Goal: Information Seeking & Learning: Check status

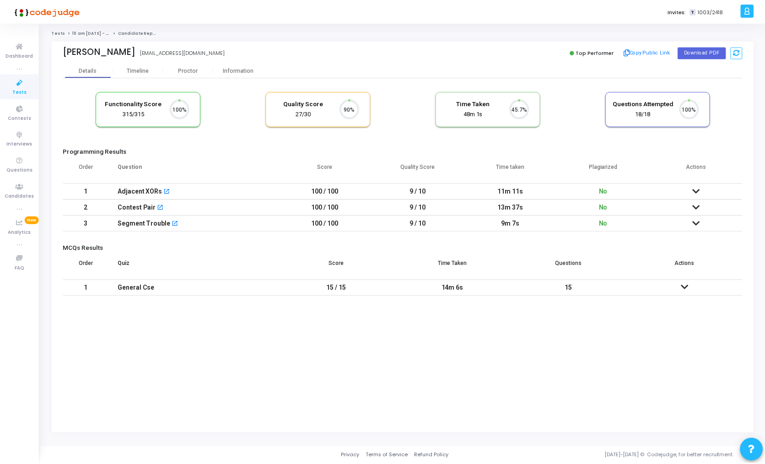
scroll to position [19, 23]
click at [184, 74] on div "Proctor" at bounding box center [189, 70] width 50 height 7
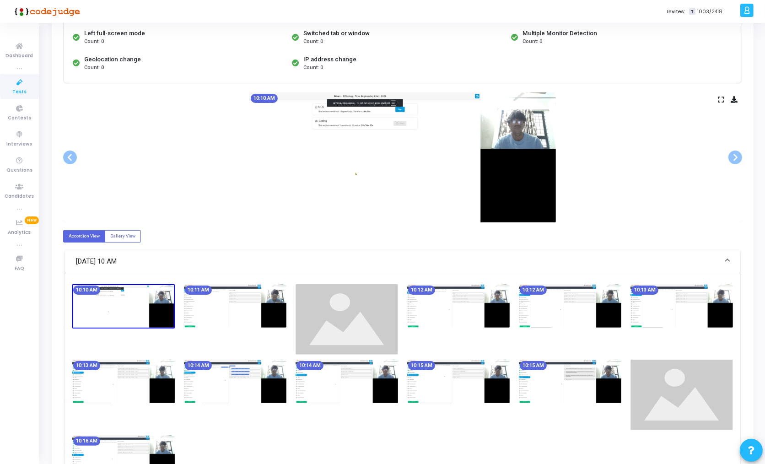
scroll to position [118, 0]
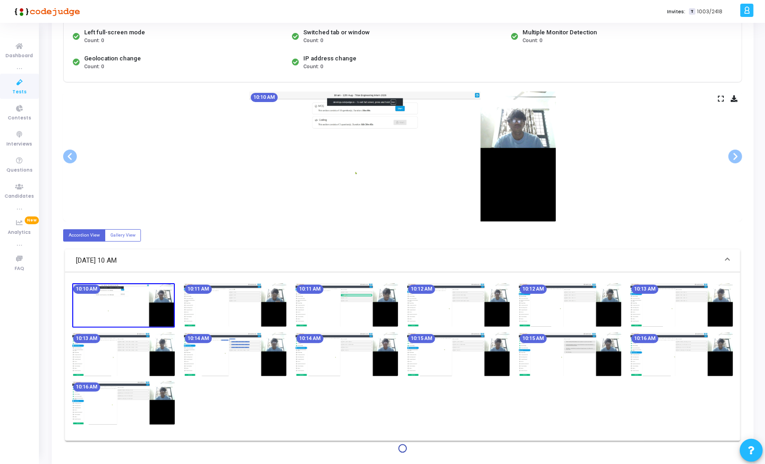
click at [718, 96] on icon at bounding box center [721, 98] width 6 height 5
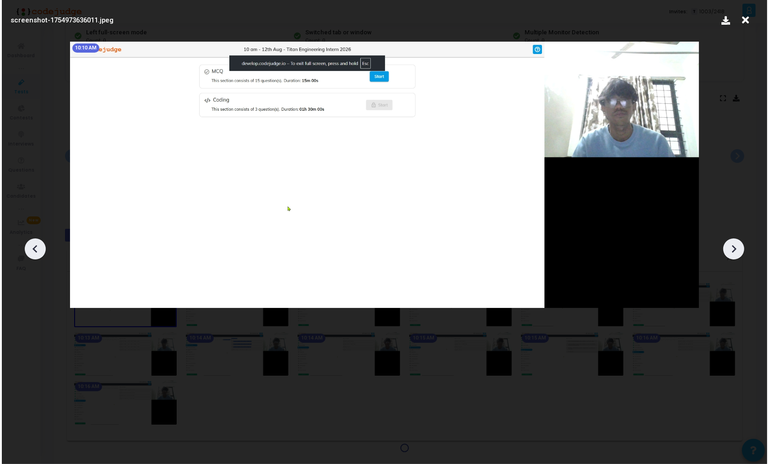
scroll to position [0, 0]
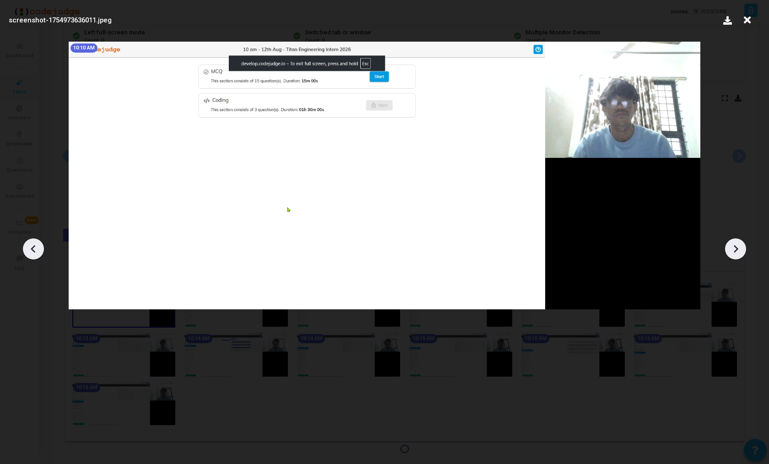
click at [740, 253] on icon at bounding box center [736, 249] width 14 height 14
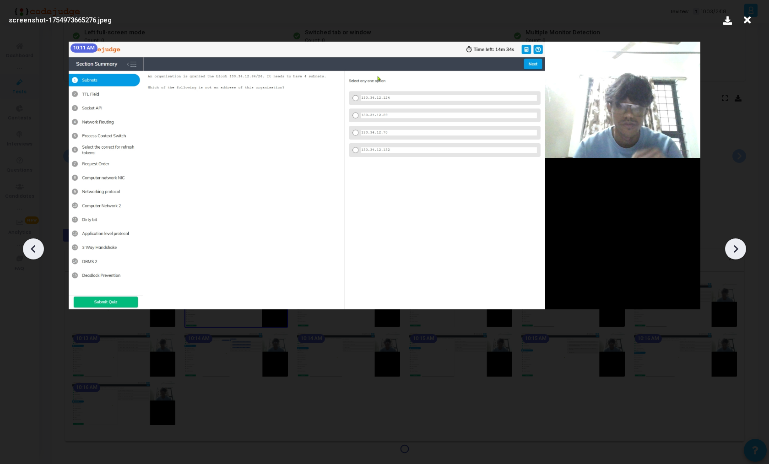
click at [740, 253] on icon at bounding box center [736, 249] width 14 height 14
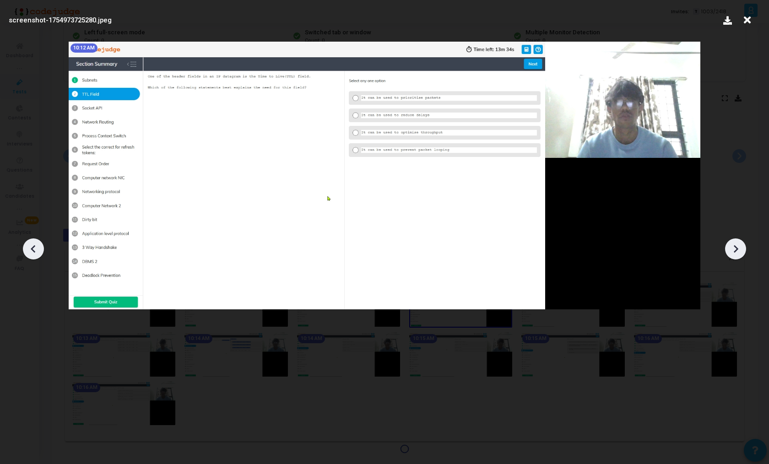
click at [740, 253] on icon at bounding box center [736, 249] width 14 height 14
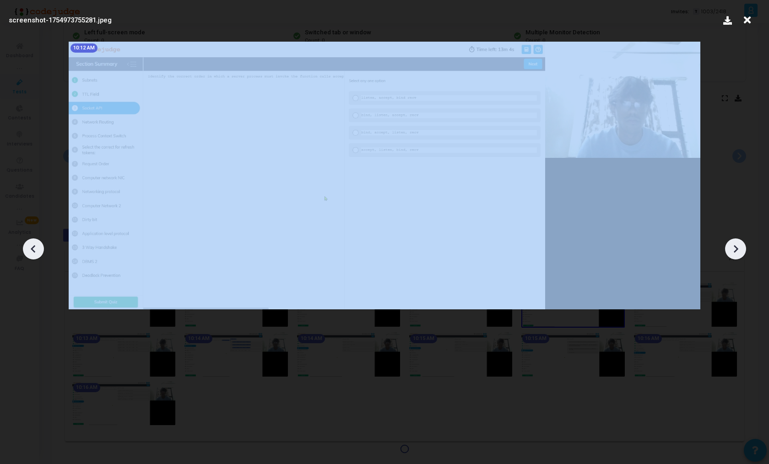
click at [740, 253] on icon at bounding box center [736, 249] width 14 height 14
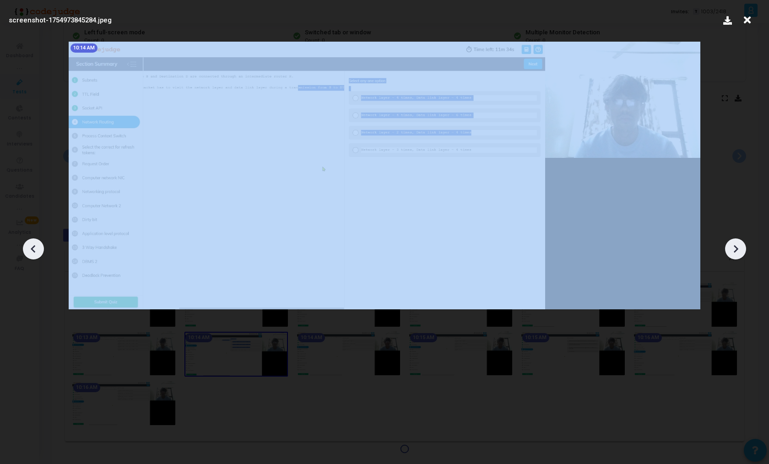
click at [740, 253] on icon at bounding box center [736, 249] width 14 height 14
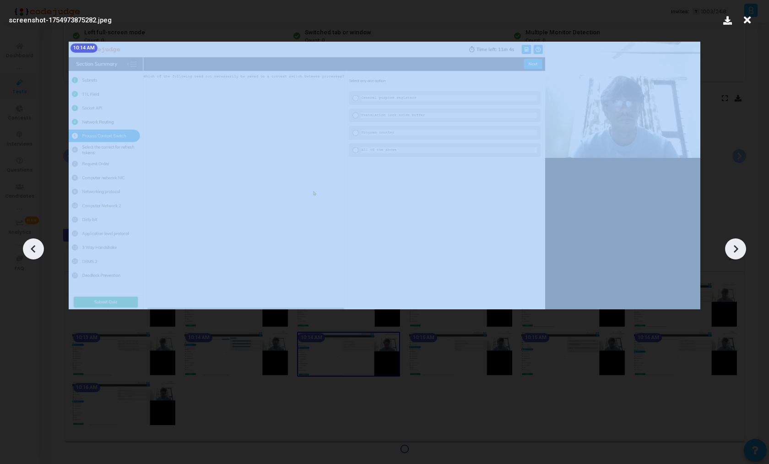
click at [740, 253] on icon at bounding box center [736, 249] width 14 height 14
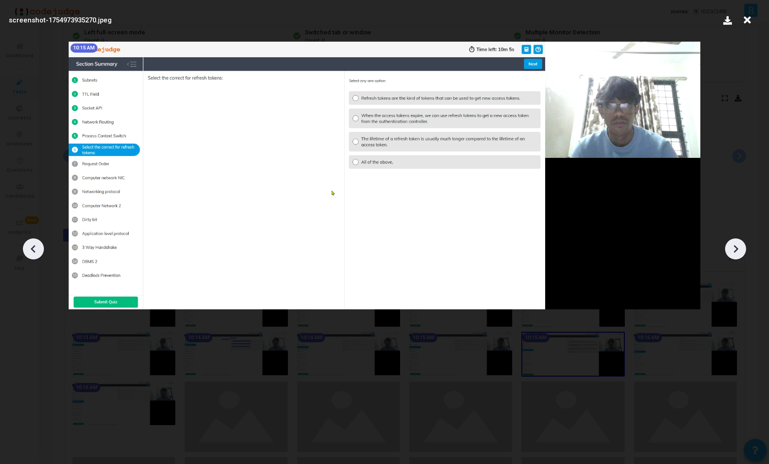
click at [740, 253] on icon at bounding box center [736, 249] width 14 height 14
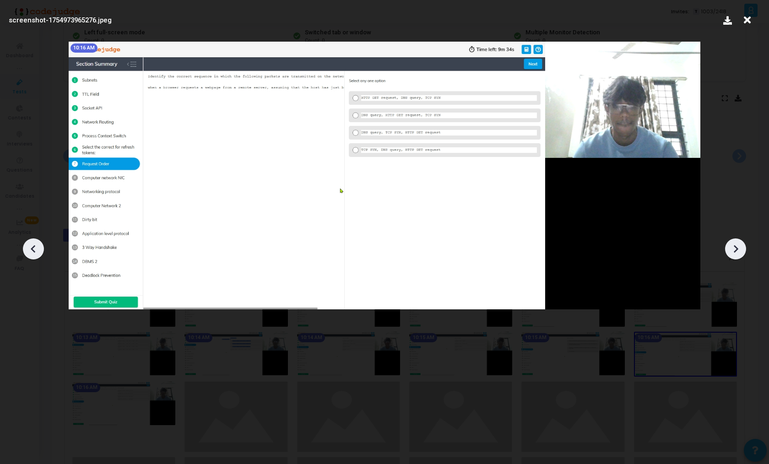
click at [740, 253] on icon at bounding box center [736, 249] width 14 height 14
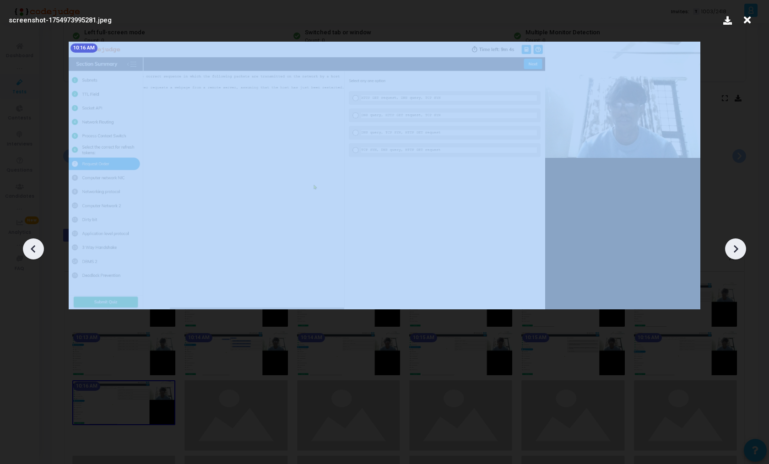
click at [740, 253] on icon at bounding box center [736, 249] width 14 height 14
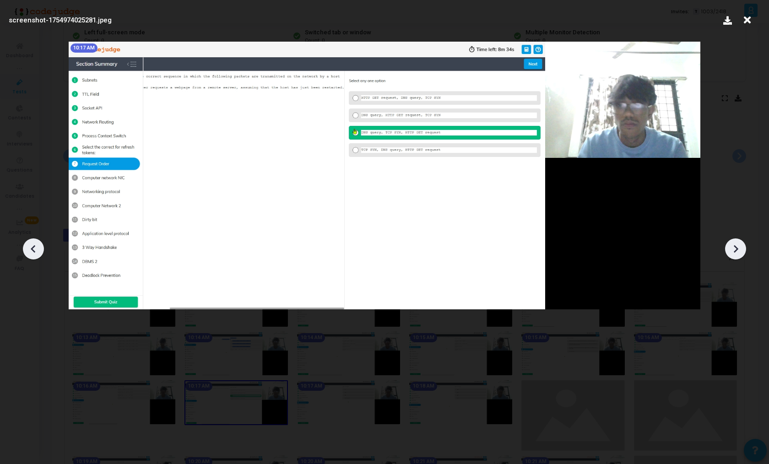
click at [740, 253] on icon at bounding box center [736, 249] width 14 height 14
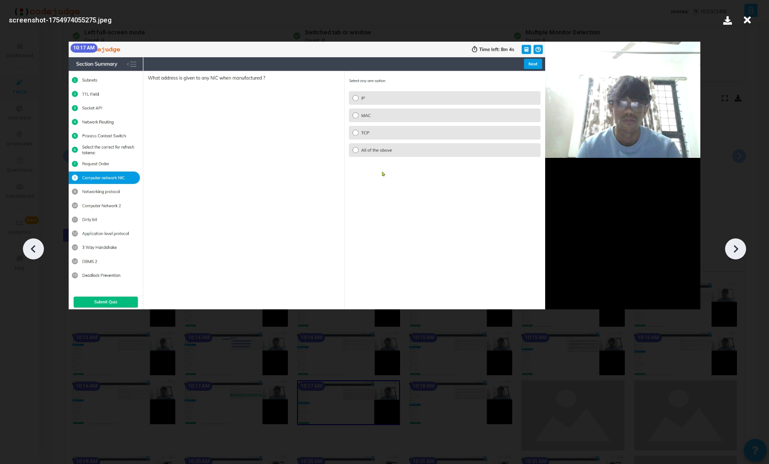
click at [740, 253] on icon at bounding box center [736, 249] width 14 height 14
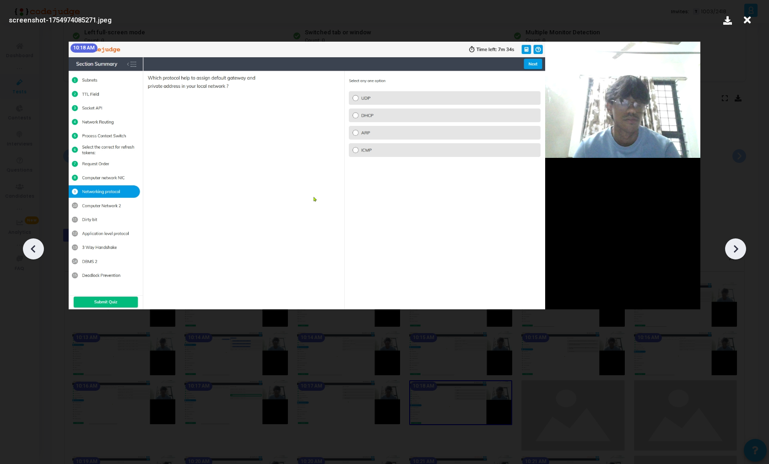
click at [740, 253] on icon at bounding box center [736, 249] width 14 height 14
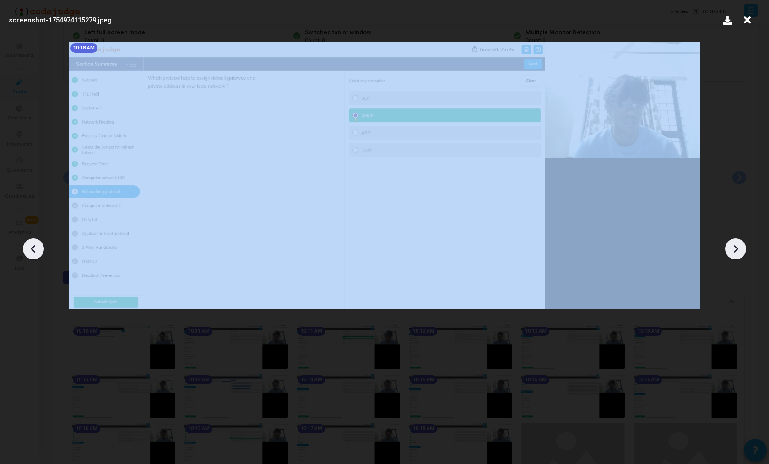
click at [740, 253] on icon at bounding box center [736, 249] width 14 height 14
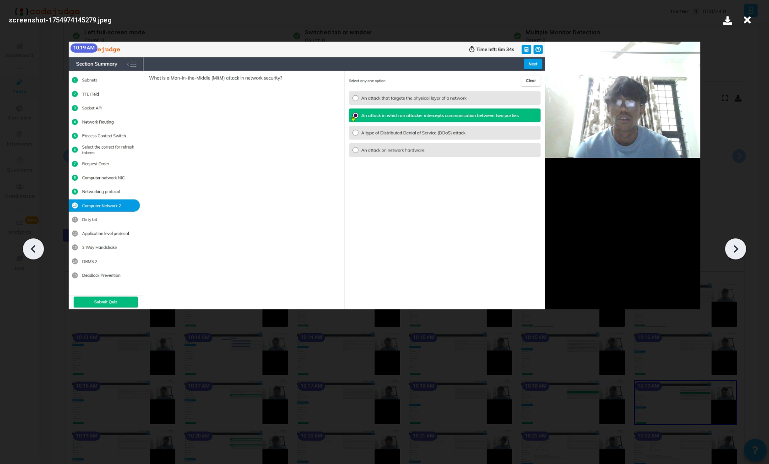
click at [740, 253] on icon at bounding box center [736, 249] width 14 height 14
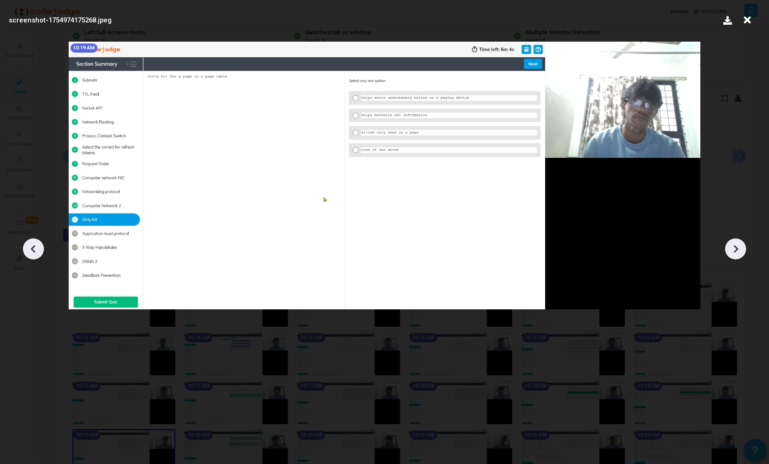
click at [740, 253] on icon at bounding box center [736, 249] width 14 height 14
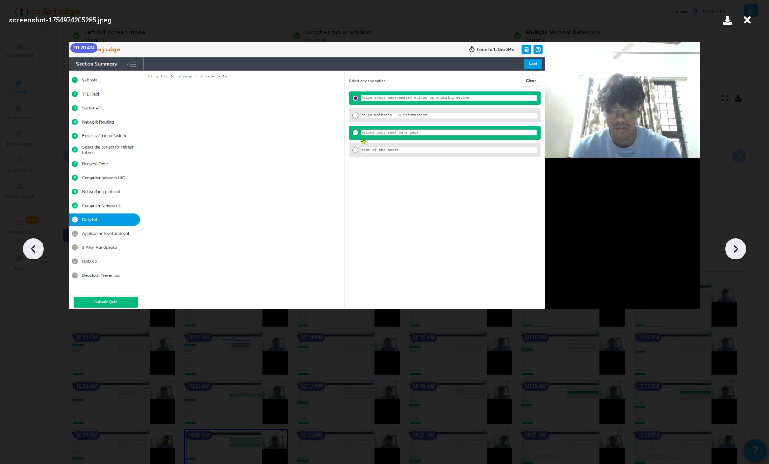
click at [740, 253] on icon at bounding box center [736, 249] width 14 height 14
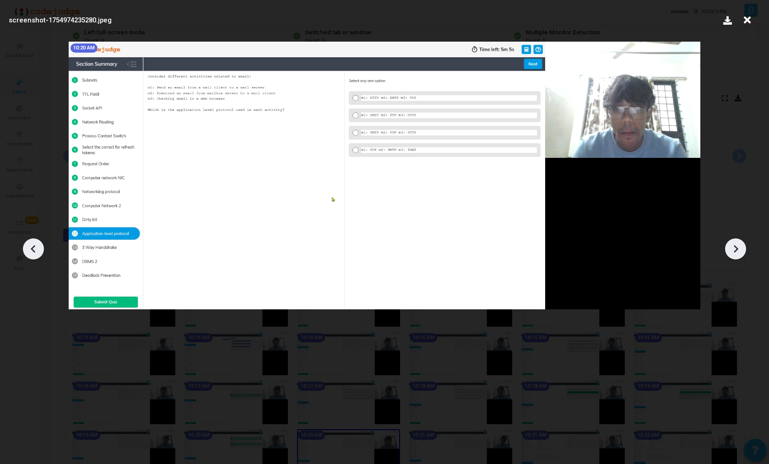
click at [740, 253] on icon at bounding box center [736, 249] width 14 height 14
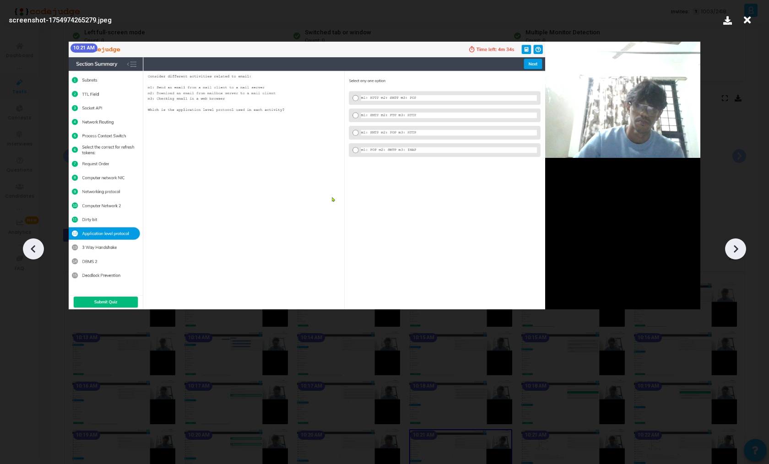
click at [740, 253] on icon at bounding box center [736, 249] width 14 height 14
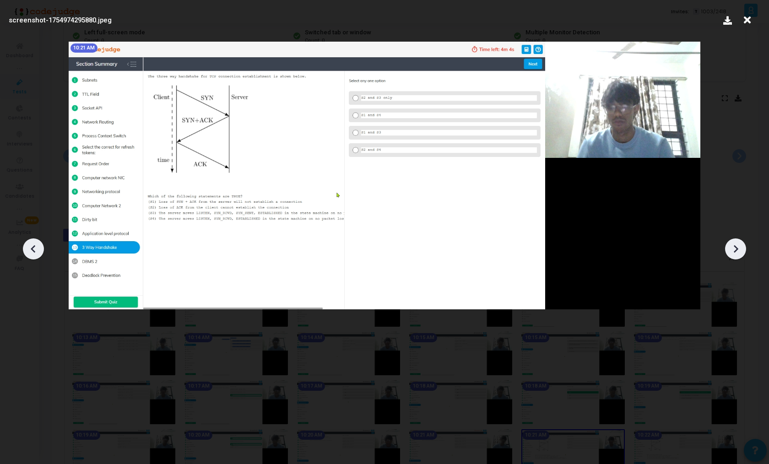
click at [740, 253] on icon at bounding box center [736, 249] width 14 height 14
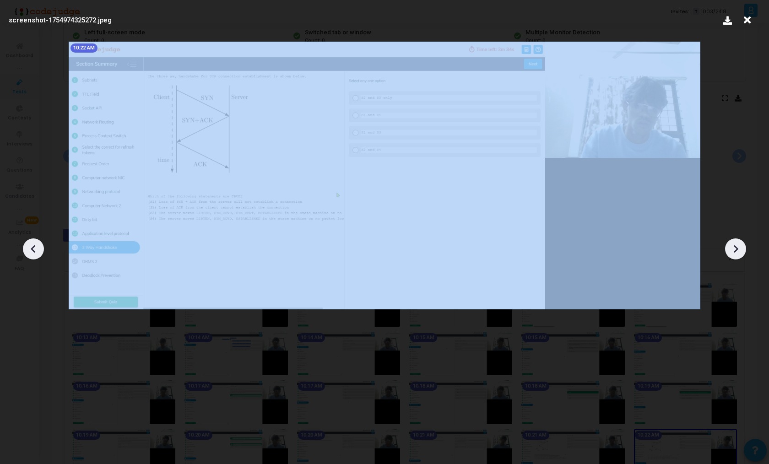
click at [740, 253] on icon at bounding box center [736, 249] width 14 height 14
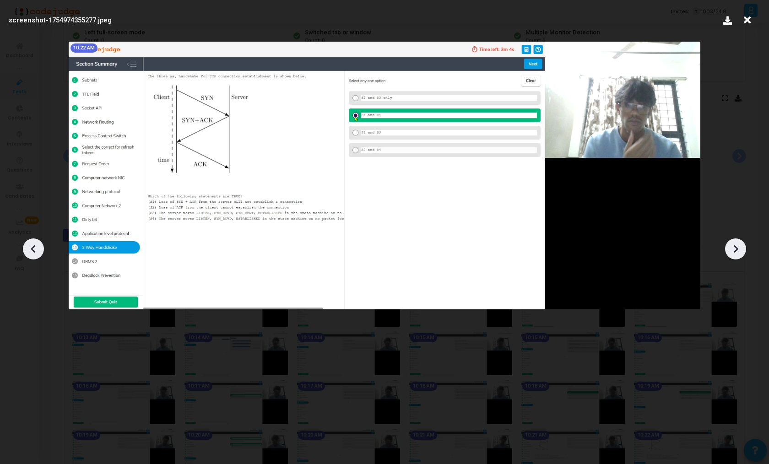
click at [740, 253] on icon at bounding box center [736, 249] width 14 height 14
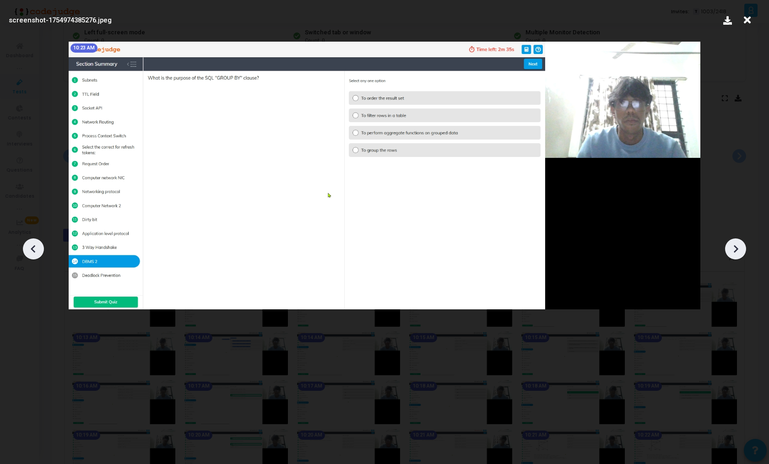
click at [740, 253] on icon at bounding box center [736, 249] width 14 height 14
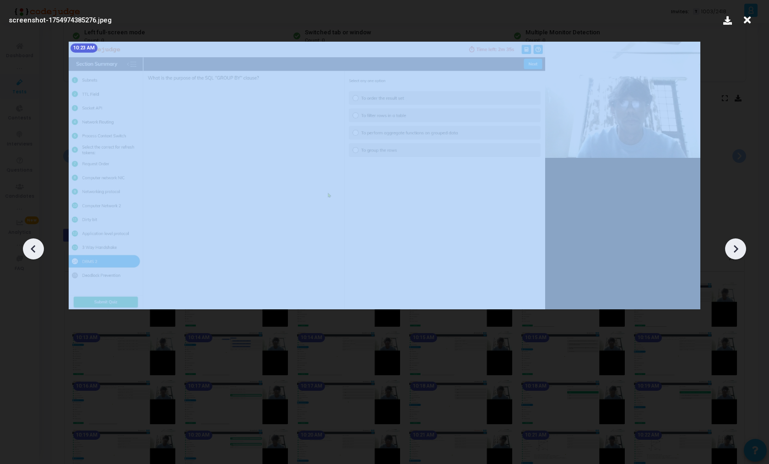
click at [740, 253] on icon at bounding box center [736, 249] width 14 height 14
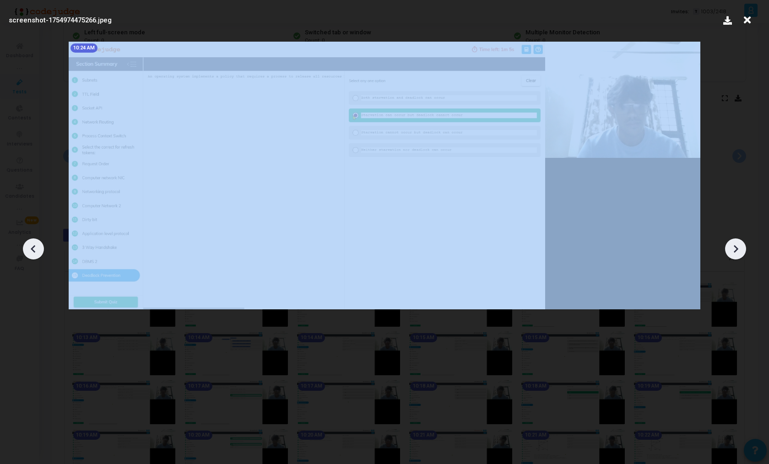
click at [740, 253] on icon at bounding box center [736, 249] width 14 height 14
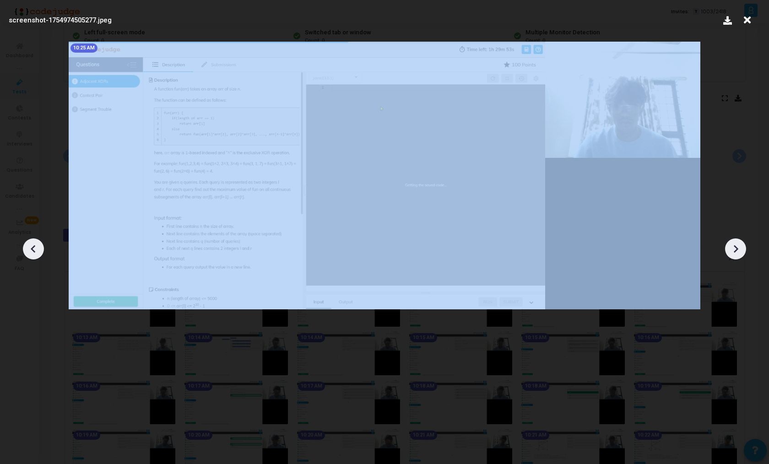
click at [740, 253] on icon at bounding box center [736, 249] width 14 height 14
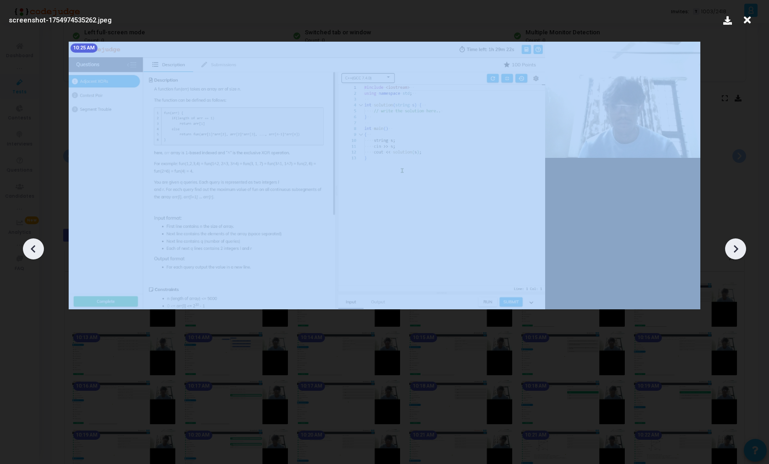
click at [740, 253] on icon at bounding box center [736, 249] width 14 height 14
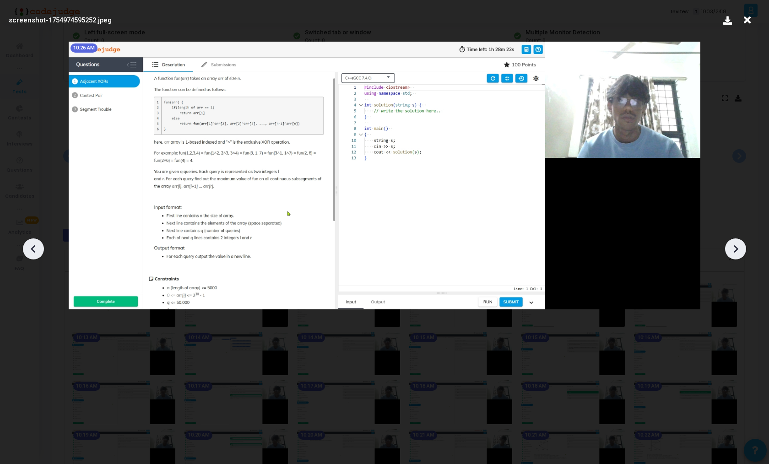
click at [740, 253] on icon at bounding box center [736, 249] width 14 height 14
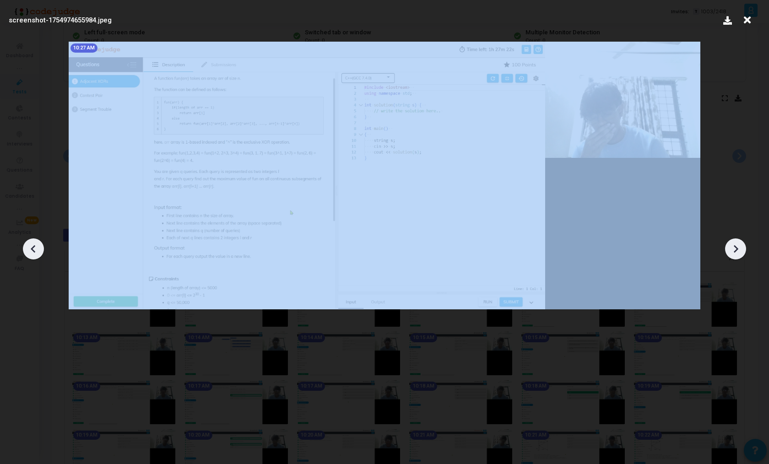
click at [740, 253] on icon at bounding box center [736, 249] width 14 height 14
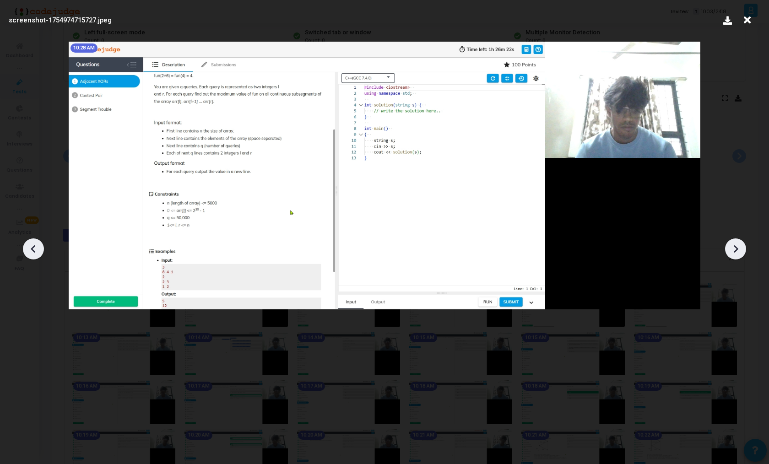
click at [740, 253] on icon at bounding box center [736, 249] width 14 height 14
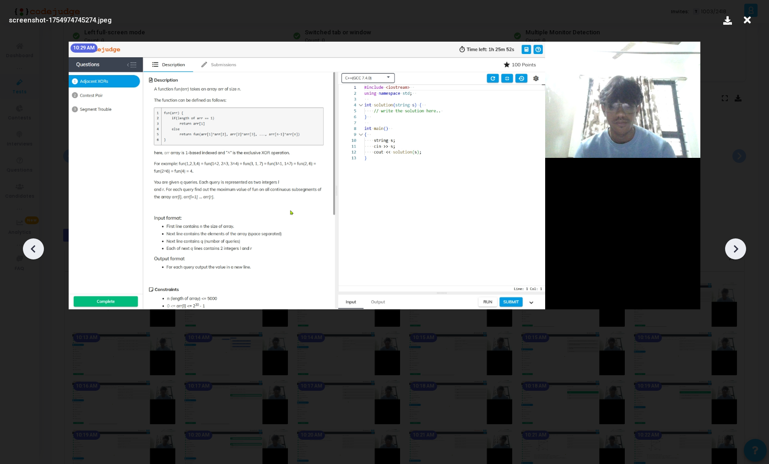
click at [740, 253] on icon at bounding box center [736, 249] width 14 height 14
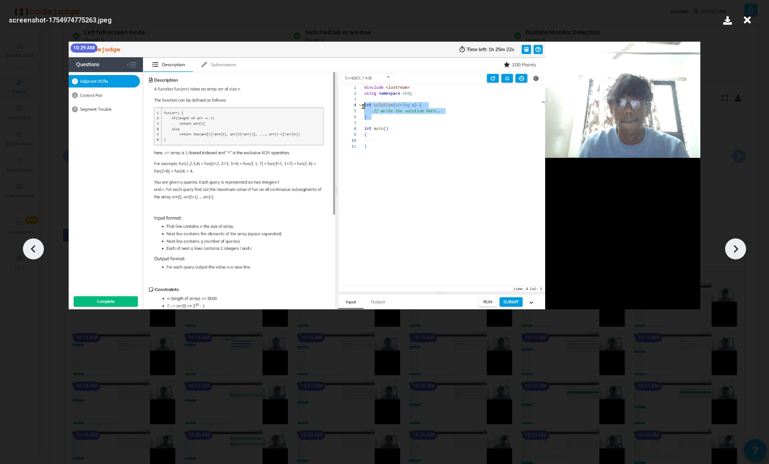
click at [740, 253] on icon at bounding box center [736, 249] width 14 height 14
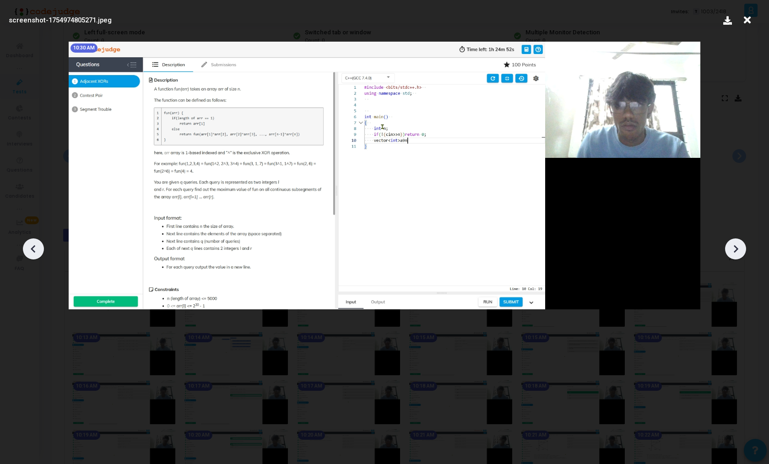
click at [740, 253] on icon at bounding box center [736, 249] width 14 height 14
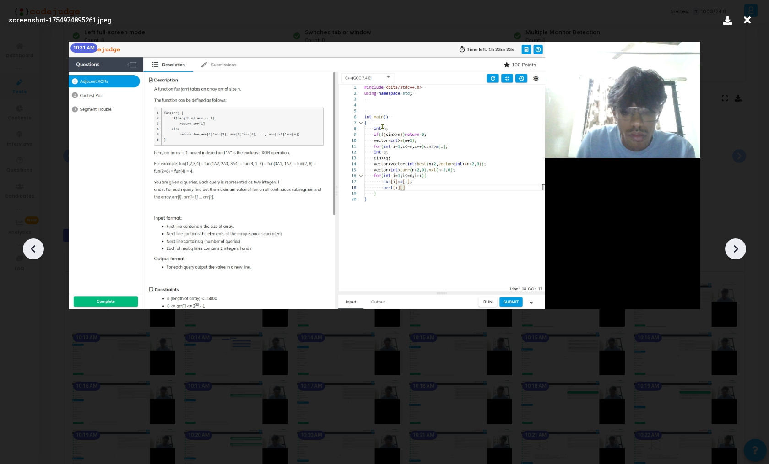
click at [31, 247] on icon at bounding box center [34, 249] width 14 height 14
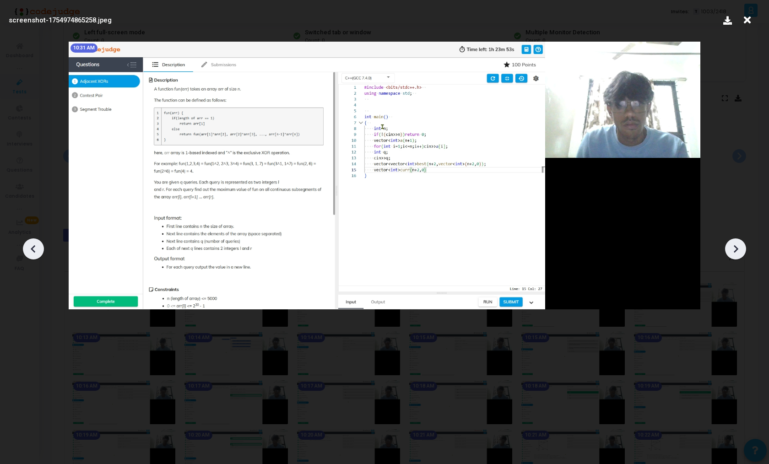
click at [731, 256] on div at bounding box center [735, 248] width 21 height 21
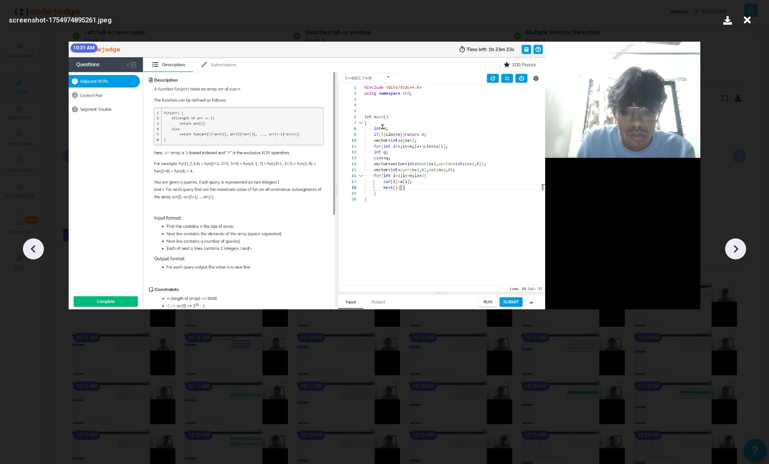
click at [731, 256] on div at bounding box center [735, 248] width 21 height 21
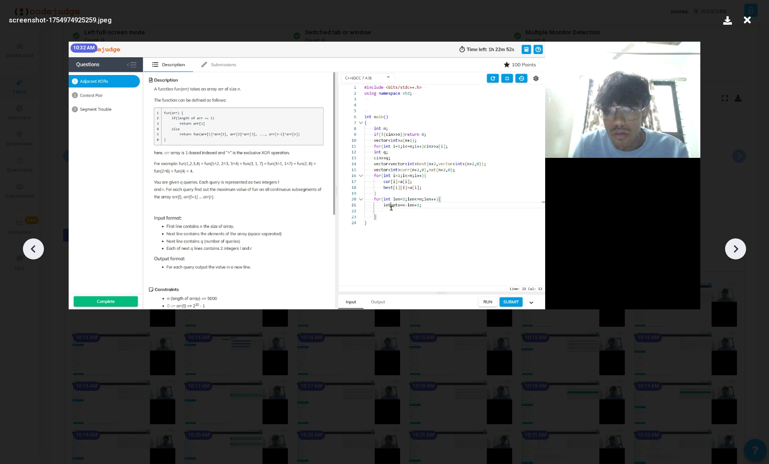
click at [731, 256] on div at bounding box center [735, 248] width 21 height 21
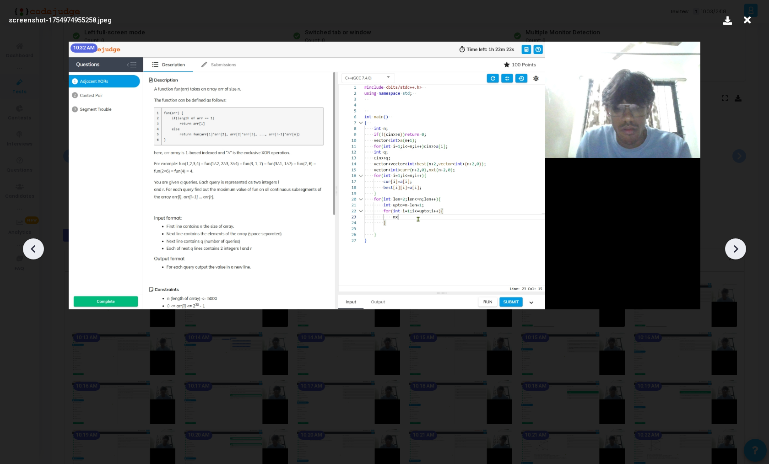
click at [731, 256] on div at bounding box center [735, 248] width 21 height 21
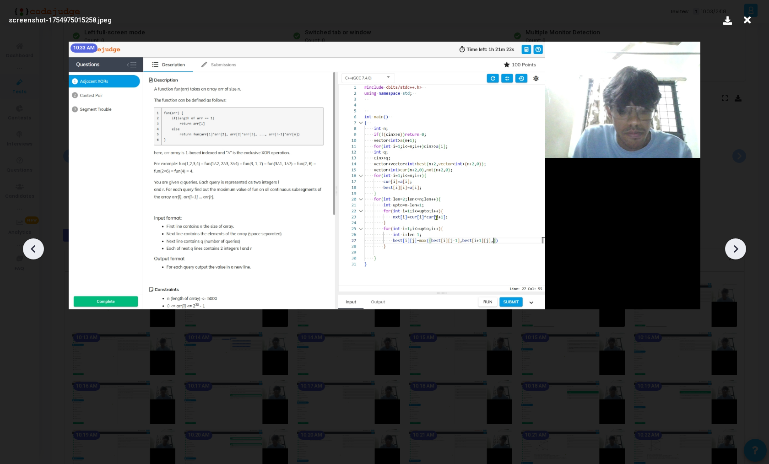
click at [731, 256] on div at bounding box center [735, 248] width 21 height 21
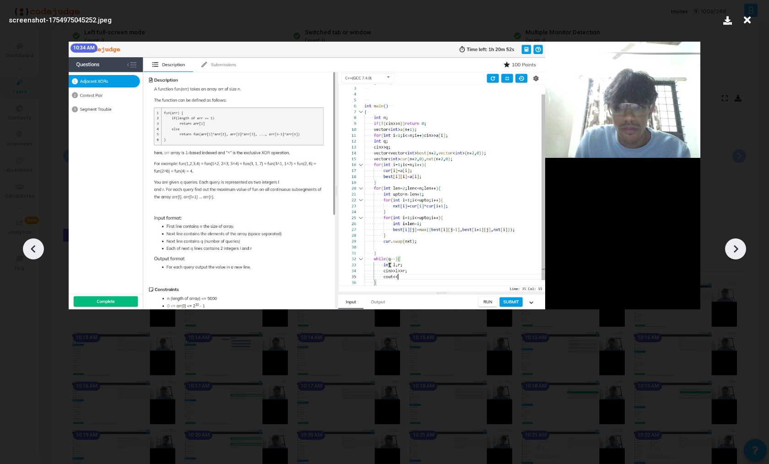
click at [731, 256] on div at bounding box center [735, 248] width 21 height 21
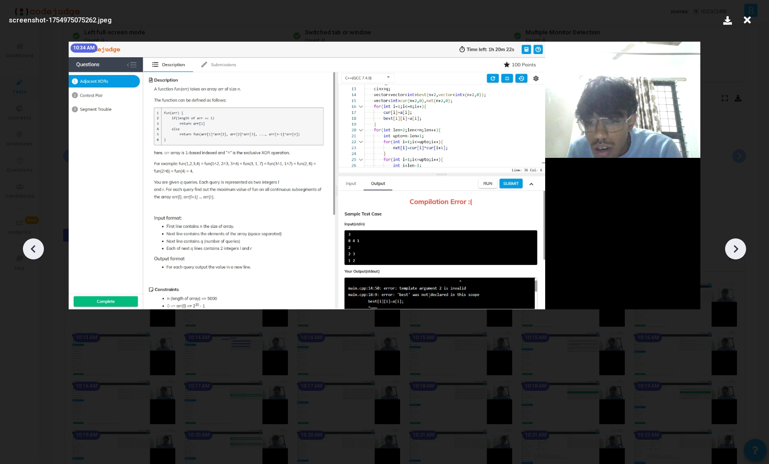
click at [731, 256] on div at bounding box center [735, 248] width 21 height 21
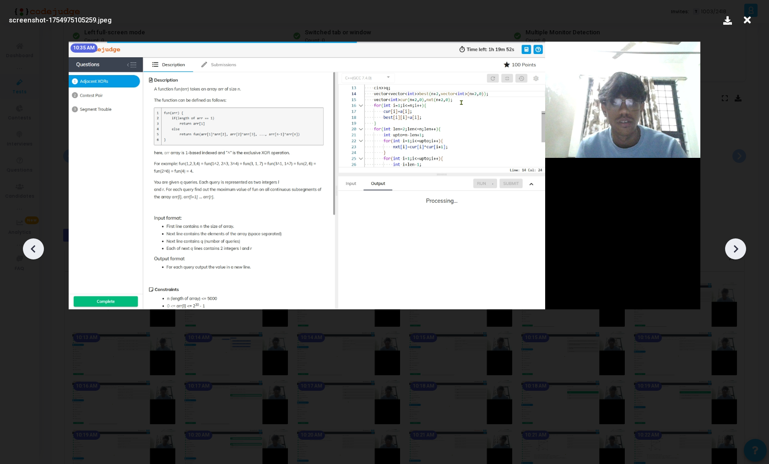
click at [731, 256] on div at bounding box center [735, 248] width 21 height 21
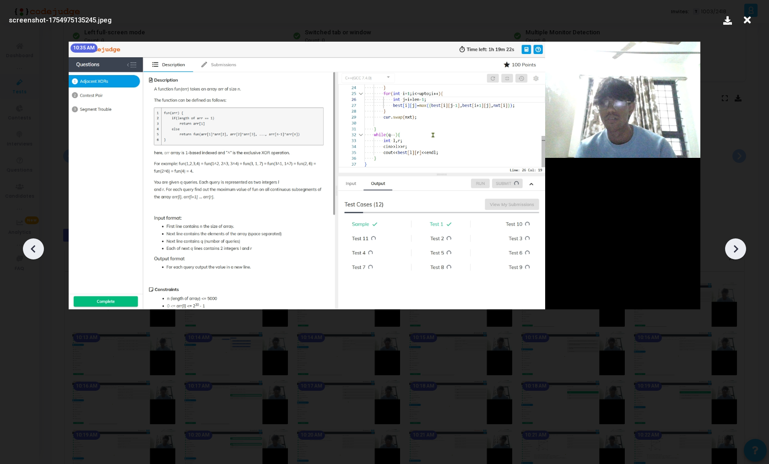
click at [731, 256] on div at bounding box center [735, 248] width 21 height 21
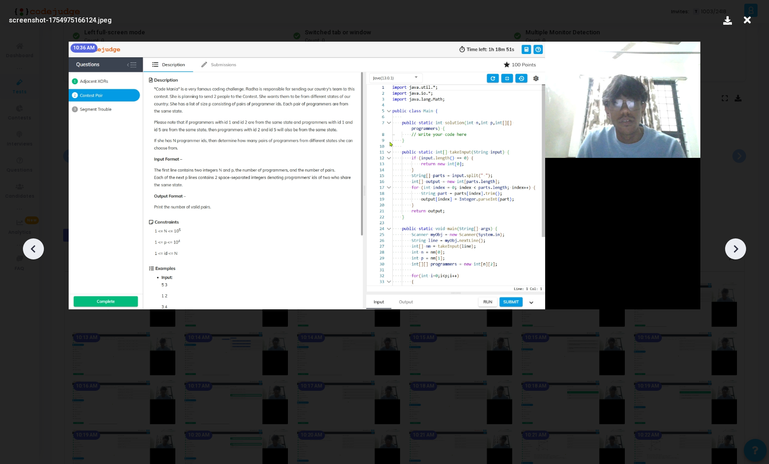
click at [38, 254] on icon at bounding box center [34, 249] width 14 height 14
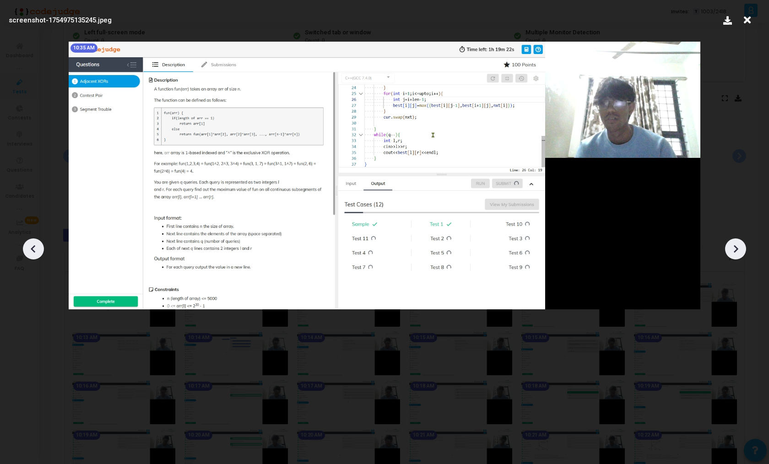
click at [739, 249] on icon at bounding box center [736, 249] width 14 height 14
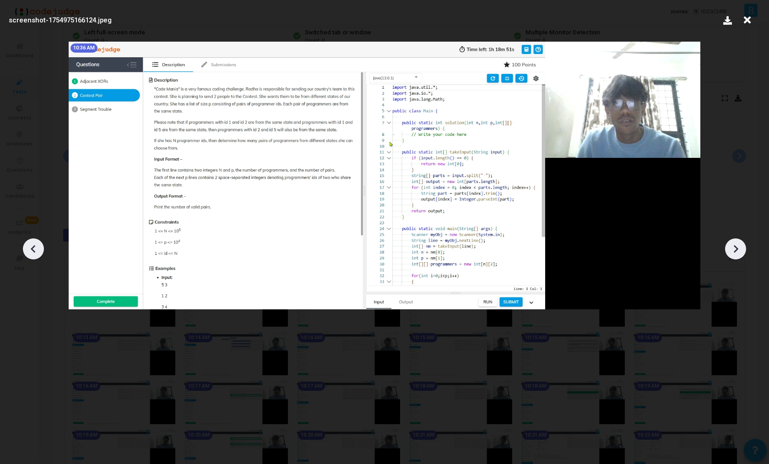
click at [37, 244] on icon at bounding box center [34, 249] width 14 height 14
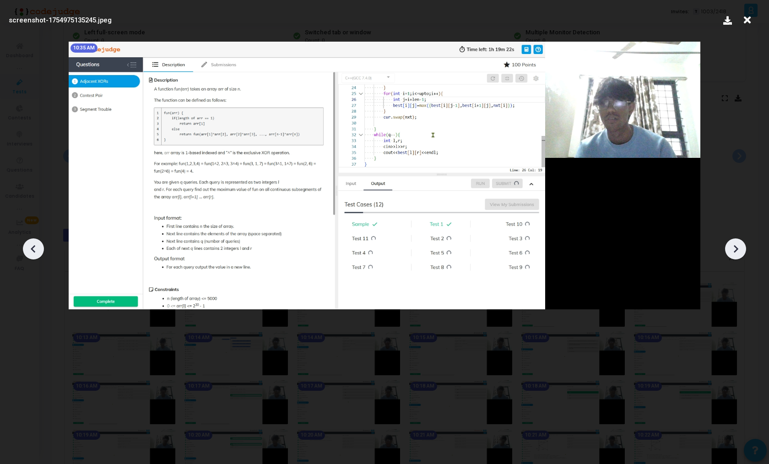
click at [729, 245] on icon at bounding box center [736, 249] width 14 height 14
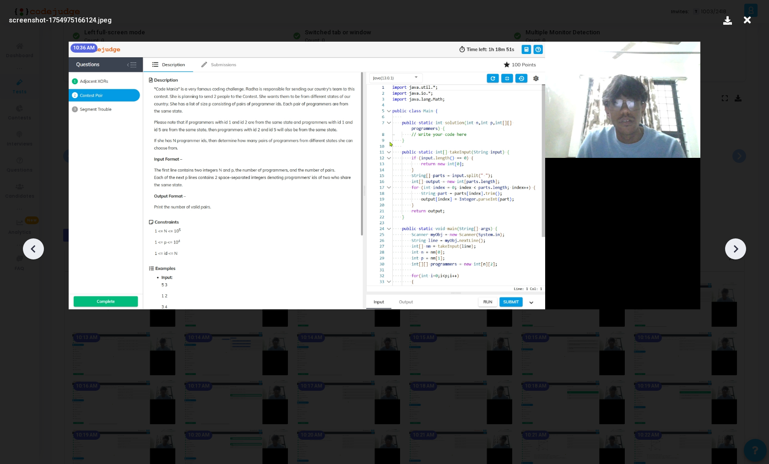
click at [729, 245] on icon at bounding box center [736, 249] width 14 height 14
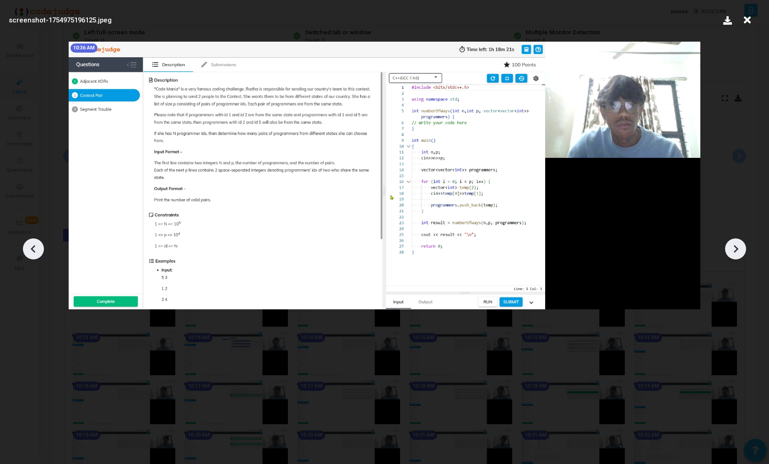
click at [30, 246] on icon at bounding box center [34, 249] width 14 height 14
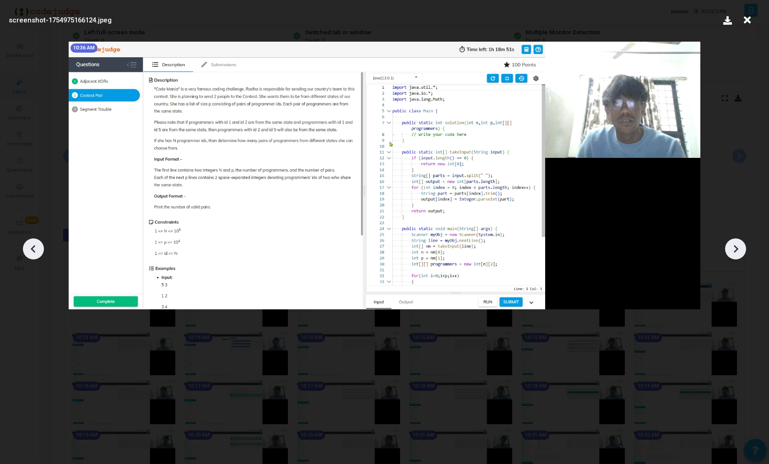
click at [728, 246] on div at bounding box center [735, 248] width 21 height 21
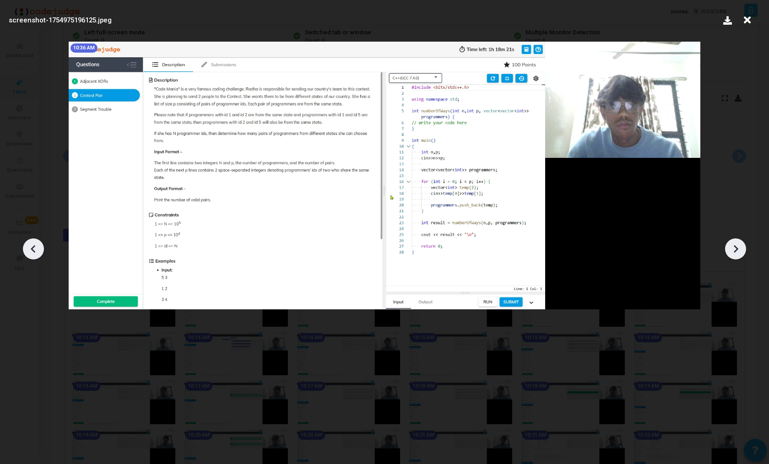
click at [728, 246] on div at bounding box center [735, 248] width 21 height 21
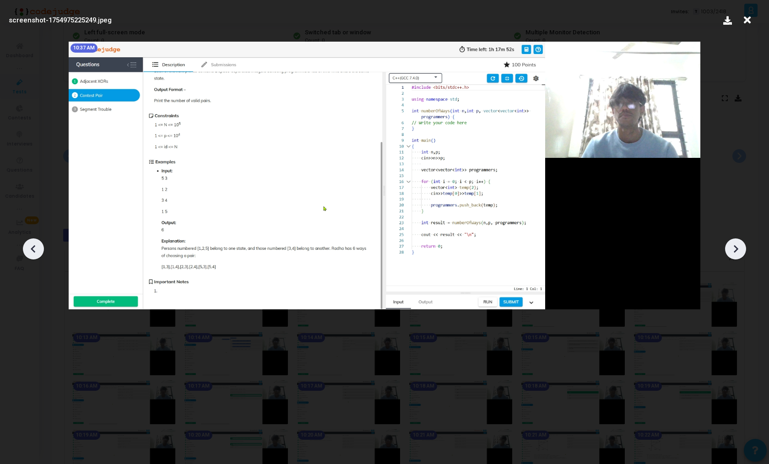
click at [728, 246] on div at bounding box center [735, 248] width 21 height 21
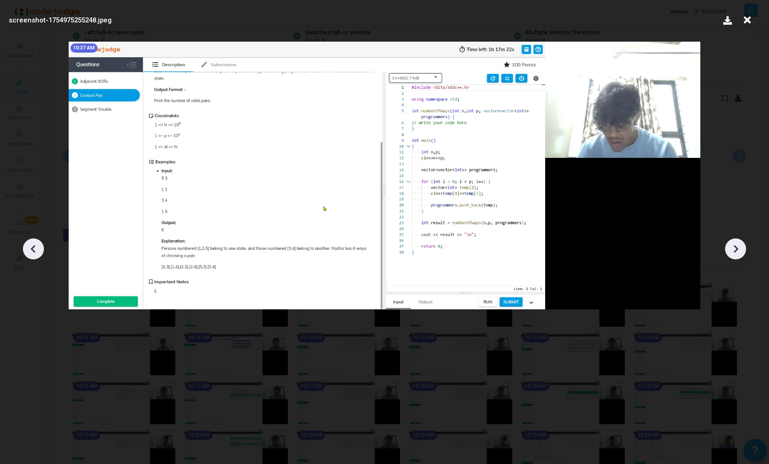
click at [728, 246] on div at bounding box center [735, 248] width 21 height 21
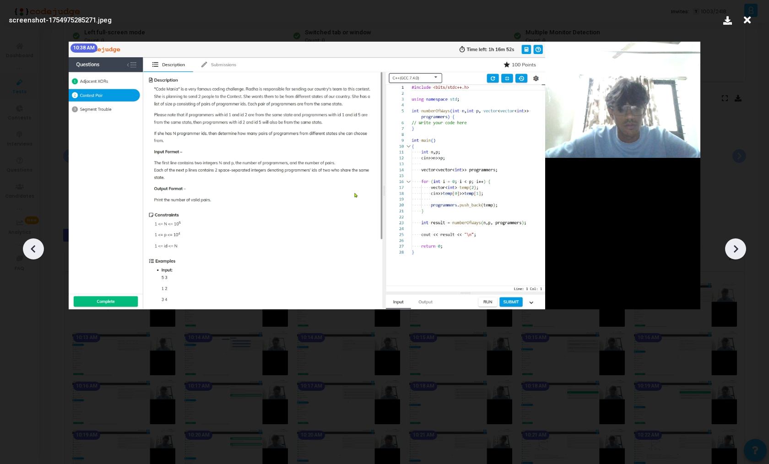
click at [728, 246] on div at bounding box center [735, 248] width 21 height 21
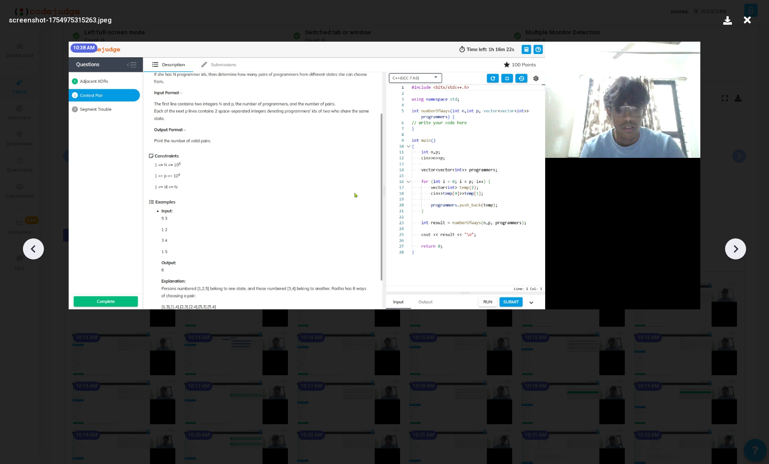
click at [728, 246] on div at bounding box center [735, 248] width 21 height 21
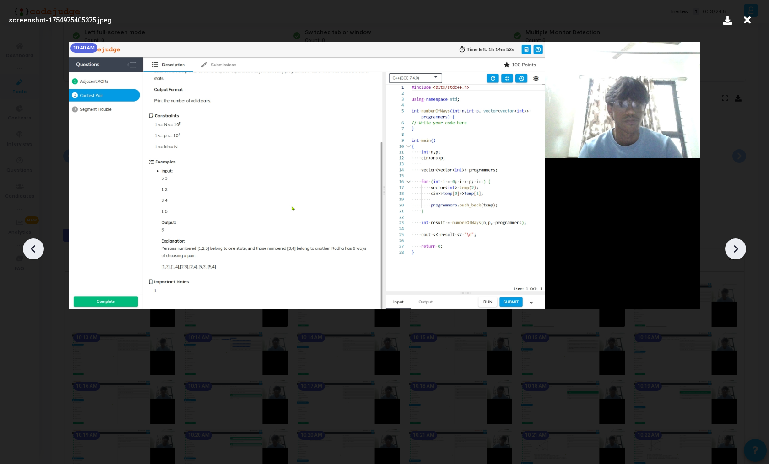
click at [728, 246] on div at bounding box center [735, 248] width 21 height 21
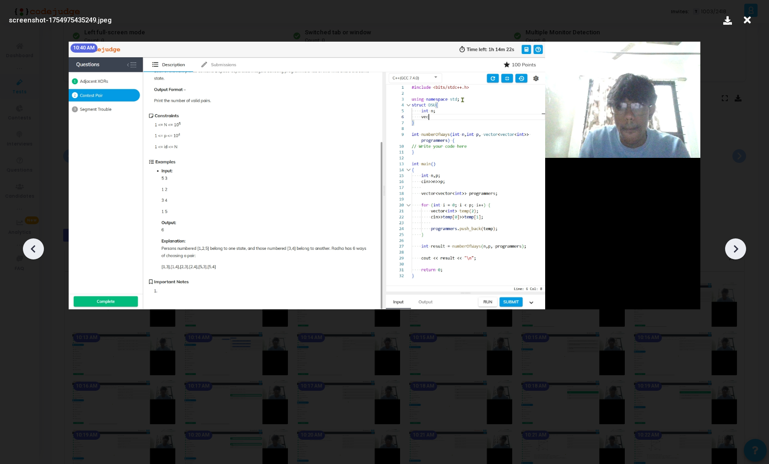
click at [728, 246] on div at bounding box center [735, 248] width 21 height 21
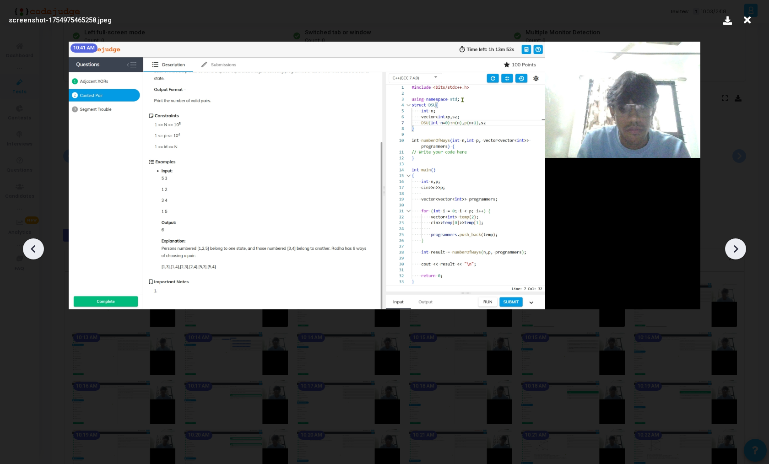
click at [728, 246] on div at bounding box center [735, 248] width 21 height 21
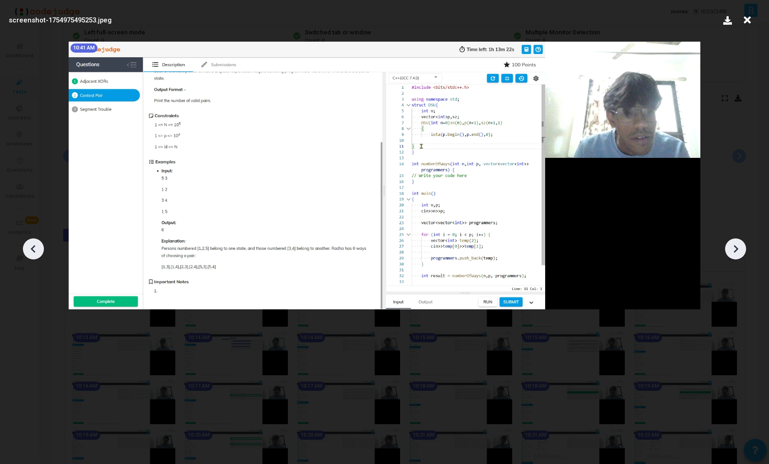
click at [728, 246] on div at bounding box center [735, 248] width 21 height 21
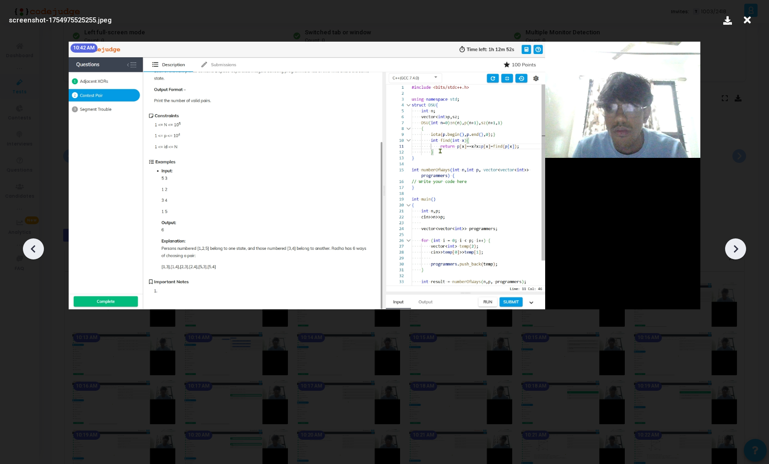
click at [726, 245] on div at bounding box center [735, 248] width 21 height 21
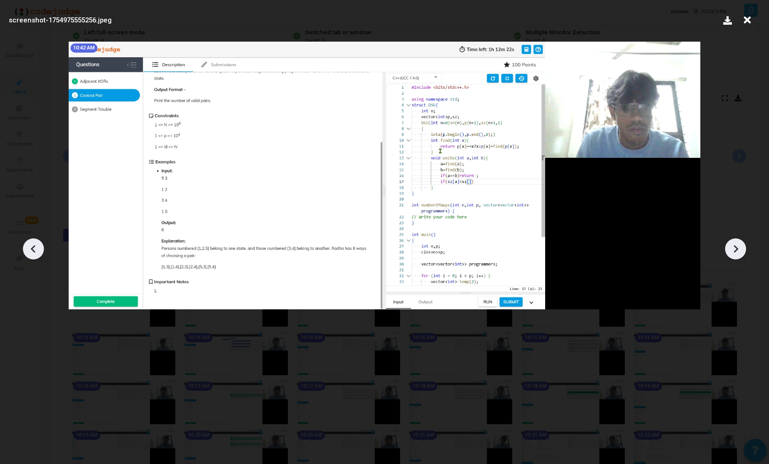
click at [37, 246] on icon at bounding box center [34, 249] width 14 height 14
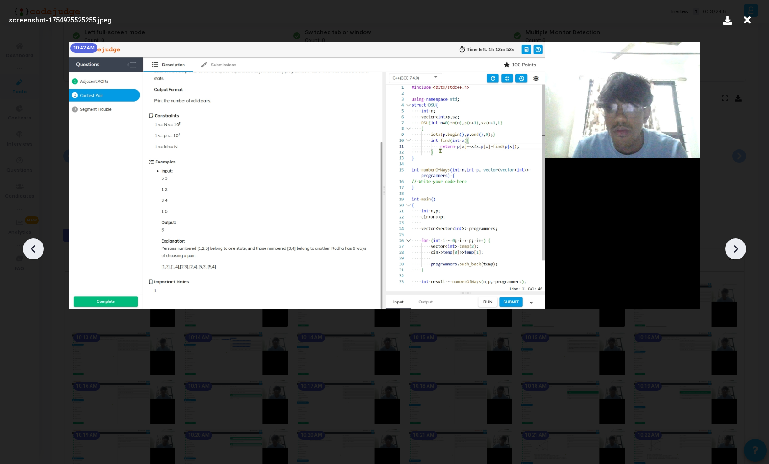
click at [37, 246] on icon at bounding box center [34, 249] width 14 height 14
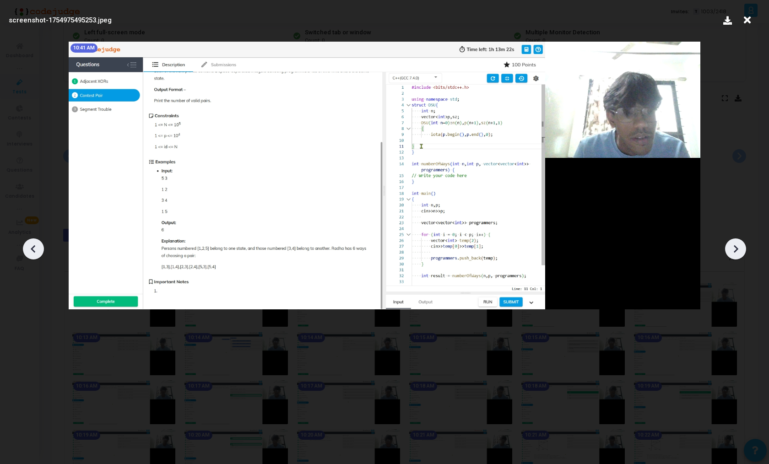
click at [37, 246] on icon at bounding box center [34, 249] width 14 height 14
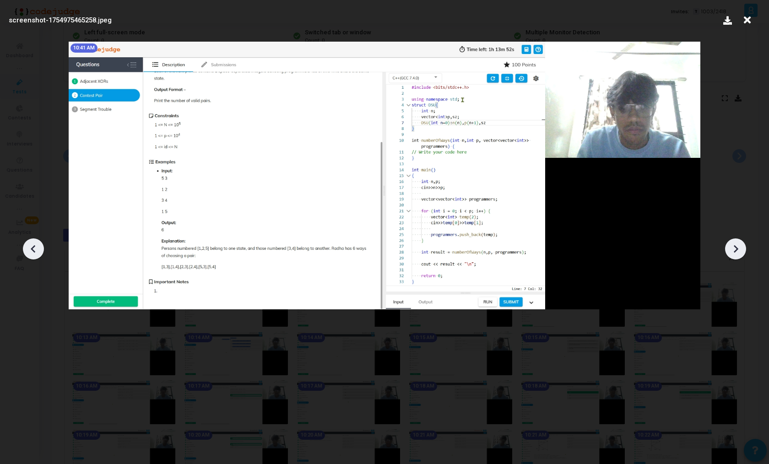
click at [37, 246] on icon at bounding box center [34, 249] width 14 height 14
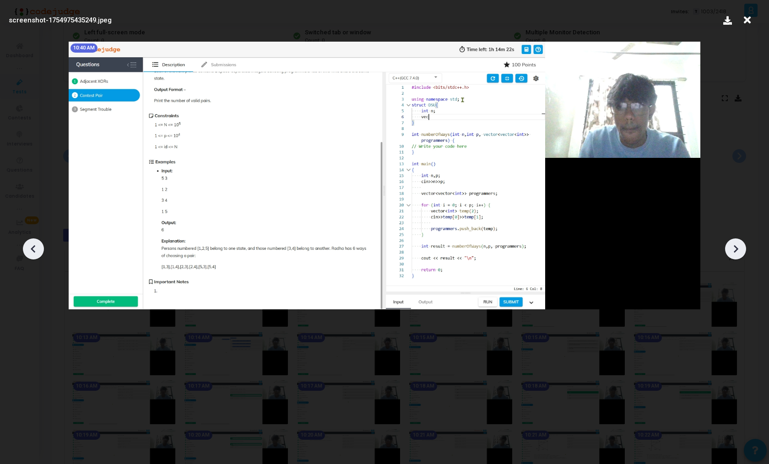
click at [630, 107] on img at bounding box center [385, 176] width 632 height 268
click at [737, 253] on icon at bounding box center [736, 249] width 14 height 14
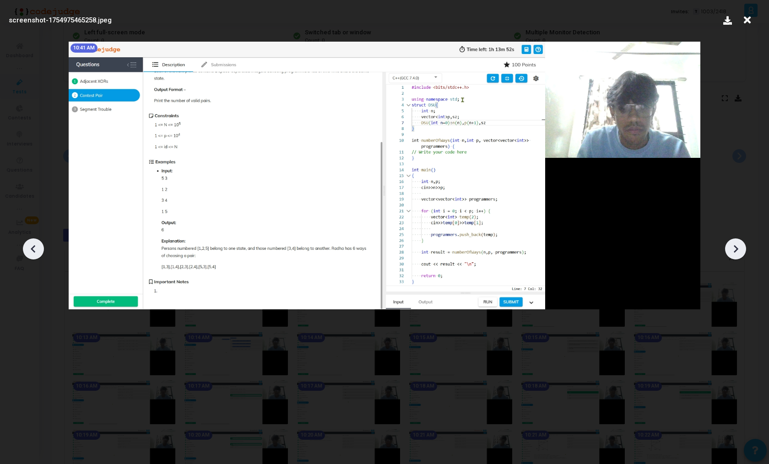
click at [737, 253] on icon at bounding box center [736, 249] width 14 height 14
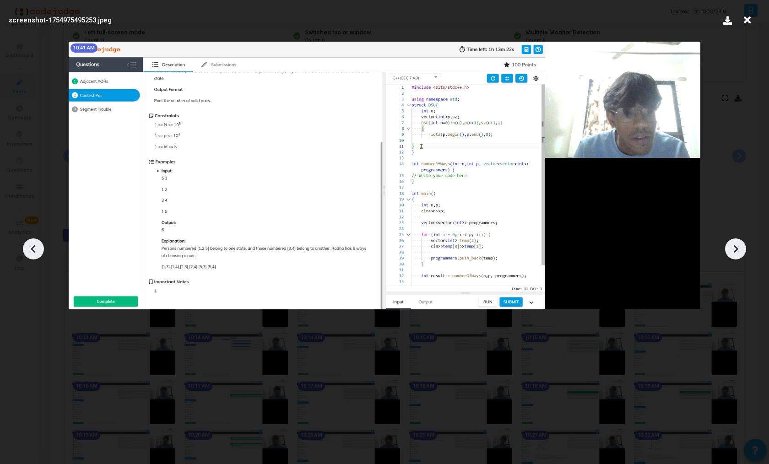
click at [737, 253] on icon at bounding box center [736, 249] width 14 height 14
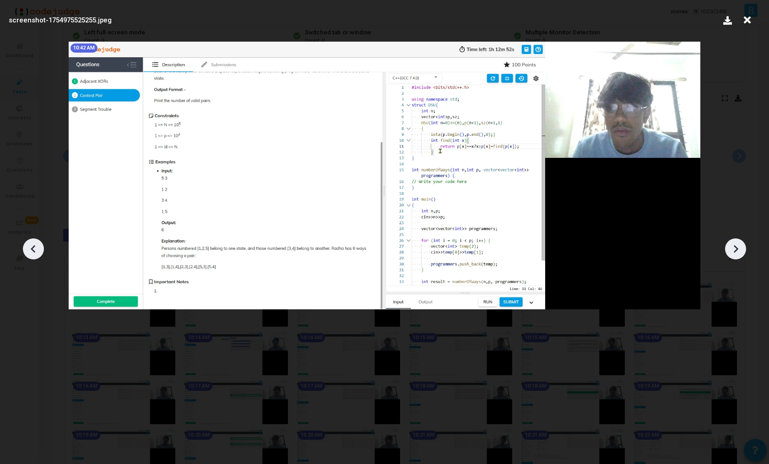
click at [737, 253] on icon at bounding box center [736, 249] width 14 height 14
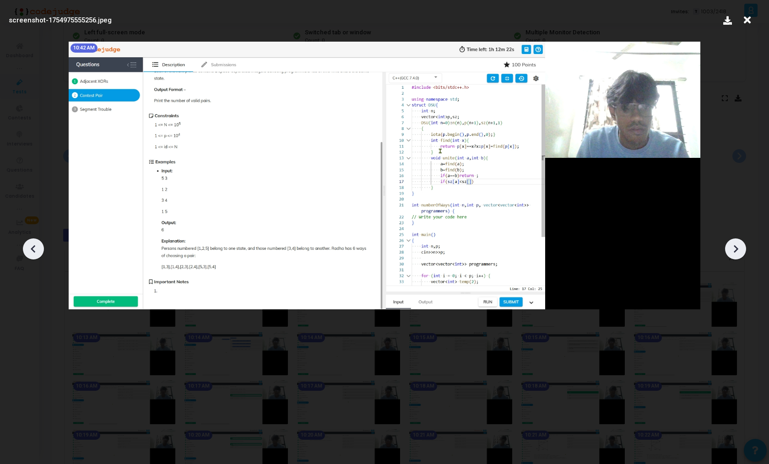
click at [737, 253] on icon at bounding box center [736, 249] width 14 height 14
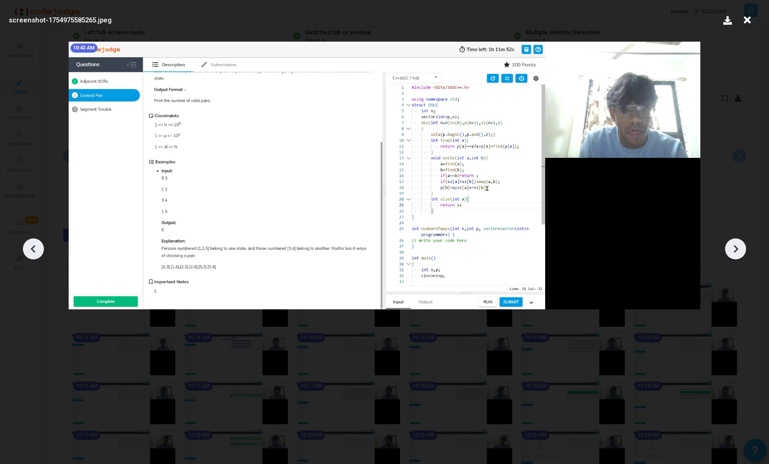
click at [737, 253] on icon at bounding box center [736, 249] width 14 height 14
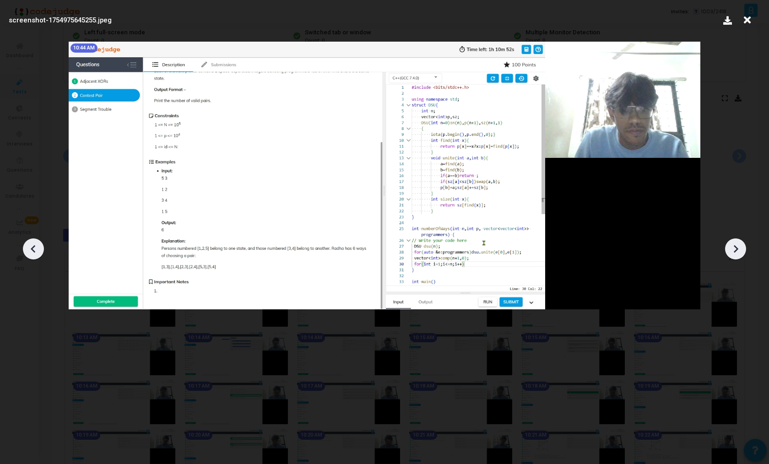
click at [737, 253] on icon at bounding box center [736, 249] width 14 height 14
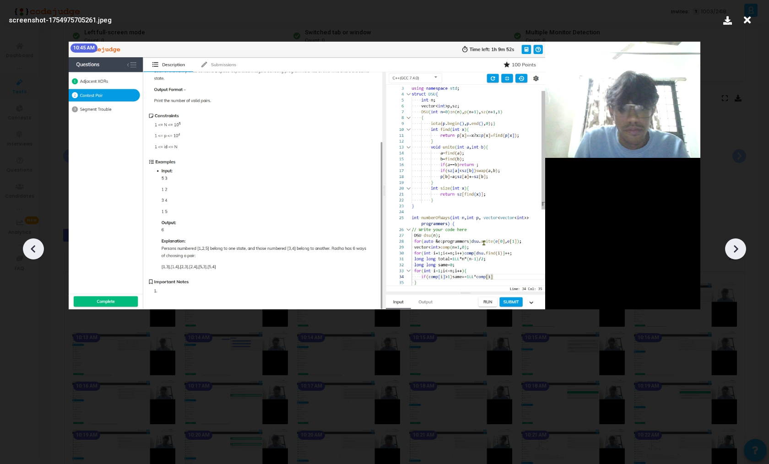
click at [737, 253] on icon at bounding box center [736, 249] width 14 height 14
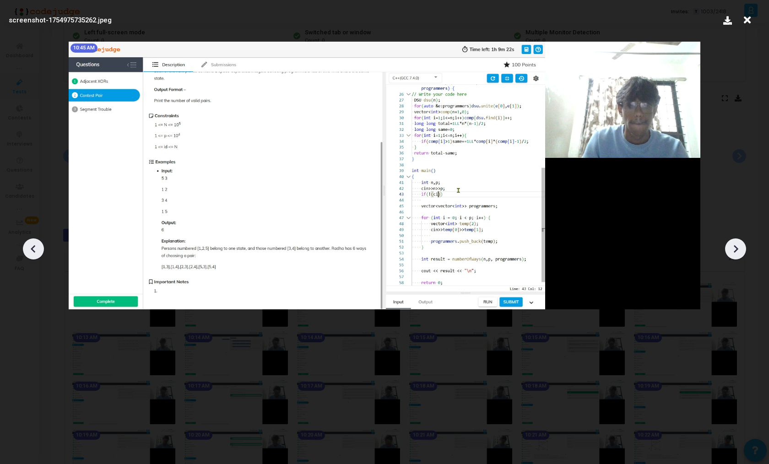
click at [737, 253] on icon at bounding box center [736, 249] width 14 height 14
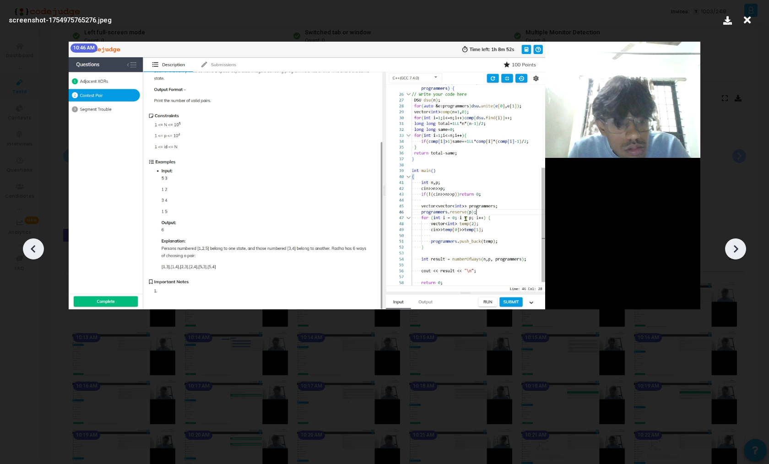
click at [737, 253] on icon at bounding box center [736, 249] width 14 height 14
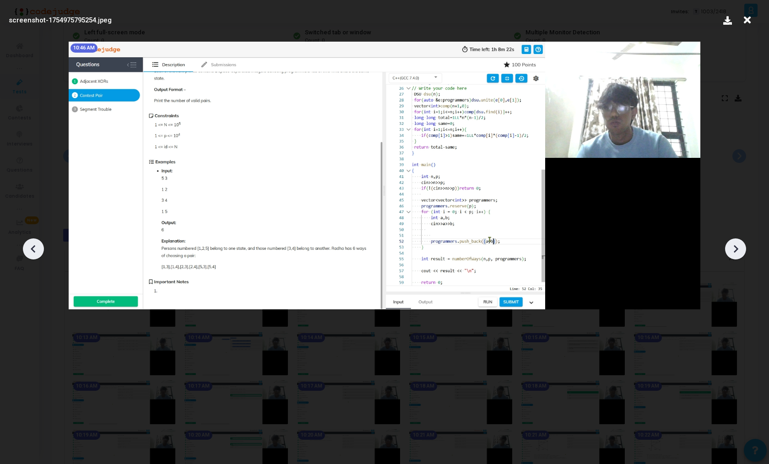
click at [737, 253] on icon at bounding box center [736, 249] width 14 height 14
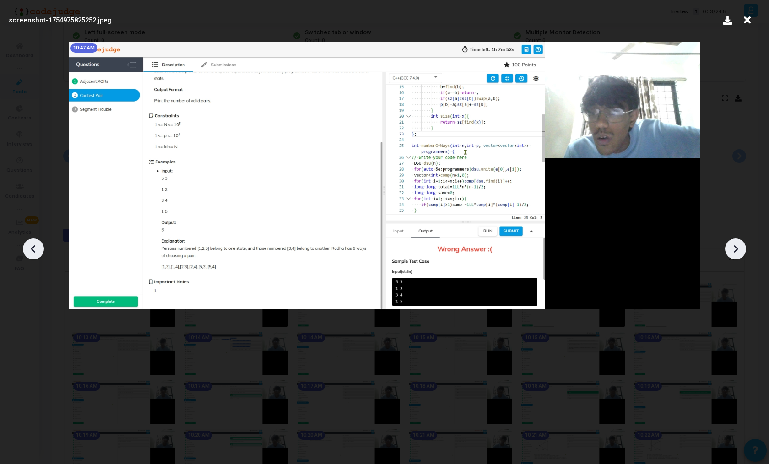
click at [737, 253] on icon at bounding box center [736, 249] width 14 height 14
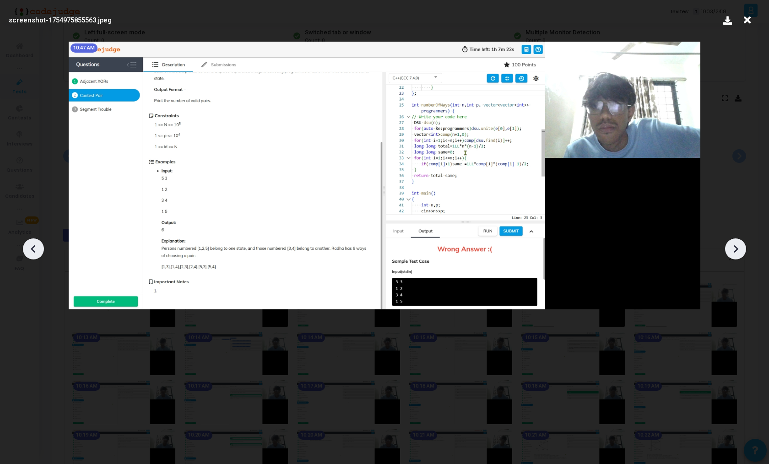
click at [737, 253] on icon at bounding box center [736, 249] width 14 height 14
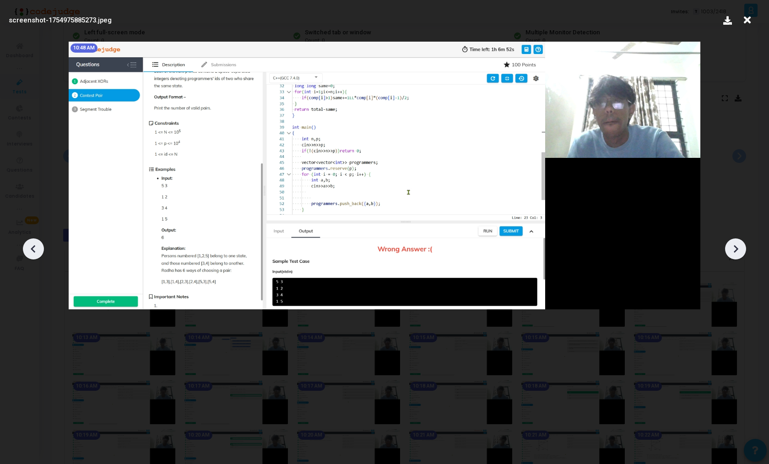
click at [737, 253] on icon at bounding box center [736, 249] width 14 height 14
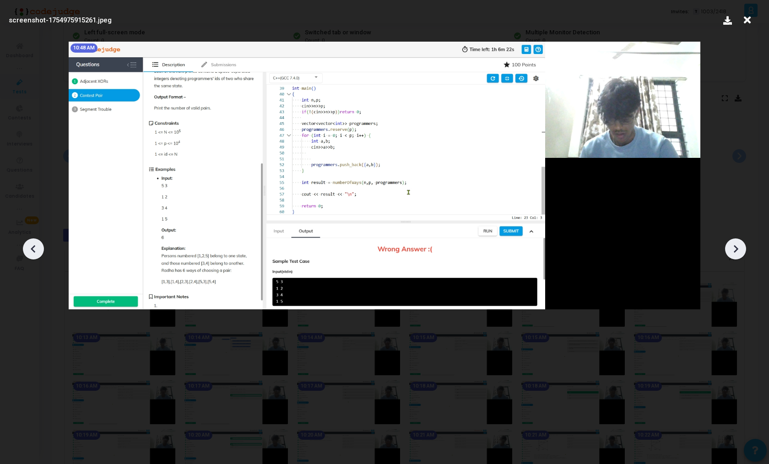
click at [737, 253] on icon at bounding box center [736, 249] width 14 height 14
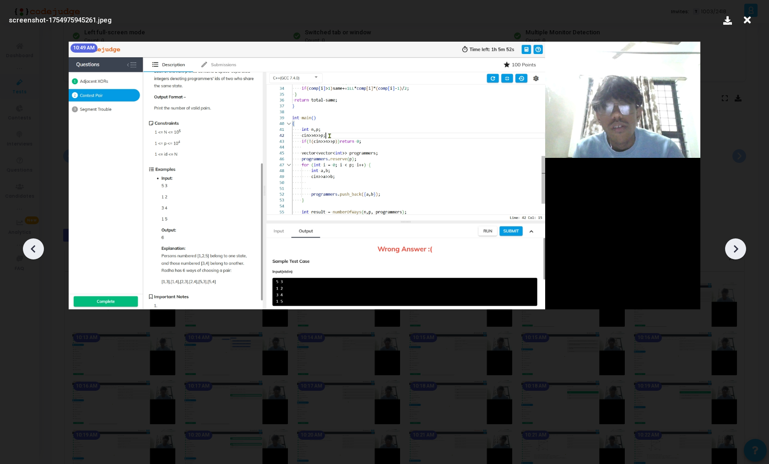
click at [39, 252] on icon at bounding box center [34, 249] width 14 height 14
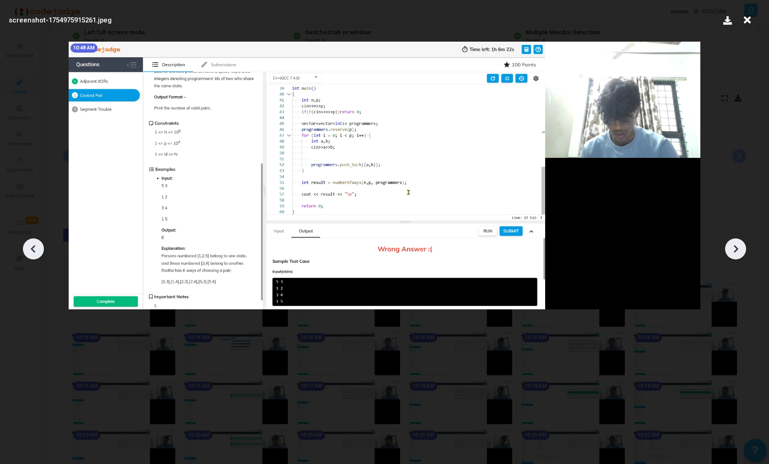
click at [731, 245] on icon at bounding box center [736, 249] width 14 height 14
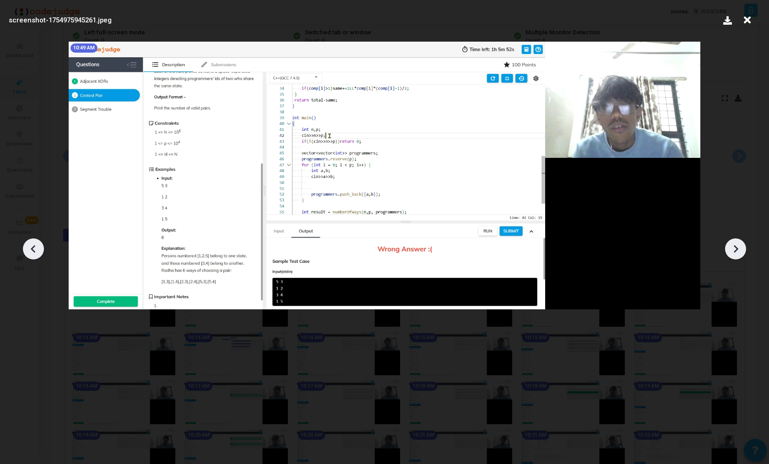
click at [731, 245] on icon at bounding box center [736, 249] width 14 height 14
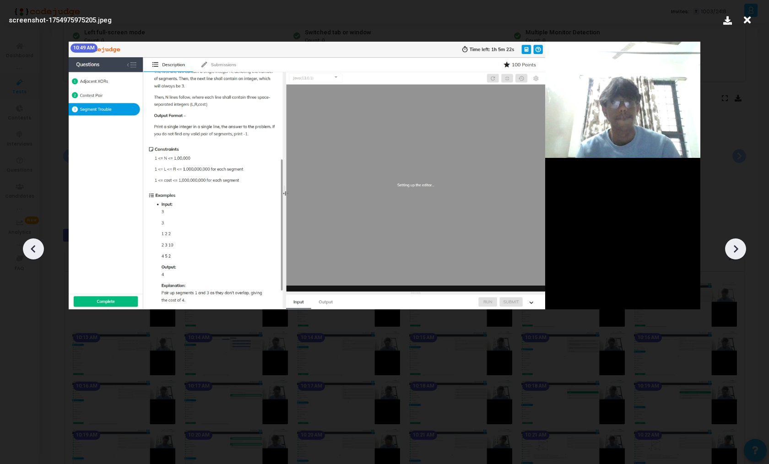
click at [731, 245] on icon at bounding box center [736, 249] width 14 height 14
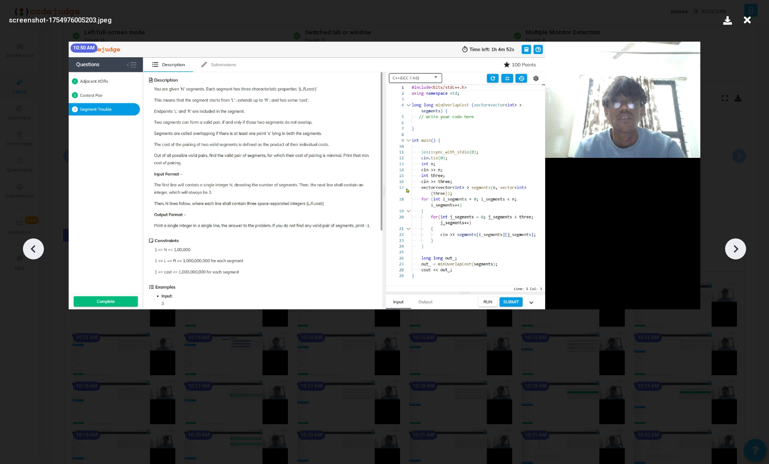
click at [731, 245] on icon at bounding box center [736, 249] width 14 height 14
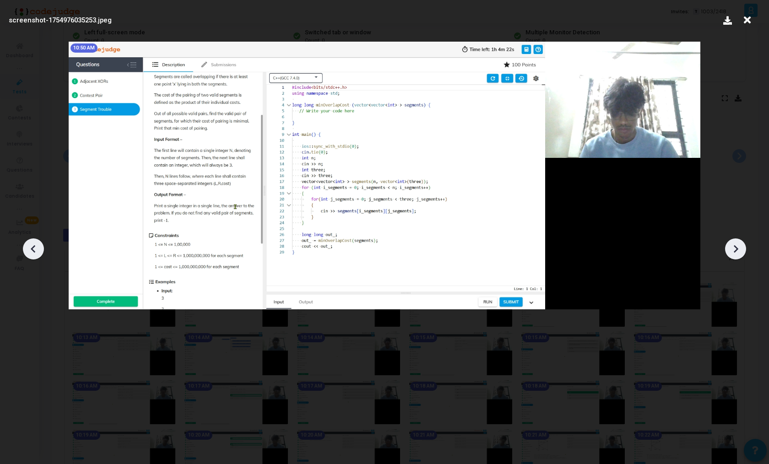
click at [731, 245] on icon at bounding box center [736, 249] width 14 height 14
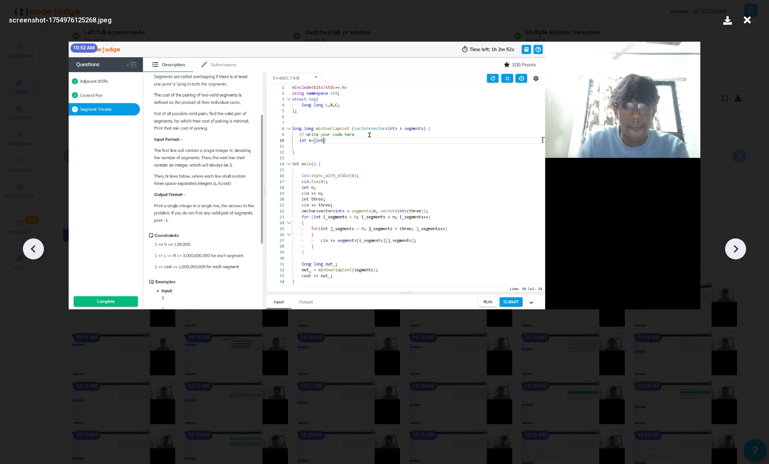
click at [731, 245] on icon at bounding box center [736, 249] width 14 height 14
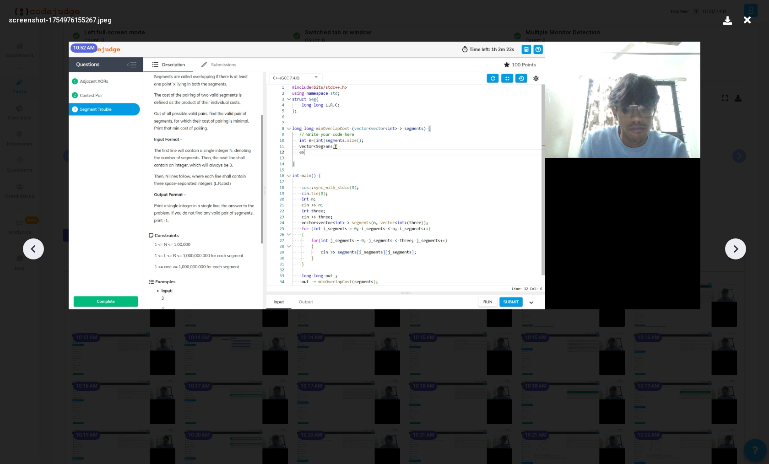
click at [731, 245] on icon at bounding box center [736, 249] width 14 height 14
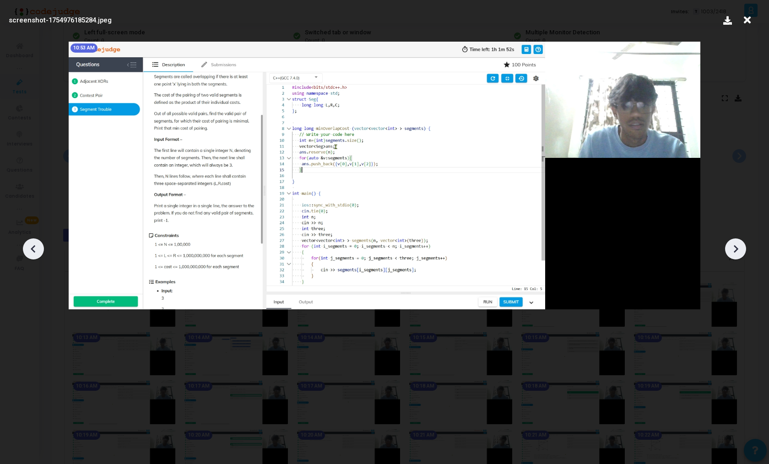
click at [731, 245] on icon at bounding box center [736, 249] width 14 height 14
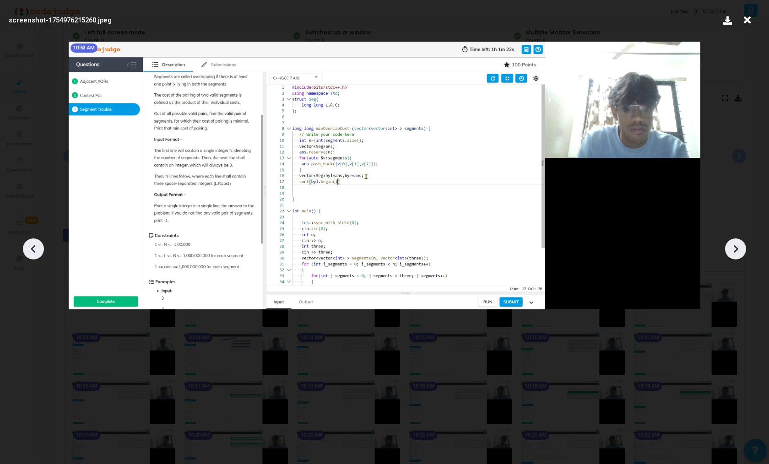
click at [731, 245] on icon at bounding box center [736, 249] width 14 height 14
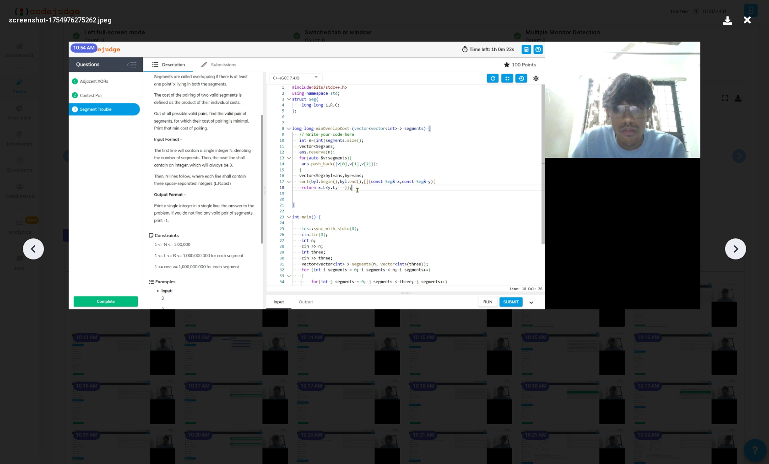
click at [731, 245] on icon at bounding box center [736, 249] width 14 height 14
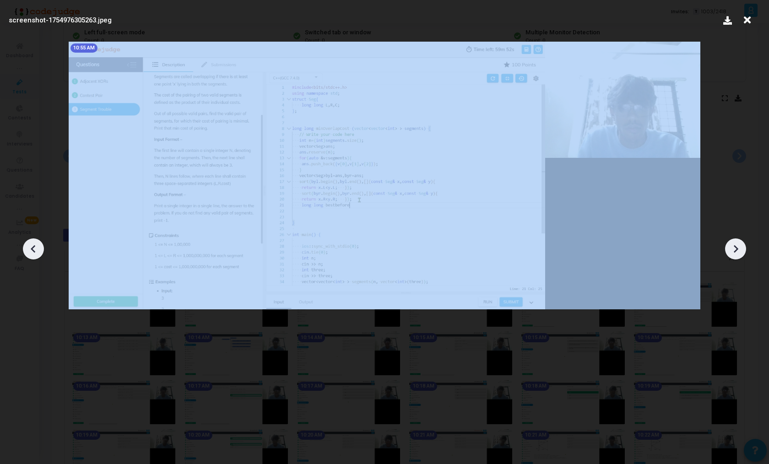
click at [731, 245] on icon at bounding box center [736, 249] width 14 height 14
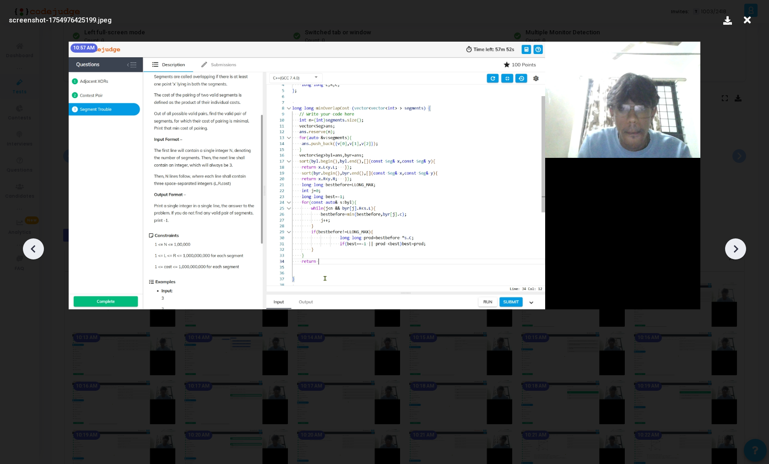
click at [731, 245] on icon at bounding box center [736, 249] width 14 height 14
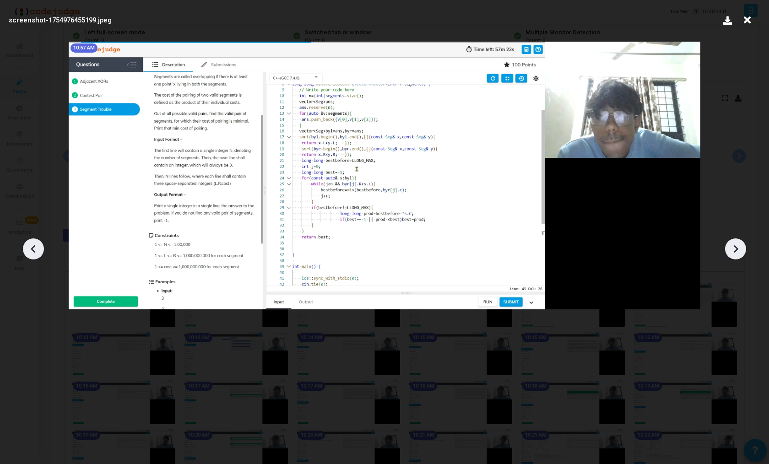
click at [731, 245] on icon at bounding box center [736, 249] width 14 height 14
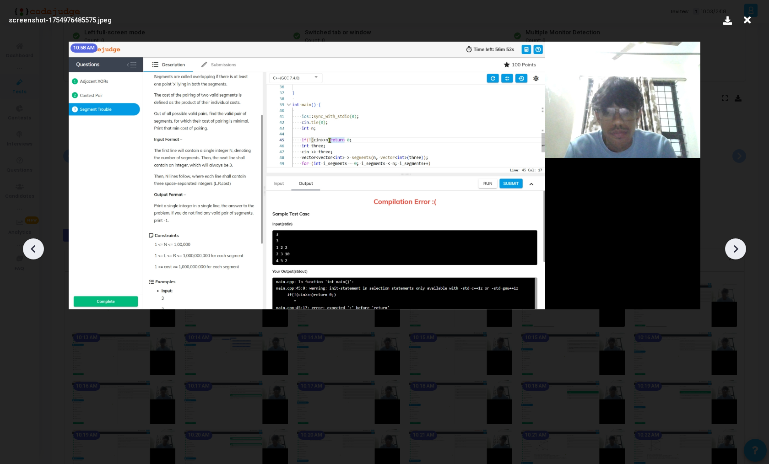
click at [731, 245] on icon at bounding box center [736, 249] width 14 height 14
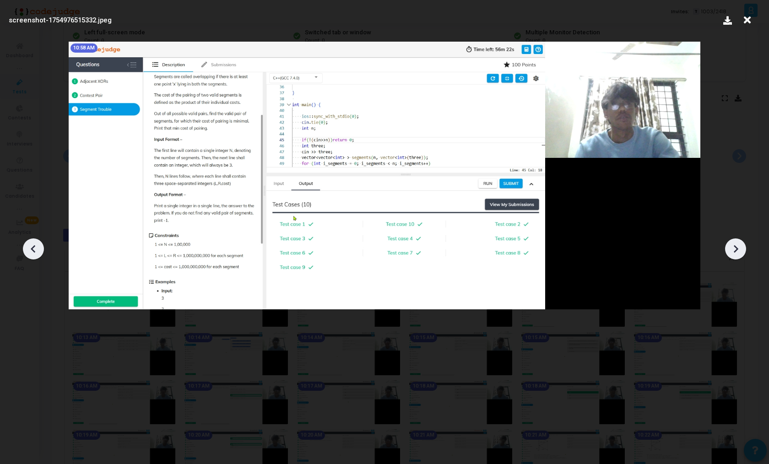
click at [731, 245] on icon at bounding box center [736, 249] width 14 height 14
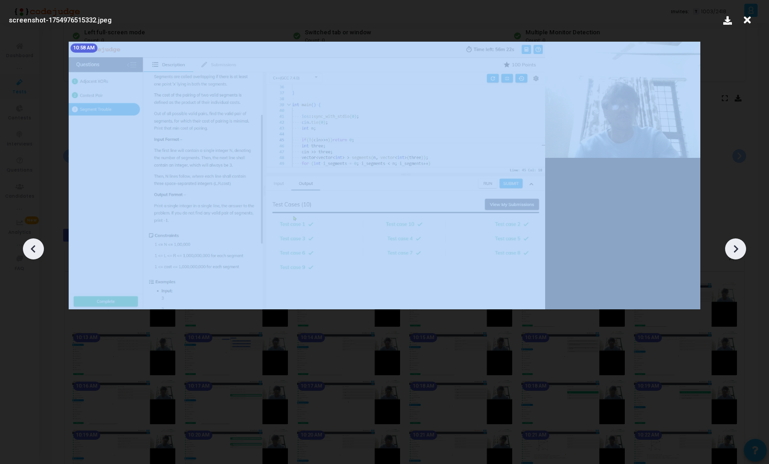
click at [731, 245] on icon at bounding box center [736, 249] width 14 height 14
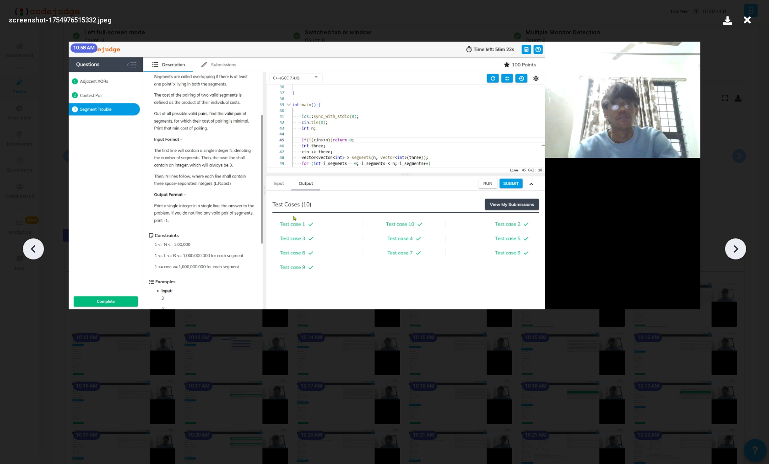
click at [744, 24] on icon at bounding box center [747, 19] width 14 height 17
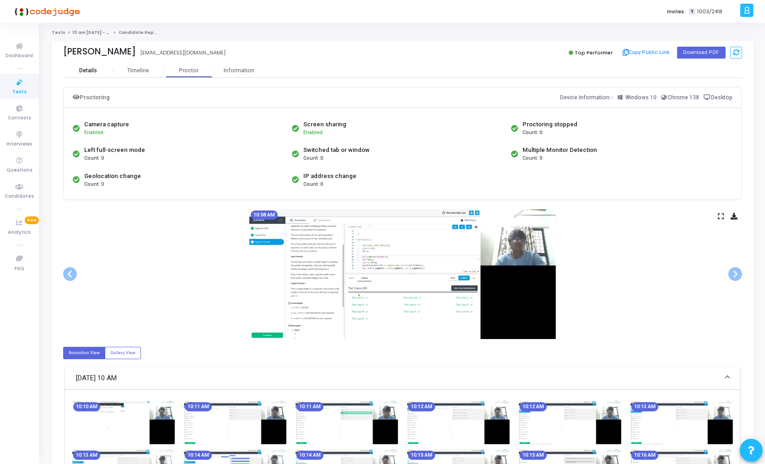
click at [92, 75] on div "Details" at bounding box center [88, 71] width 50 height 14
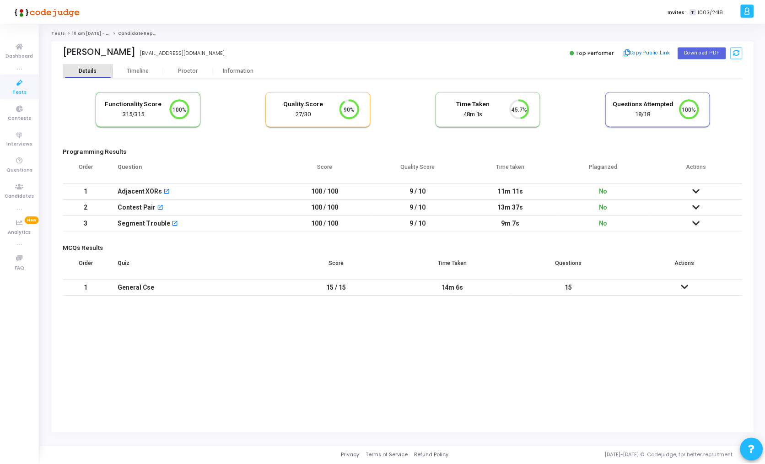
scroll to position [19, 23]
click at [173, 224] on mat-icon "open_in_new" at bounding box center [176, 224] width 6 height 6
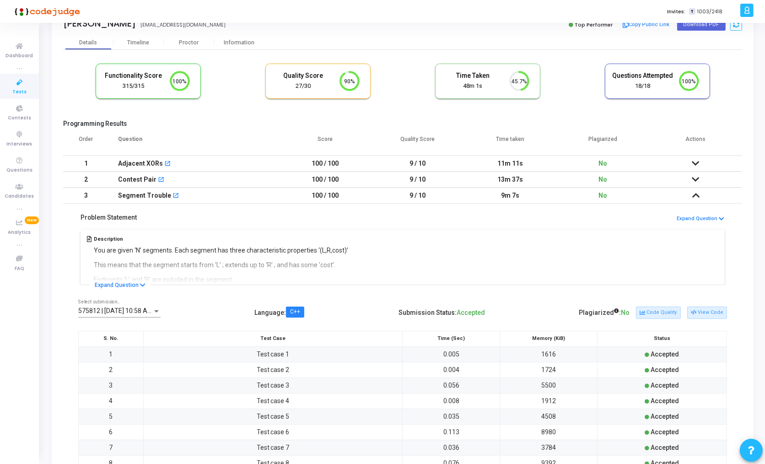
scroll to position [40, 0]
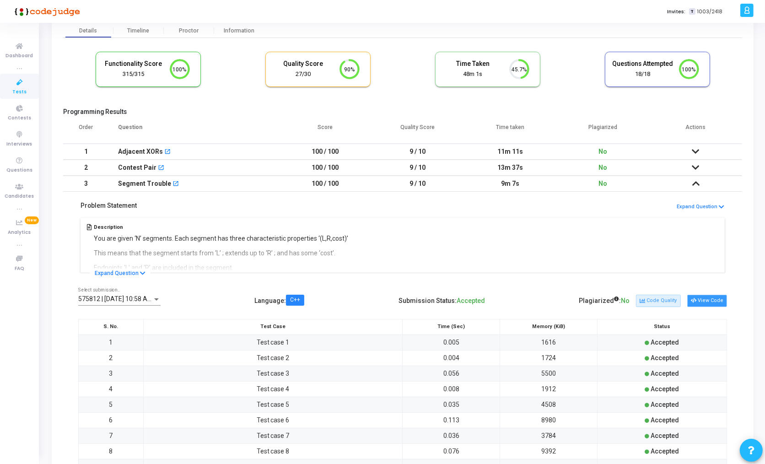
click at [703, 298] on button "View Code" at bounding box center [707, 301] width 40 height 12
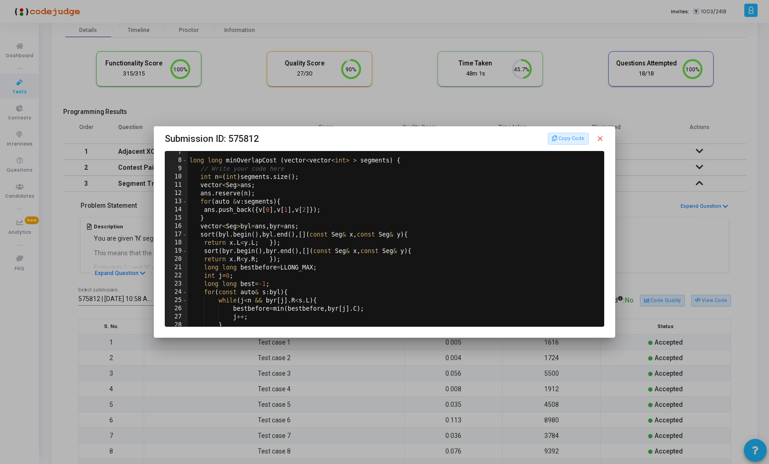
scroll to position [57, 0]
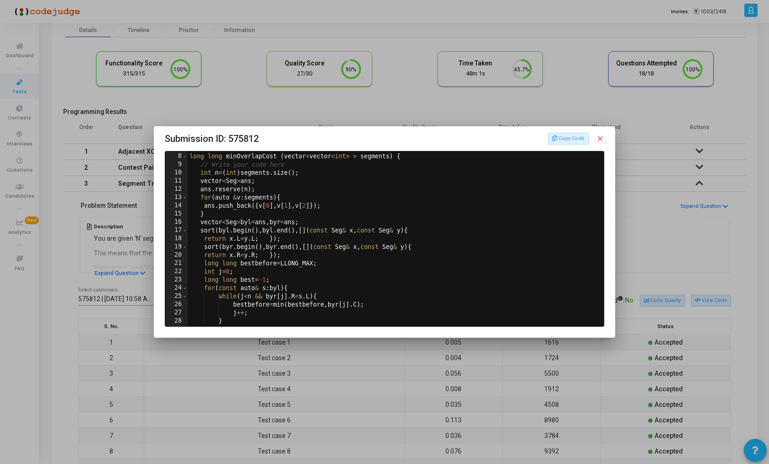
click at [304, 186] on div "long long minOverlapCost ( vector < vector < int > > segments ) { // Write your…" at bounding box center [394, 239] width 413 height 191
click at [318, 199] on div "long long minOverlapCost ( vector < vector < int > > segments ) { // Write your…" at bounding box center [394, 239] width 413 height 191
click at [343, 214] on div "long long minOverlapCost ( vector < vector < int > > segments ) { // Write your…" at bounding box center [394, 239] width 413 height 191
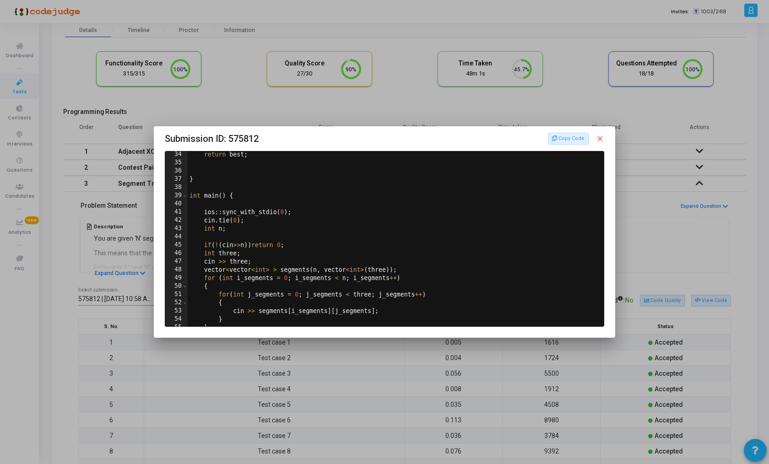
scroll to position [306, 0]
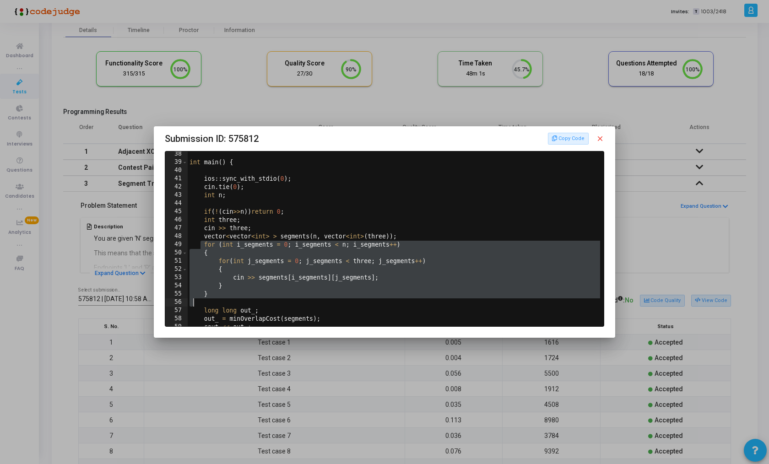
drag, startPoint x: 200, startPoint y: 247, endPoint x: 229, endPoint y: 302, distance: 62.4
click at [229, 302] on div "int main ( ) { ios :: sync_with_stdio ( 0 ) ; cin . tie ( 0 ) ; int n ; if ( ! …" at bounding box center [394, 245] width 413 height 191
type textarea "}"
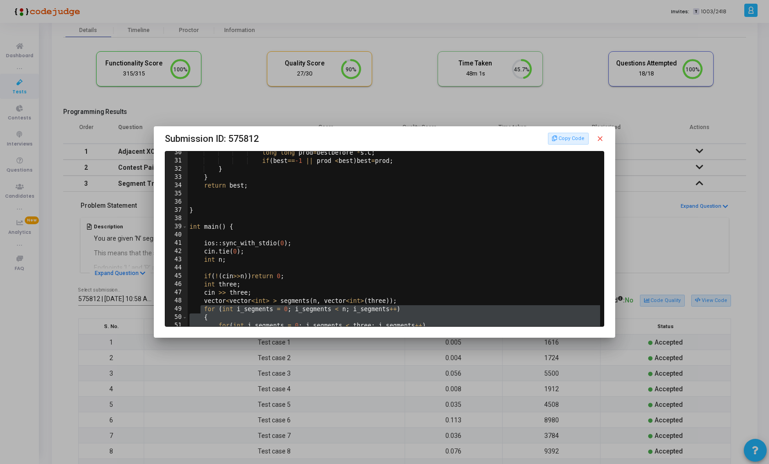
scroll to position [0, 0]
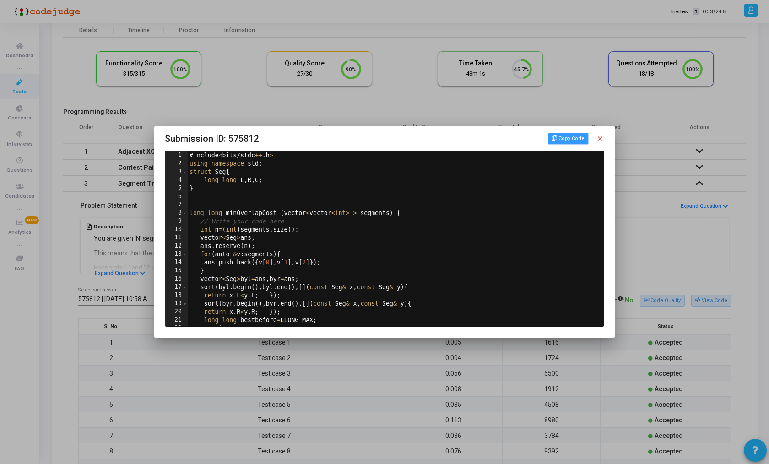
click at [563, 138] on button "Copy Code" at bounding box center [568, 139] width 40 height 12
click at [599, 136] on mat-icon "close" at bounding box center [600, 139] width 8 height 8
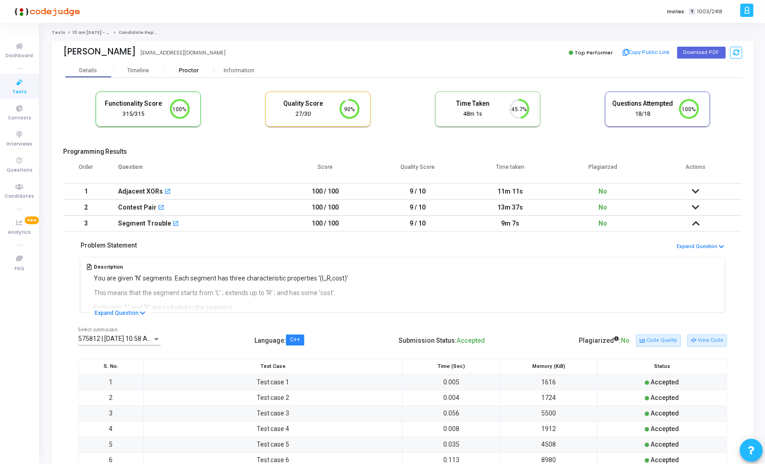
click at [184, 69] on div "Proctor" at bounding box center [189, 70] width 50 height 7
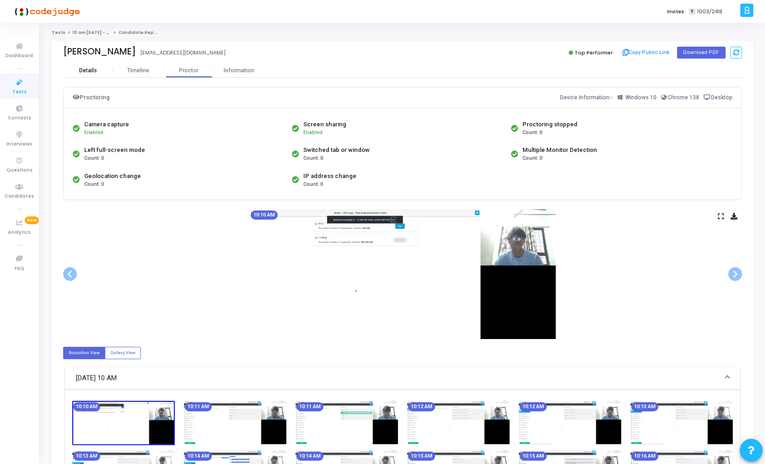
click at [92, 71] on div "Details" at bounding box center [88, 70] width 18 height 7
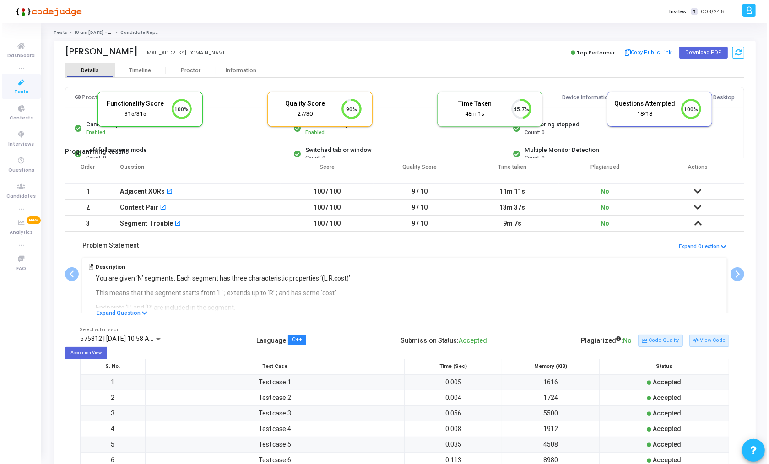
scroll to position [4, 4]
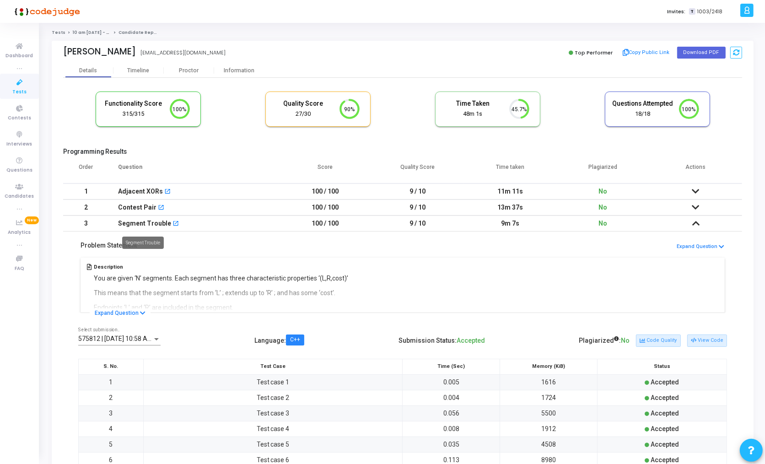
click at [132, 222] on div "Segment Trouble" at bounding box center [144, 223] width 53 height 15
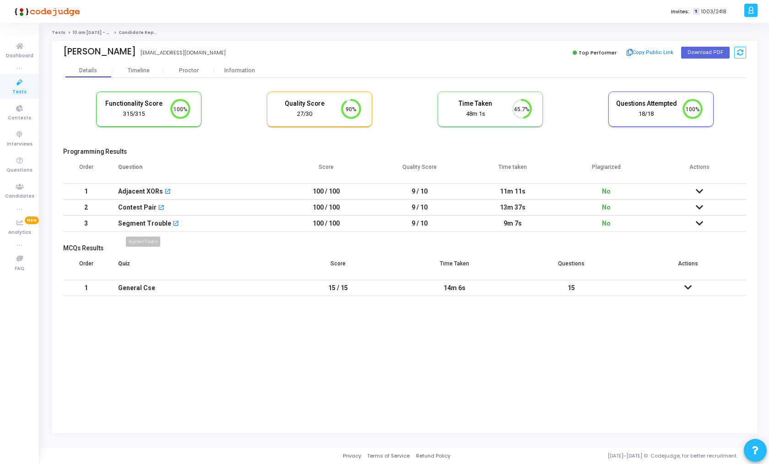
click at [147, 217] on div "Segment Trouble" at bounding box center [144, 223] width 53 height 15
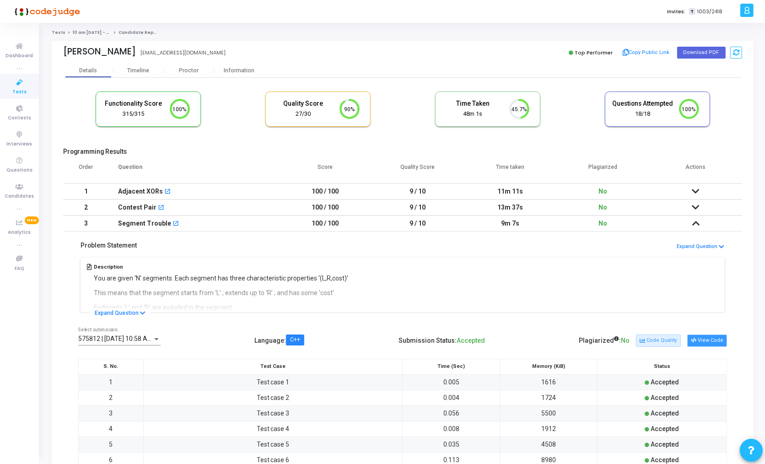
click at [713, 341] on button "View Code" at bounding box center [707, 341] width 40 height 12
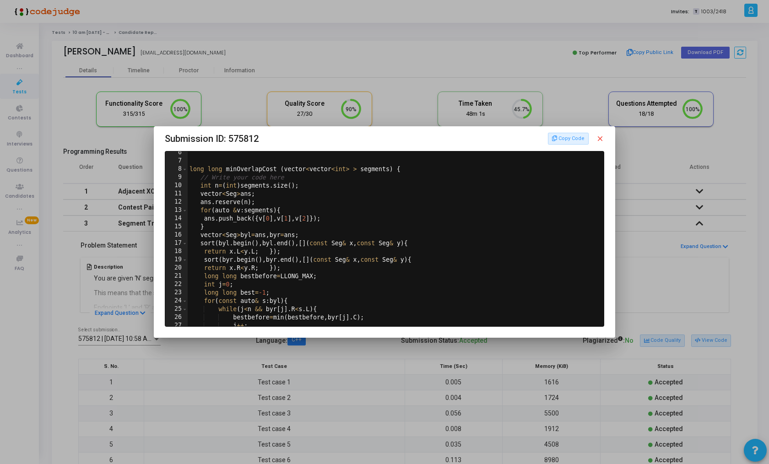
scroll to position [62, 0]
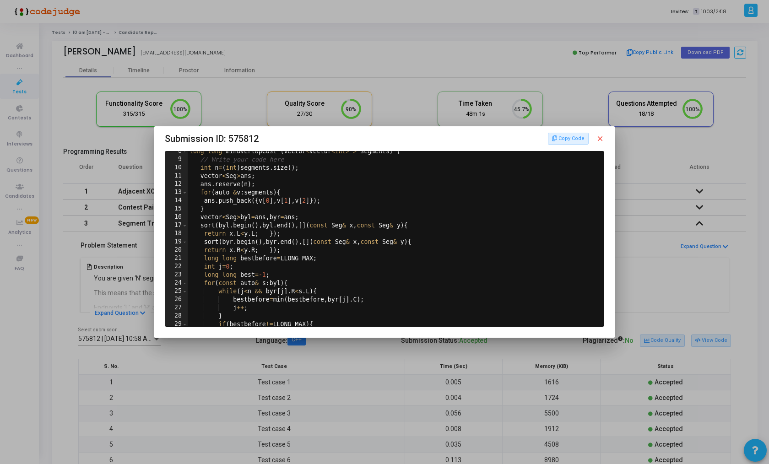
click at [115, 259] on div at bounding box center [384, 232] width 769 height 464
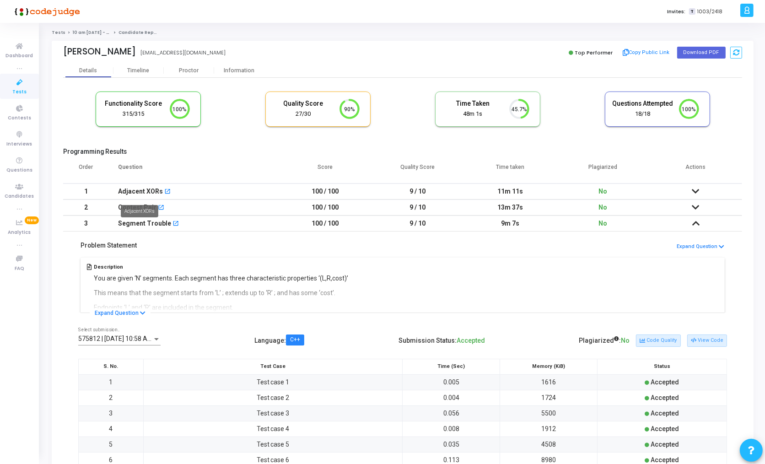
click at [137, 190] on div "Adjacent XORs" at bounding box center [140, 191] width 45 height 15
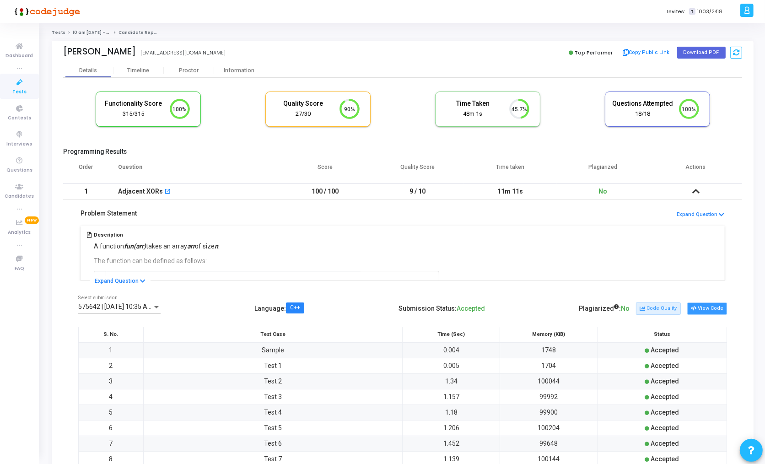
click at [707, 311] on button "View Code" at bounding box center [707, 308] width 40 height 12
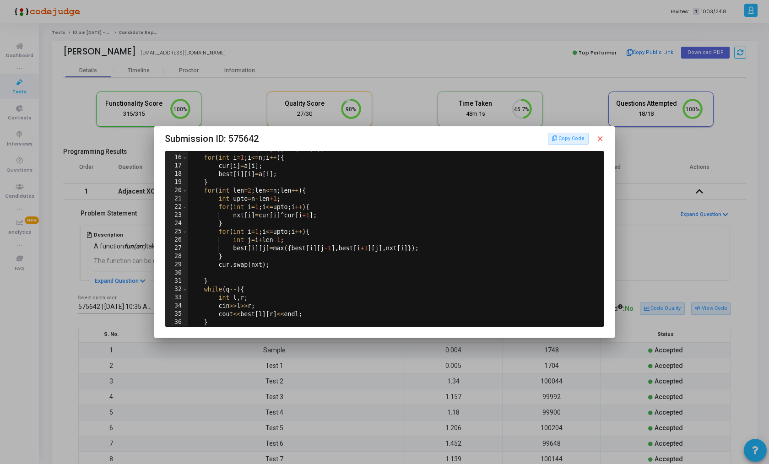
scroll to position [130, 0]
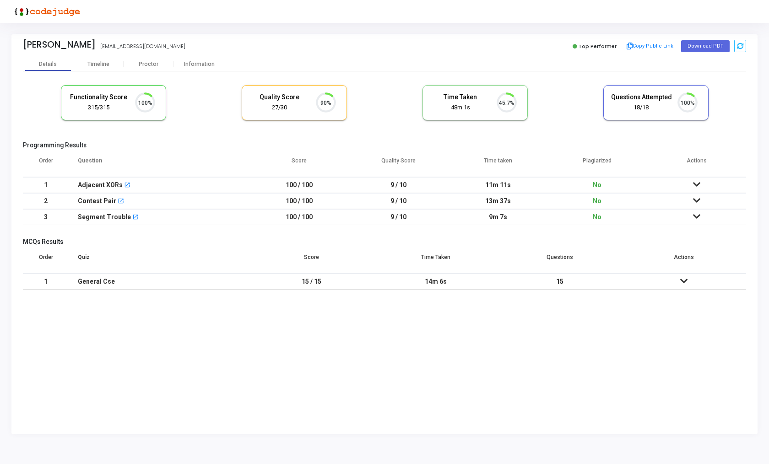
scroll to position [19, 23]
click at [99, 65] on div "Timeline" at bounding box center [98, 64] width 22 height 7
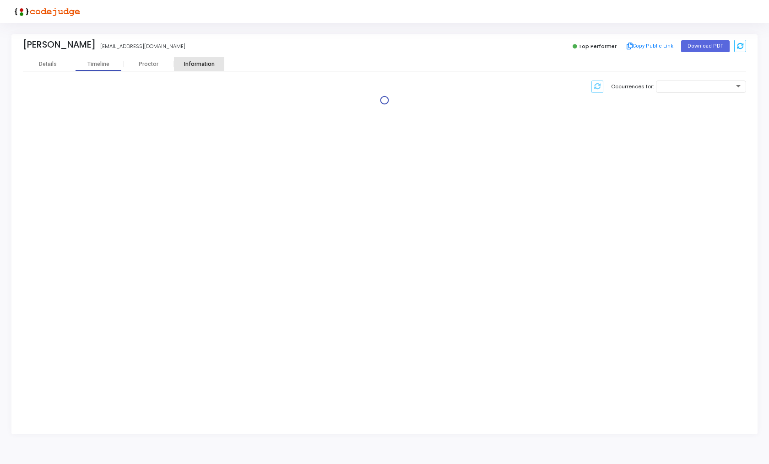
click at [212, 63] on div "Information" at bounding box center [199, 64] width 50 height 7
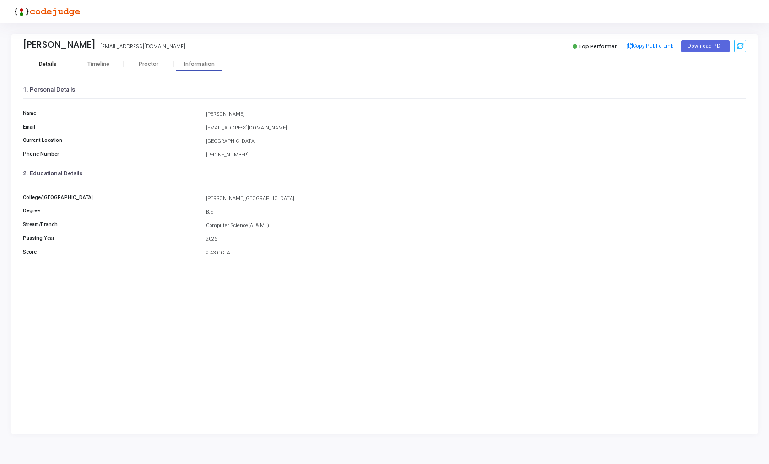
click at [44, 62] on div "Details" at bounding box center [48, 64] width 18 height 7
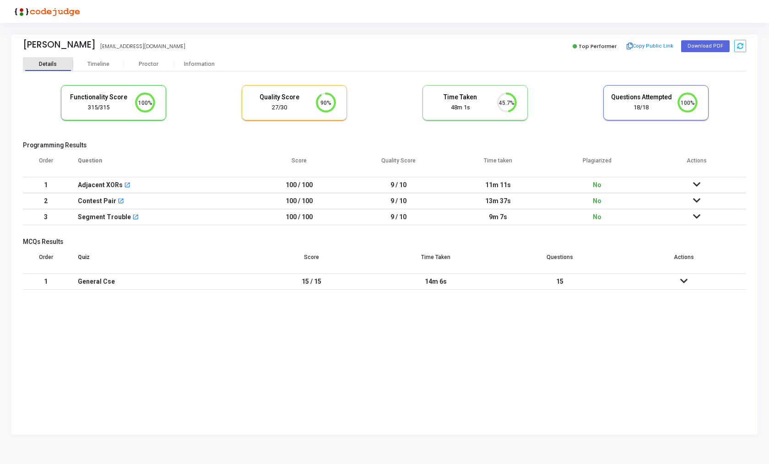
scroll to position [19, 23]
click at [703, 46] on button "Download PDF" at bounding box center [705, 46] width 49 height 12
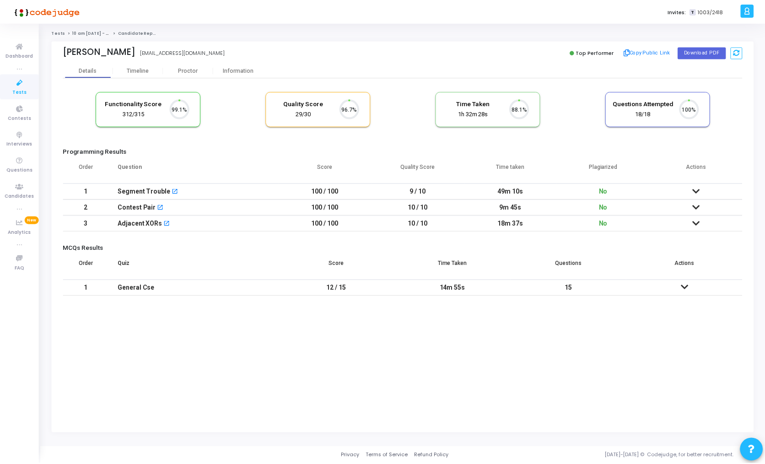
scroll to position [19, 23]
click at [186, 71] on div "Proctor" at bounding box center [189, 70] width 50 height 7
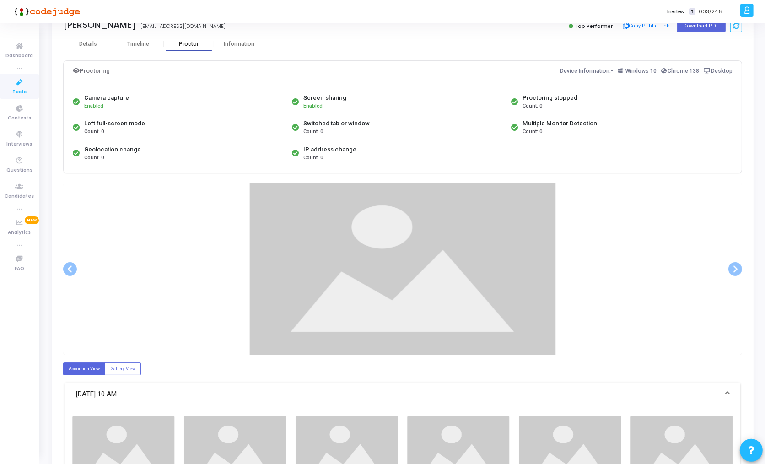
scroll to position [31, 0]
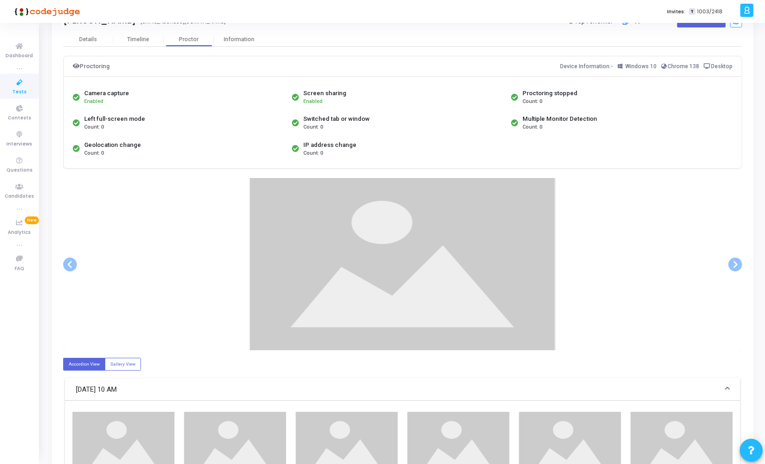
click at [633, 266] on div at bounding box center [402, 264] width 679 height 173
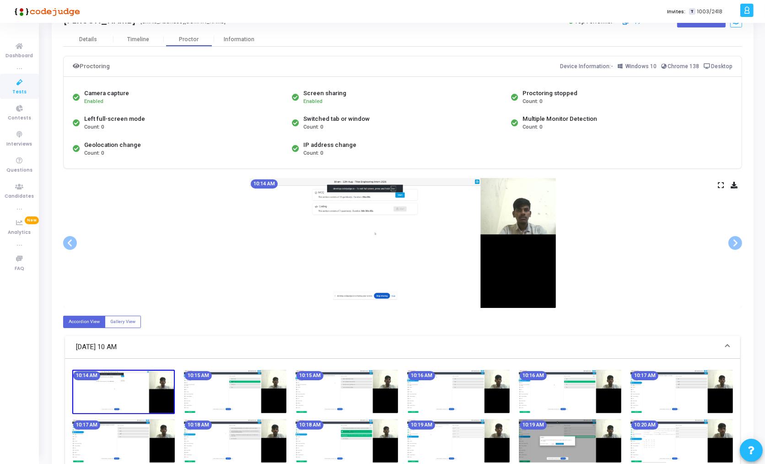
click at [718, 183] on icon at bounding box center [721, 185] width 6 height 5
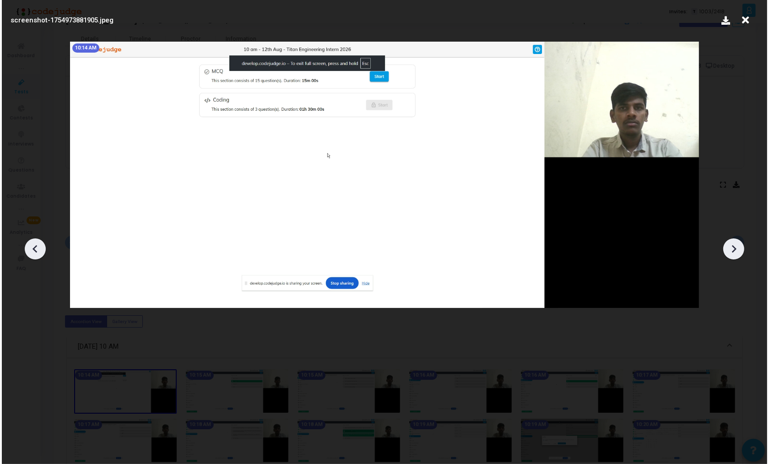
scroll to position [0, 0]
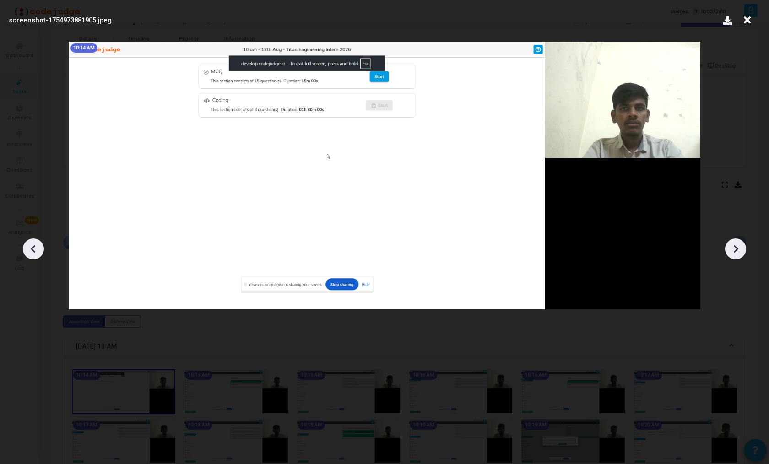
click at [734, 246] on icon at bounding box center [736, 249] width 5 height 8
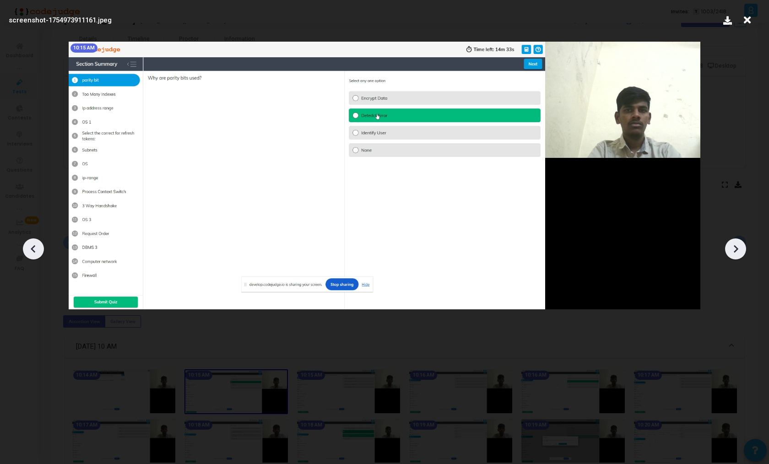
click at [734, 246] on icon at bounding box center [736, 249] width 5 height 8
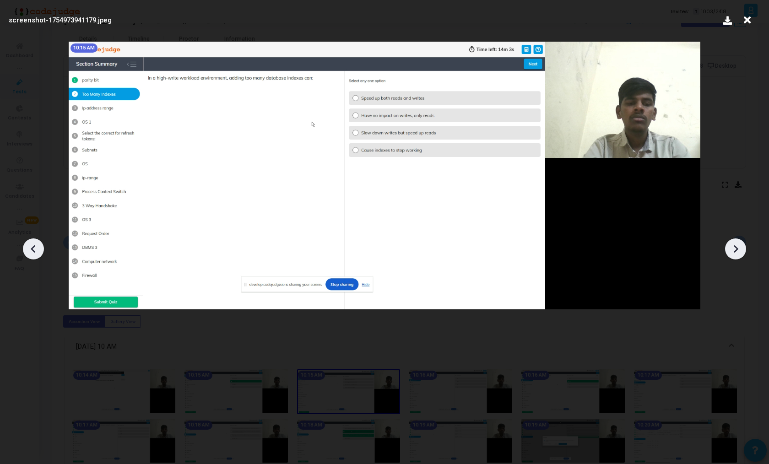
click at [734, 246] on icon at bounding box center [736, 249] width 5 height 8
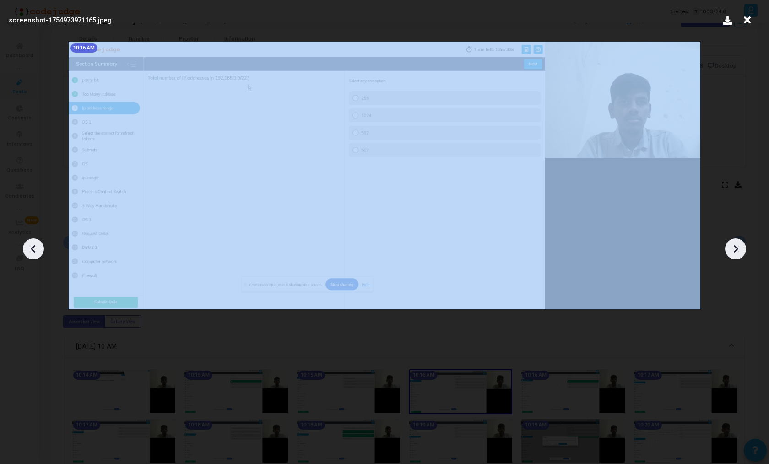
click at [734, 246] on icon at bounding box center [736, 249] width 5 height 8
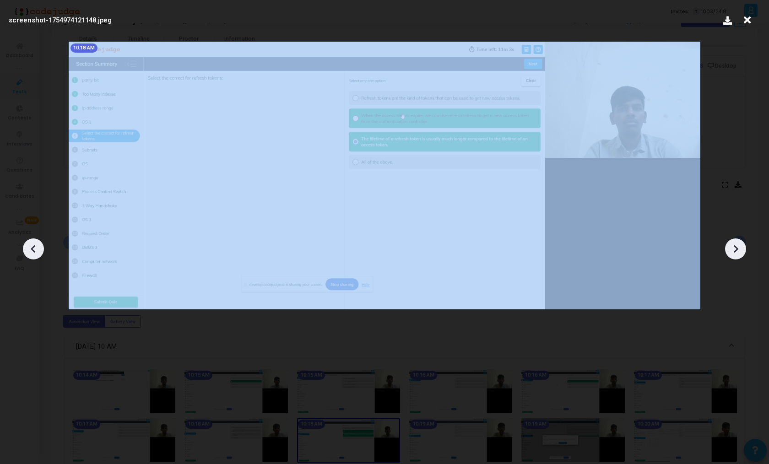
click at [734, 246] on icon at bounding box center [736, 249] width 5 height 8
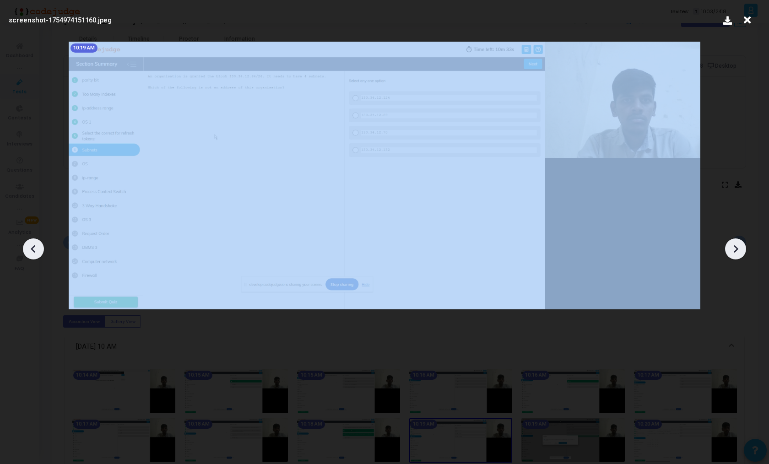
click at [734, 246] on icon at bounding box center [736, 249] width 5 height 8
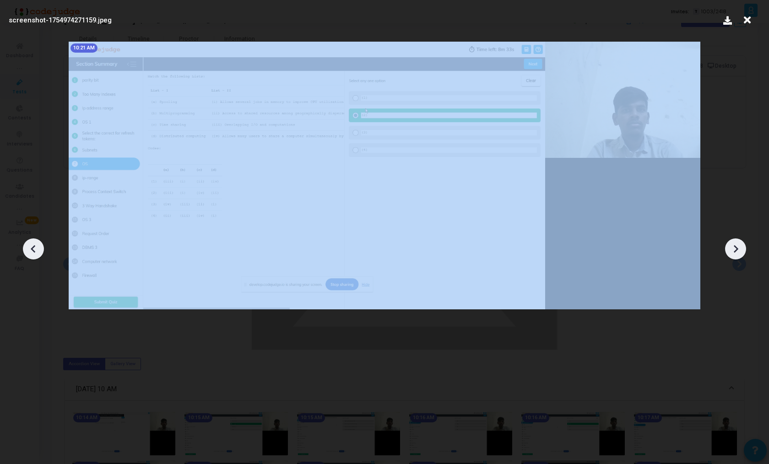
click at [734, 246] on icon at bounding box center [736, 249] width 5 height 8
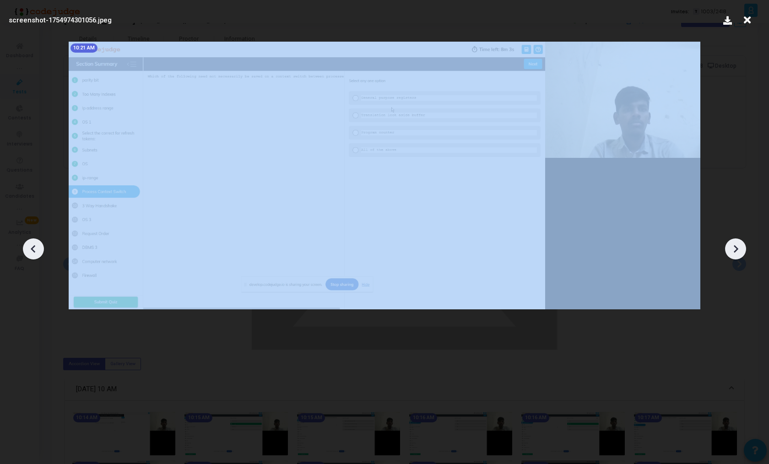
click at [734, 246] on icon at bounding box center [736, 249] width 5 height 8
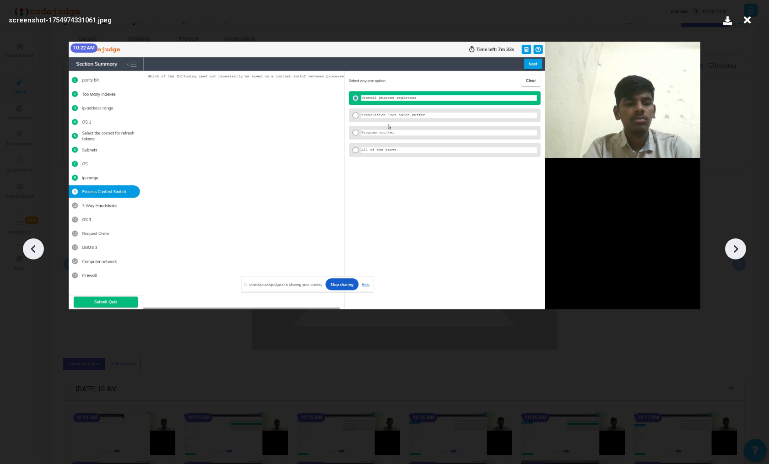
click at [734, 246] on icon at bounding box center [736, 249] width 5 height 8
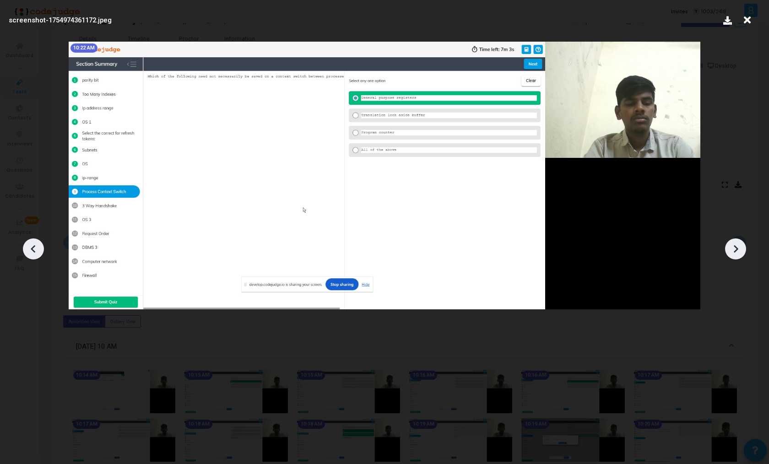
click at [734, 246] on icon at bounding box center [736, 249] width 5 height 8
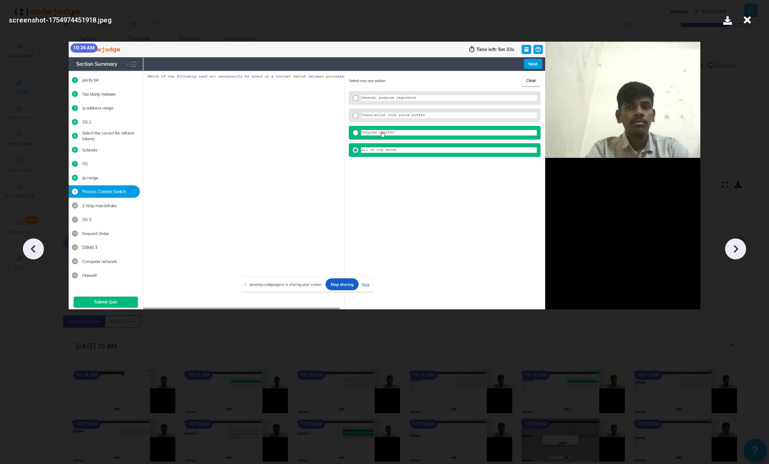
click at [734, 246] on icon at bounding box center [736, 249] width 5 height 8
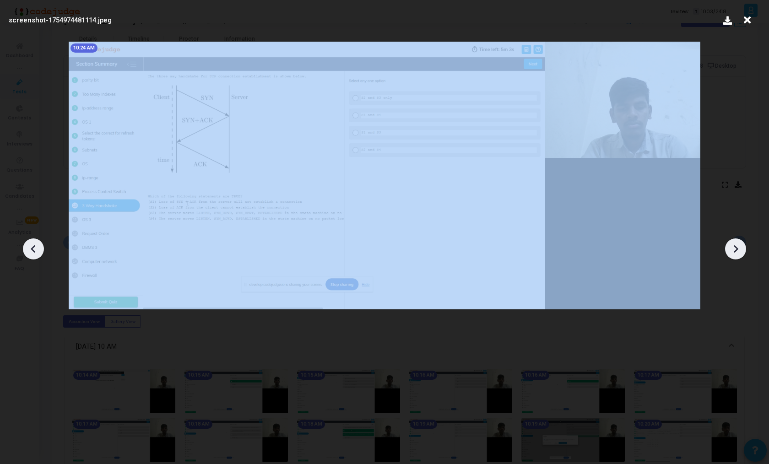
click at [734, 246] on icon at bounding box center [736, 249] width 5 height 8
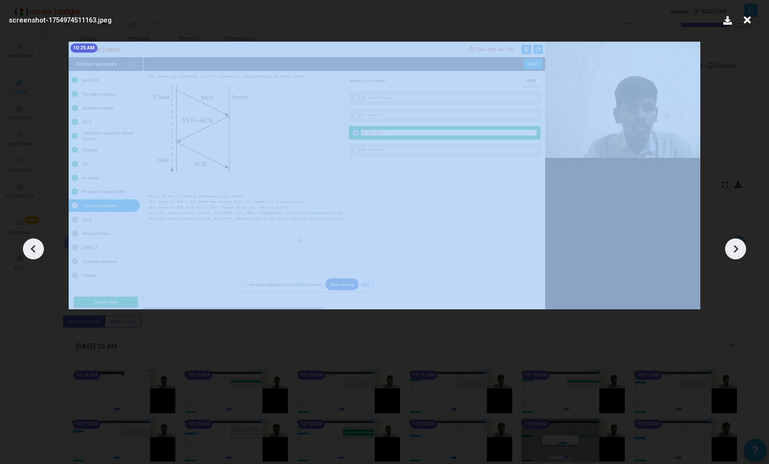
click at [734, 246] on icon at bounding box center [736, 249] width 5 height 8
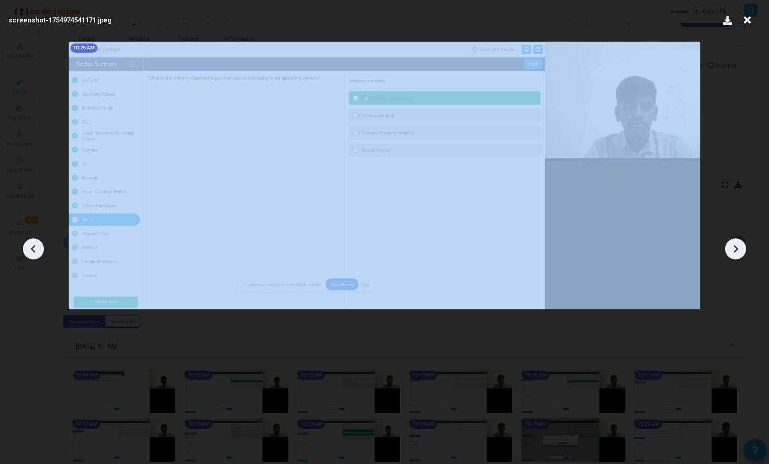
click at [734, 246] on icon at bounding box center [736, 249] width 5 height 8
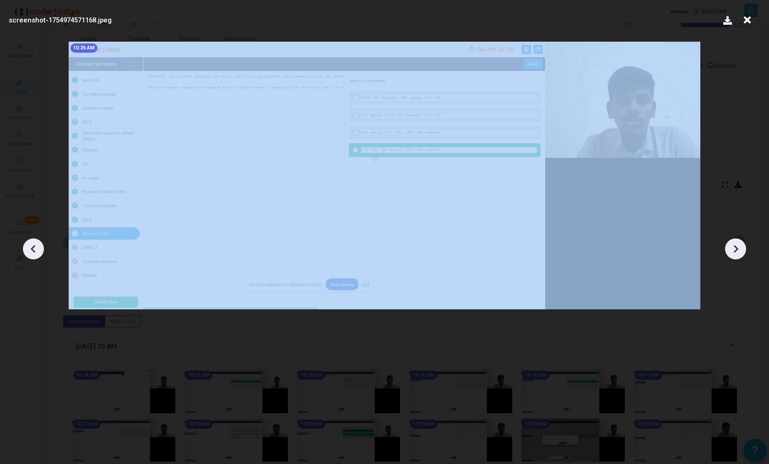
click at [734, 246] on icon at bounding box center [736, 249] width 5 height 8
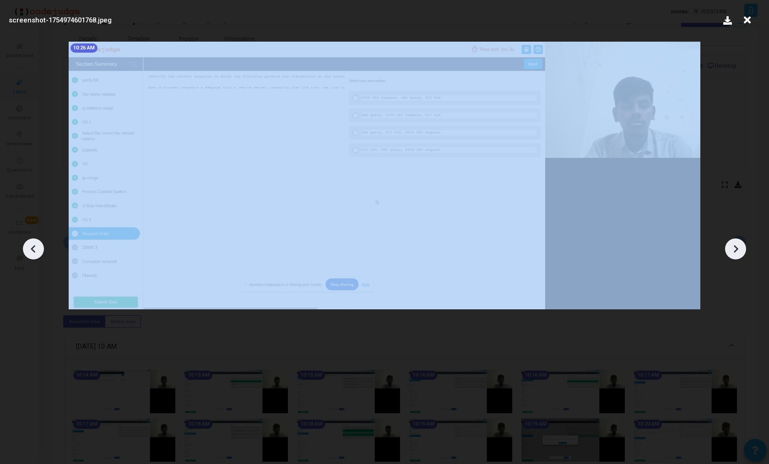
click at [734, 246] on icon at bounding box center [736, 249] width 5 height 8
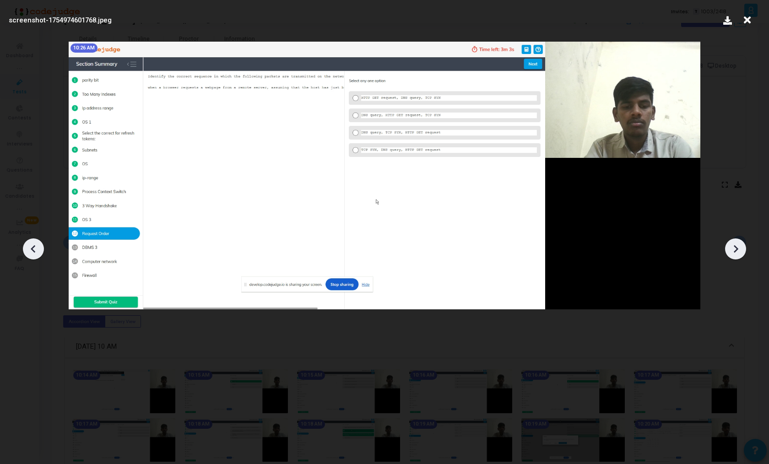
click at [734, 246] on icon at bounding box center [736, 249] width 5 height 8
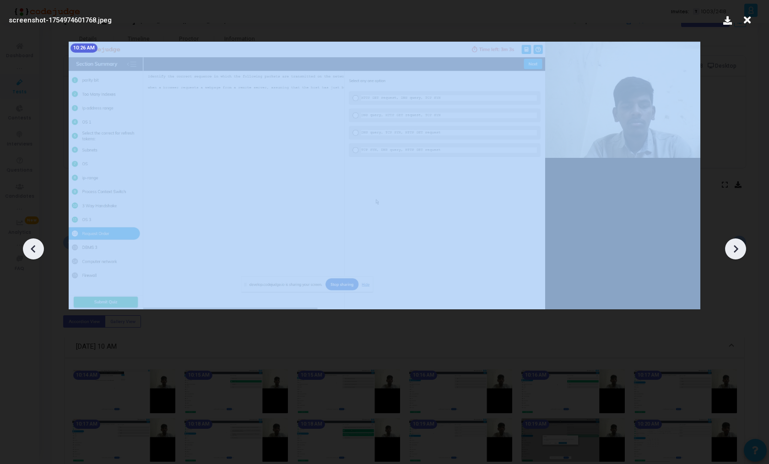
click at [734, 246] on icon at bounding box center [736, 249] width 5 height 8
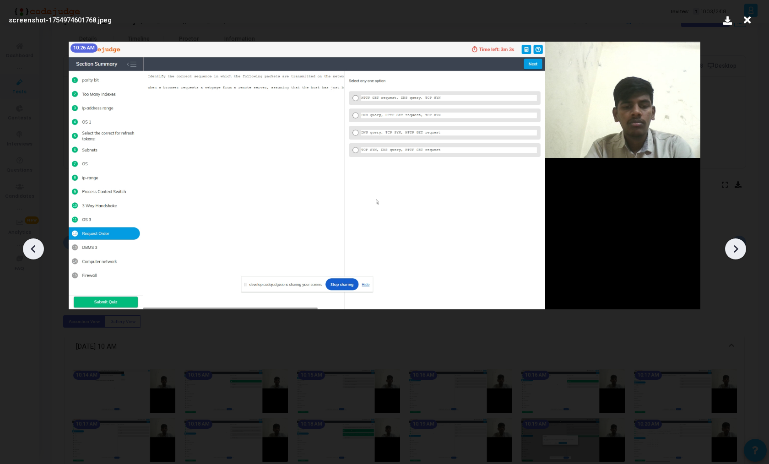
click at [718, 139] on div at bounding box center [384, 245] width 769 height 437
click at [742, 20] on icon at bounding box center [747, 19] width 14 height 17
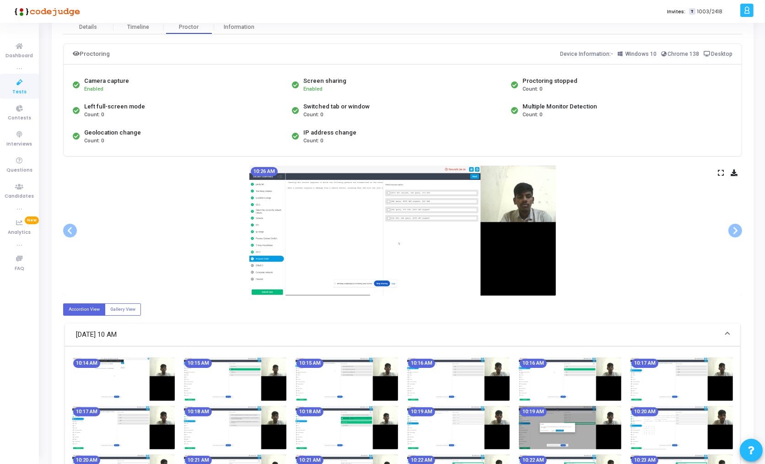
scroll to position [44, 0]
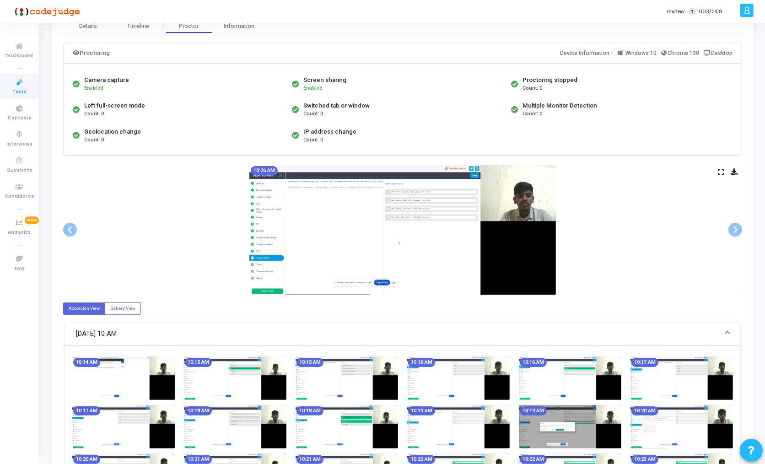
click at [720, 173] on icon at bounding box center [721, 171] width 6 height 5
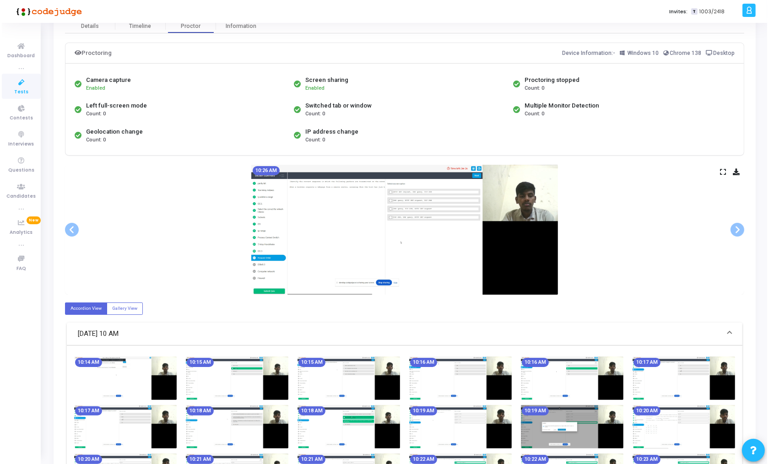
scroll to position [0, 0]
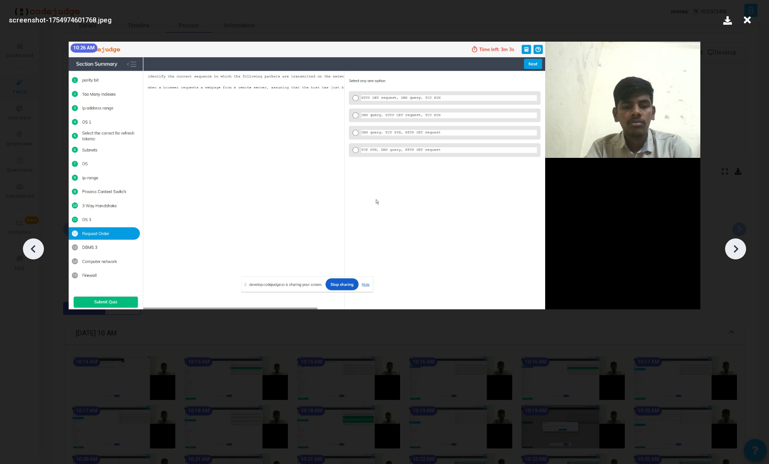
click at [730, 244] on icon at bounding box center [736, 249] width 14 height 14
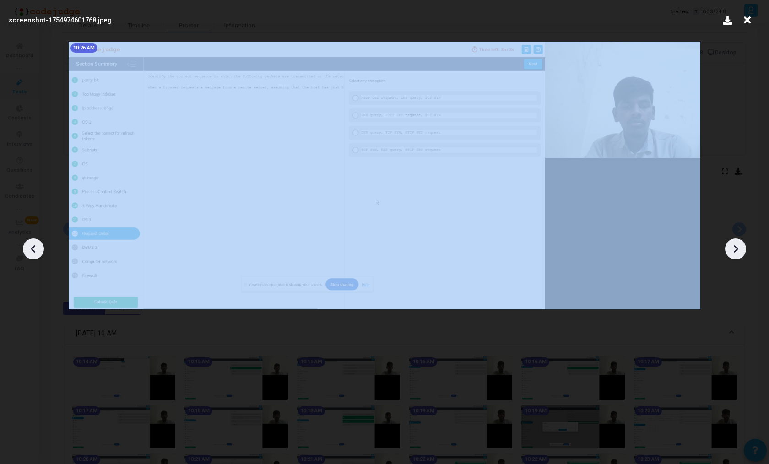
click at [730, 244] on icon at bounding box center [736, 249] width 14 height 14
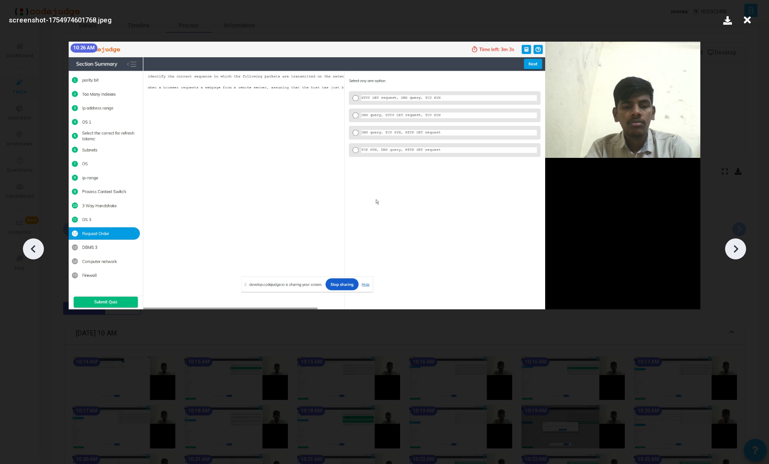
click at [734, 190] on div at bounding box center [384, 245] width 769 height 437
click at [747, 20] on icon at bounding box center [747, 19] width 14 height 17
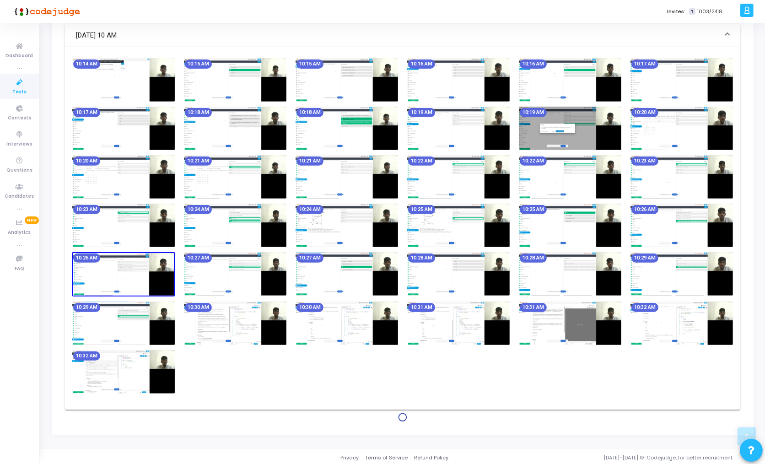
scroll to position [396, 0]
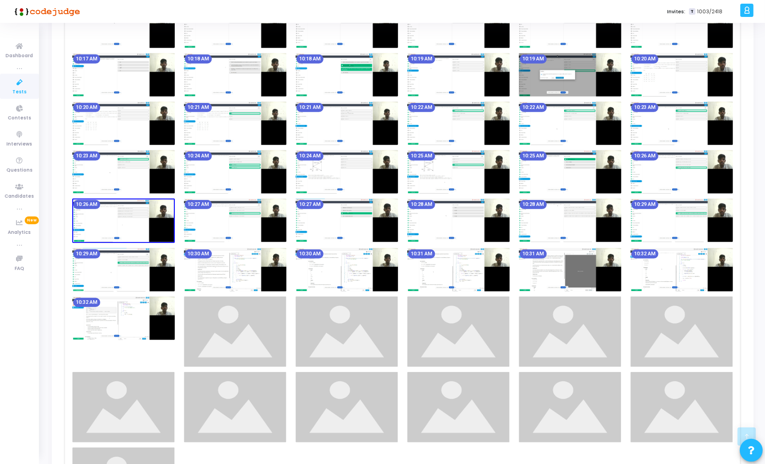
click at [246, 269] on img at bounding box center [235, 269] width 103 height 43
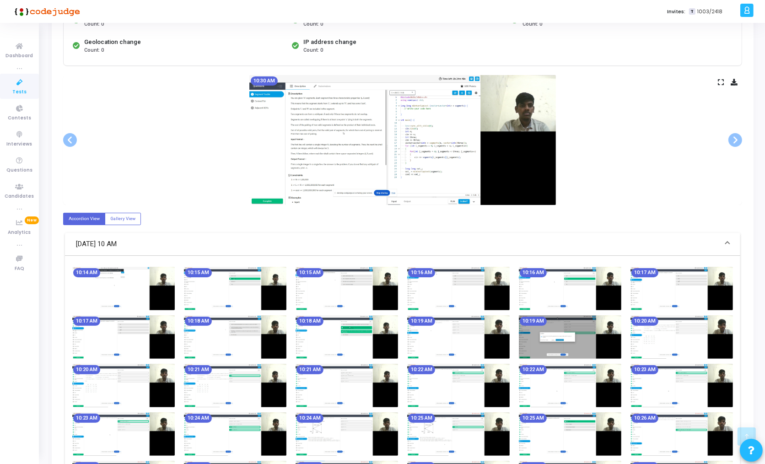
scroll to position [0, 0]
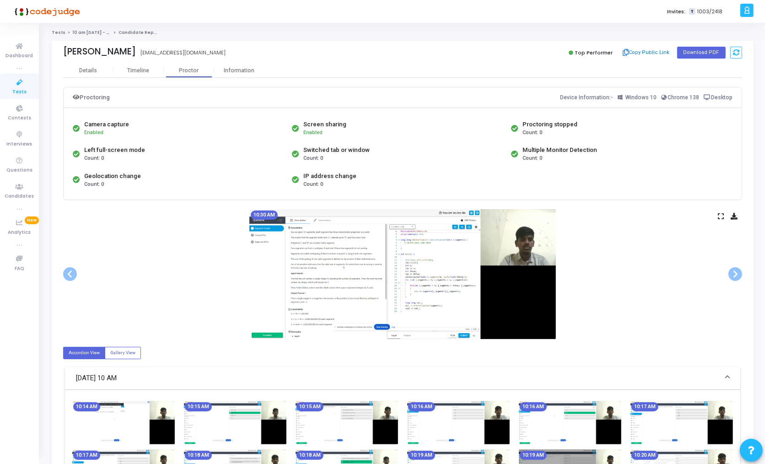
click at [720, 215] on icon at bounding box center [721, 216] width 6 height 5
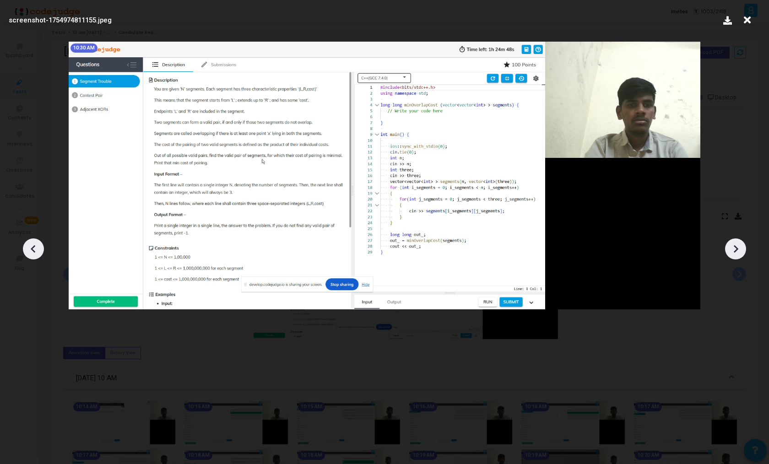
click at [726, 245] on div at bounding box center [735, 248] width 21 height 21
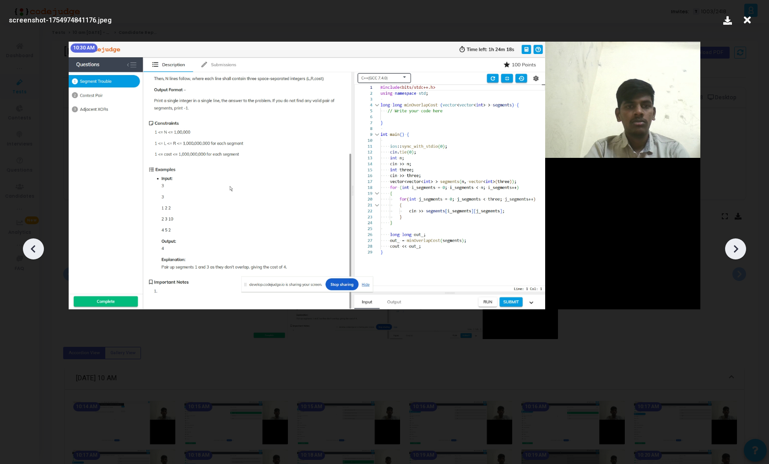
click at [726, 245] on div at bounding box center [735, 248] width 21 height 21
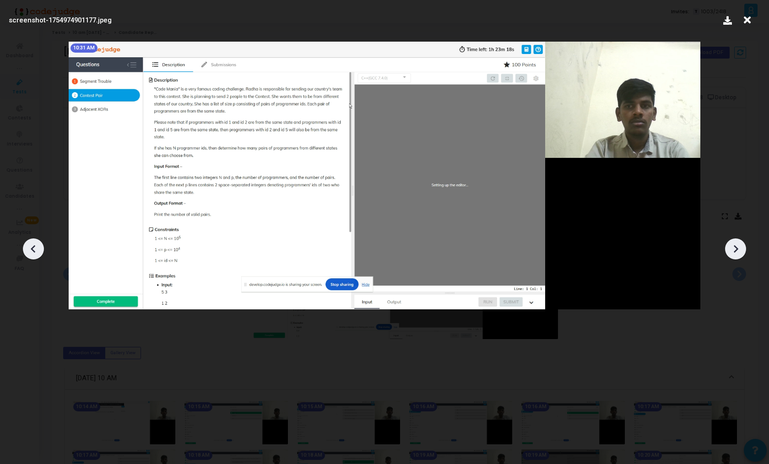
click at [726, 245] on div at bounding box center [735, 248] width 21 height 21
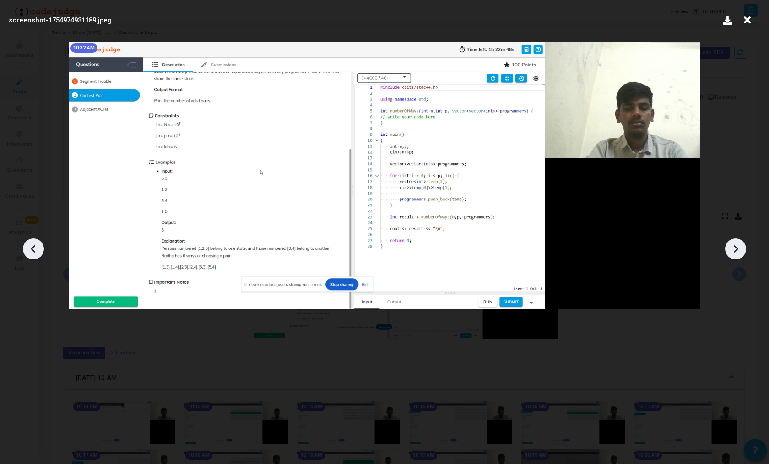
click at [726, 245] on div at bounding box center [735, 248] width 21 height 21
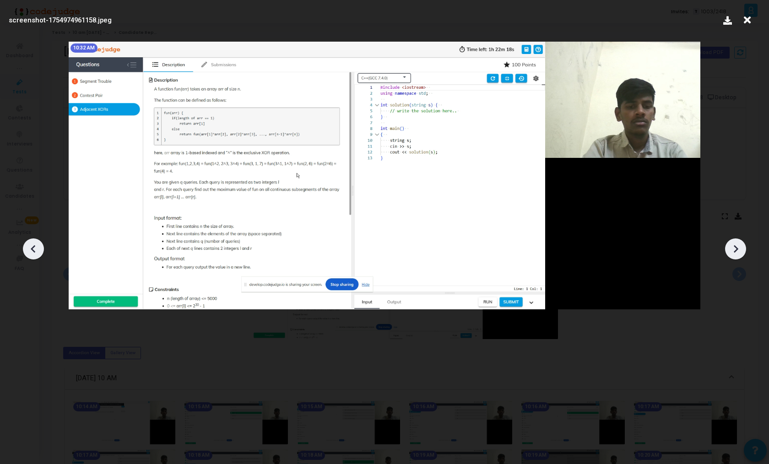
click at [726, 245] on div at bounding box center [735, 248] width 21 height 21
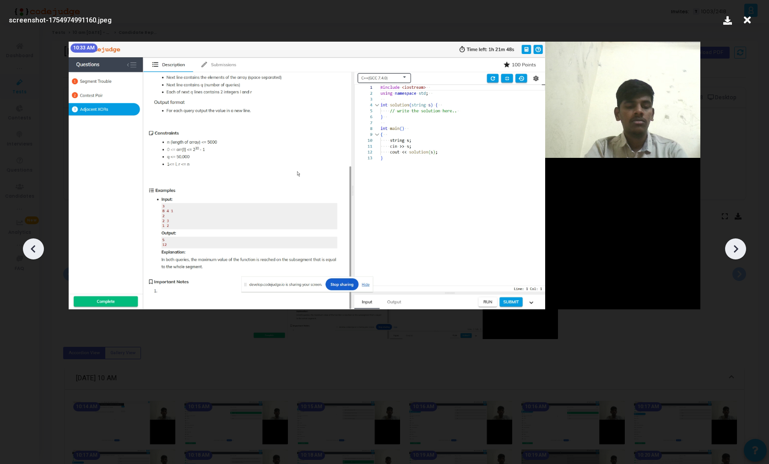
click at [726, 245] on div at bounding box center [735, 248] width 21 height 21
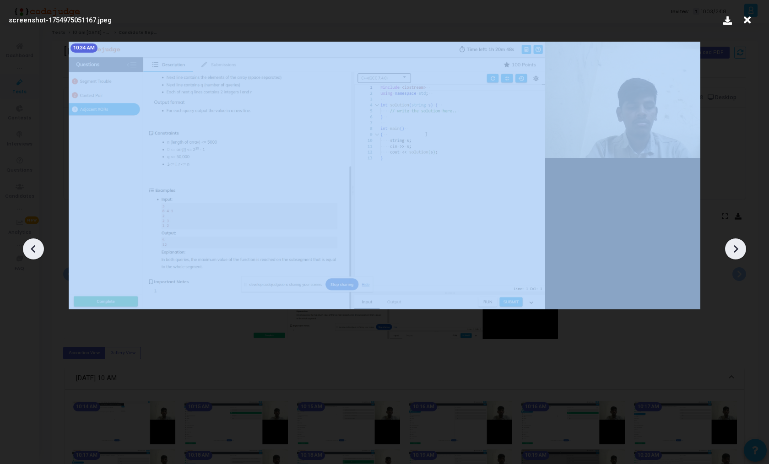
click at [726, 245] on div at bounding box center [735, 248] width 21 height 21
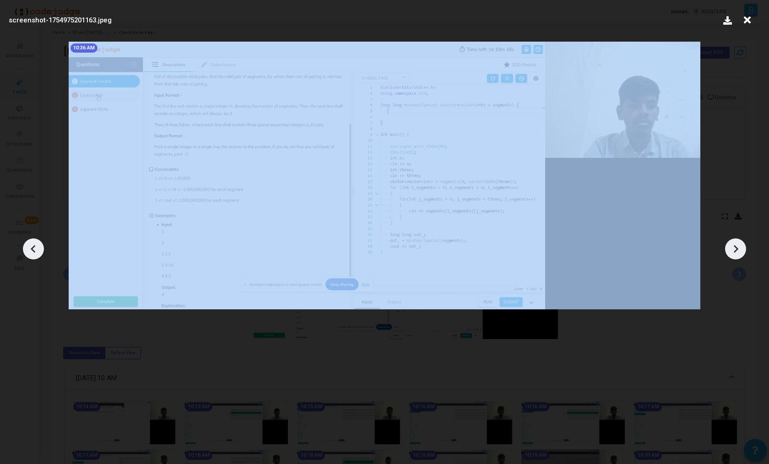
click at [726, 245] on div at bounding box center [735, 248] width 21 height 21
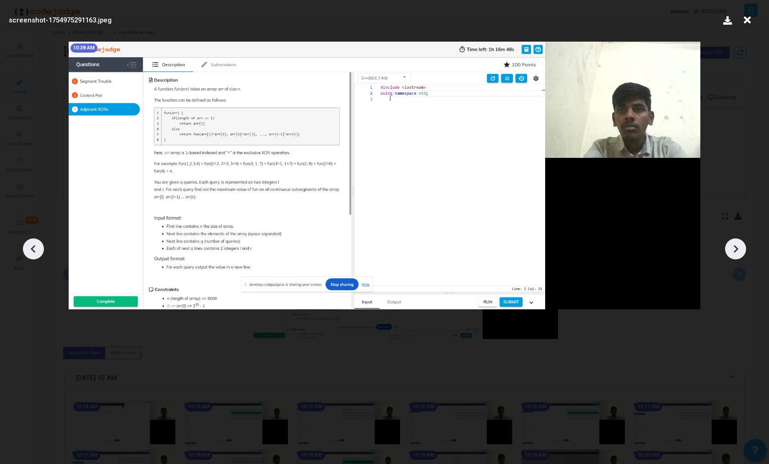
click at [726, 245] on div at bounding box center [735, 248] width 21 height 21
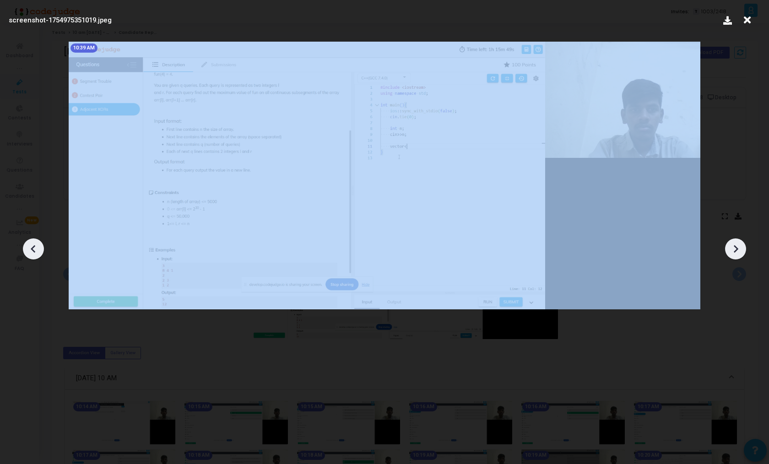
click at [726, 245] on div at bounding box center [735, 248] width 21 height 21
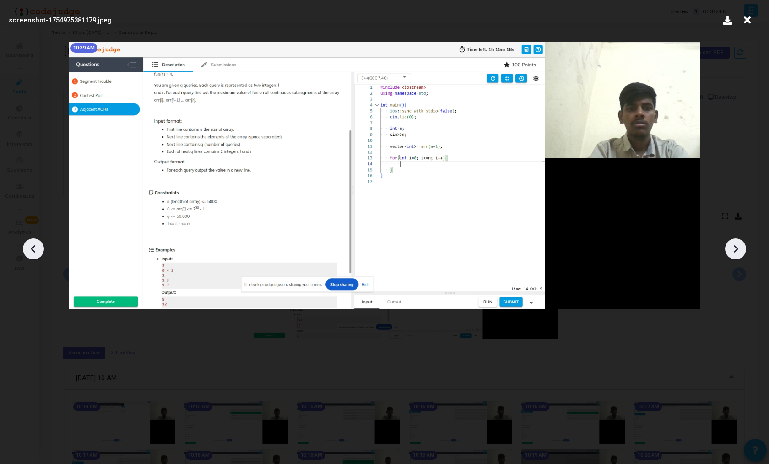
click at [726, 245] on div at bounding box center [735, 248] width 21 height 21
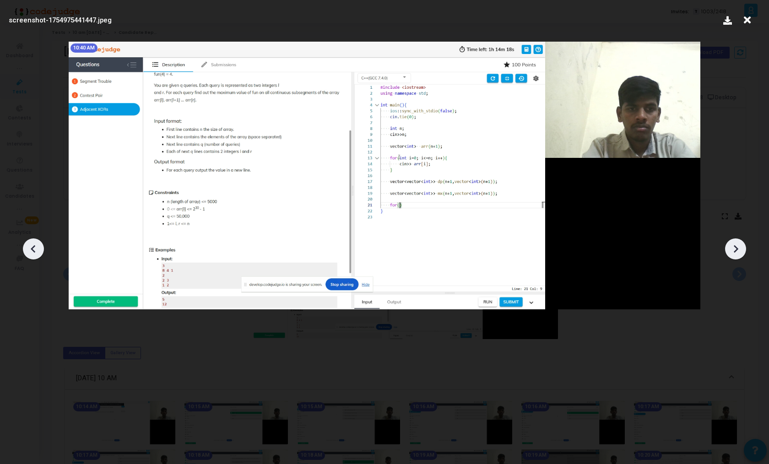
click at [726, 245] on div at bounding box center [735, 248] width 21 height 21
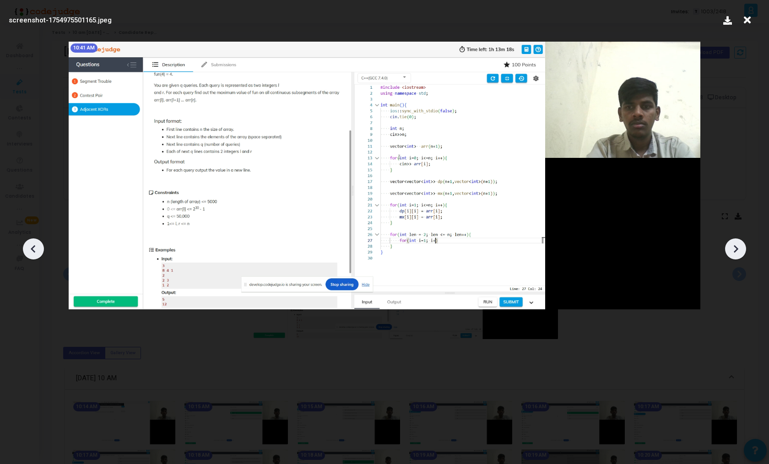
click at [726, 245] on div at bounding box center [735, 248] width 21 height 21
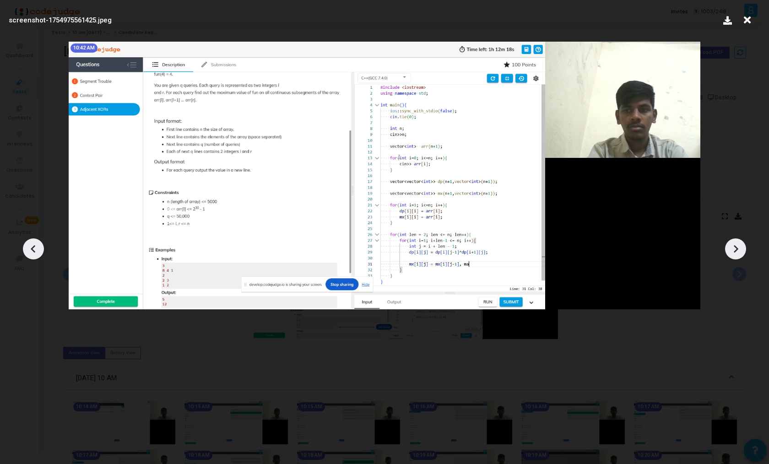
click at [726, 245] on div at bounding box center [735, 248] width 21 height 21
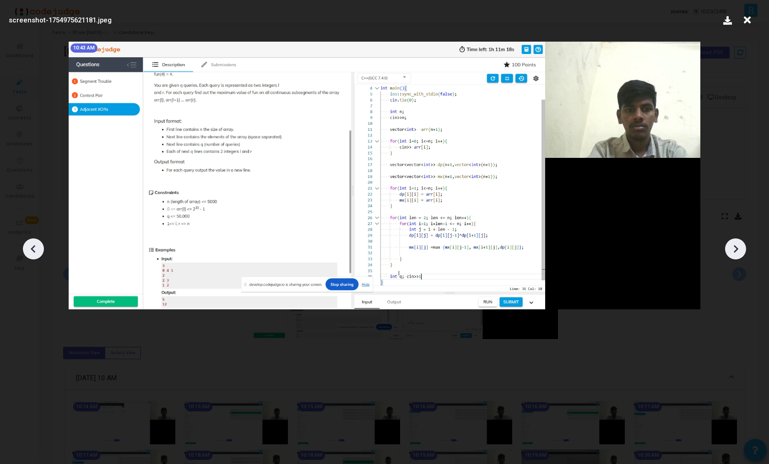
click at [726, 245] on div at bounding box center [735, 248] width 21 height 21
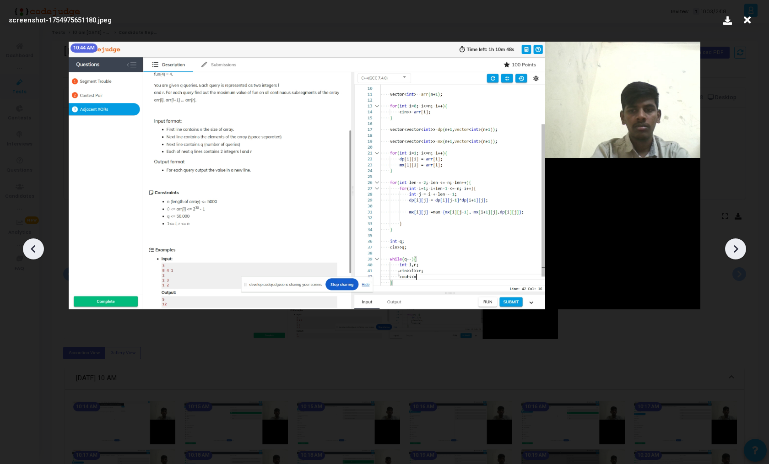
click at [726, 245] on div at bounding box center [735, 248] width 21 height 21
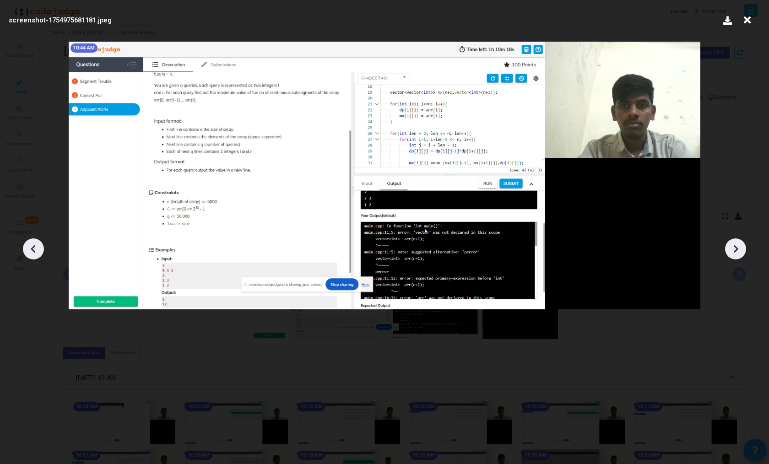
click at [726, 245] on div at bounding box center [735, 248] width 21 height 21
click at [740, 250] on icon at bounding box center [736, 249] width 14 height 14
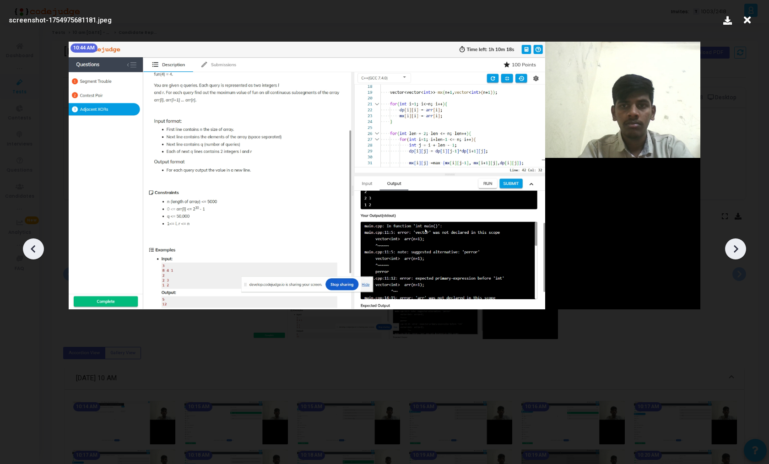
click at [740, 250] on icon at bounding box center [736, 249] width 14 height 14
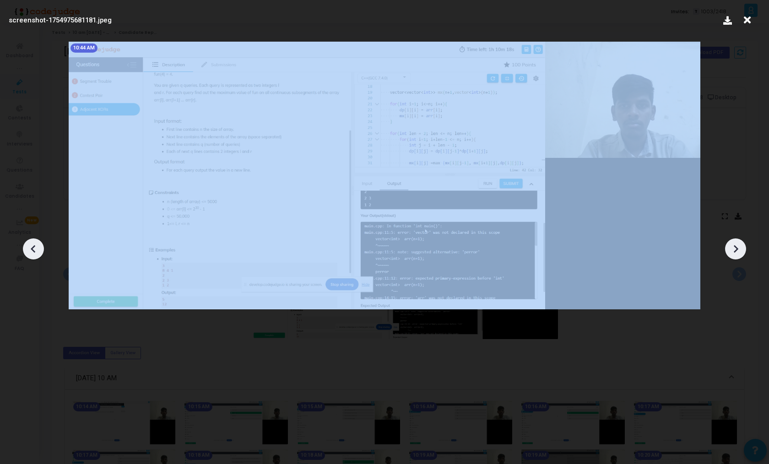
click at [740, 250] on icon at bounding box center [736, 249] width 14 height 14
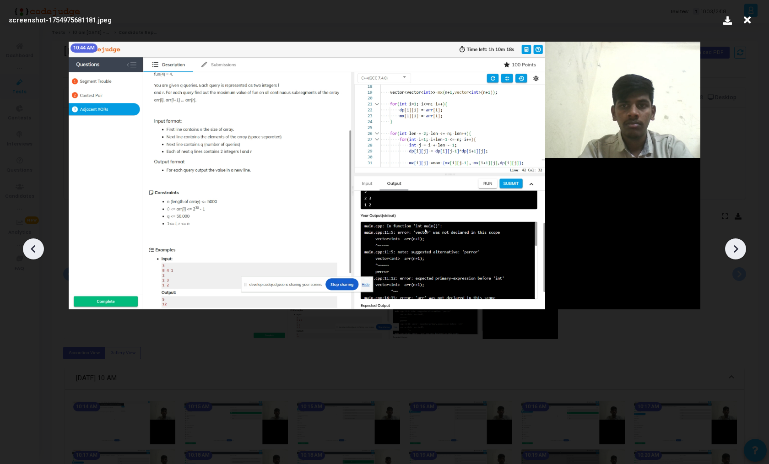
click at [714, 190] on div at bounding box center [384, 245] width 769 height 437
click at [744, 22] on icon at bounding box center [747, 19] width 14 height 17
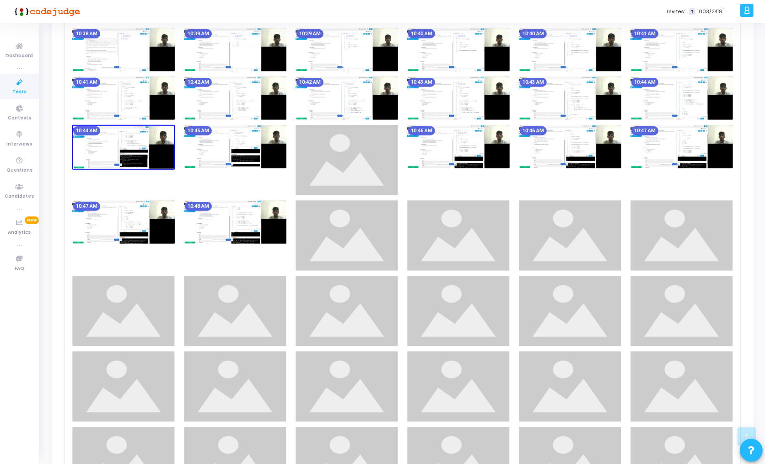
scroll to position [756, 0]
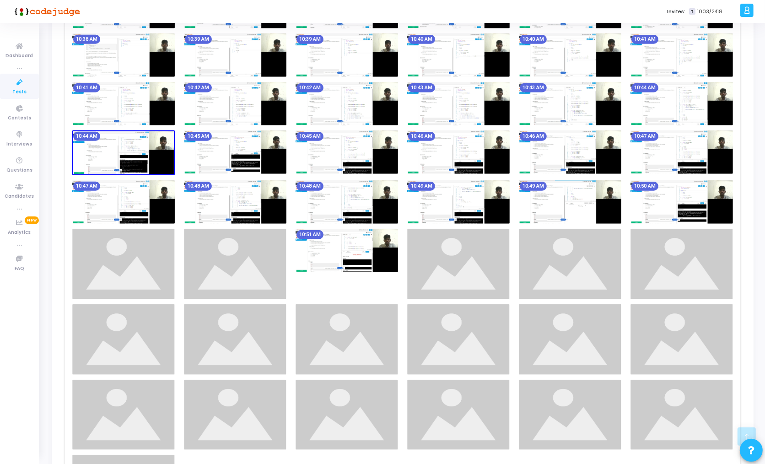
click at [257, 146] on img at bounding box center [235, 151] width 103 height 43
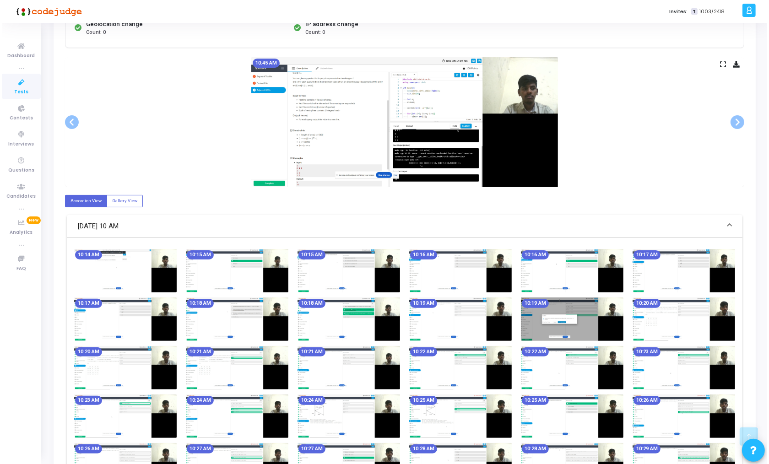
scroll to position [0, 0]
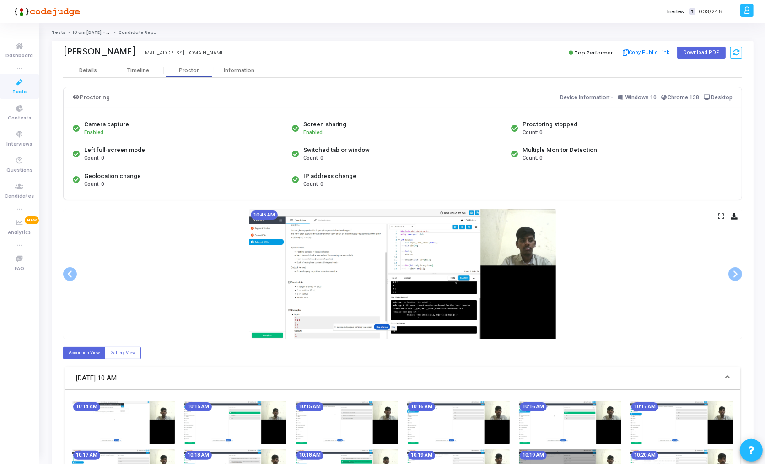
click at [717, 217] on div "10:45 AM" at bounding box center [402, 274] width 679 height 130
click at [719, 215] on icon at bounding box center [721, 216] width 6 height 5
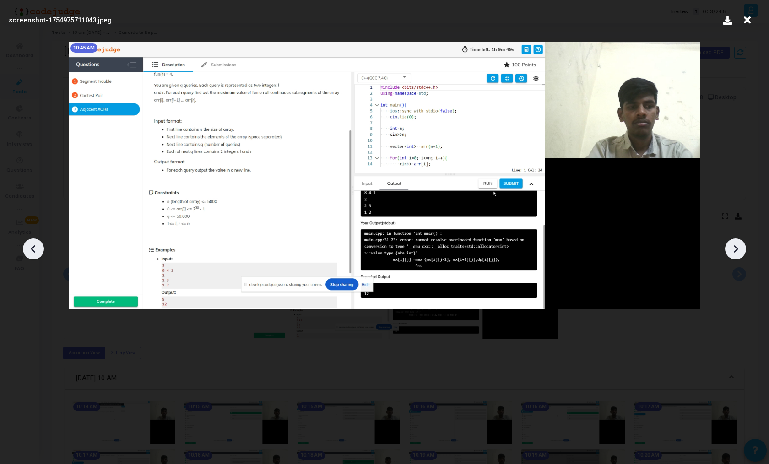
click at [732, 246] on icon at bounding box center [736, 249] width 14 height 14
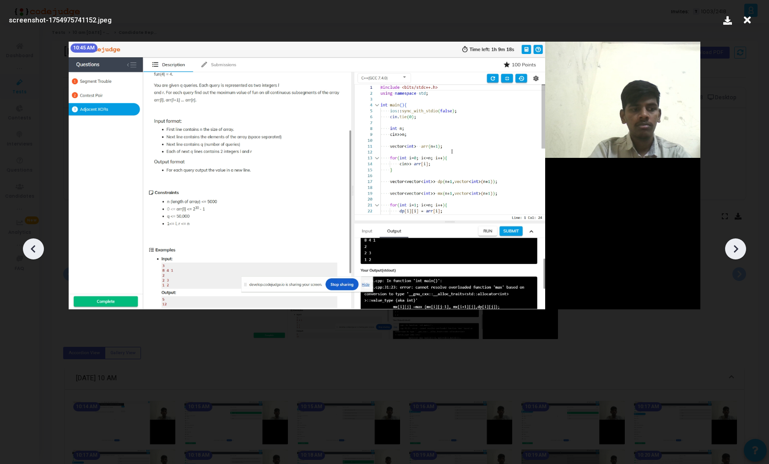
click at [732, 246] on icon at bounding box center [736, 249] width 14 height 14
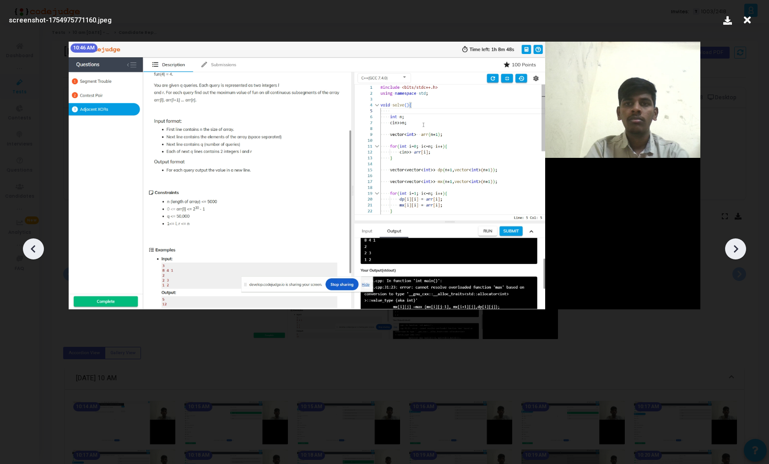
click at [732, 246] on icon at bounding box center [736, 249] width 14 height 14
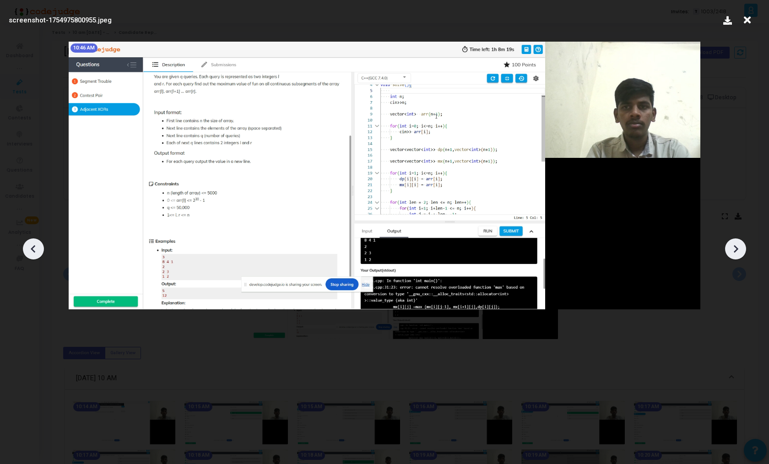
click at [732, 246] on icon at bounding box center [736, 249] width 14 height 14
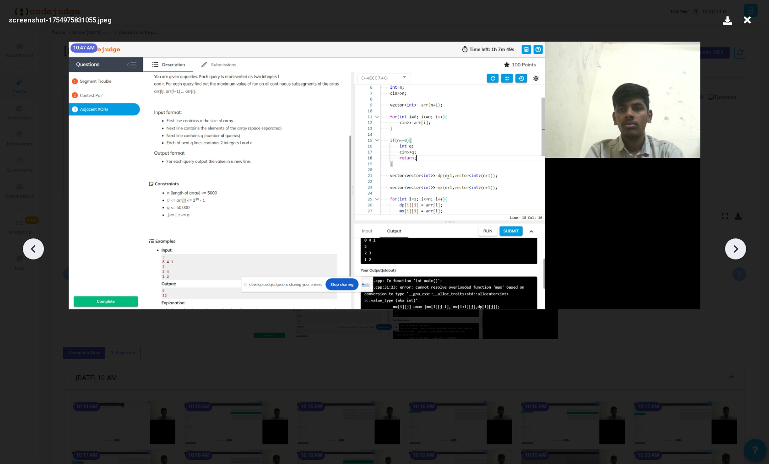
click at [732, 246] on icon at bounding box center [736, 249] width 14 height 14
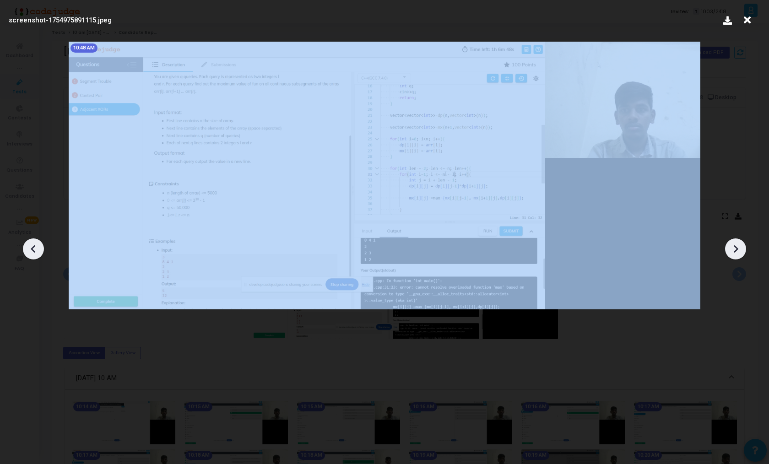
click at [732, 246] on icon at bounding box center [736, 249] width 14 height 14
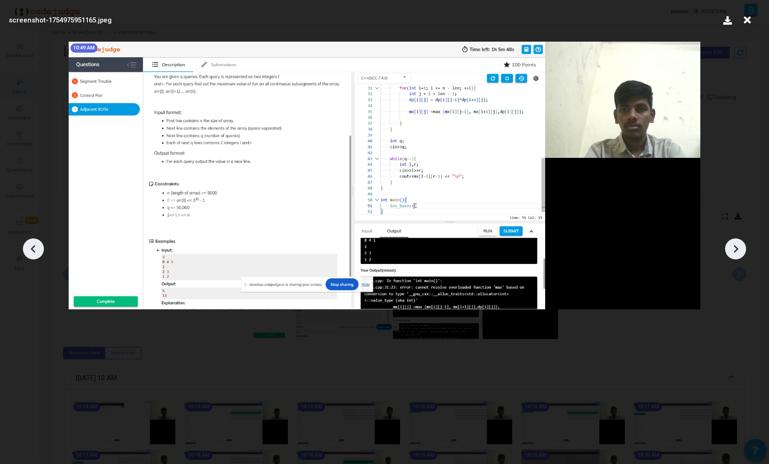
click at [732, 246] on icon at bounding box center [736, 249] width 14 height 14
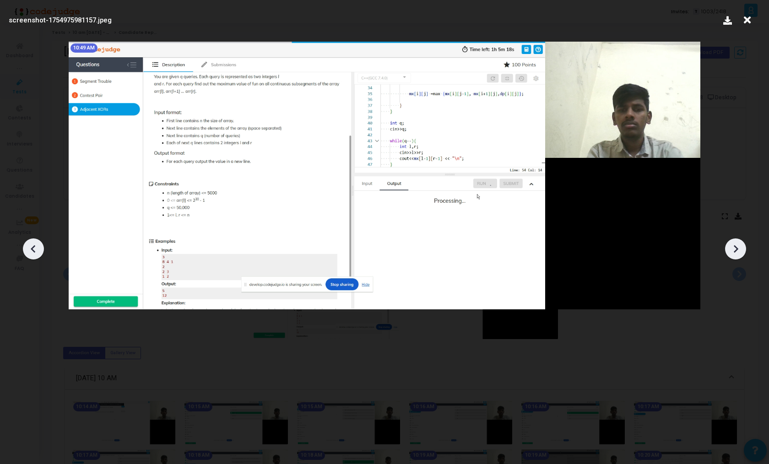
click at [732, 246] on icon at bounding box center [736, 249] width 14 height 14
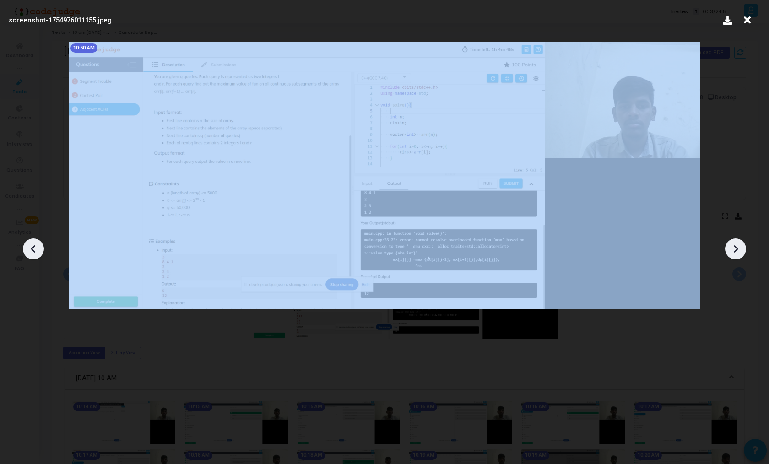
click at [732, 246] on icon at bounding box center [736, 249] width 14 height 14
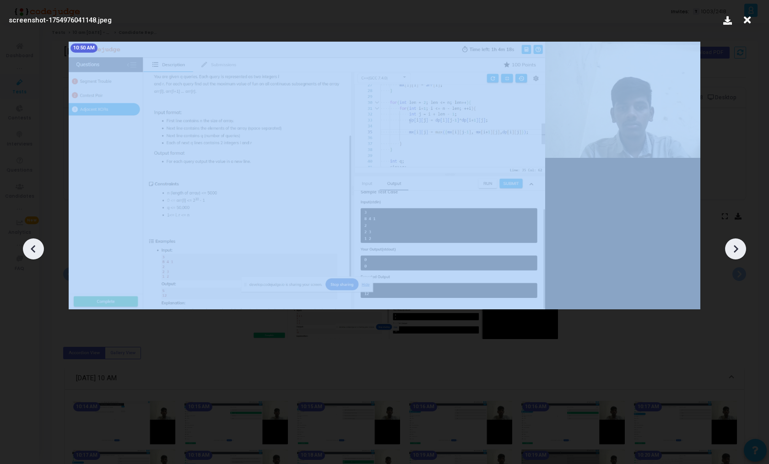
click at [732, 246] on icon at bounding box center [736, 249] width 14 height 14
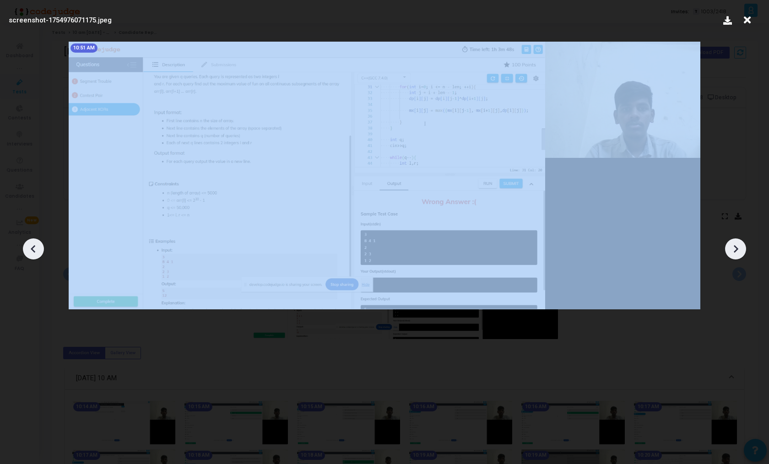
click at [732, 246] on icon at bounding box center [736, 249] width 14 height 14
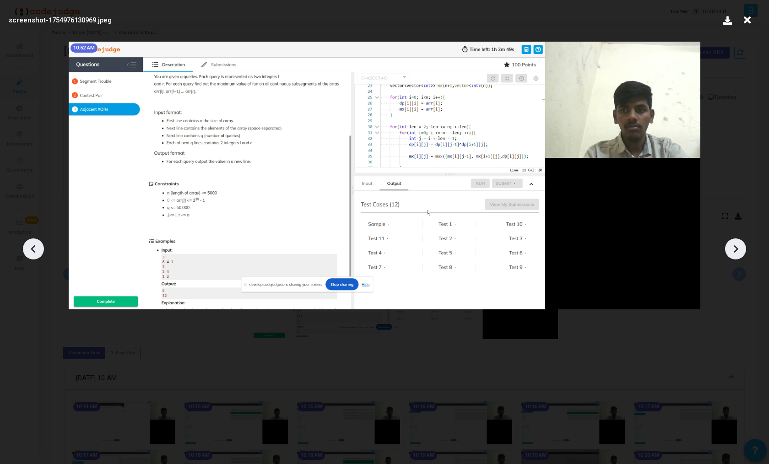
click at [732, 246] on icon at bounding box center [736, 249] width 14 height 14
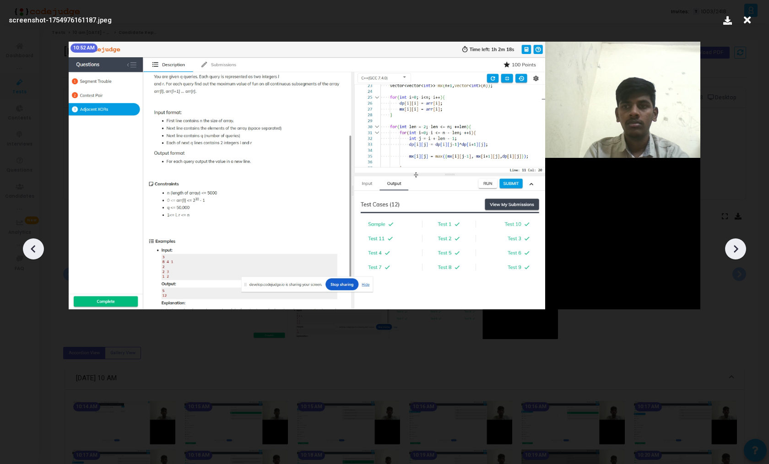
click at [732, 246] on icon at bounding box center [736, 249] width 14 height 14
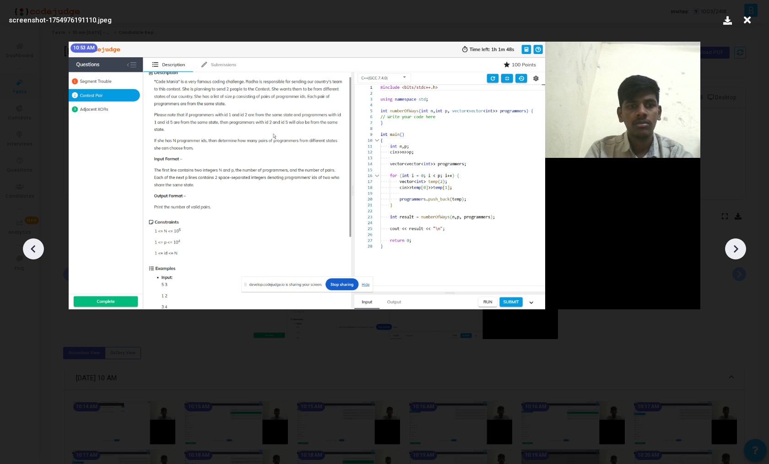
click at [732, 246] on icon at bounding box center [736, 249] width 14 height 14
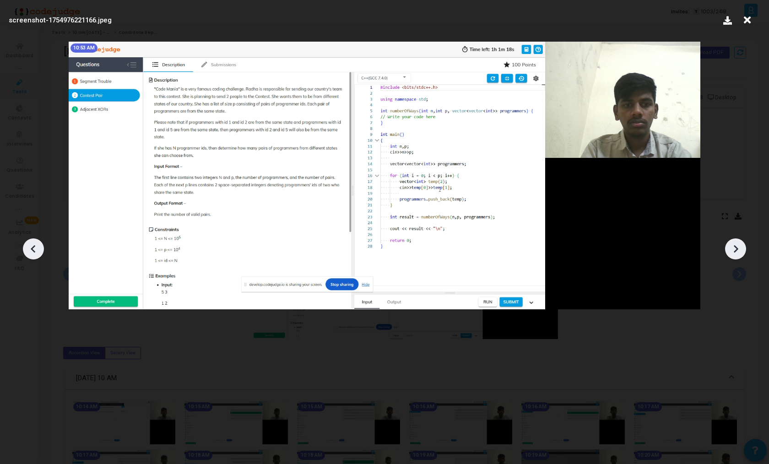
click at [732, 246] on icon at bounding box center [736, 249] width 14 height 14
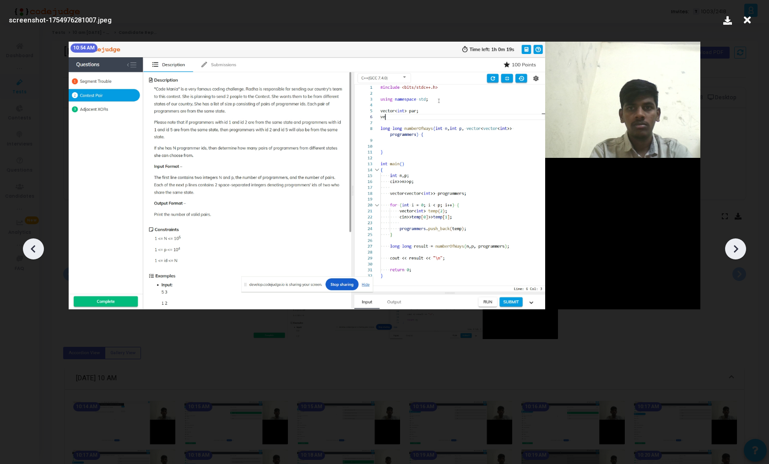
click at [732, 246] on icon at bounding box center [736, 249] width 14 height 14
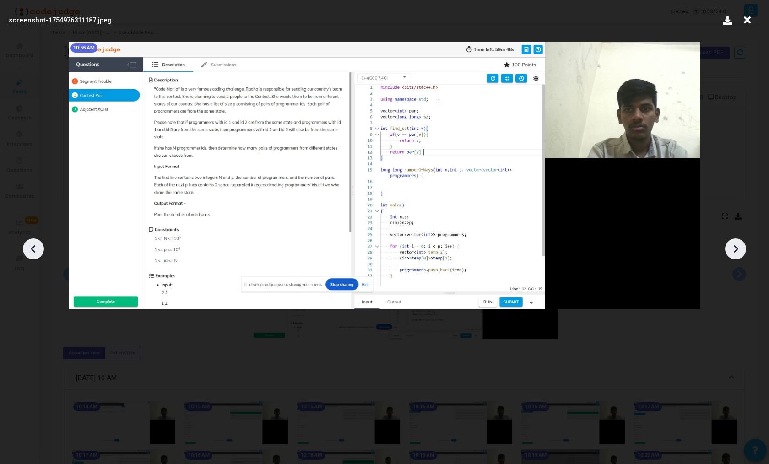
click at [732, 246] on icon at bounding box center [736, 249] width 14 height 14
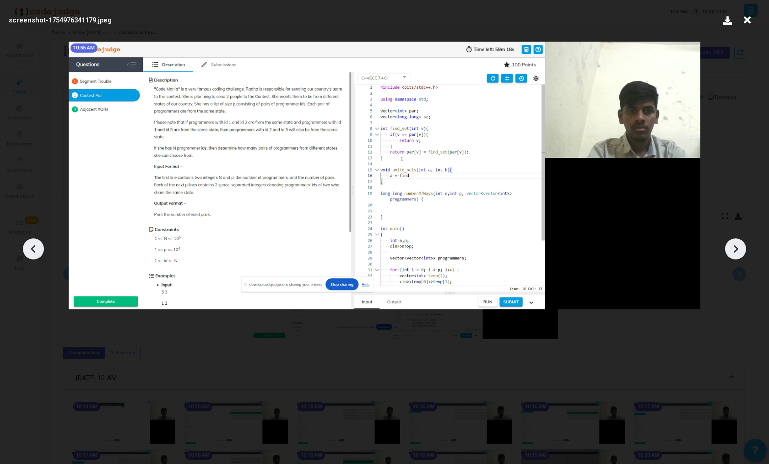
click at [732, 246] on icon at bounding box center [736, 249] width 14 height 14
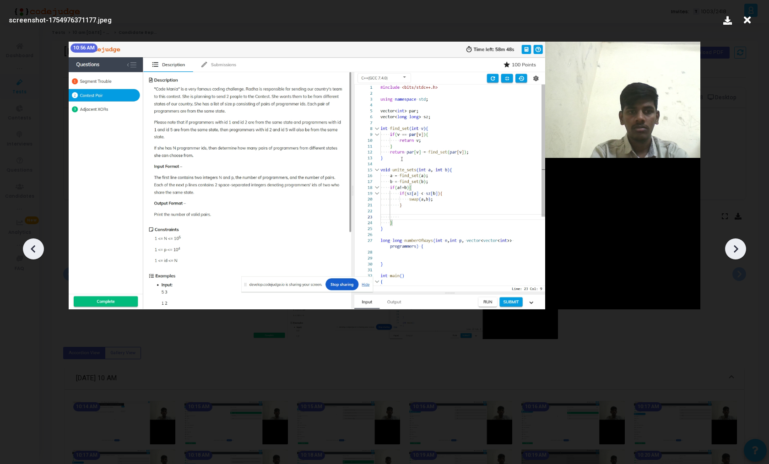
click at [732, 246] on icon at bounding box center [736, 249] width 14 height 14
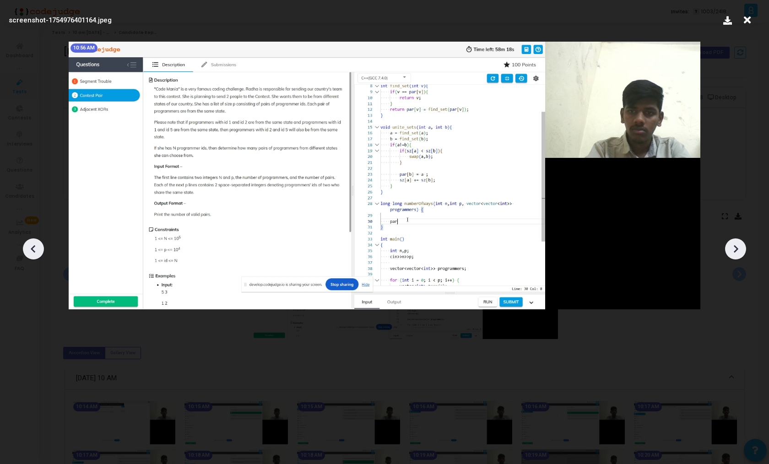
click at [732, 246] on icon at bounding box center [736, 249] width 14 height 14
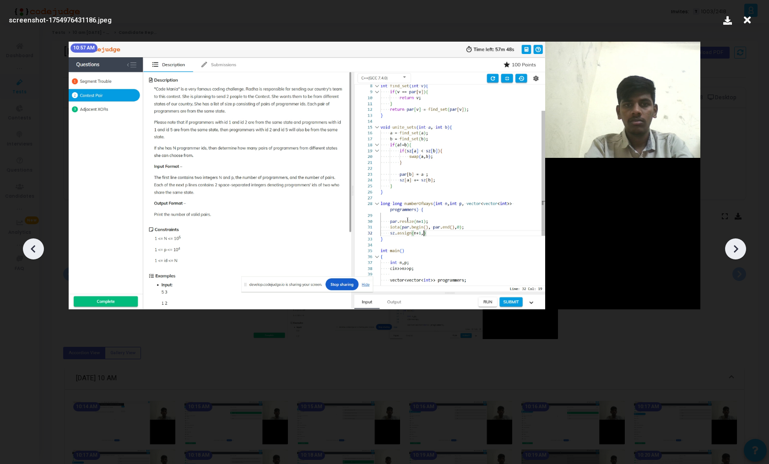
click at [737, 250] on icon at bounding box center [736, 249] width 14 height 14
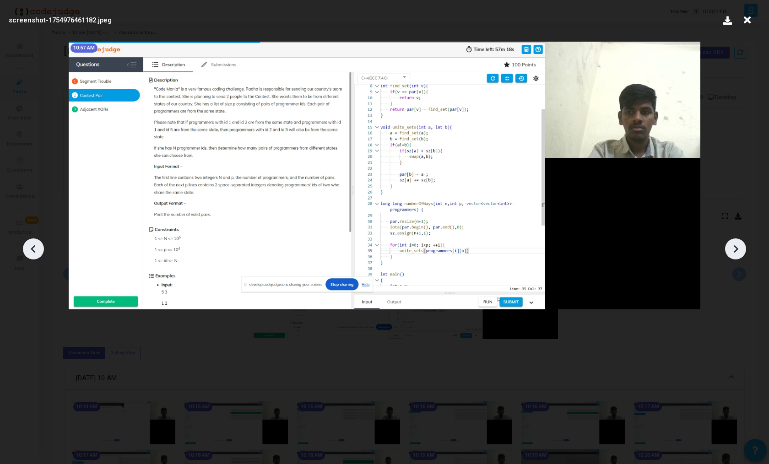
click at [737, 250] on icon at bounding box center [736, 249] width 14 height 14
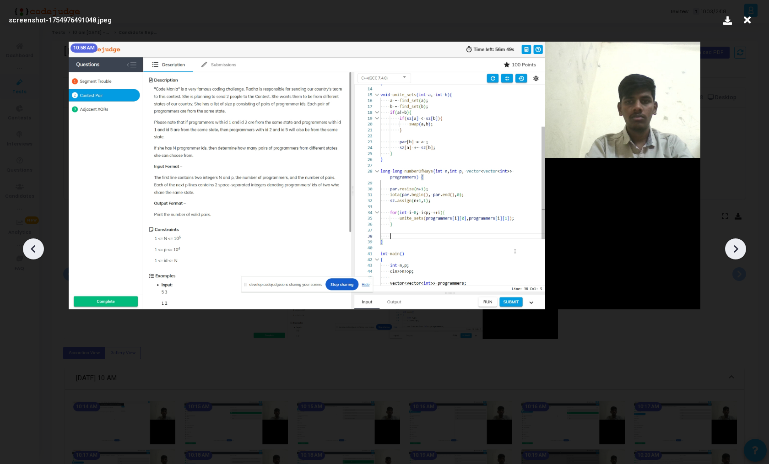
click at [734, 252] on icon at bounding box center [736, 249] width 5 height 8
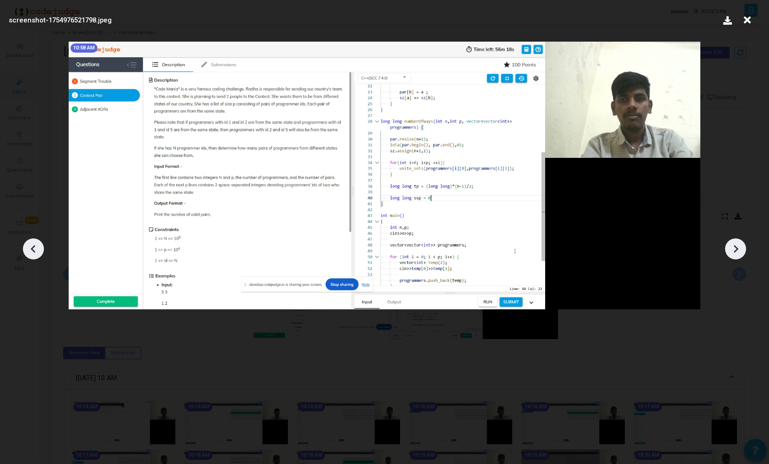
click at [734, 252] on icon at bounding box center [736, 249] width 5 height 8
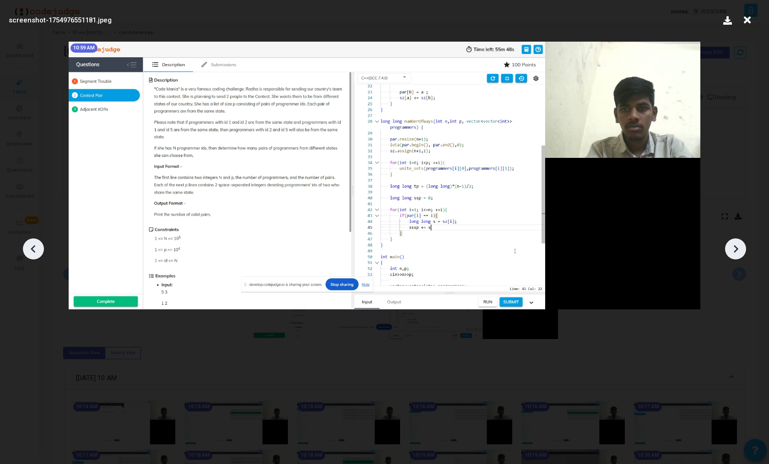
click at [734, 252] on icon at bounding box center [736, 249] width 5 height 8
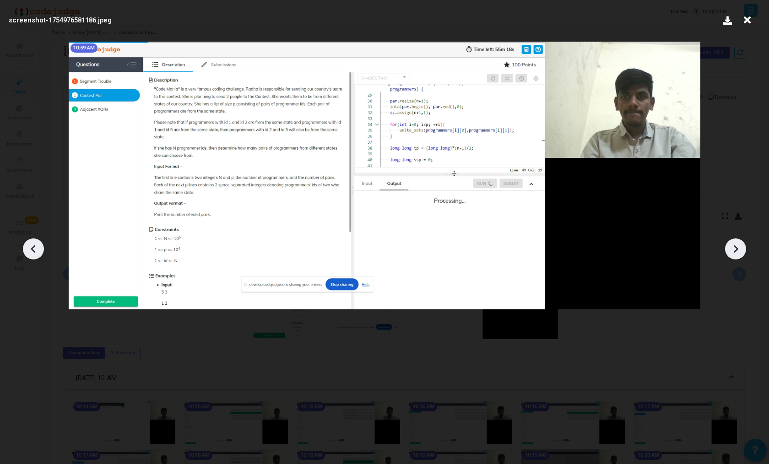
click at [734, 252] on icon at bounding box center [736, 249] width 5 height 8
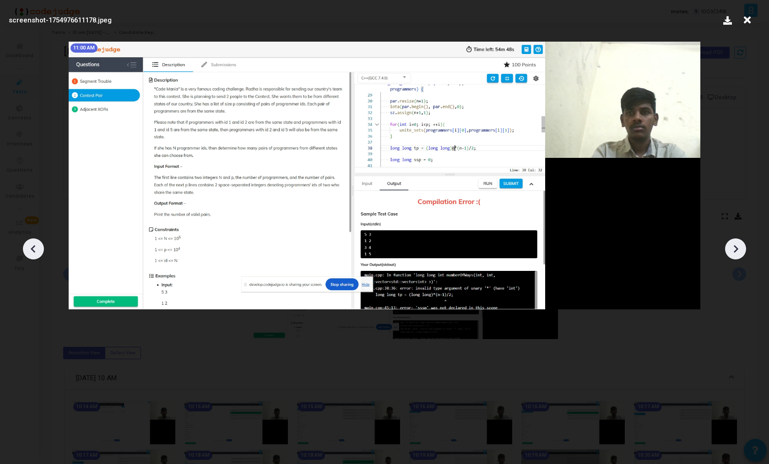
click at [734, 252] on icon at bounding box center [736, 249] width 5 height 8
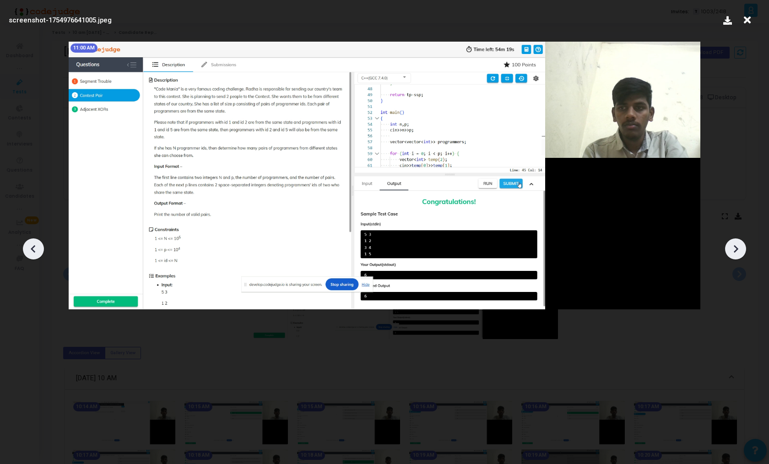
click at [734, 252] on icon at bounding box center [736, 249] width 5 height 8
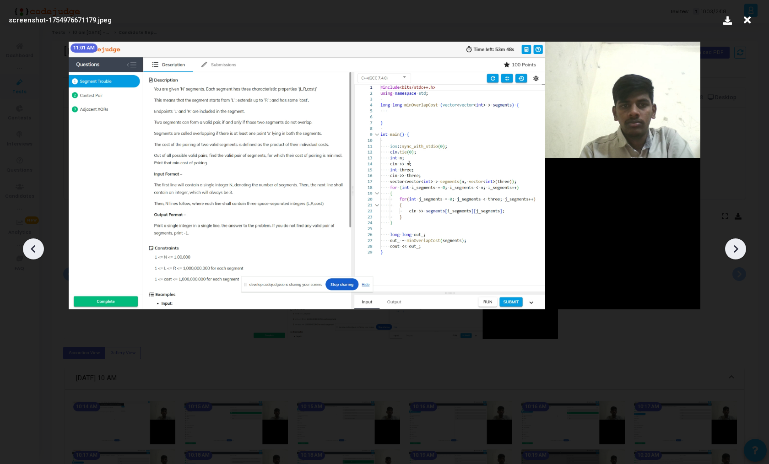
click at [734, 252] on icon at bounding box center [736, 249] width 5 height 8
click at [734, 251] on icon at bounding box center [736, 249] width 14 height 14
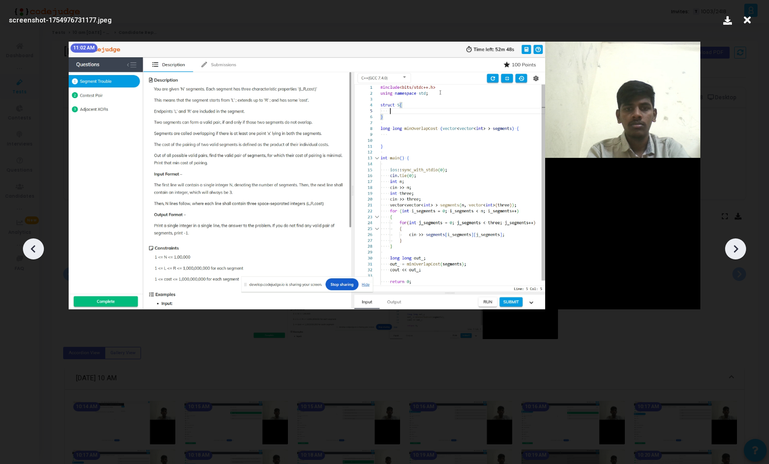
click at [734, 251] on icon at bounding box center [736, 249] width 14 height 14
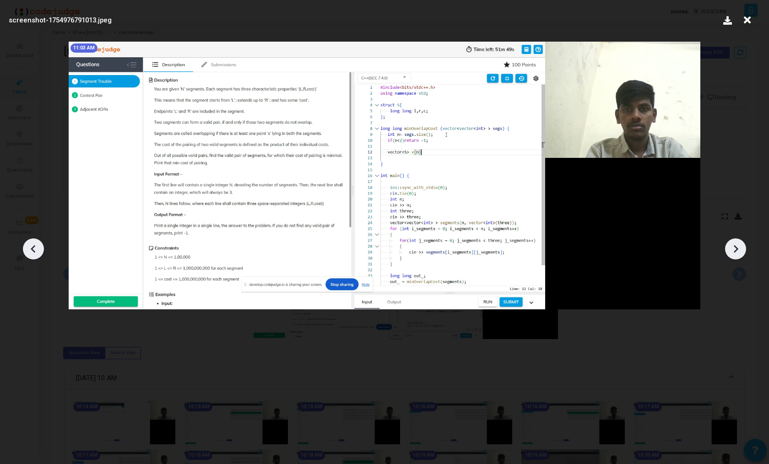
click at [734, 251] on icon at bounding box center [736, 249] width 14 height 14
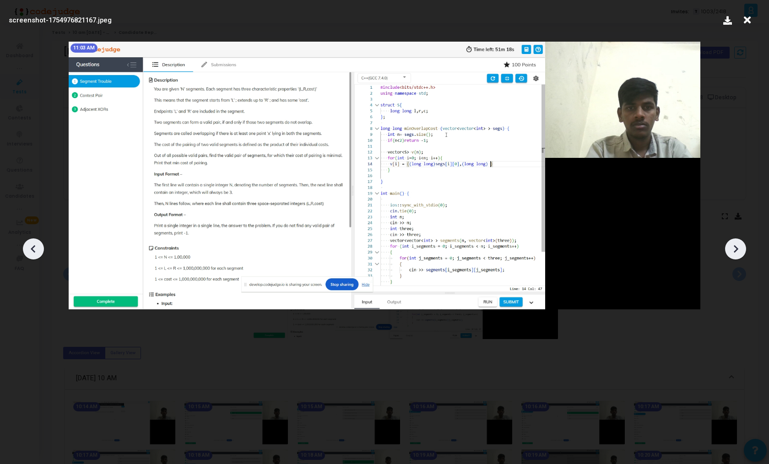
click at [734, 251] on icon at bounding box center [736, 249] width 14 height 14
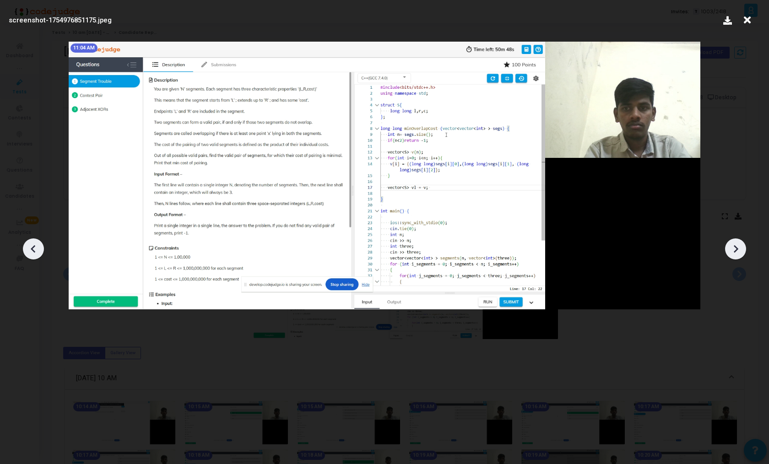
click at [734, 251] on icon at bounding box center [736, 249] width 14 height 14
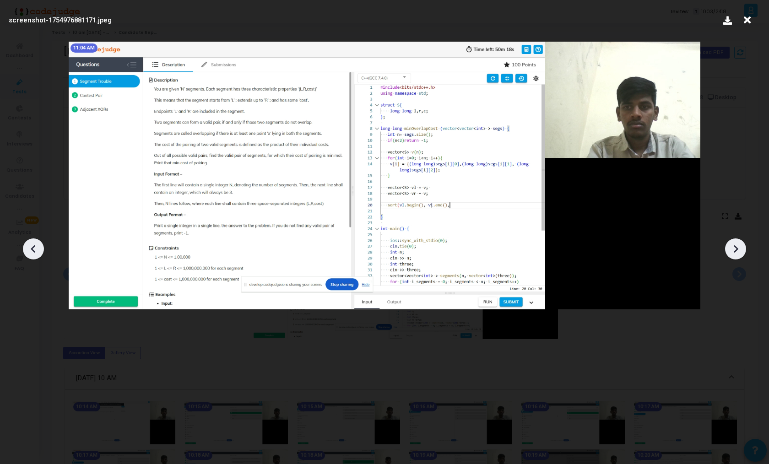
click at [734, 251] on icon at bounding box center [736, 249] width 14 height 14
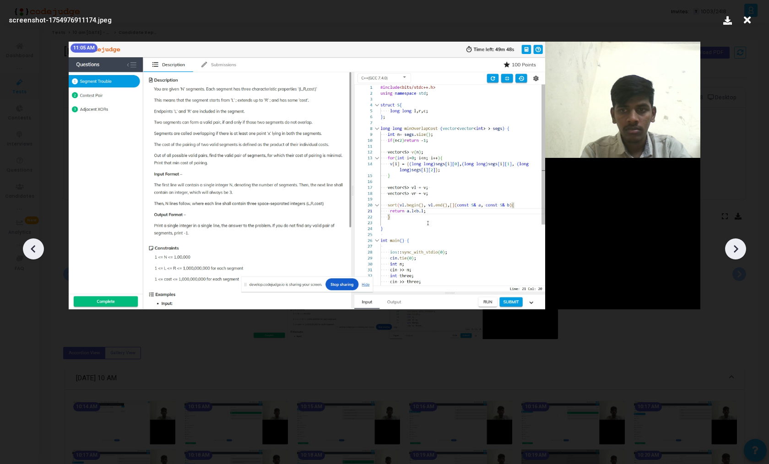
click at [734, 251] on icon at bounding box center [736, 249] width 14 height 14
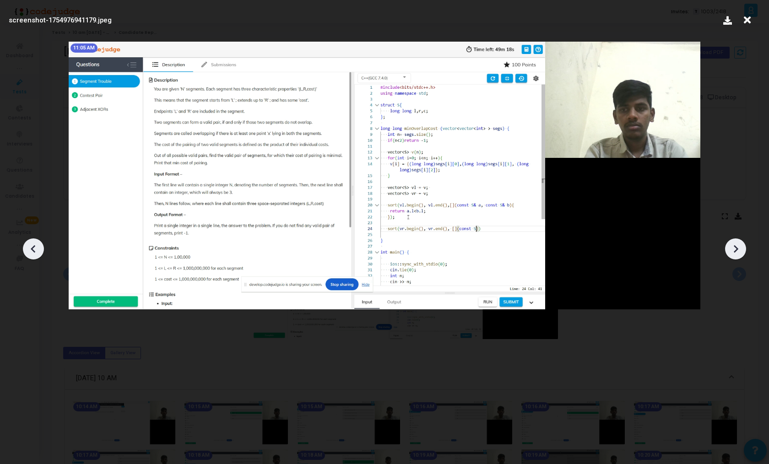
click at [734, 251] on icon at bounding box center [736, 249] width 14 height 14
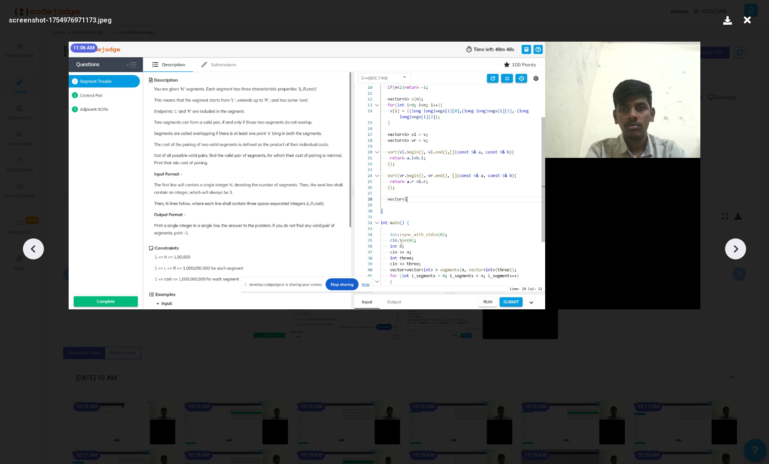
click at [734, 251] on icon at bounding box center [736, 249] width 14 height 14
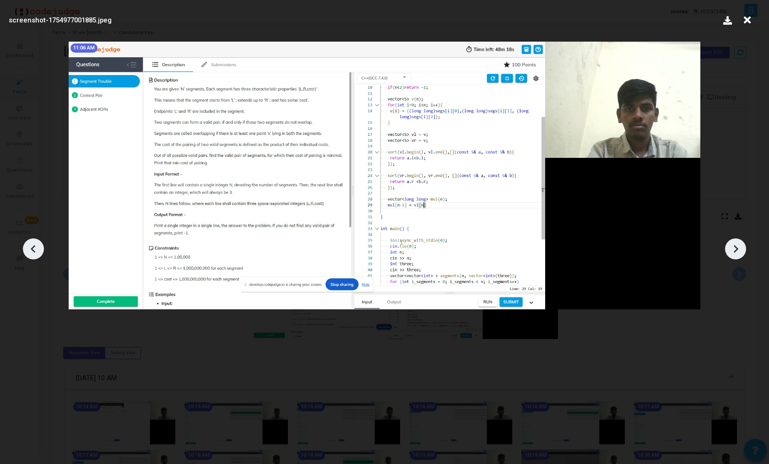
click at [734, 251] on icon at bounding box center [736, 249] width 14 height 14
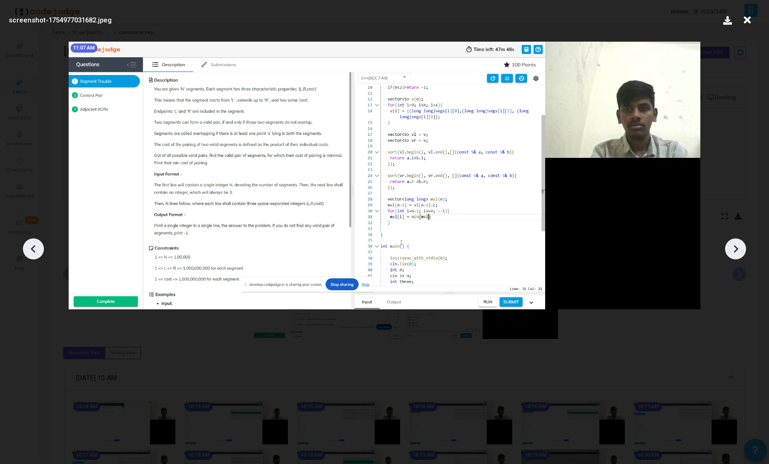
click at [734, 251] on icon at bounding box center [736, 249] width 14 height 14
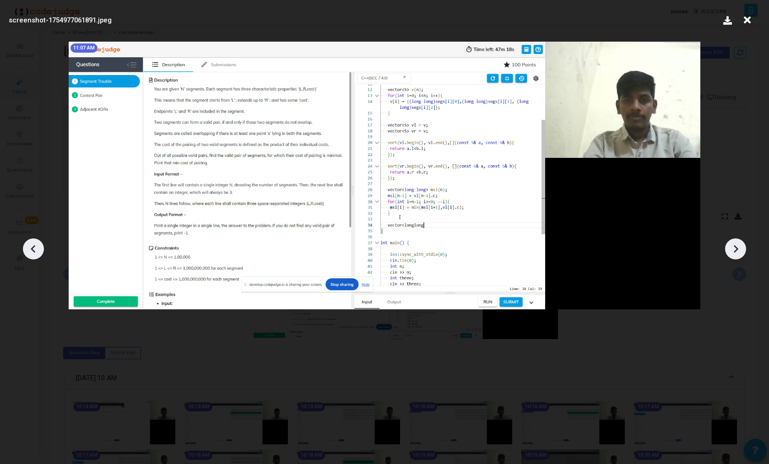
click at [734, 251] on icon at bounding box center [736, 249] width 14 height 14
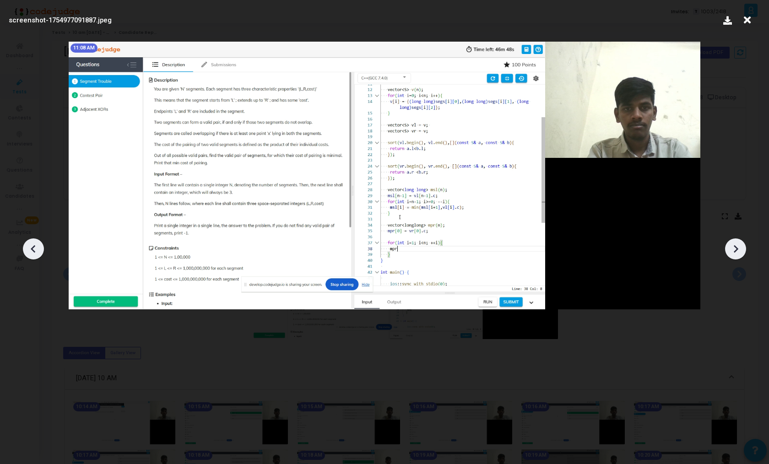
click at [734, 251] on icon at bounding box center [736, 249] width 14 height 14
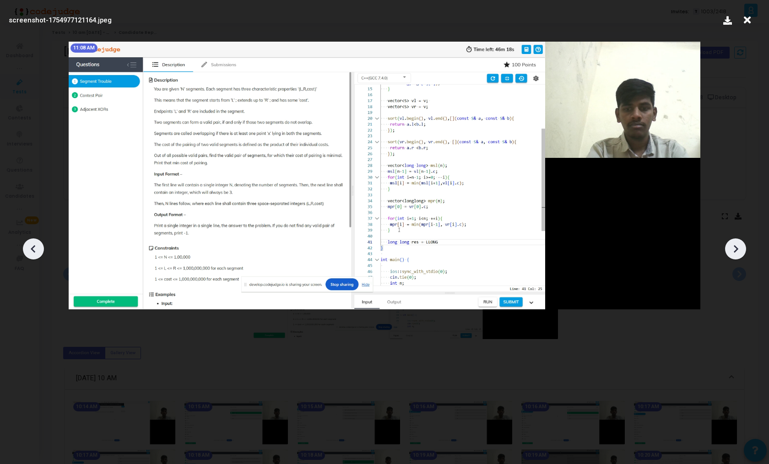
click at [734, 251] on icon at bounding box center [736, 249] width 14 height 14
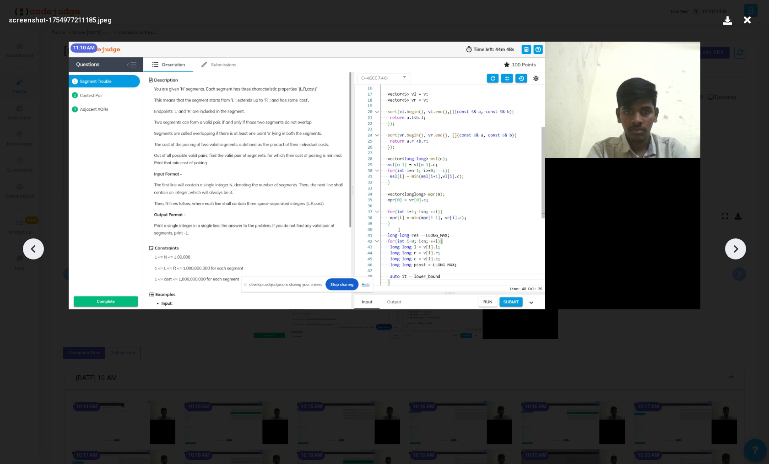
click at [734, 251] on icon at bounding box center [736, 249] width 14 height 14
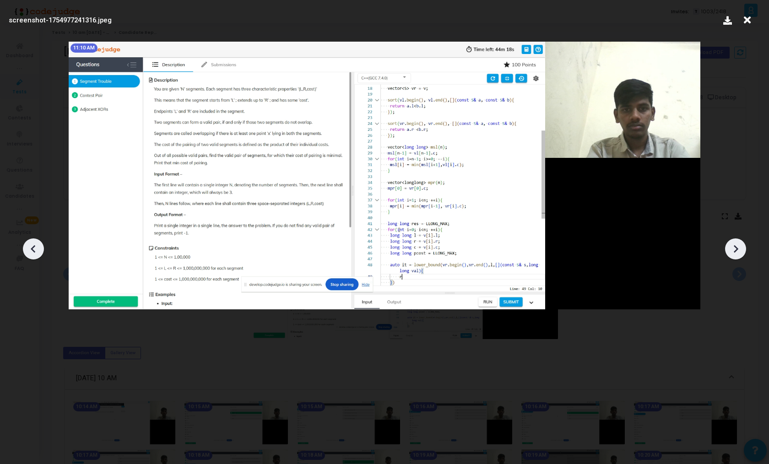
click at [734, 251] on icon at bounding box center [736, 249] width 14 height 14
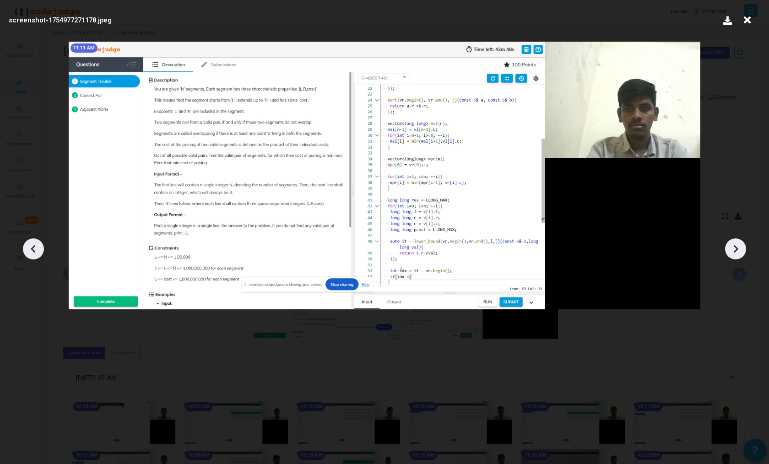
click at [734, 251] on icon at bounding box center [736, 249] width 14 height 14
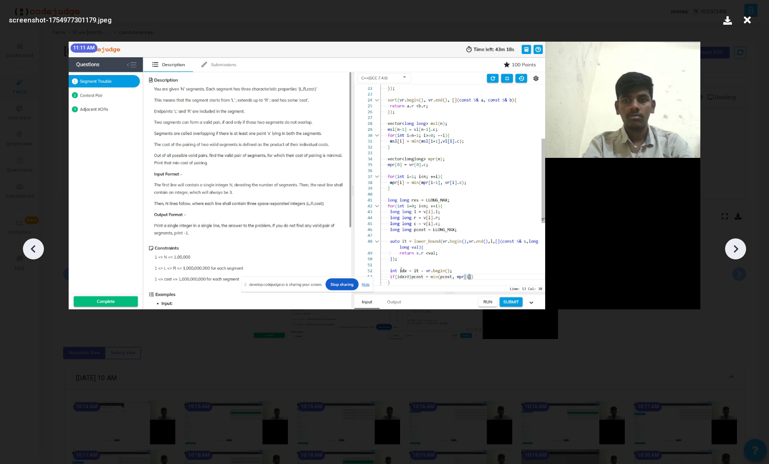
click at [734, 251] on icon at bounding box center [736, 249] width 14 height 14
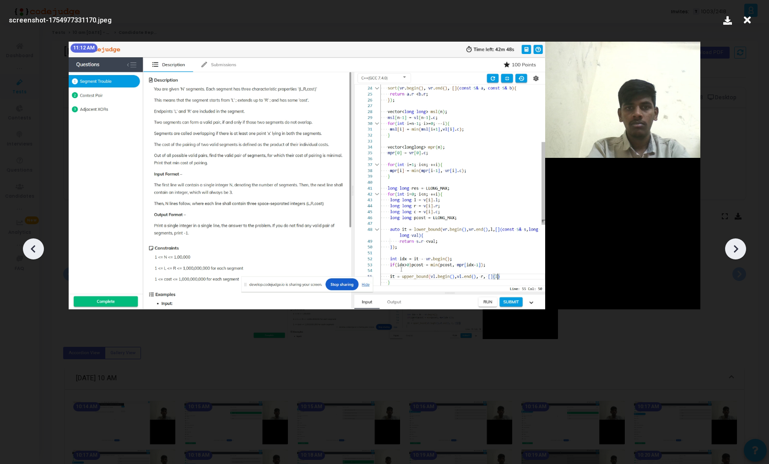
click at [734, 251] on icon at bounding box center [736, 249] width 14 height 14
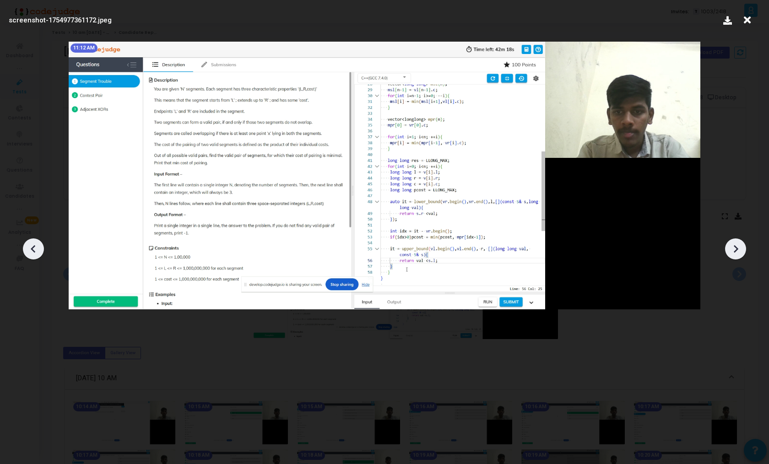
click at [734, 251] on icon at bounding box center [736, 249] width 14 height 14
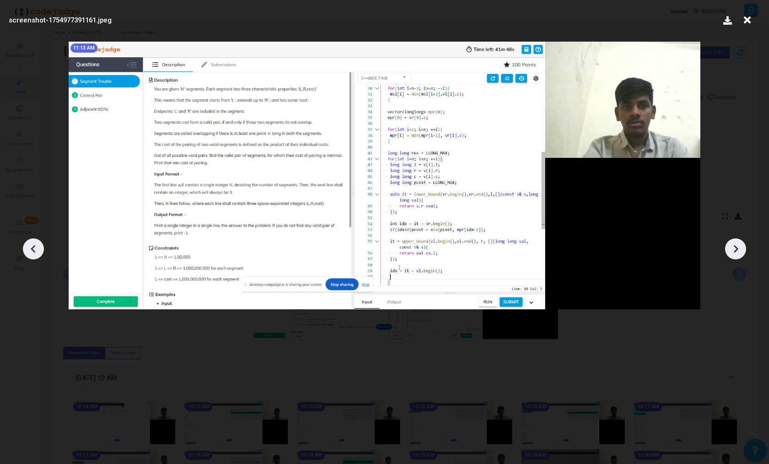
click at [734, 251] on icon at bounding box center [736, 249] width 14 height 14
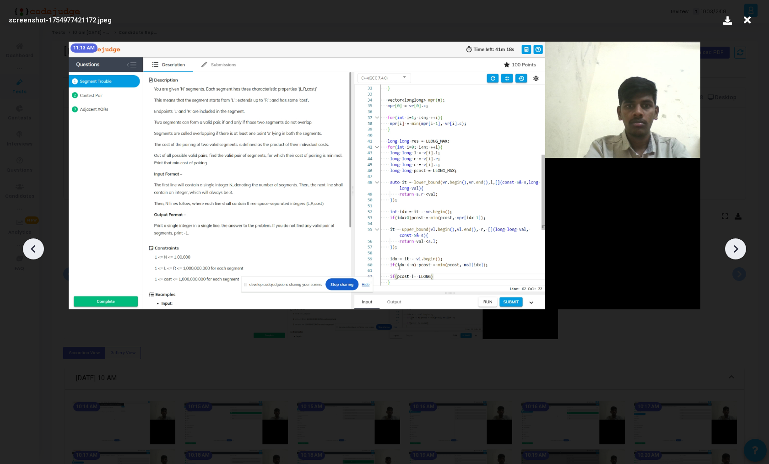
click at [734, 251] on icon at bounding box center [736, 249] width 14 height 14
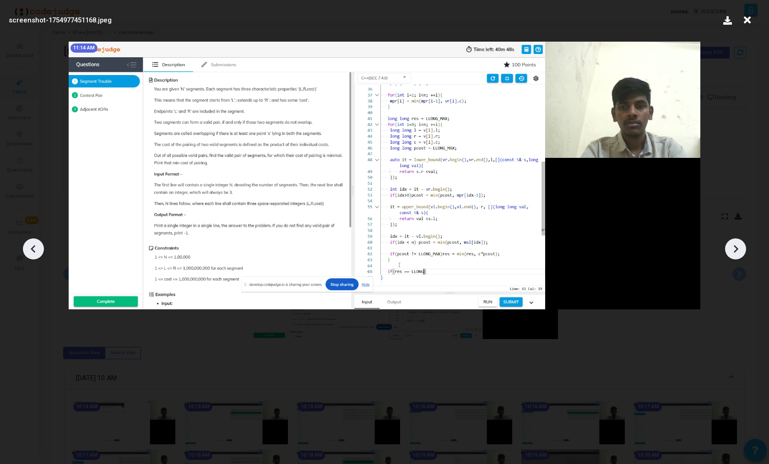
click at [734, 251] on icon at bounding box center [736, 249] width 14 height 14
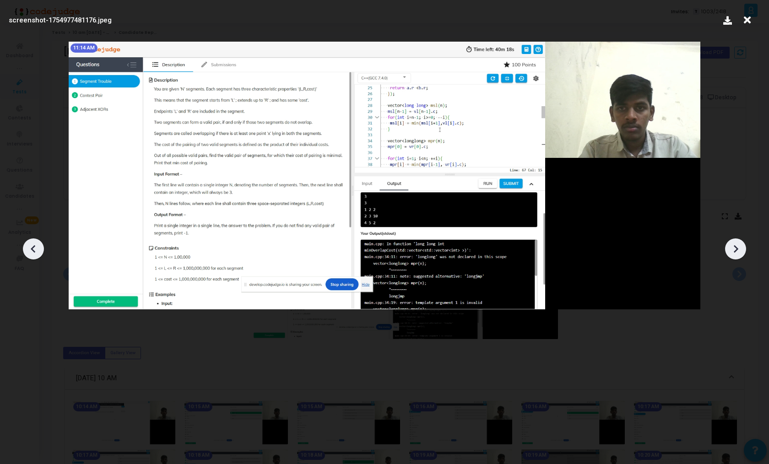
click at [734, 251] on icon at bounding box center [736, 249] width 14 height 14
click at [737, 255] on icon at bounding box center [736, 249] width 14 height 14
click at [738, 251] on icon at bounding box center [736, 249] width 14 height 14
click at [38, 249] on icon at bounding box center [34, 249] width 14 height 14
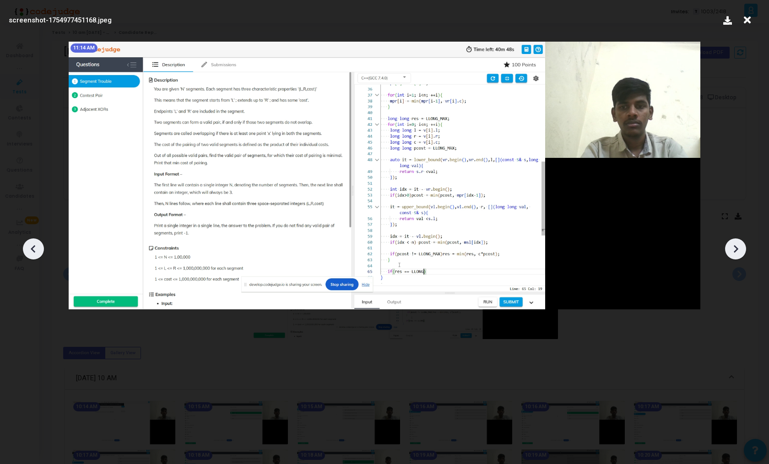
click at [294, 343] on div at bounding box center [384, 245] width 769 height 437
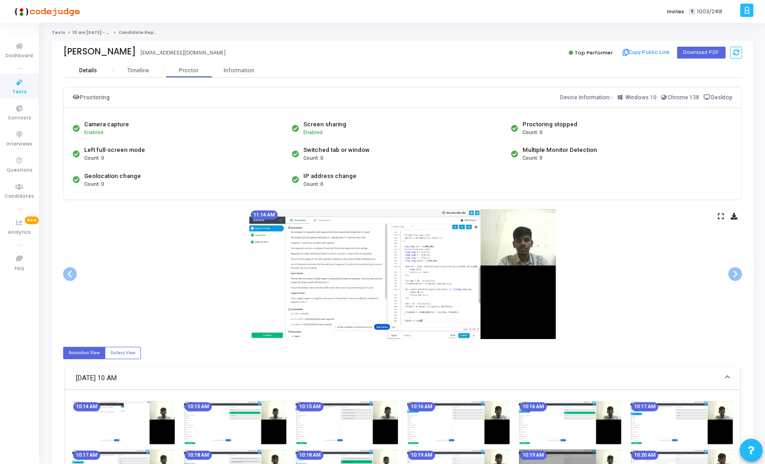
click at [87, 70] on div "Details" at bounding box center [88, 70] width 18 height 7
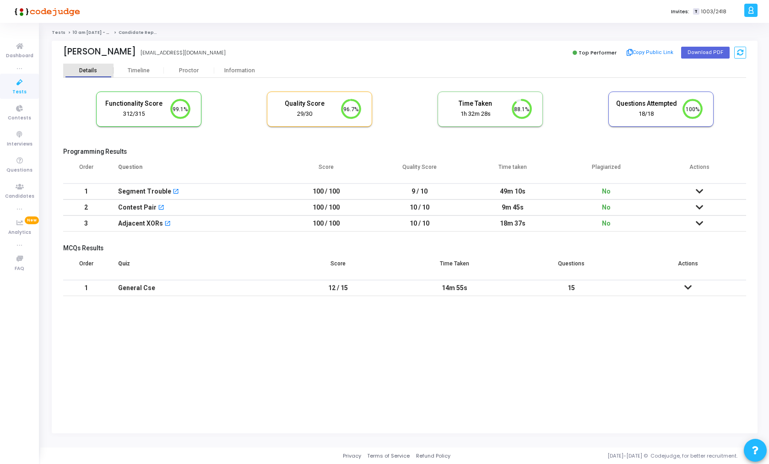
scroll to position [19, 23]
click at [146, 190] on div "Segment Trouble" at bounding box center [144, 191] width 53 height 15
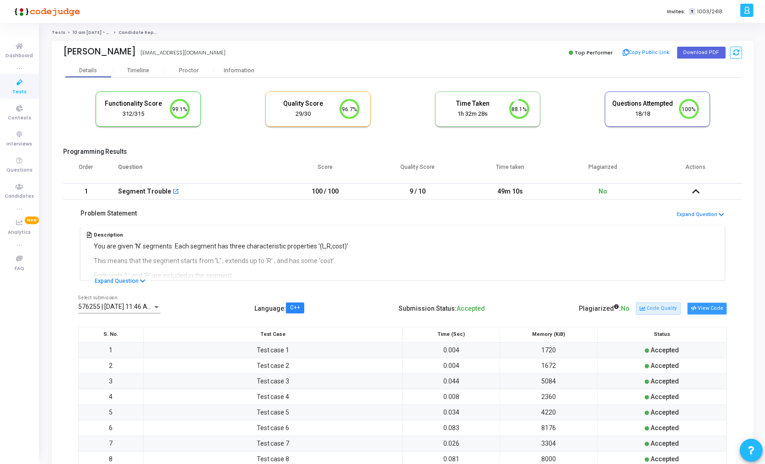
click at [704, 307] on button "View Code" at bounding box center [707, 308] width 40 height 12
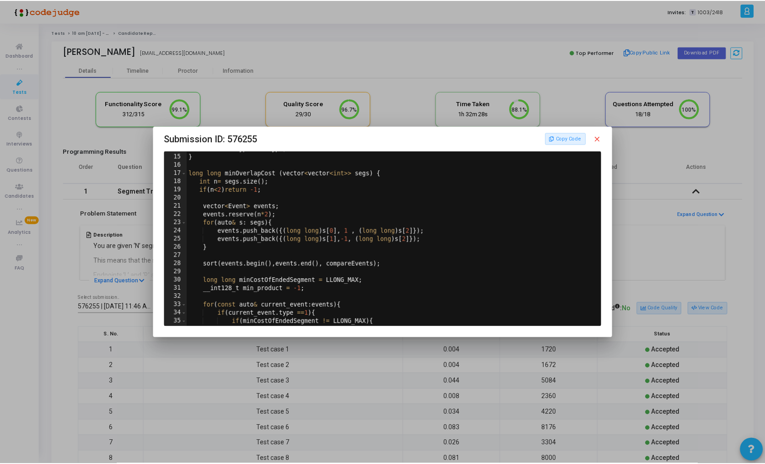
scroll to position [0, 0]
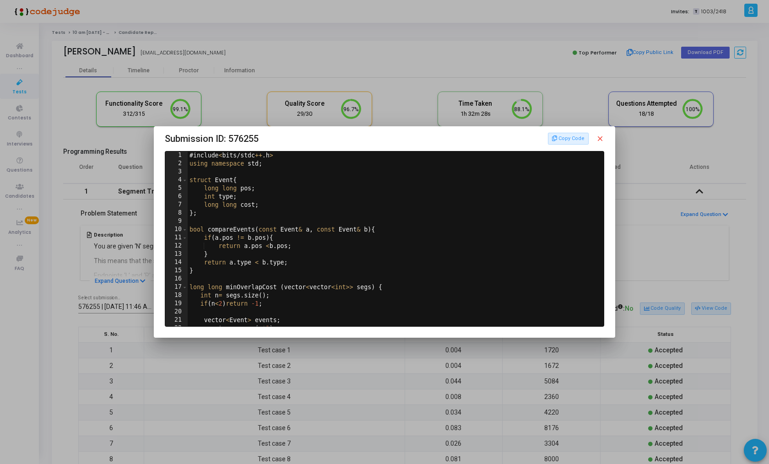
click at [598, 135] on mat-icon "close" at bounding box center [600, 139] width 8 height 8
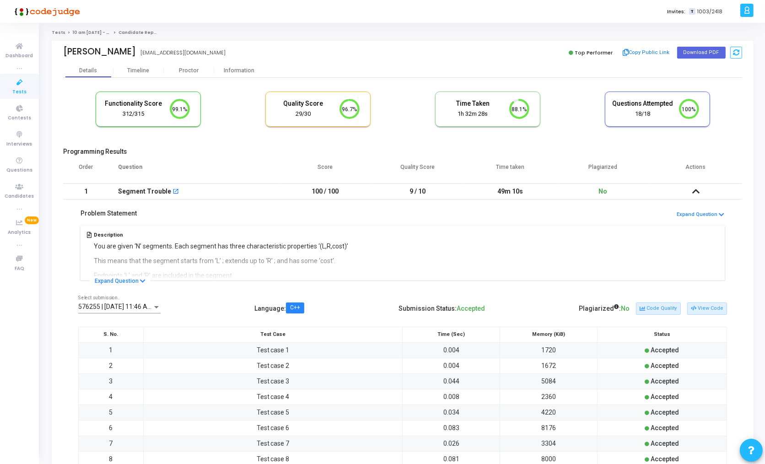
scroll to position [195, 0]
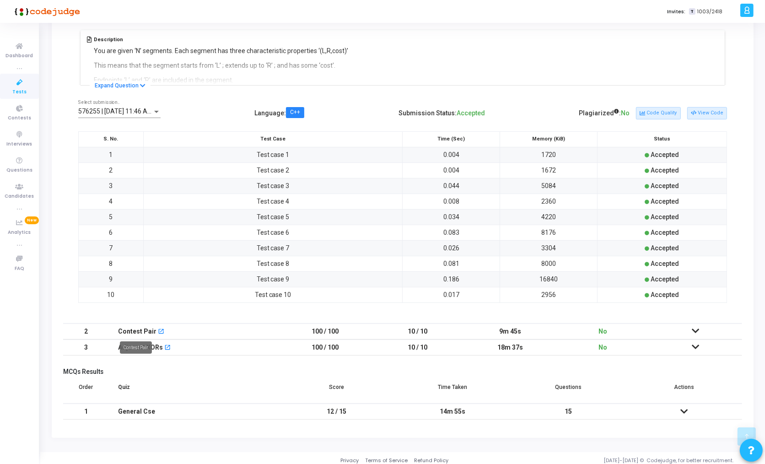
click at [134, 343] on div "Contest Pair" at bounding box center [136, 347] width 32 height 12
click at [696, 344] on icon at bounding box center [695, 347] width 7 height 6
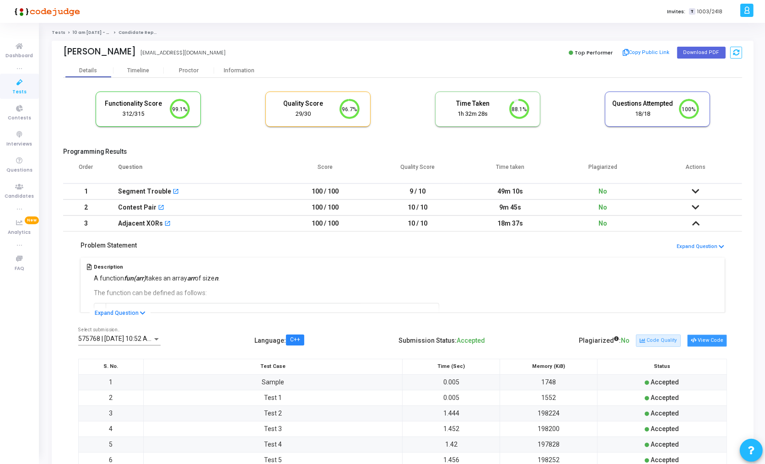
click at [708, 339] on button "View Code" at bounding box center [707, 341] width 40 height 12
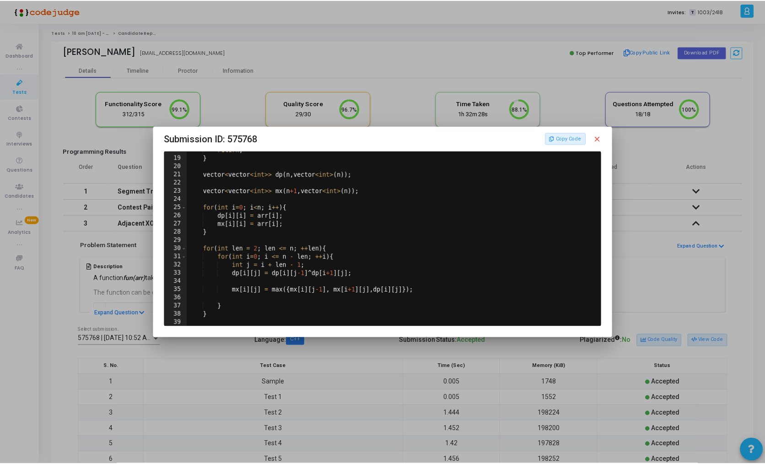
scroll to position [152, 0]
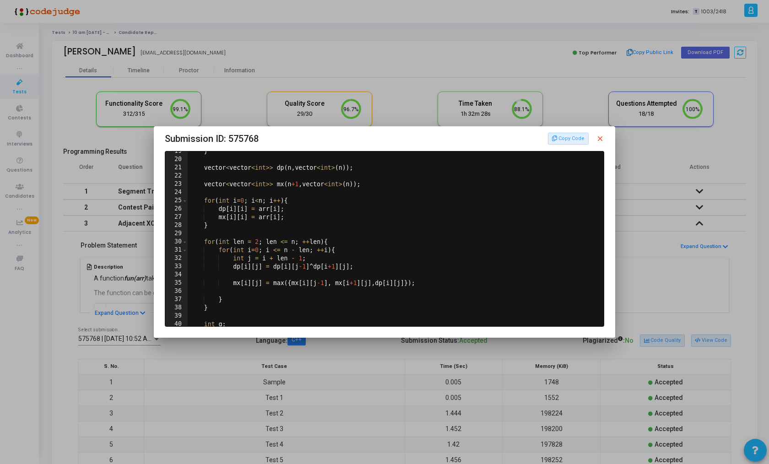
click at [600, 138] on mat-icon "close" at bounding box center [600, 139] width 8 height 8
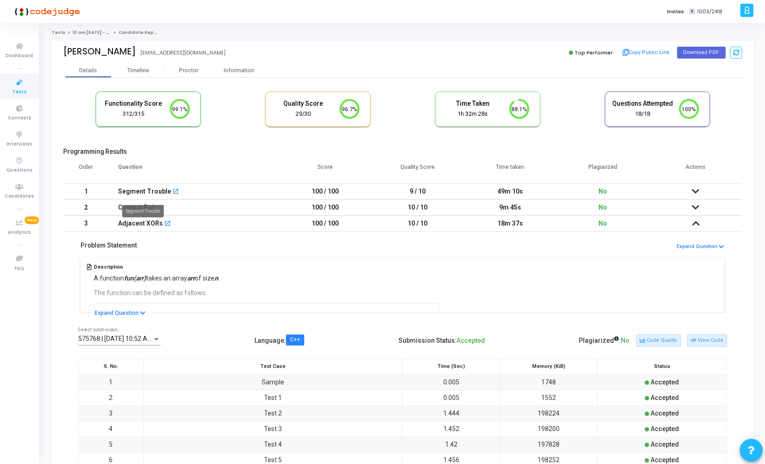
click at [145, 189] on div "Segment Trouble" at bounding box center [144, 191] width 53 height 15
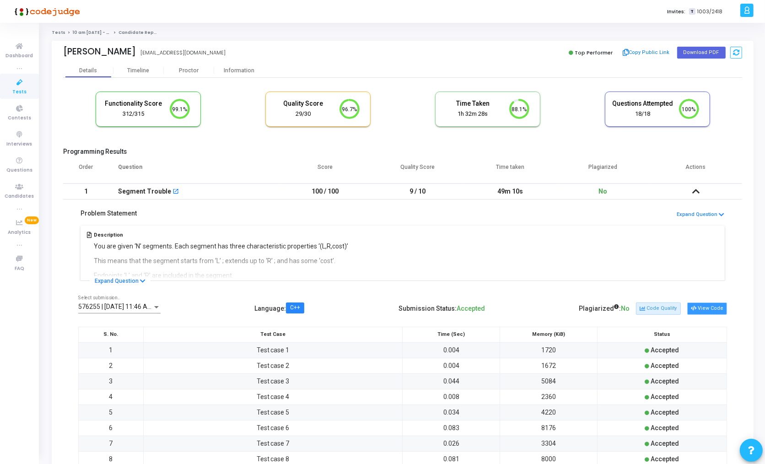
click at [713, 310] on button "View Code" at bounding box center [707, 308] width 40 height 12
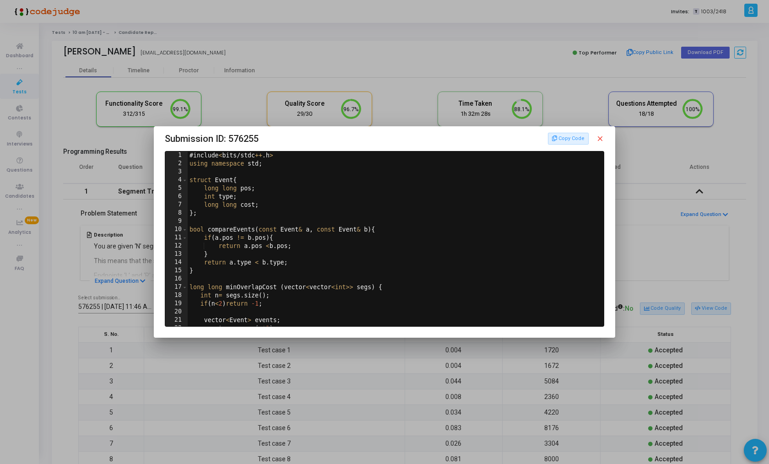
click at [96, 158] on div at bounding box center [384, 232] width 769 height 464
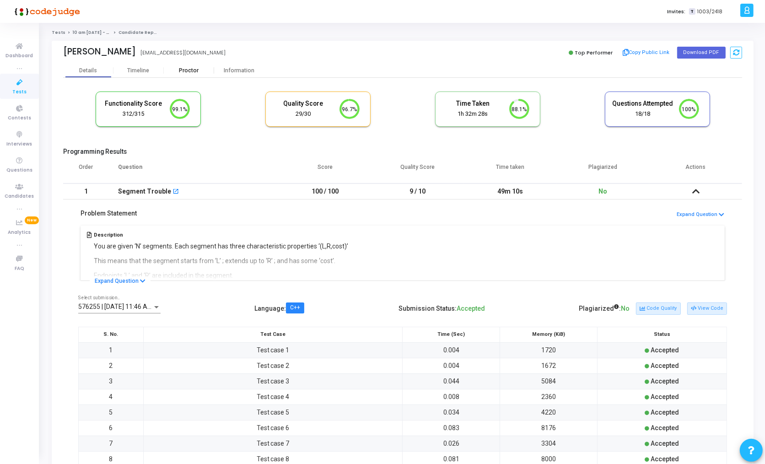
click at [184, 70] on div "Proctor" at bounding box center [189, 70] width 50 height 7
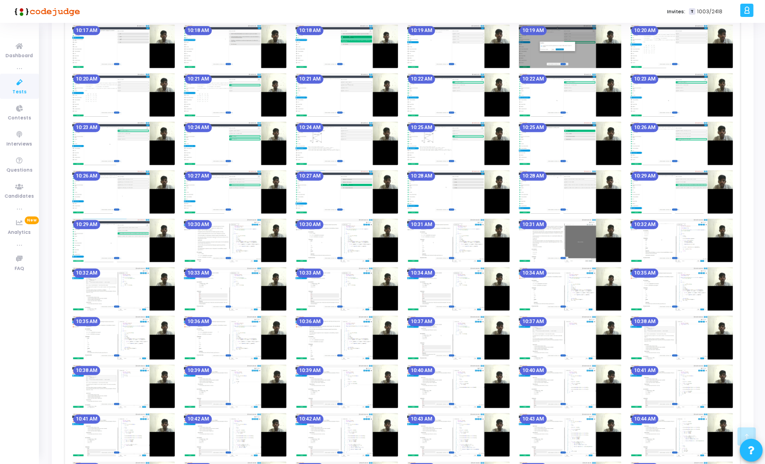
scroll to position [451, 0]
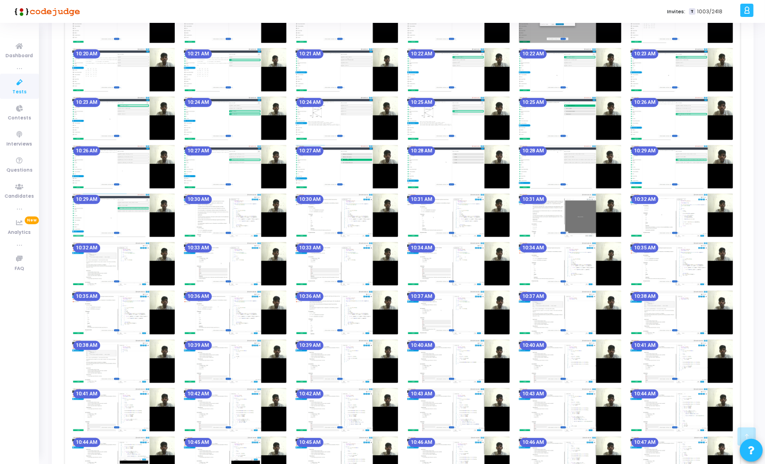
click at [319, 307] on img at bounding box center [347, 312] width 103 height 43
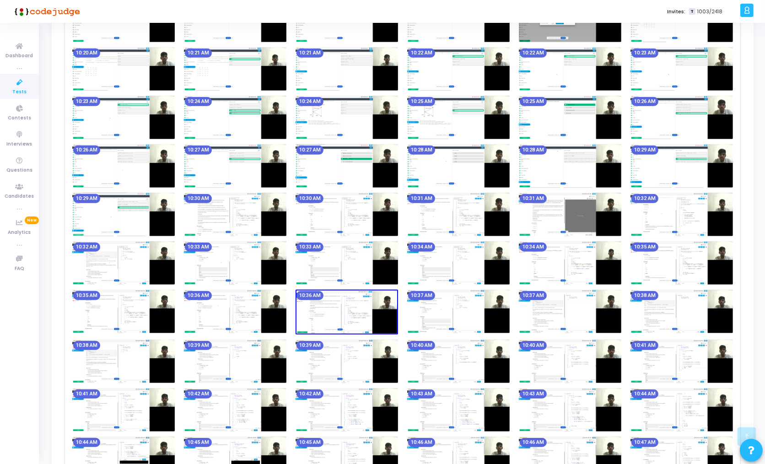
scroll to position [0, 0]
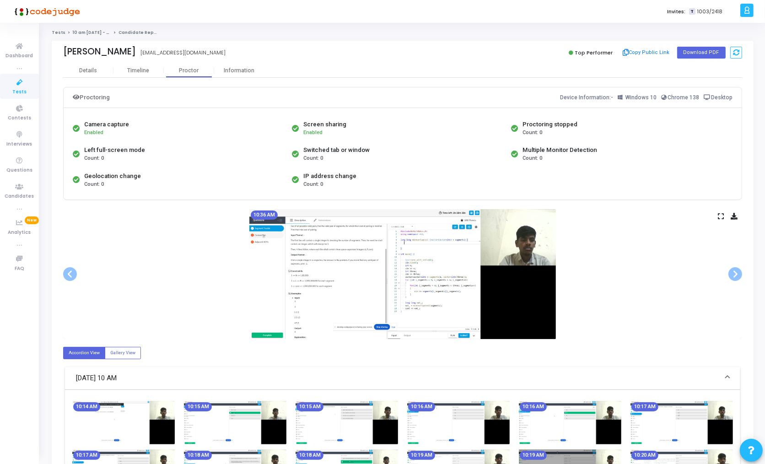
click at [720, 216] on icon at bounding box center [721, 216] width 6 height 5
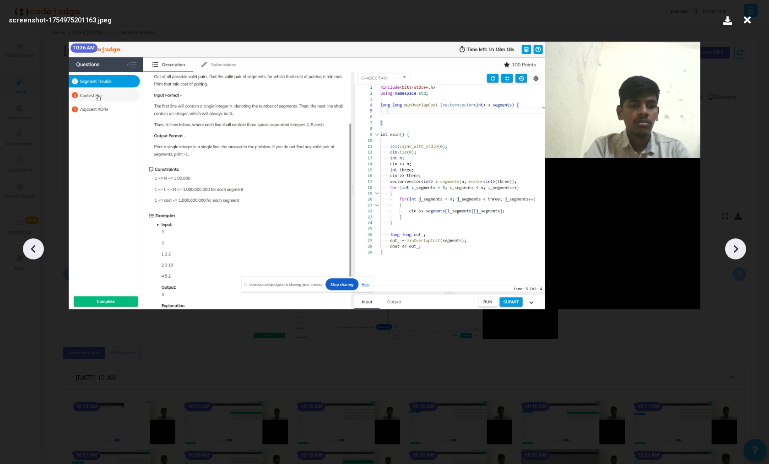
click at [732, 244] on icon at bounding box center [736, 249] width 14 height 14
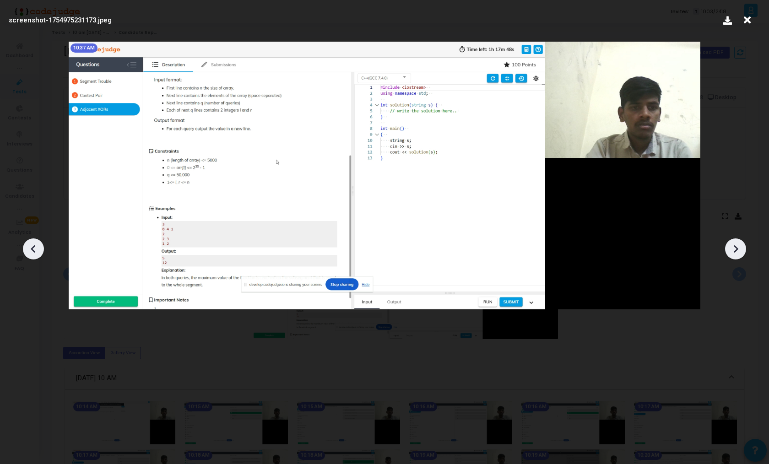
click at [732, 244] on icon at bounding box center [736, 249] width 14 height 14
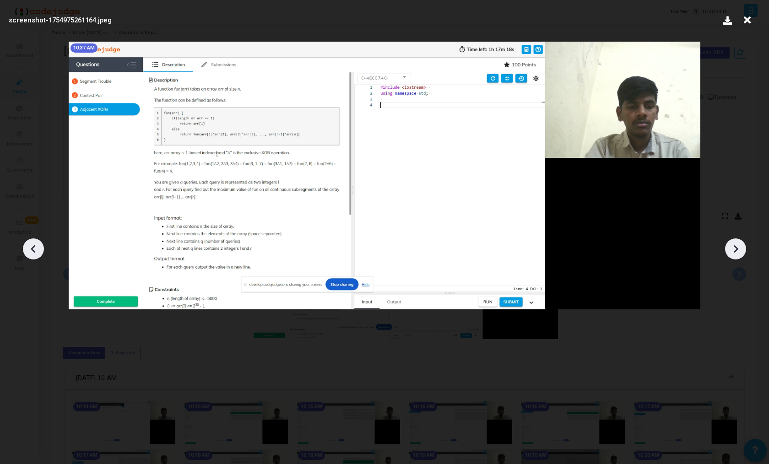
click at [732, 244] on icon at bounding box center [736, 249] width 14 height 14
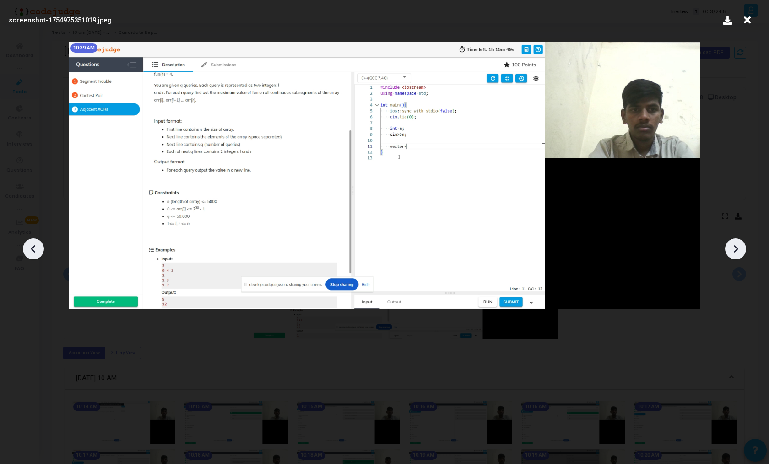
click at [732, 244] on icon at bounding box center [736, 249] width 14 height 14
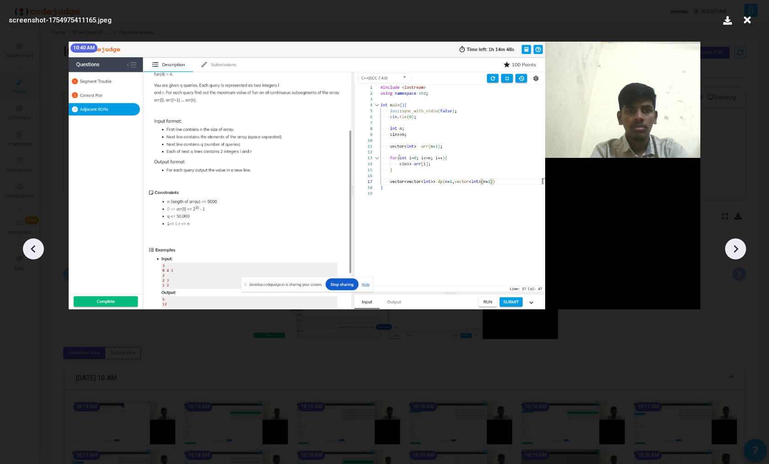
click at [732, 244] on icon at bounding box center [736, 249] width 14 height 14
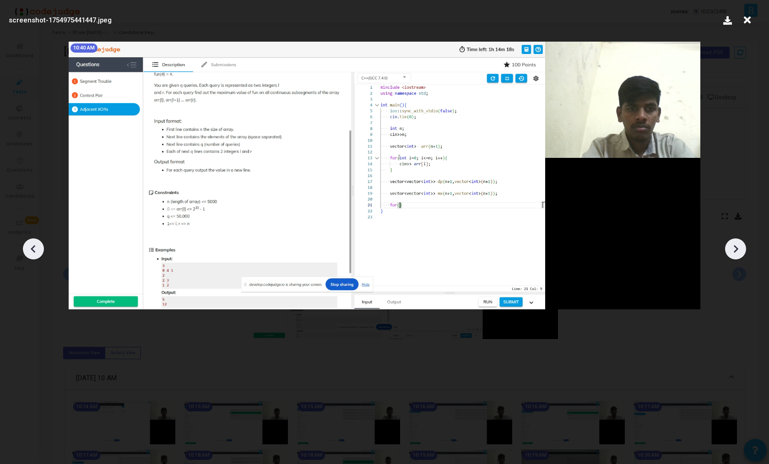
click at [732, 244] on icon at bounding box center [736, 249] width 14 height 14
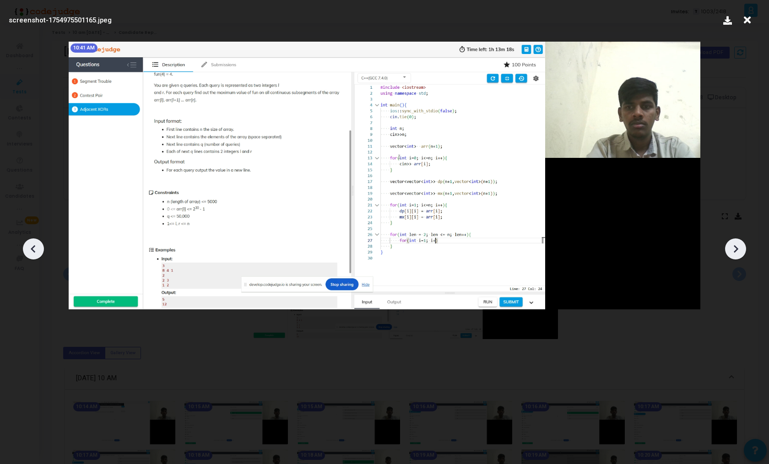
click at [732, 244] on icon at bounding box center [736, 249] width 14 height 14
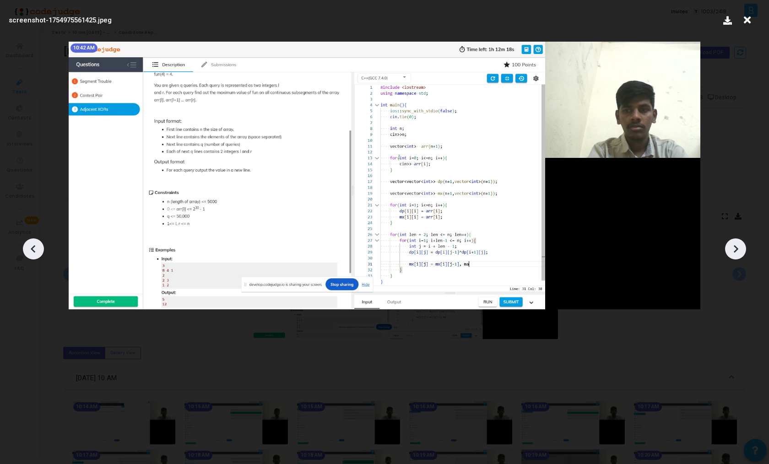
click at [732, 244] on icon at bounding box center [736, 249] width 14 height 14
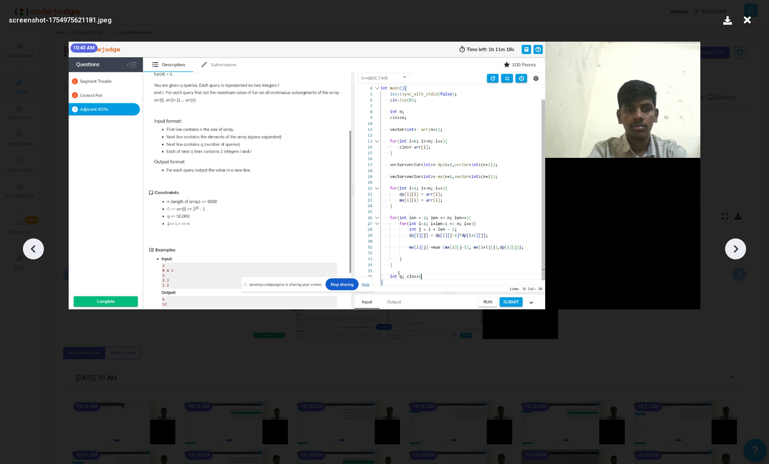
click at [732, 244] on icon at bounding box center [736, 249] width 14 height 14
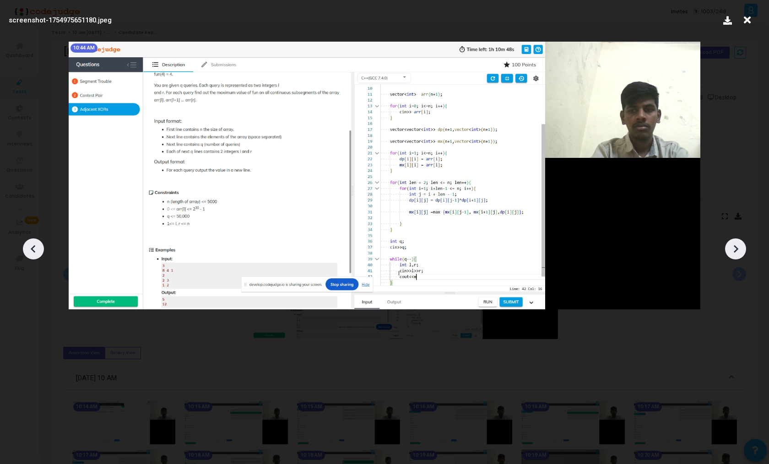
click at [732, 244] on icon at bounding box center [736, 249] width 14 height 14
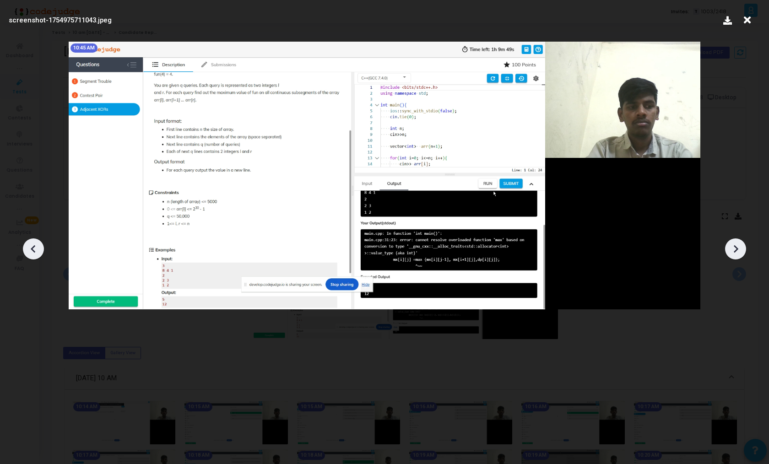
click at [732, 244] on icon at bounding box center [736, 249] width 14 height 14
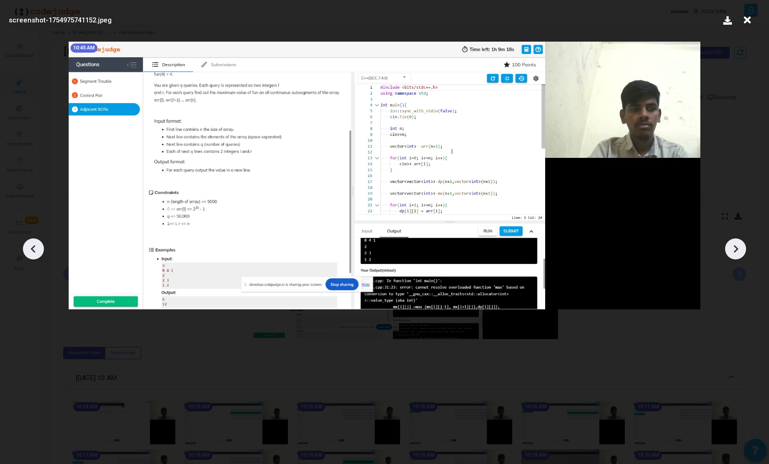
click at [732, 244] on icon at bounding box center [736, 249] width 14 height 14
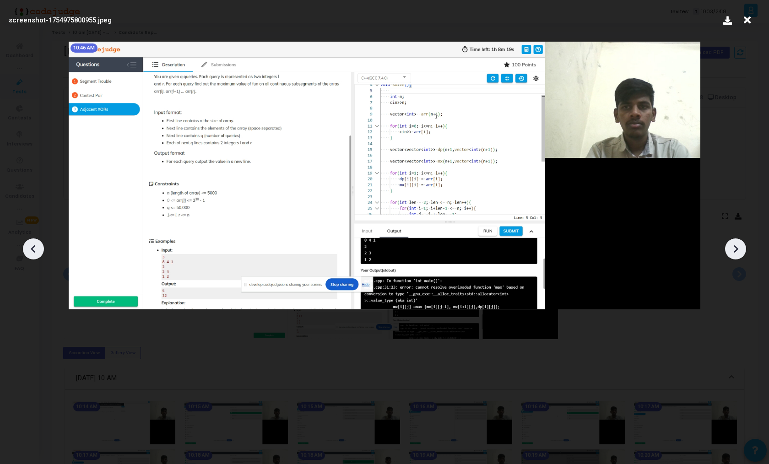
click at [732, 244] on icon at bounding box center [736, 249] width 14 height 14
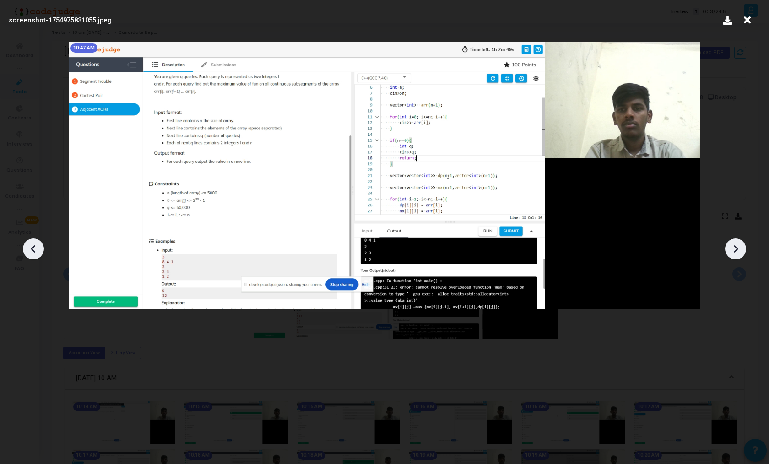
click at [732, 244] on icon at bounding box center [736, 249] width 14 height 14
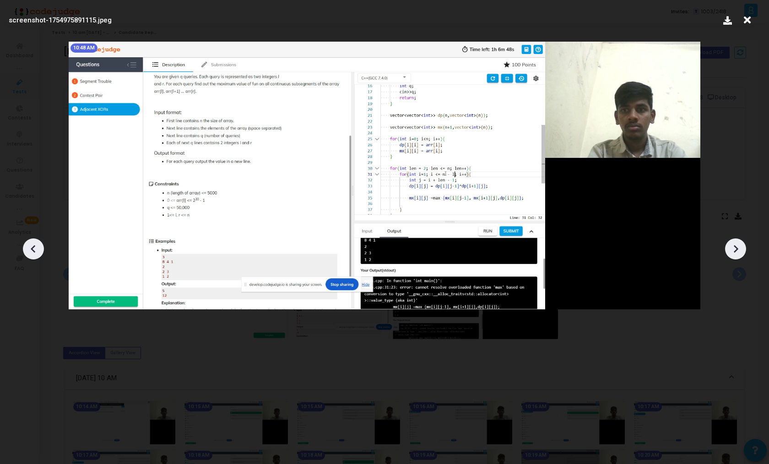
click at [732, 244] on icon at bounding box center [736, 249] width 14 height 14
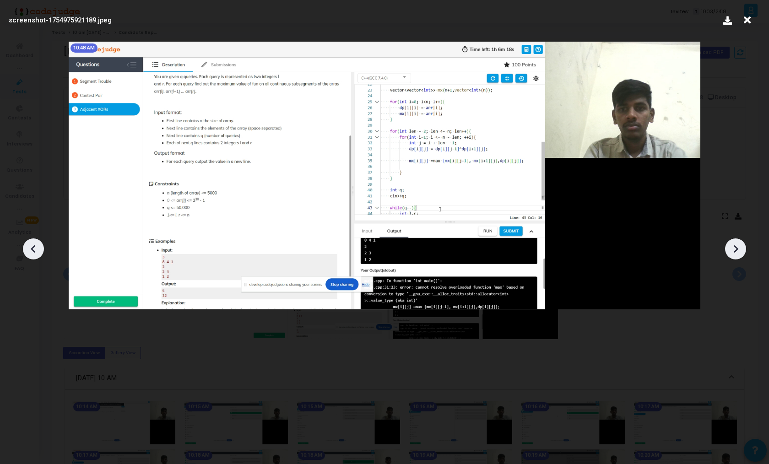
click at [732, 244] on icon at bounding box center [736, 249] width 14 height 14
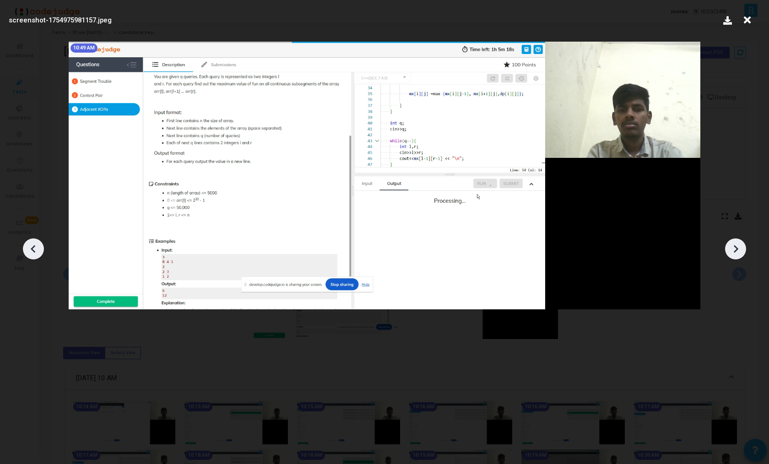
click at [732, 244] on icon at bounding box center [736, 249] width 14 height 14
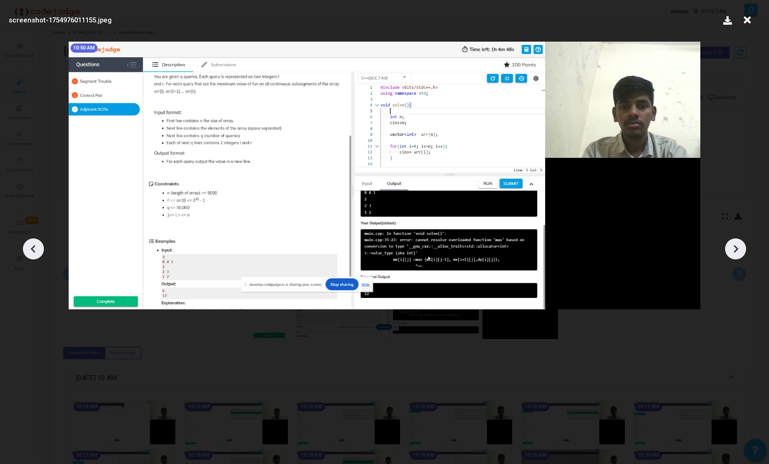
click at [732, 244] on icon at bounding box center [736, 249] width 14 height 14
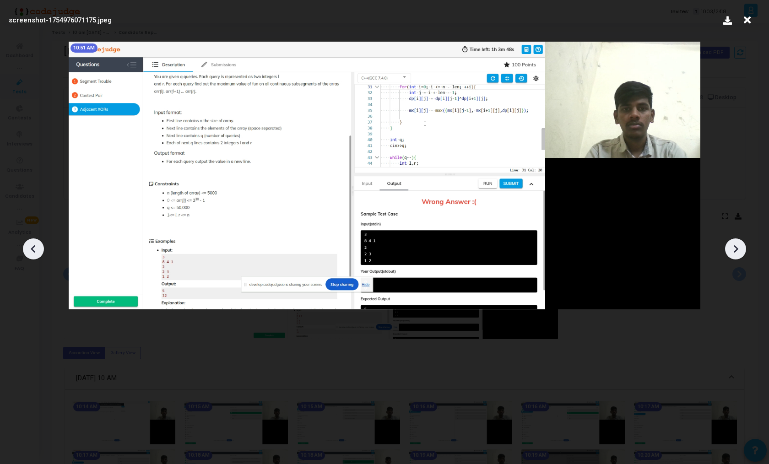
click at [732, 244] on icon at bounding box center [736, 249] width 14 height 14
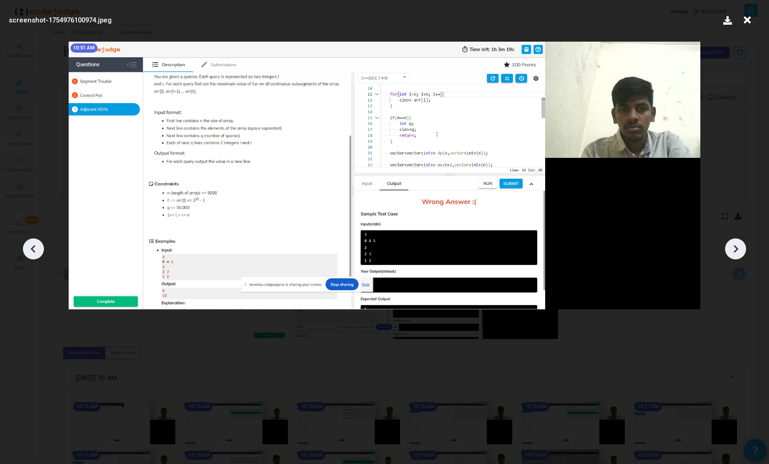
click at [732, 244] on icon at bounding box center [736, 249] width 14 height 14
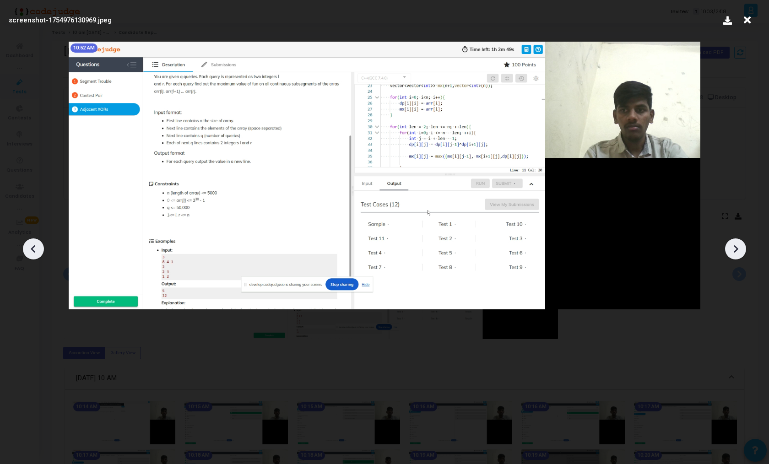
click at [732, 244] on icon at bounding box center [736, 249] width 14 height 14
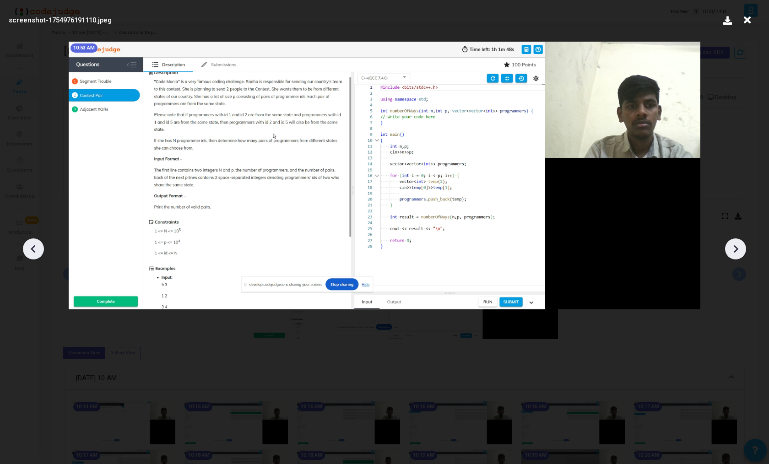
click at [732, 244] on icon at bounding box center [736, 249] width 14 height 14
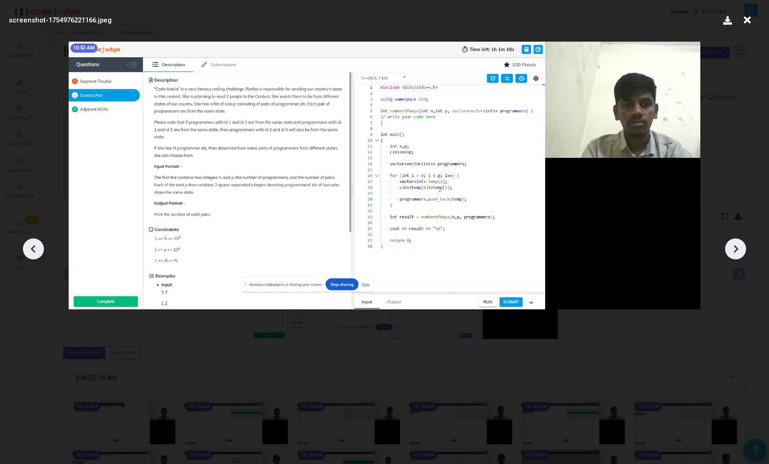
click at [732, 244] on icon at bounding box center [736, 249] width 14 height 14
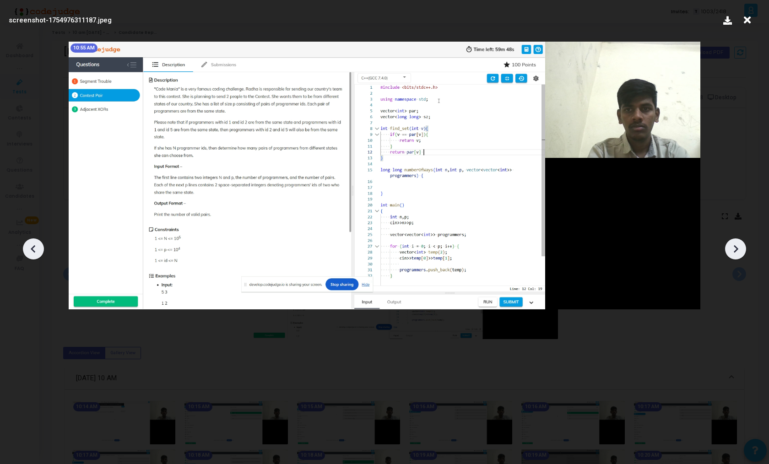
click at [732, 244] on icon at bounding box center [736, 249] width 14 height 14
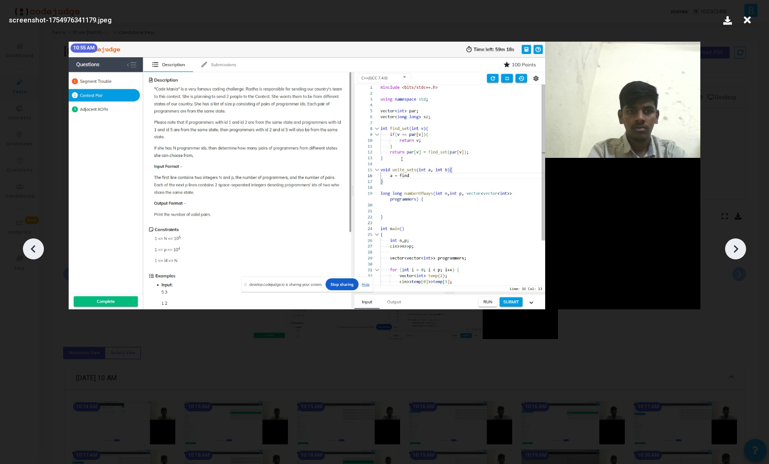
click at [732, 244] on icon at bounding box center [736, 249] width 14 height 14
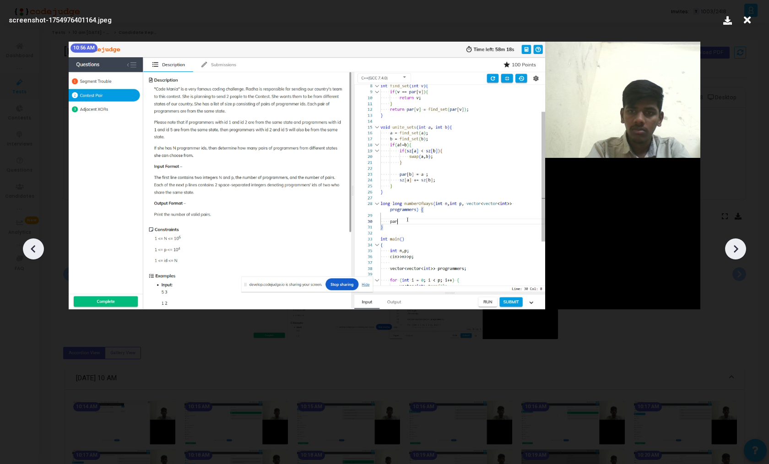
click at [732, 244] on icon at bounding box center [736, 249] width 14 height 14
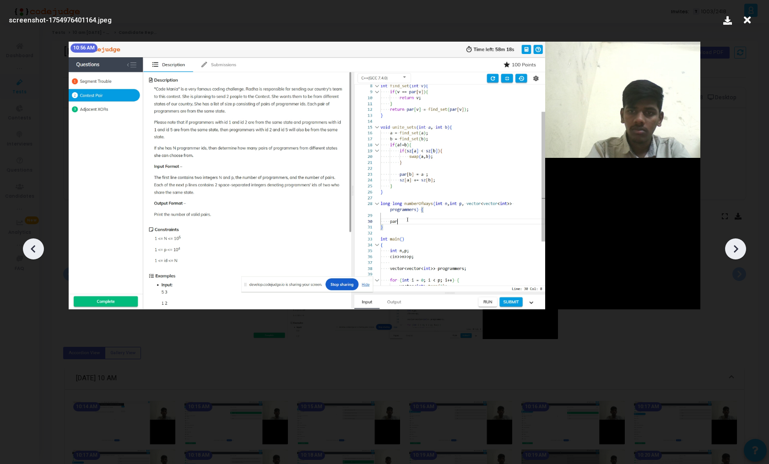
click at [732, 244] on icon at bounding box center [736, 249] width 14 height 14
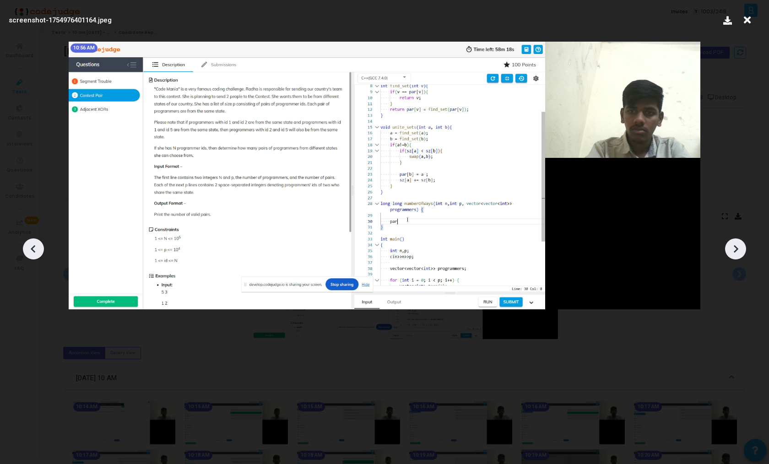
click at [38, 245] on icon at bounding box center [34, 249] width 14 height 14
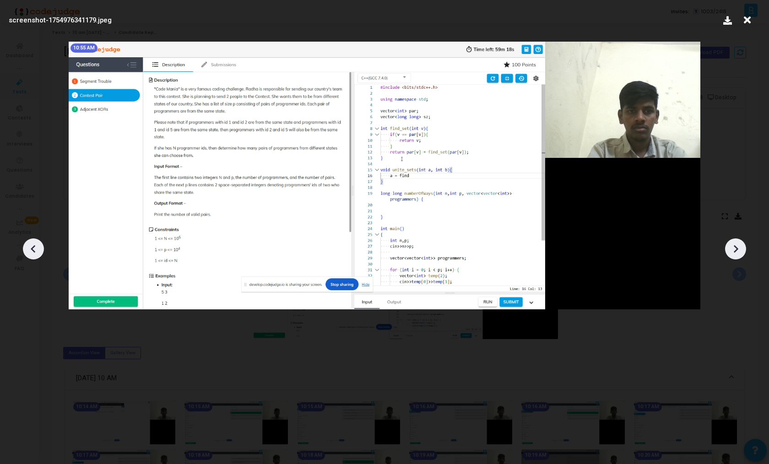
click at [38, 245] on icon at bounding box center [34, 249] width 14 height 14
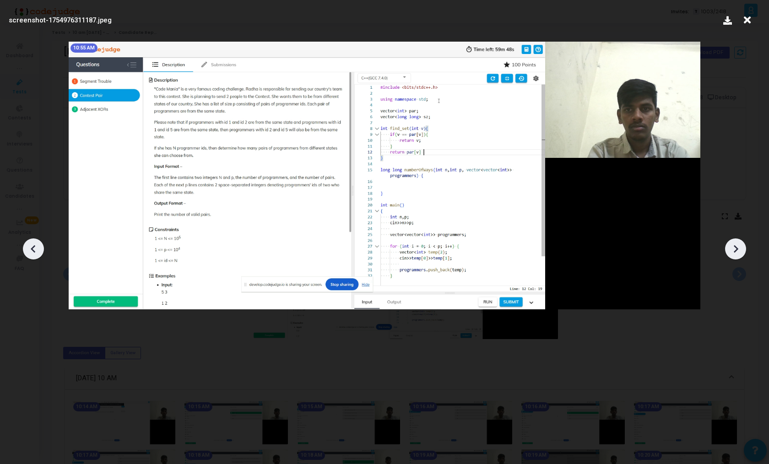
click at [38, 245] on icon at bounding box center [34, 249] width 14 height 14
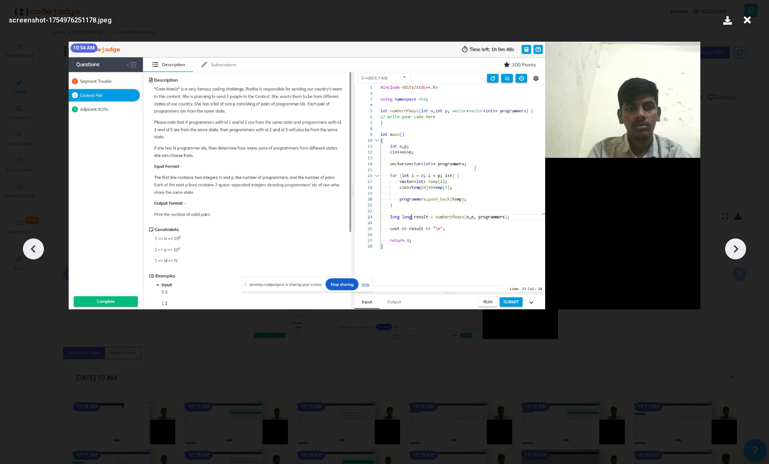
click at [38, 245] on icon at bounding box center [34, 249] width 14 height 14
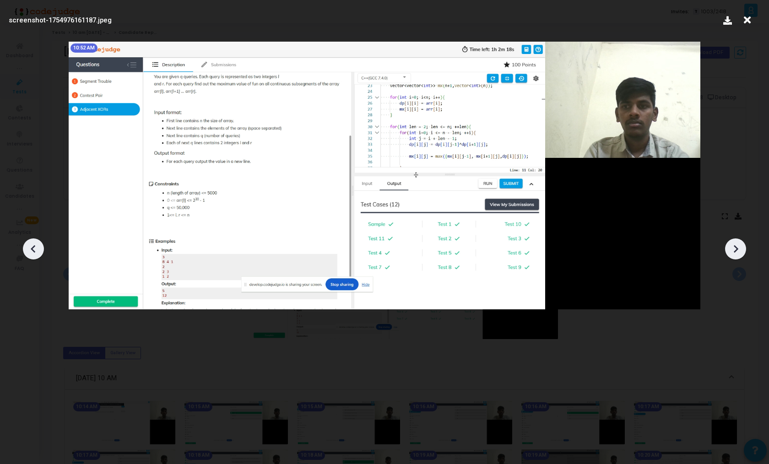
click at [38, 245] on icon at bounding box center [34, 249] width 14 height 14
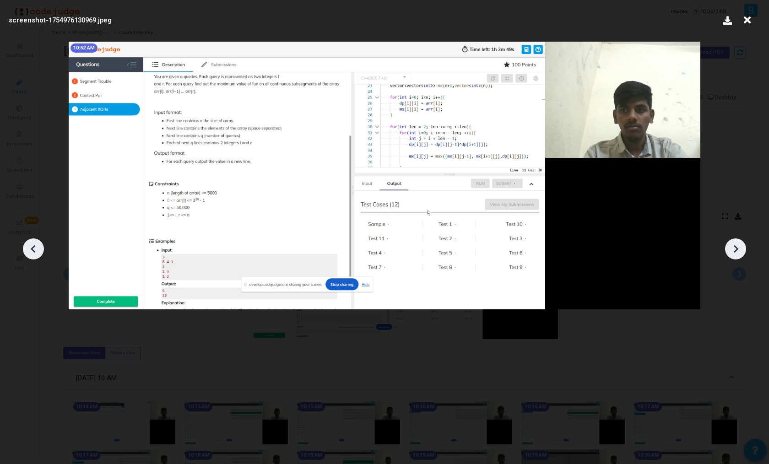
click at [38, 245] on icon at bounding box center [34, 249] width 14 height 14
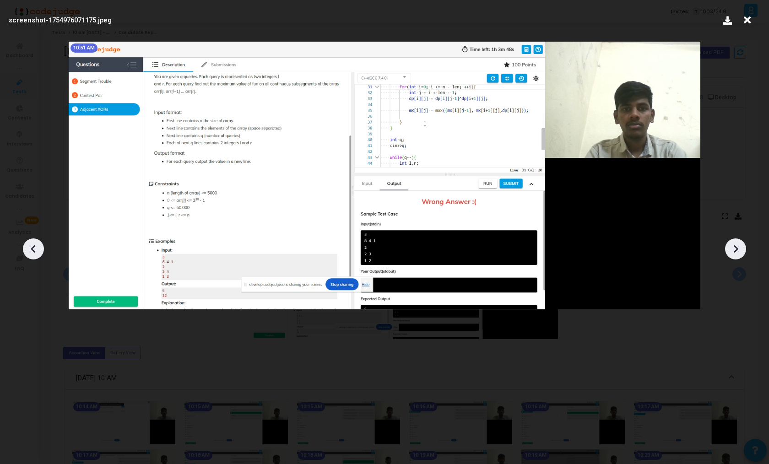
click at [38, 245] on icon at bounding box center [34, 249] width 14 height 14
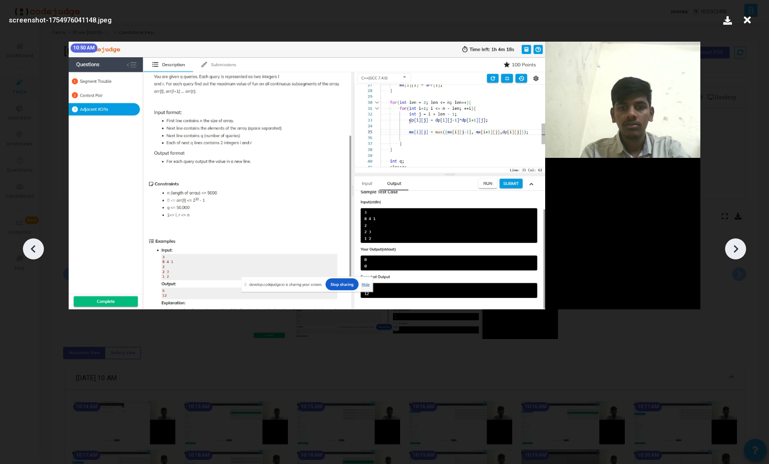
click at [38, 245] on icon at bounding box center [34, 249] width 14 height 14
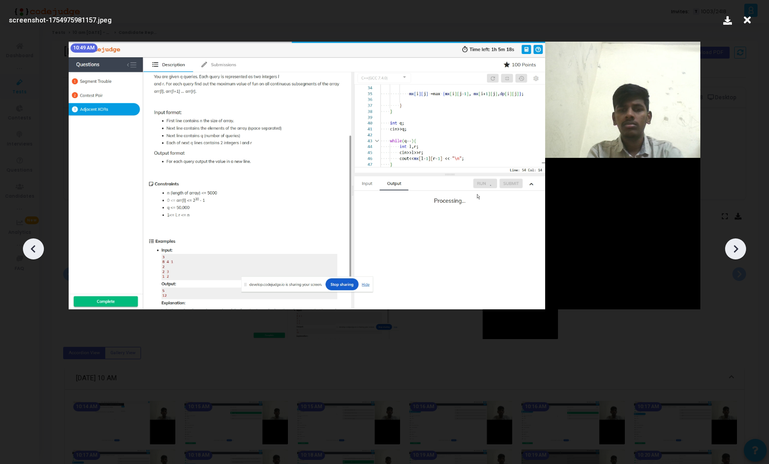
click at [38, 245] on icon at bounding box center [34, 249] width 14 height 14
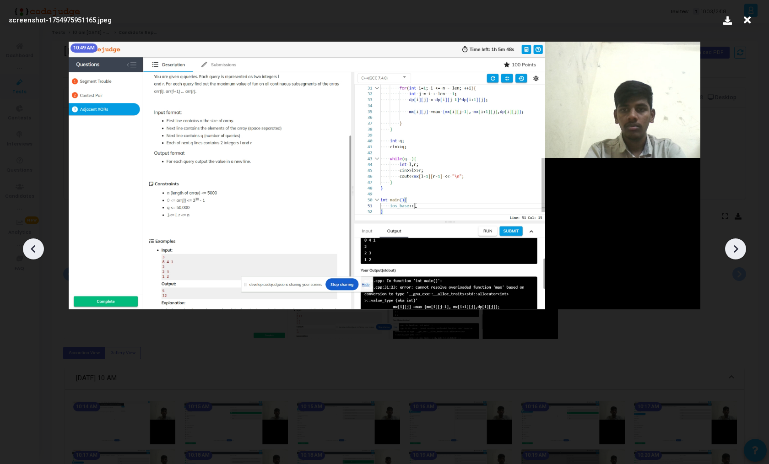
click at [38, 245] on icon at bounding box center [34, 249] width 14 height 14
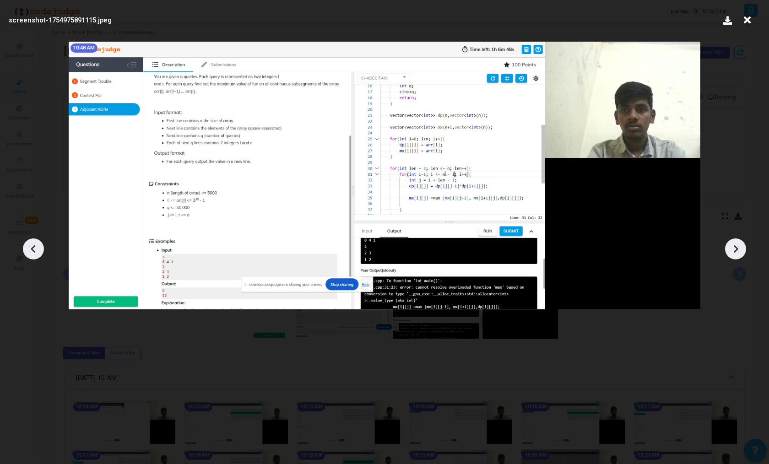
click at [38, 245] on icon at bounding box center [34, 249] width 14 height 14
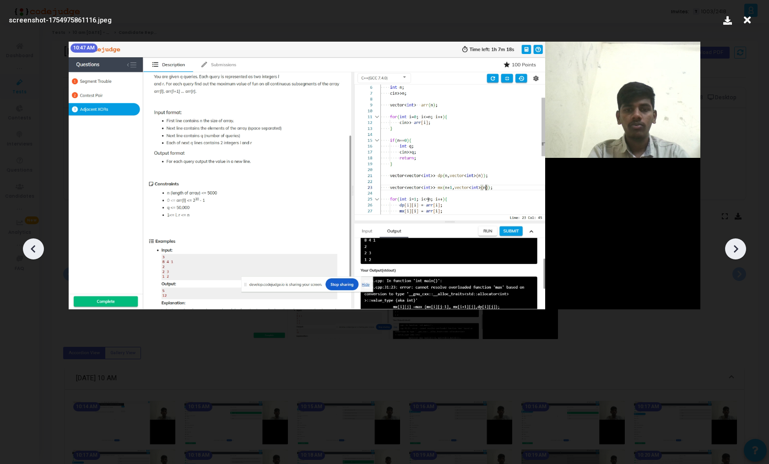
click at [38, 245] on icon at bounding box center [34, 249] width 14 height 14
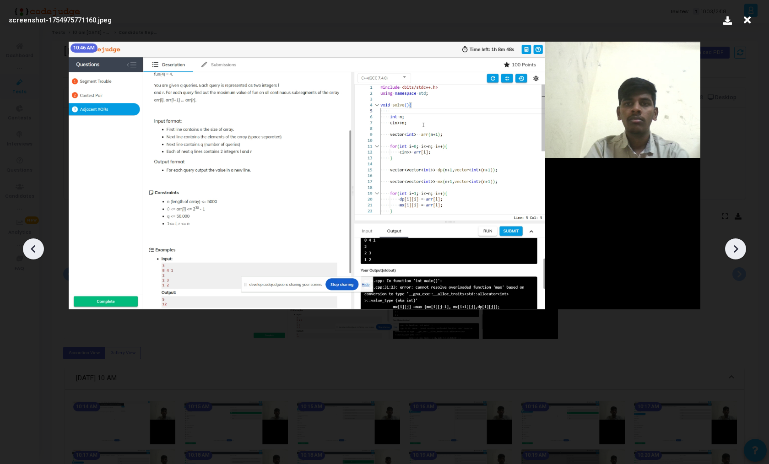
click at [38, 245] on icon at bounding box center [34, 249] width 14 height 14
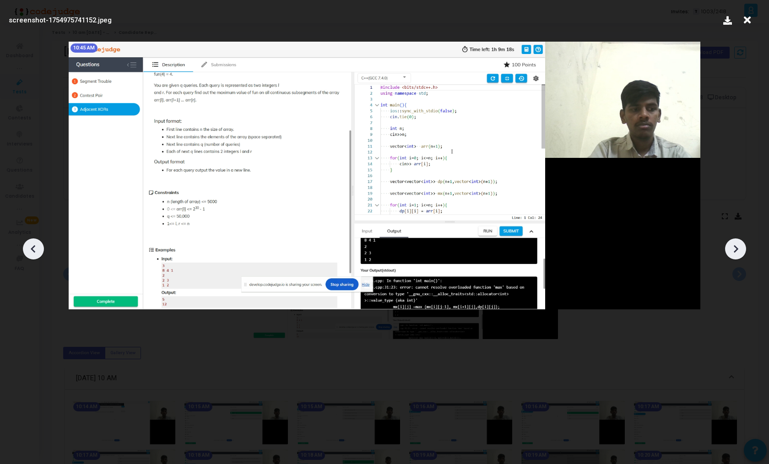
click at [38, 245] on icon at bounding box center [34, 249] width 14 height 14
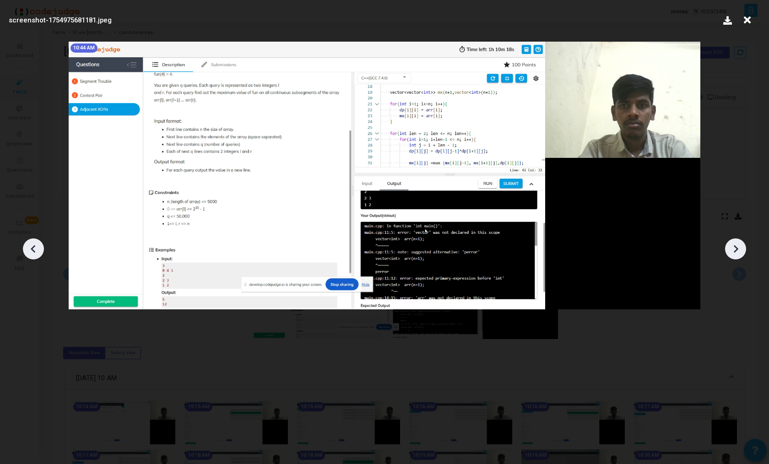
click at [38, 245] on icon at bounding box center [34, 249] width 14 height 14
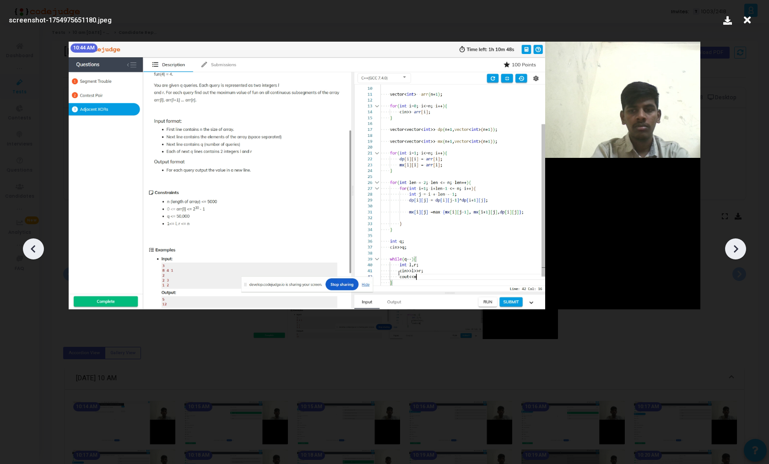
click at [38, 245] on icon at bounding box center [34, 249] width 14 height 14
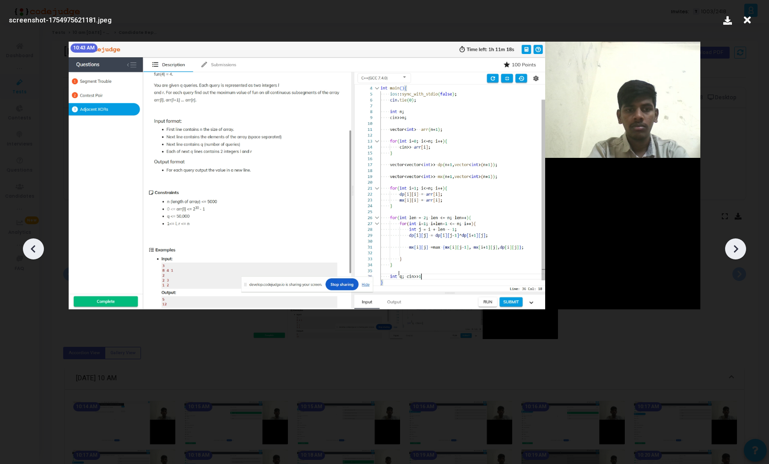
click at [38, 245] on icon at bounding box center [34, 249] width 14 height 14
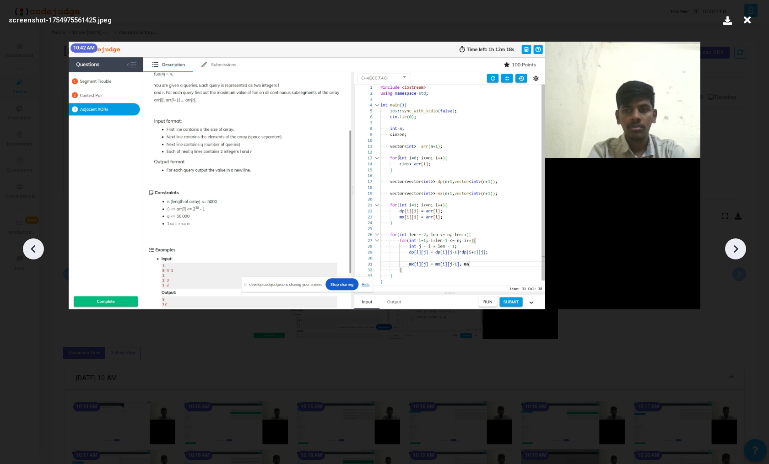
click at [38, 245] on icon at bounding box center [34, 249] width 14 height 14
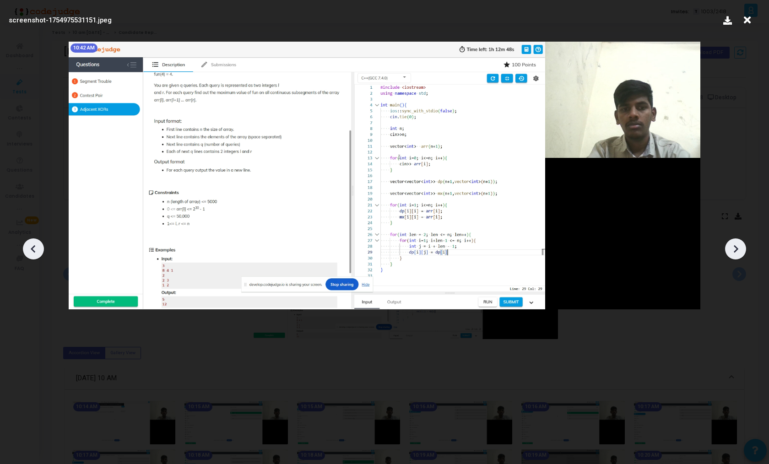
click at [38, 245] on icon at bounding box center [34, 249] width 14 height 14
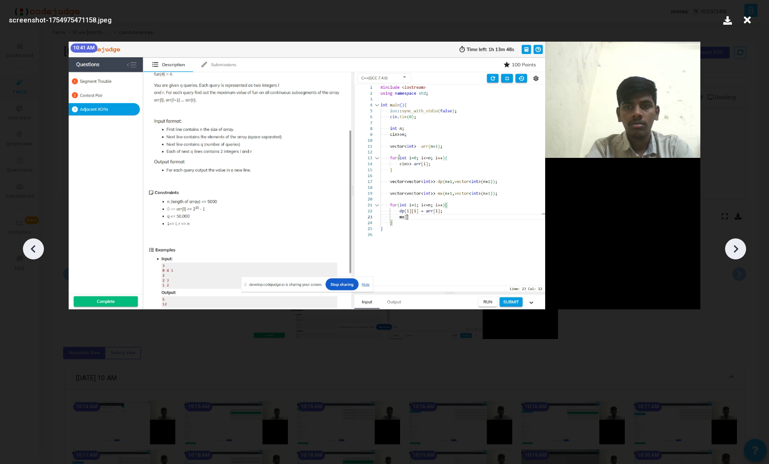
click at [38, 245] on icon at bounding box center [34, 249] width 14 height 14
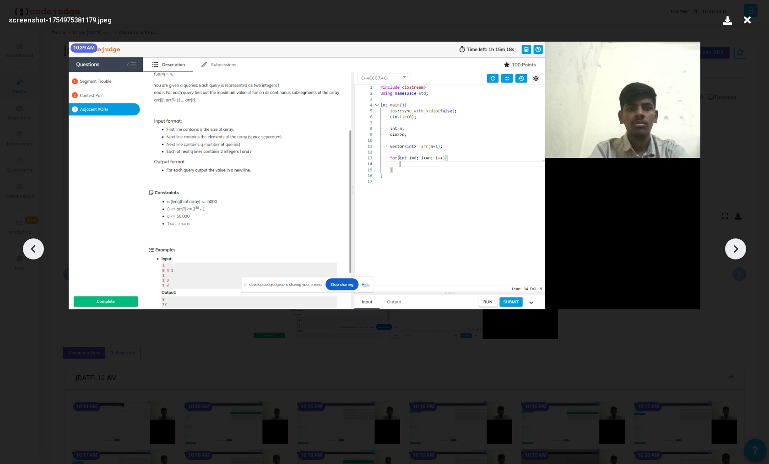
click at [38, 245] on icon at bounding box center [34, 249] width 14 height 14
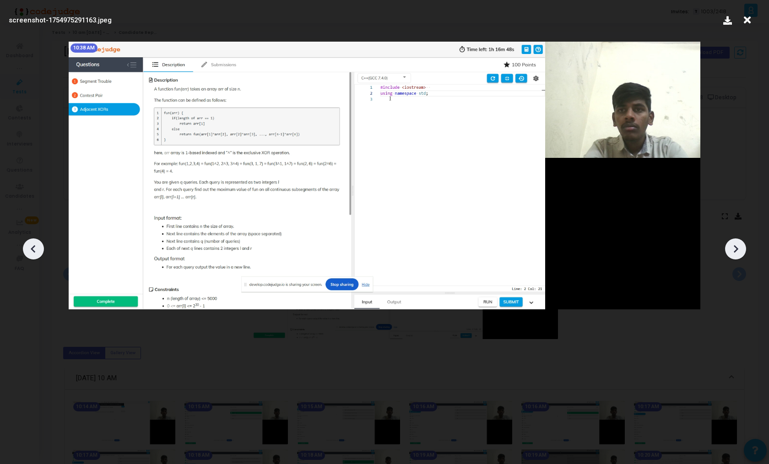
click at [38, 245] on icon at bounding box center [34, 249] width 14 height 14
click at [33, 248] on icon at bounding box center [34, 249] width 14 height 14
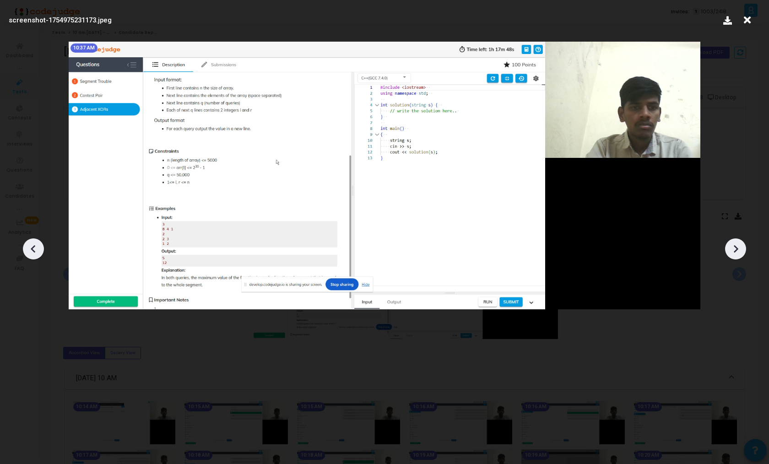
click at [33, 248] on icon at bounding box center [34, 249] width 14 height 14
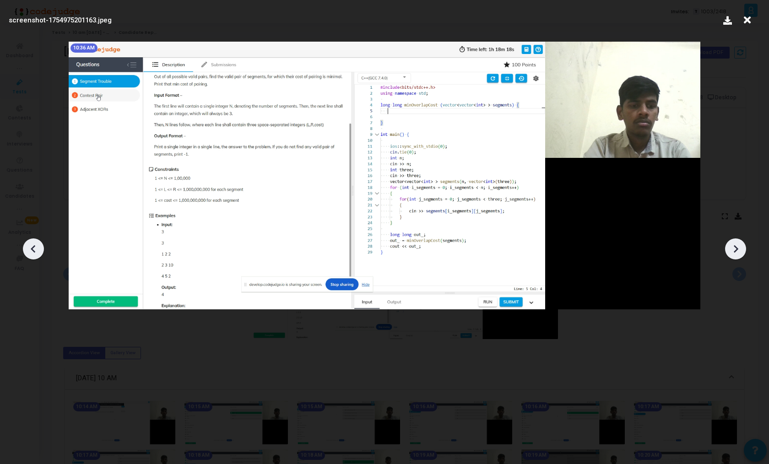
click at [33, 248] on icon at bounding box center [34, 249] width 14 height 14
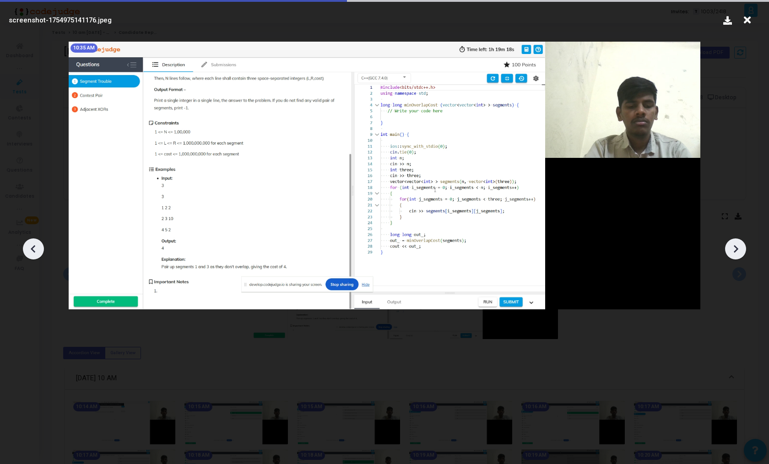
click at [33, 248] on icon at bounding box center [34, 249] width 14 height 14
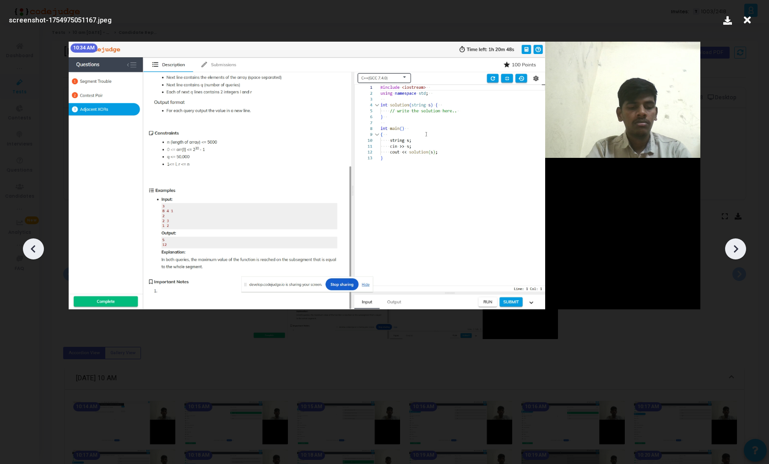
click at [33, 248] on icon at bounding box center [34, 249] width 14 height 14
click at [737, 246] on icon at bounding box center [736, 249] width 14 height 14
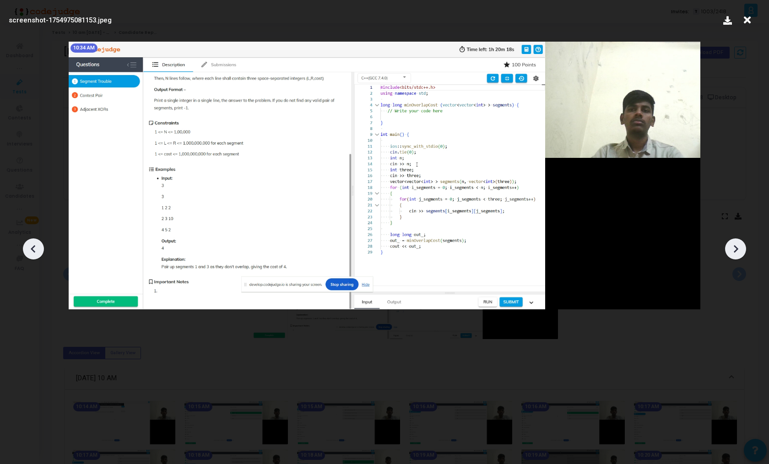
click at [737, 246] on icon at bounding box center [736, 249] width 14 height 14
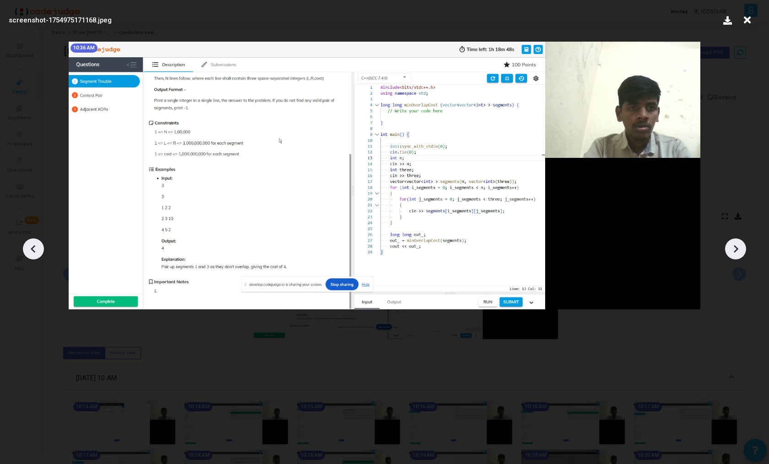
click at [737, 246] on icon at bounding box center [736, 249] width 14 height 14
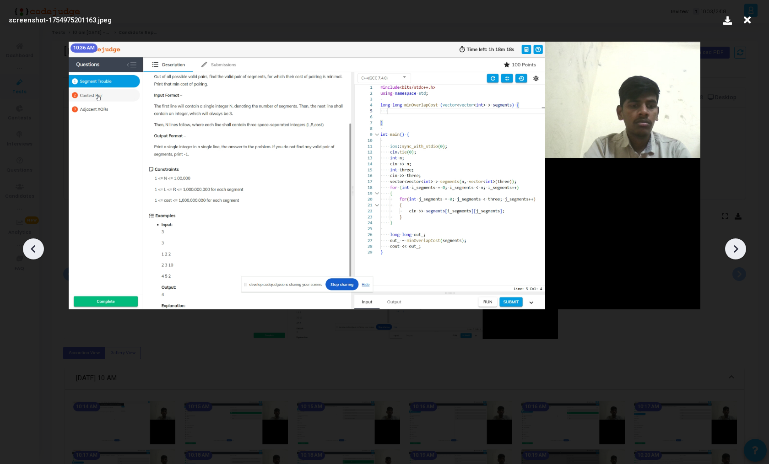
click at [737, 246] on icon at bounding box center [736, 249] width 14 height 14
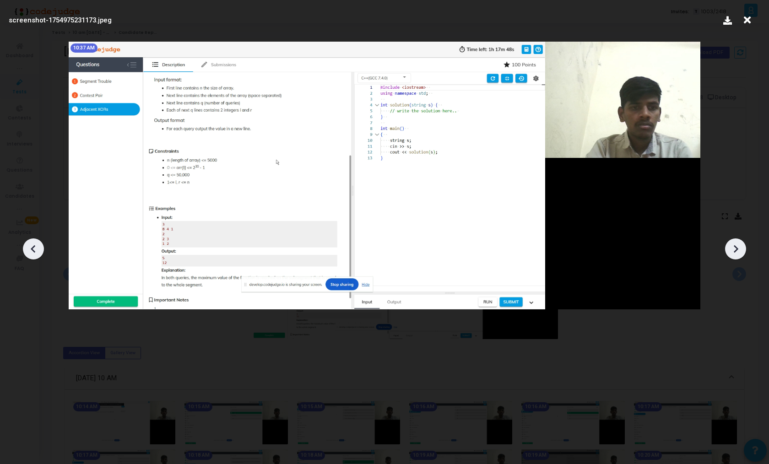
click at [737, 246] on icon at bounding box center [736, 249] width 14 height 14
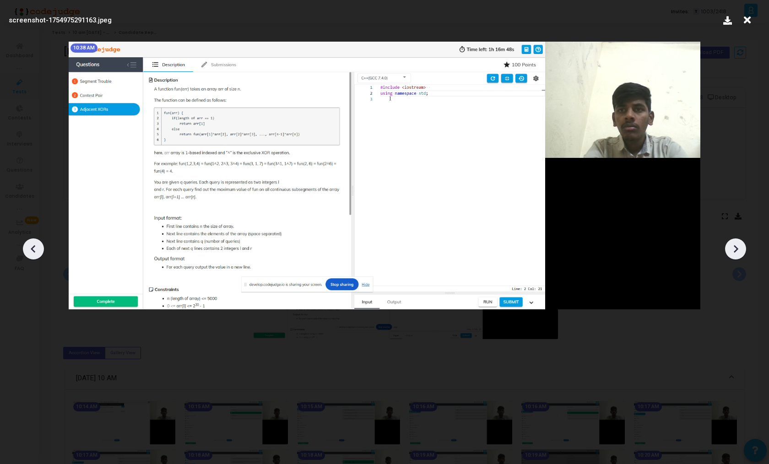
click at [737, 246] on icon at bounding box center [736, 249] width 14 height 14
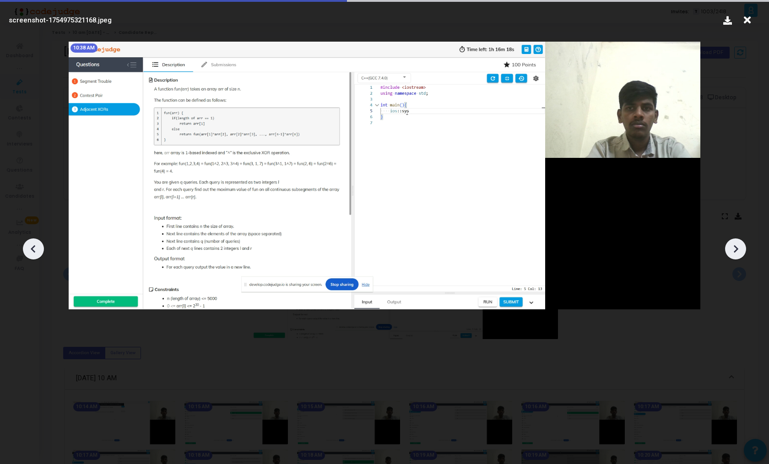
click at [737, 246] on icon at bounding box center [736, 249] width 14 height 14
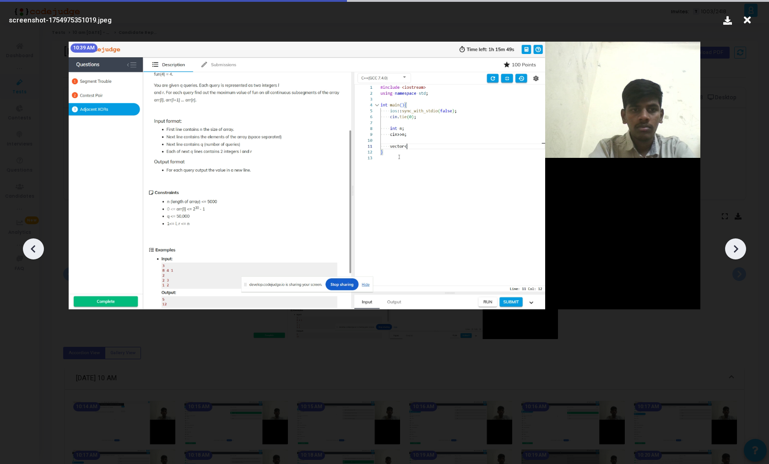
click at [737, 246] on icon at bounding box center [736, 249] width 14 height 14
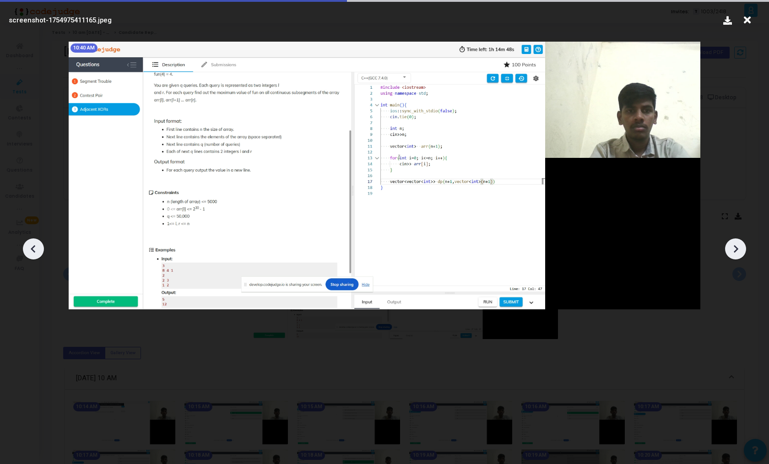
click at [737, 246] on icon at bounding box center [736, 249] width 14 height 14
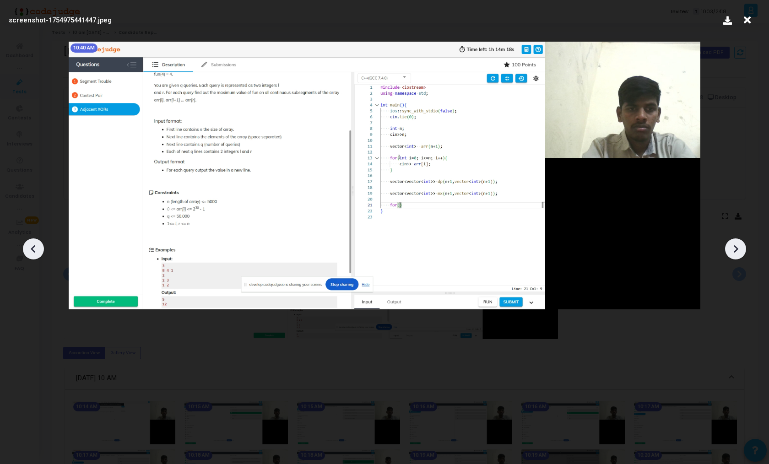
click at [737, 246] on icon at bounding box center [736, 249] width 14 height 14
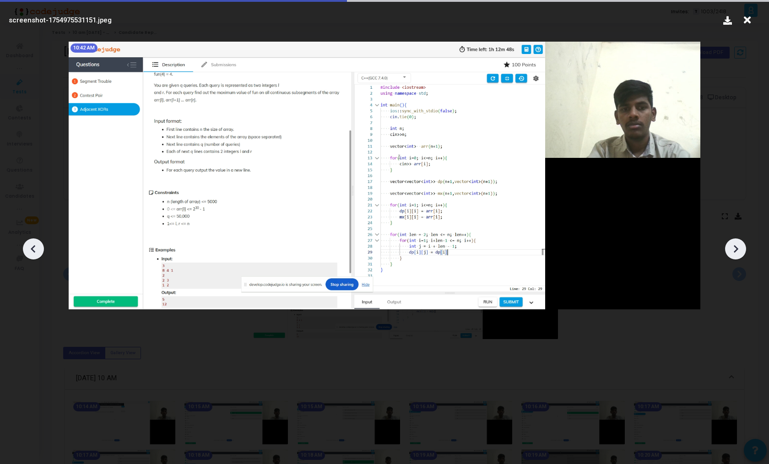
click at [737, 246] on icon at bounding box center [736, 249] width 14 height 14
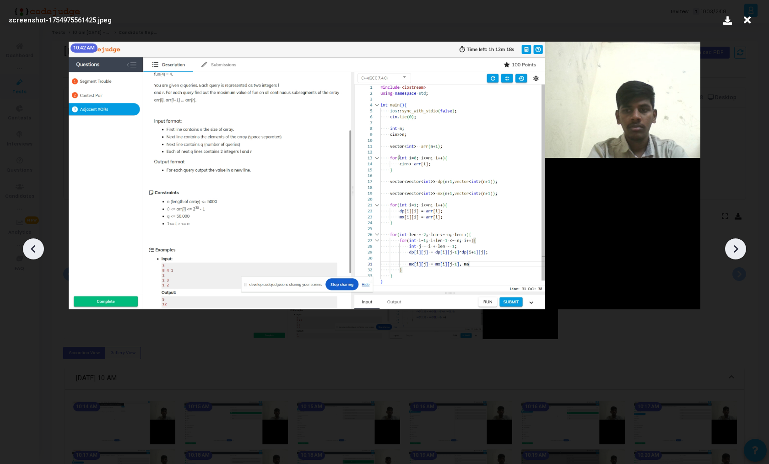
click at [737, 246] on icon at bounding box center [736, 249] width 14 height 14
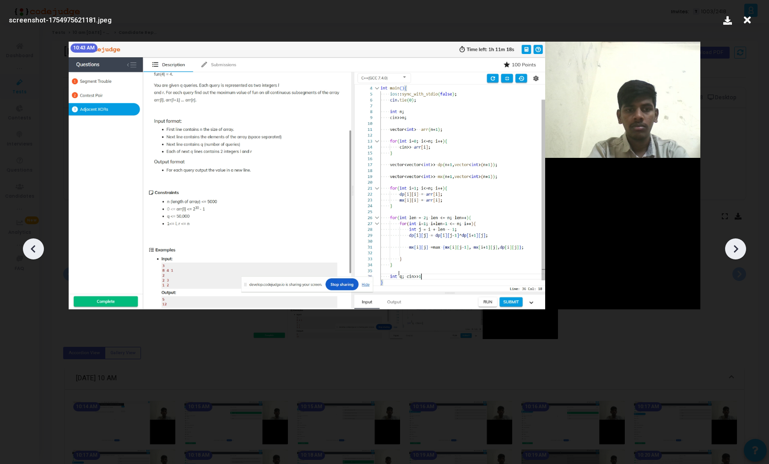
click at [737, 246] on icon at bounding box center [736, 249] width 14 height 14
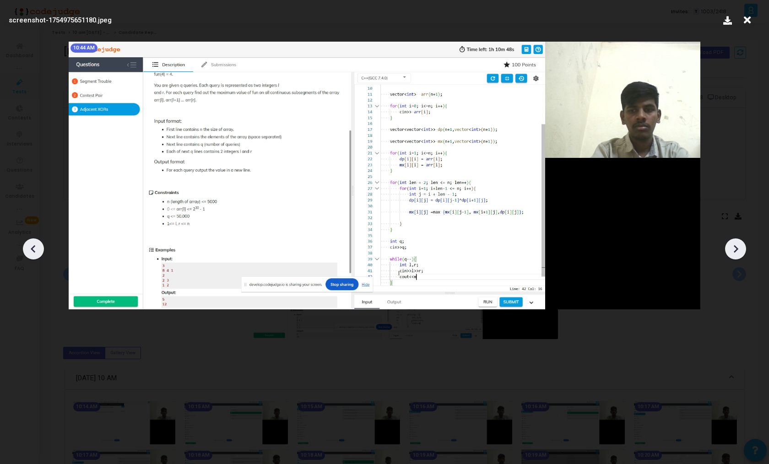
click at [737, 246] on icon at bounding box center [736, 249] width 14 height 14
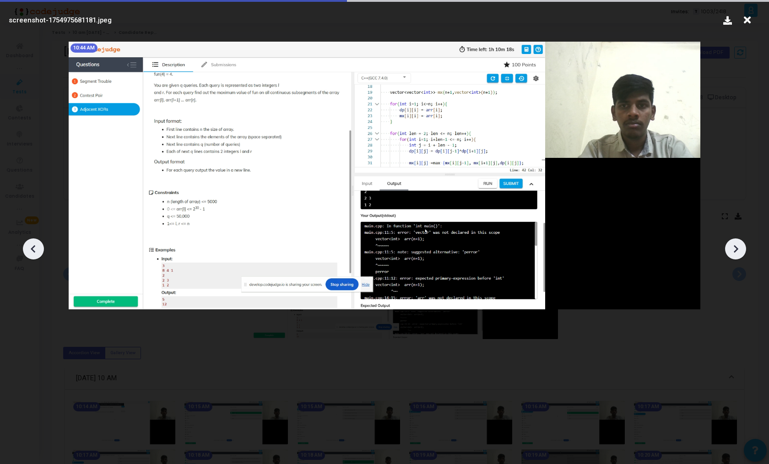
click at [737, 246] on icon at bounding box center [736, 249] width 14 height 14
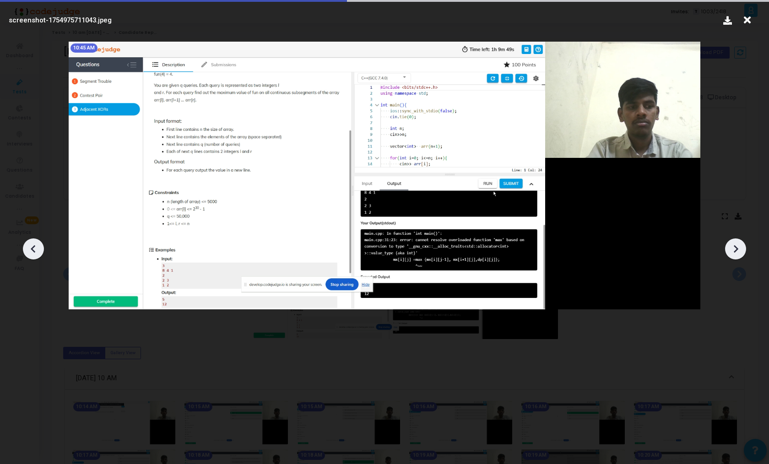
click at [737, 246] on icon at bounding box center [736, 249] width 14 height 14
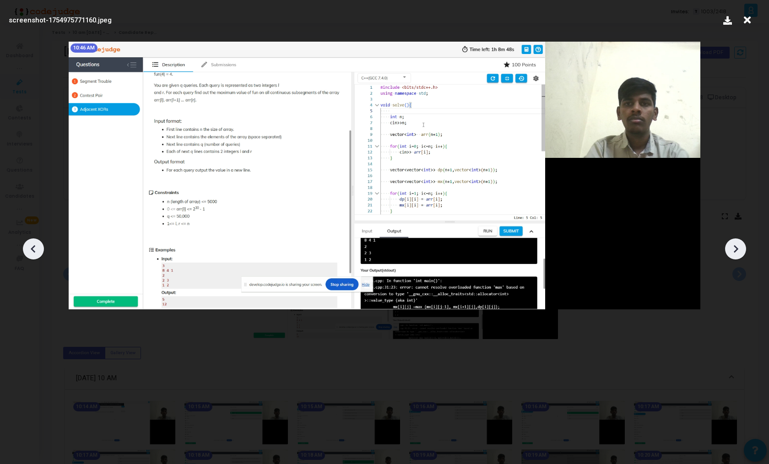
click at [737, 246] on icon at bounding box center [736, 249] width 14 height 14
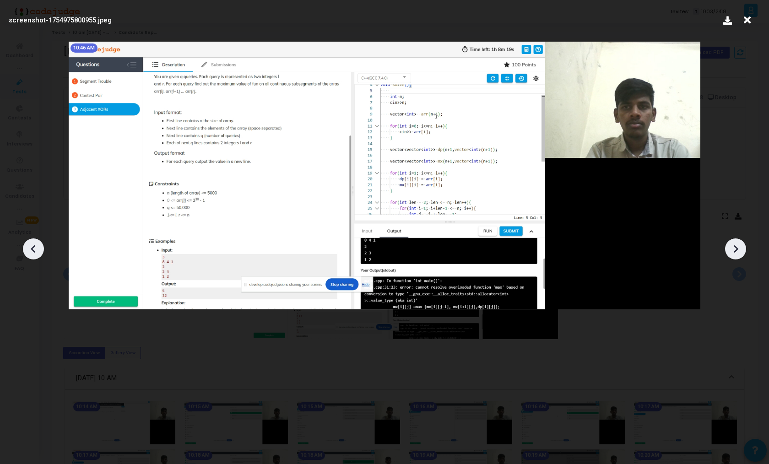
click at [737, 246] on icon at bounding box center [736, 249] width 14 height 14
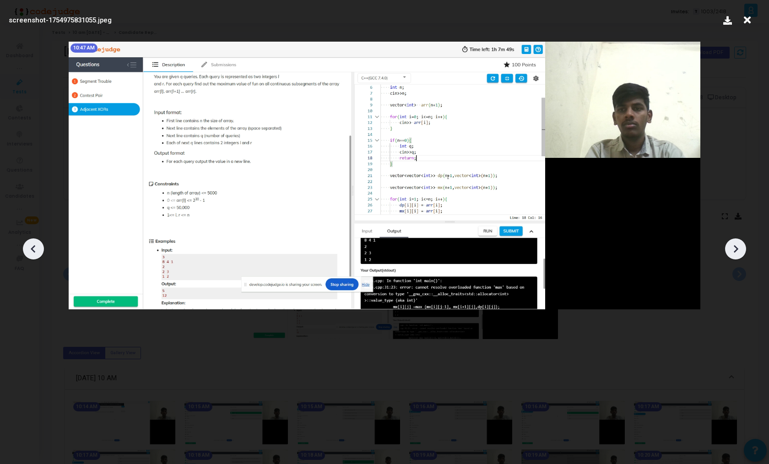
click at [737, 246] on icon at bounding box center [736, 249] width 14 height 14
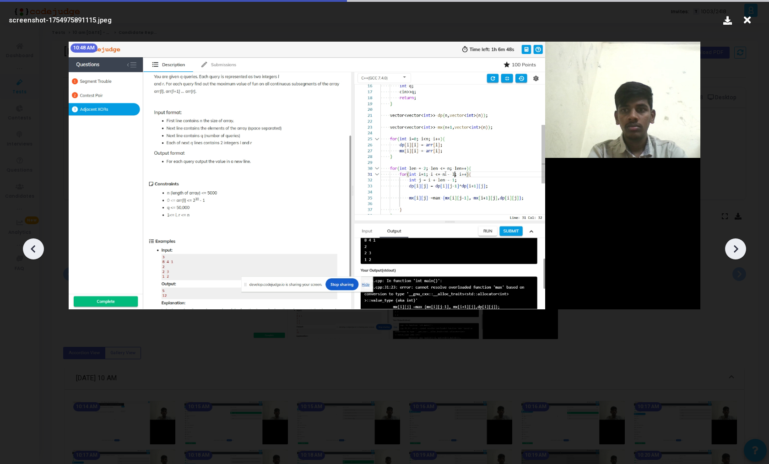
click at [737, 246] on icon at bounding box center [736, 249] width 14 height 14
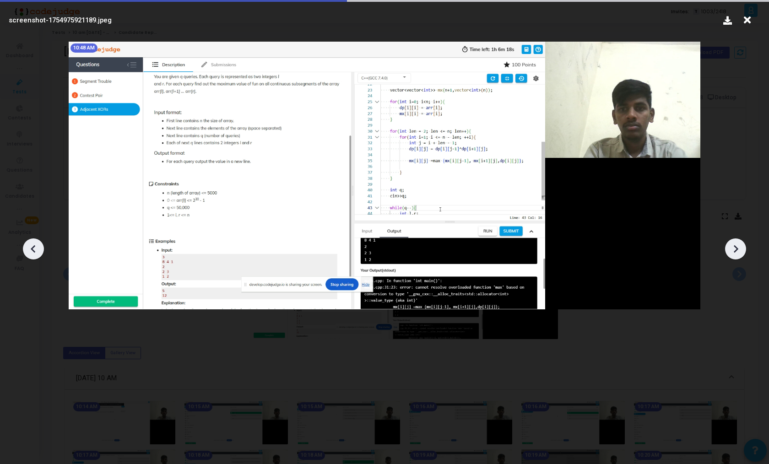
click at [737, 246] on icon at bounding box center [736, 249] width 14 height 14
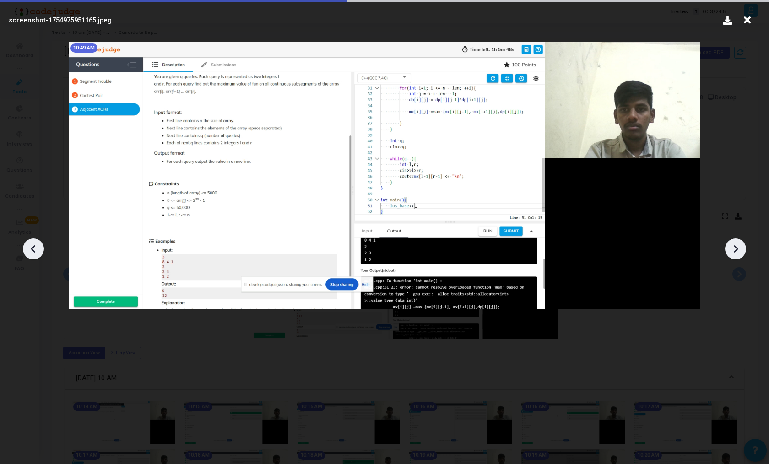
click at [737, 246] on icon at bounding box center [736, 249] width 14 height 14
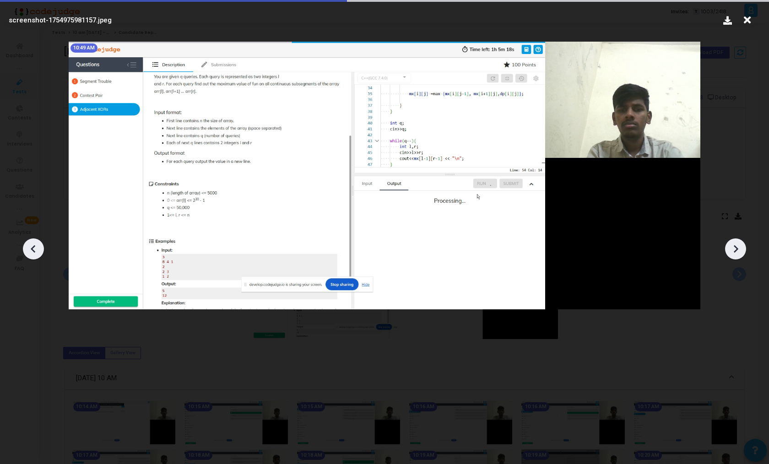
click at [737, 246] on icon at bounding box center [736, 249] width 14 height 14
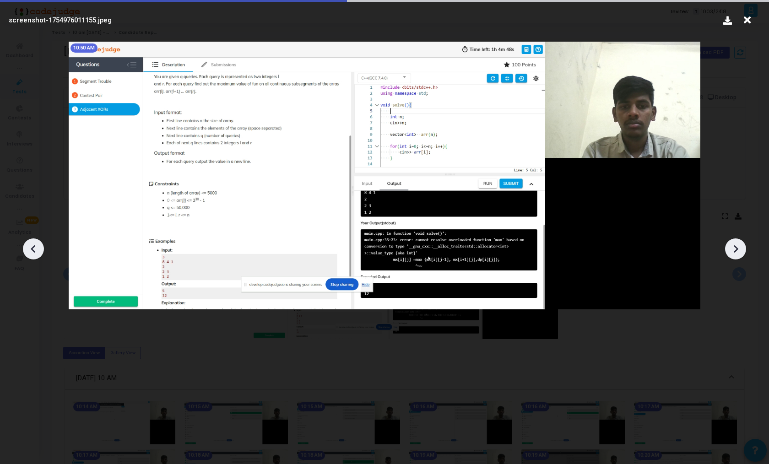
click at [737, 246] on icon at bounding box center [736, 249] width 14 height 14
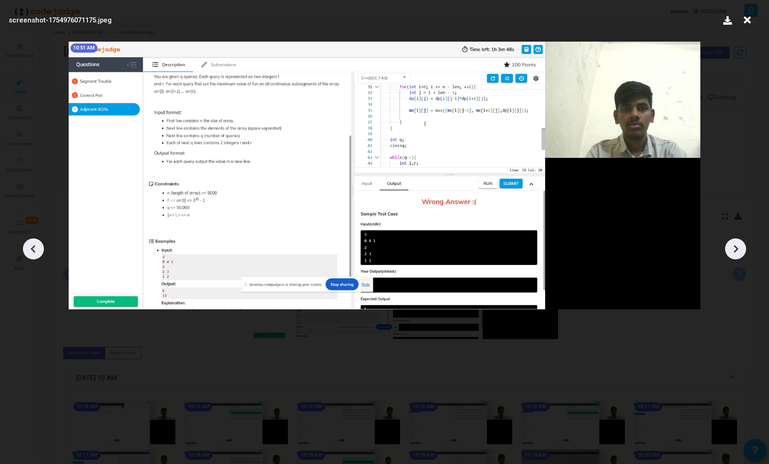
click at [737, 246] on icon at bounding box center [736, 249] width 14 height 14
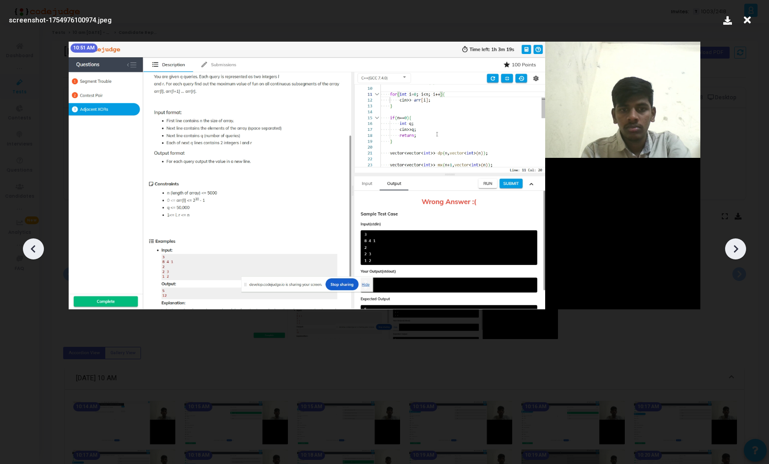
click at [737, 246] on icon at bounding box center [736, 249] width 14 height 14
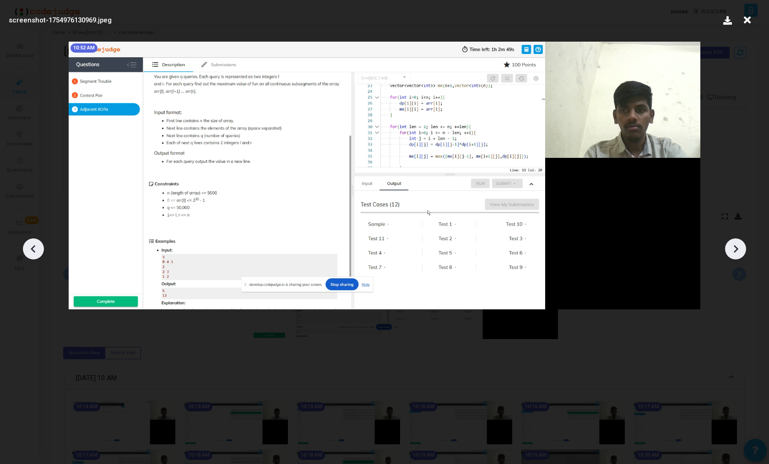
click at [737, 246] on icon at bounding box center [736, 249] width 14 height 14
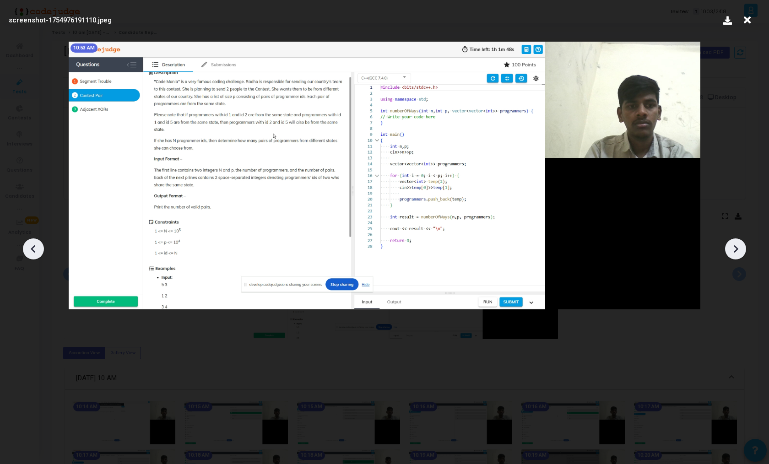
click at [737, 246] on icon at bounding box center [736, 249] width 14 height 14
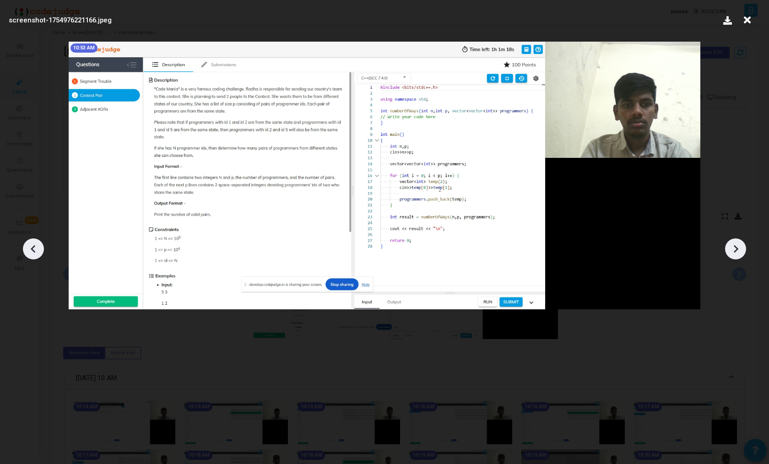
click at [737, 246] on icon at bounding box center [736, 249] width 14 height 14
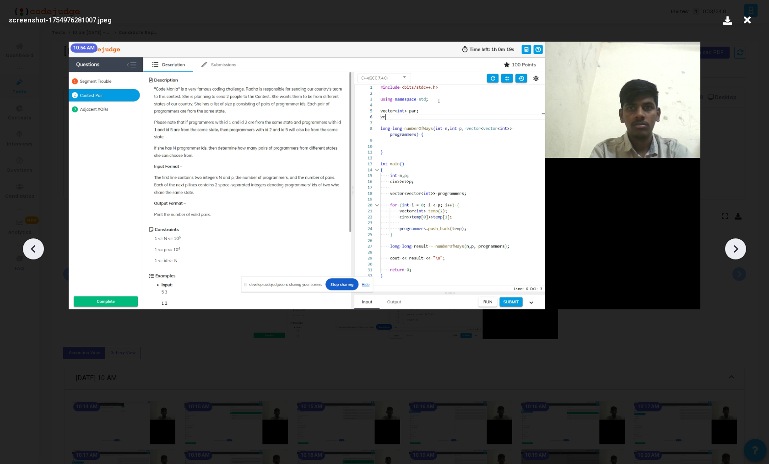
click at [737, 246] on icon at bounding box center [736, 249] width 14 height 14
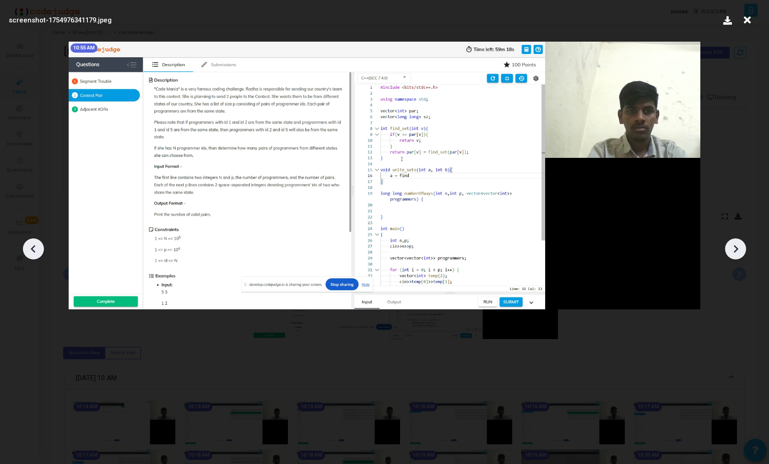
click at [737, 246] on icon at bounding box center [736, 249] width 14 height 14
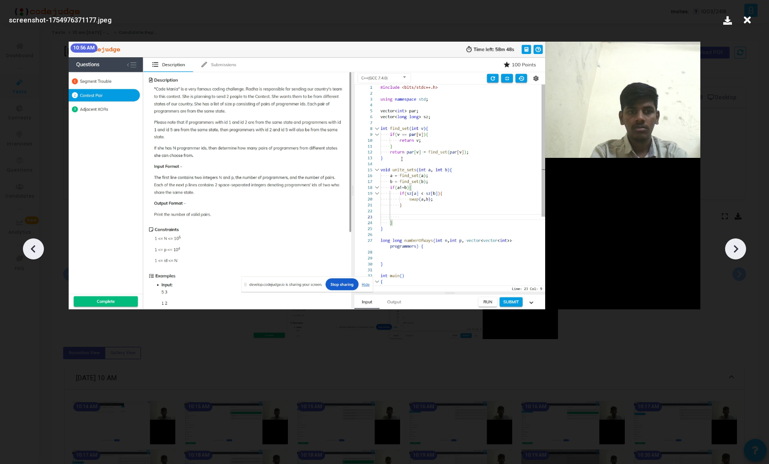
click at [737, 246] on icon at bounding box center [736, 249] width 14 height 14
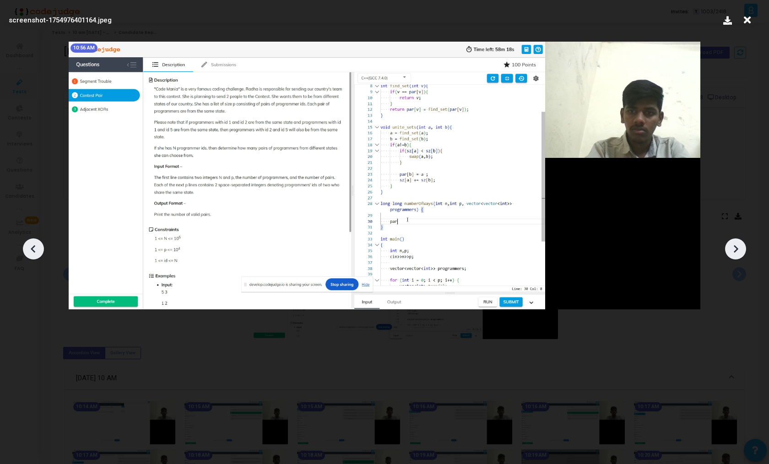
click at [737, 246] on icon at bounding box center [736, 249] width 14 height 14
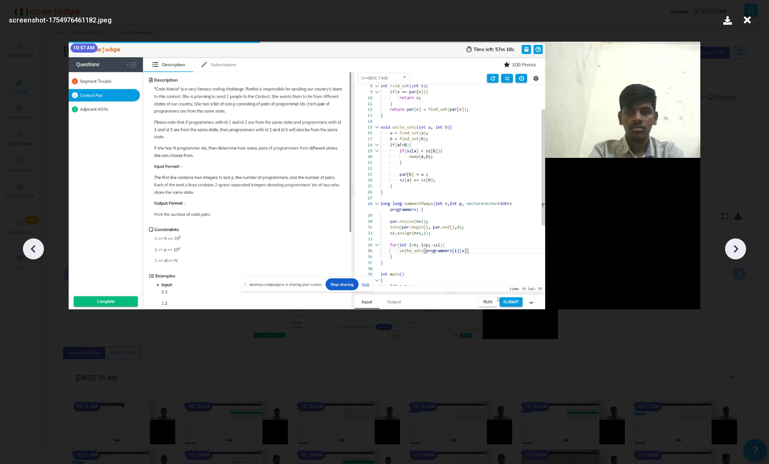
click at [737, 246] on icon at bounding box center [736, 249] width 14 height 14
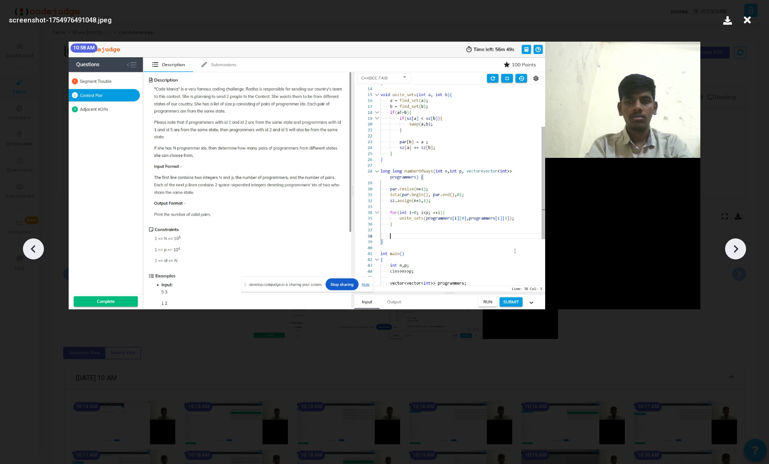
click at [737, 246] on icon at bounding box center [736, 249] width 14 height 14
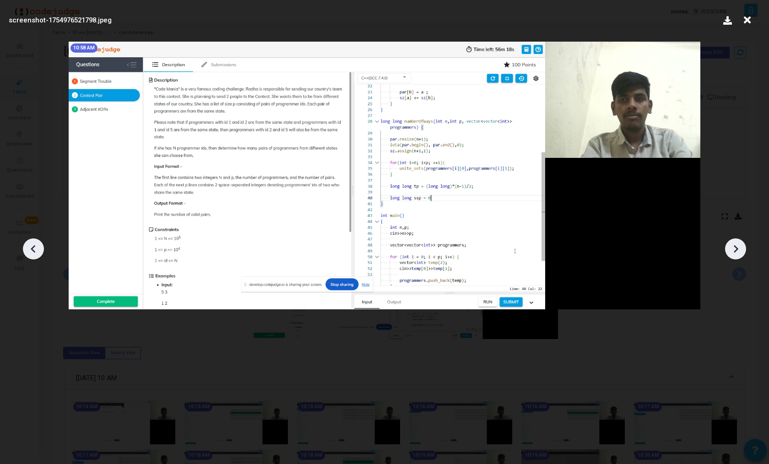
click at [737, 246] on icon at bounding box center [736, 249] width 14 height 14
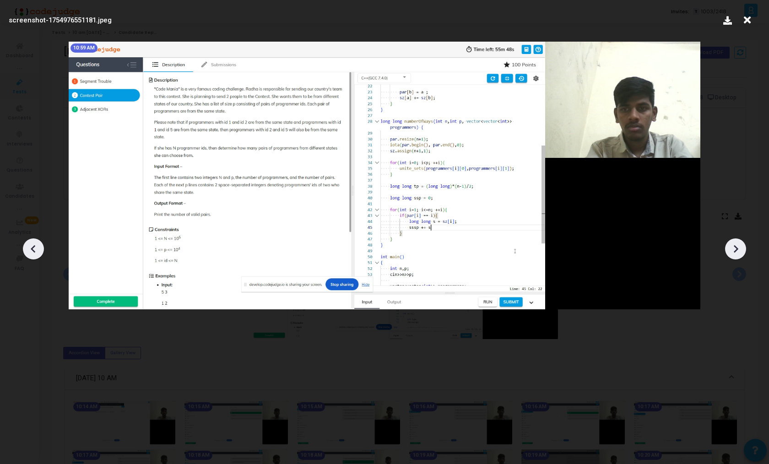
click at [737, 246] on icon at bounding box center [736, 249] width 14 height 14
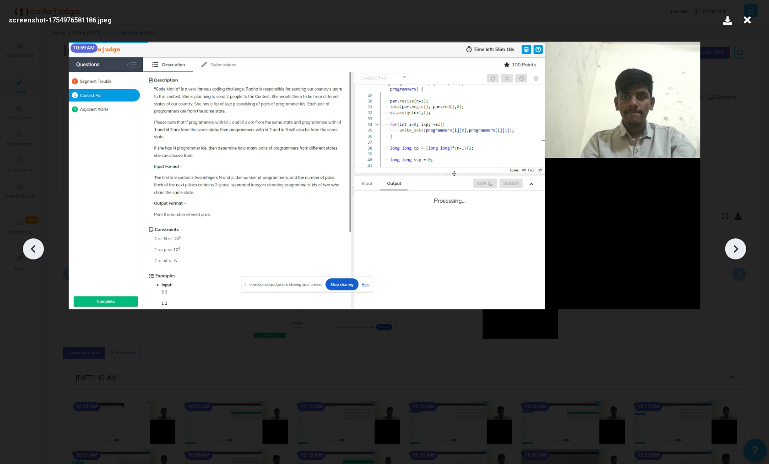
click at [737, 246] on icon at bounding box center [736, 249] width 14 height 14
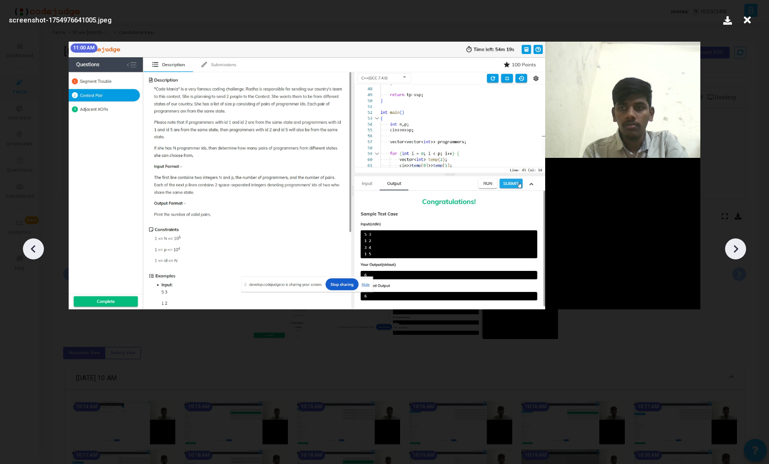
click at [737, 246] on icon at bounding box center [736, 249] width 14 height 14
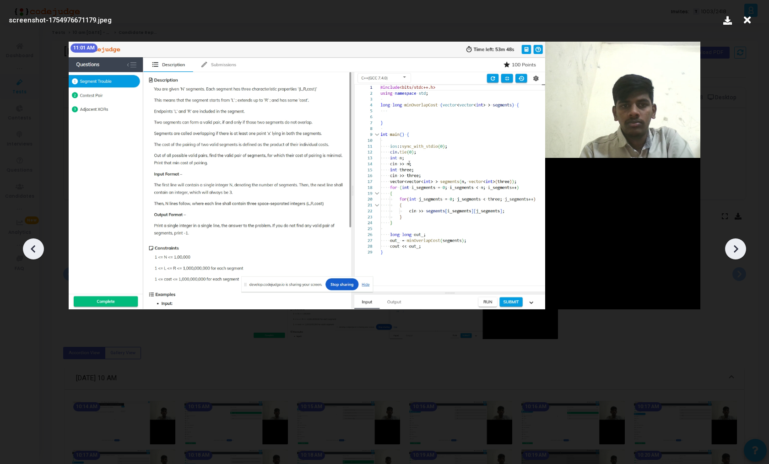
click at [737, 246] on icon at bounding box center [736, 249] width 14 height 14
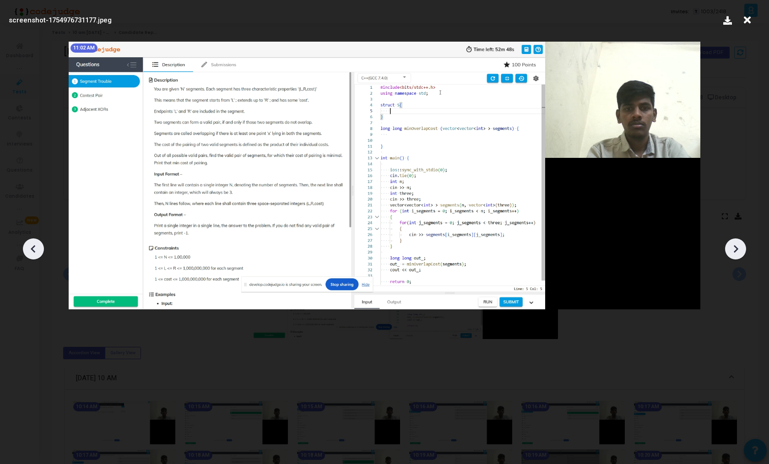
click at [737, 246] on icon at bounding box center [736, 249] width 14 height 14
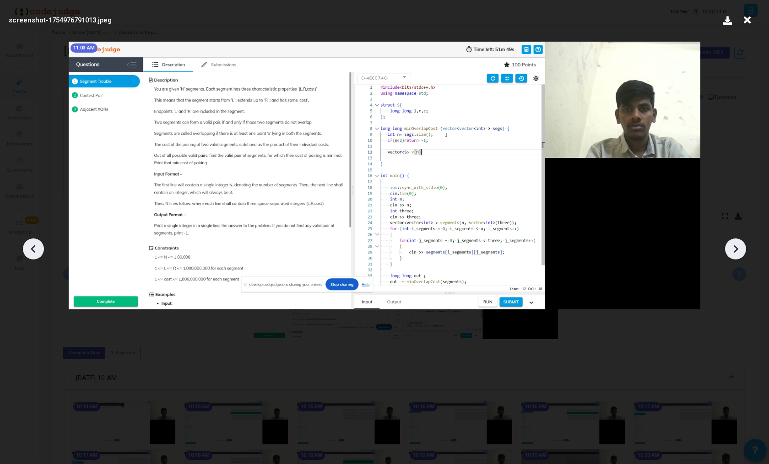
click at [737, 246] on icon at bounding box center [736, 249] width 14 height 14
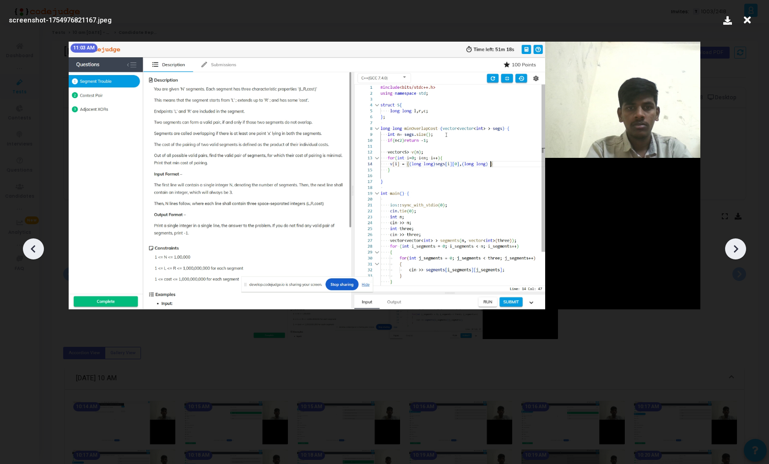
click at [737, 246] on icon at bounding box center [736, 249] width 14 height 14
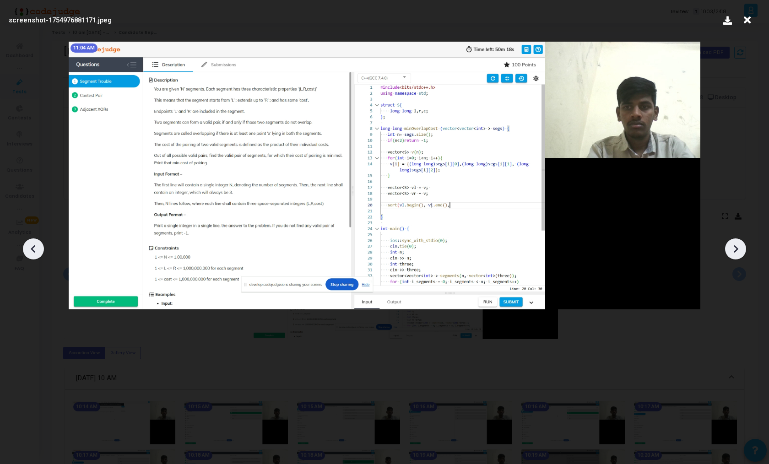
click at [737, 246] on icon at bounding box center [736, 249] width 14 height 14
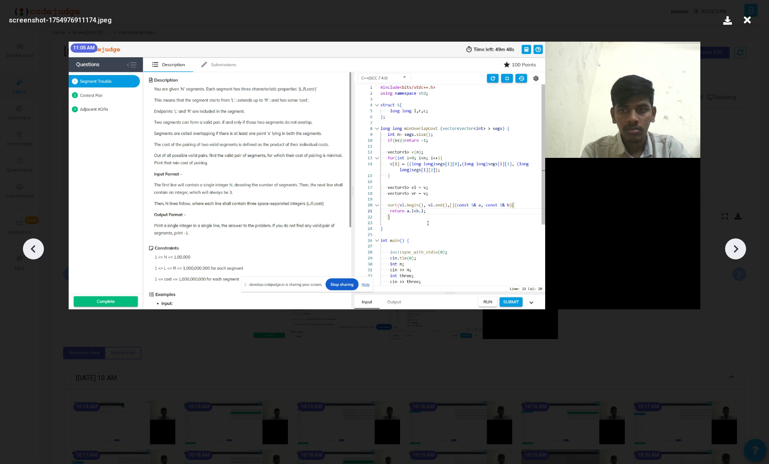
click at [737, 246] on icon at bounding box center [736, 249] width 14 height 14
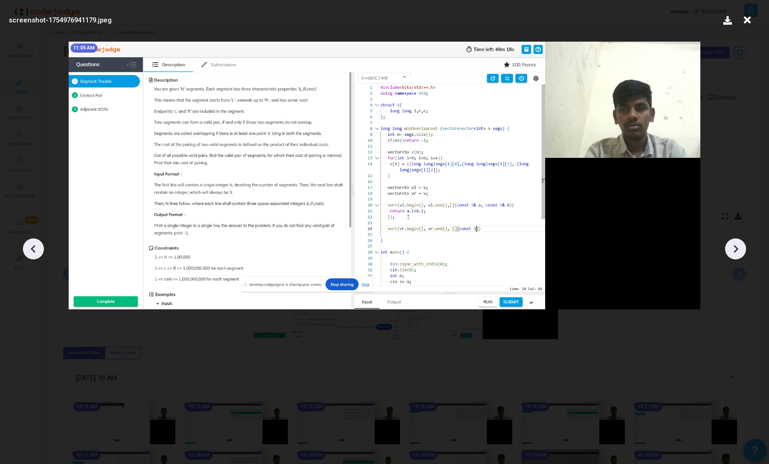
click at [737, 246] on icon at bounding box center [736, 249] width 14 height 14
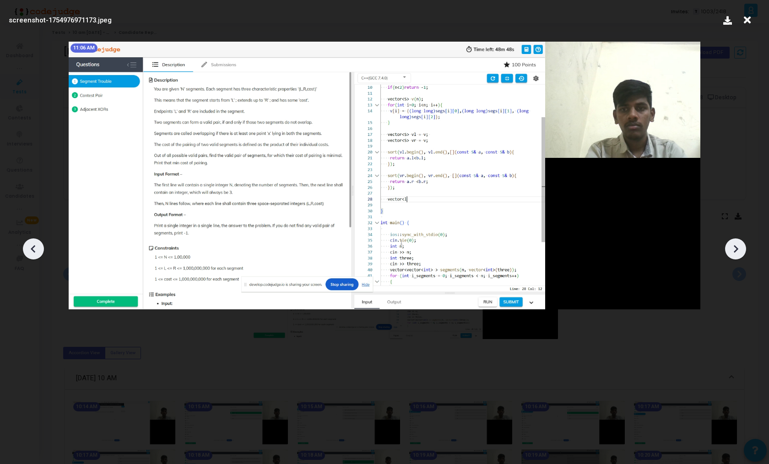
click at [737, 246] on icon at bounding box center [736, 249] width 14 height 14
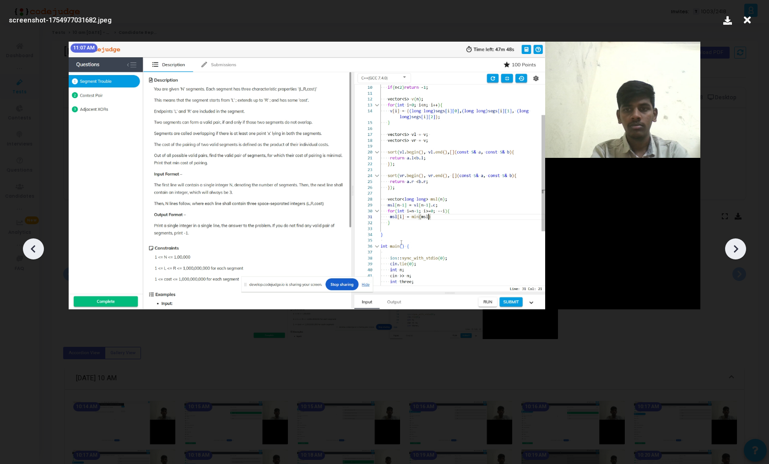
click at [737, 246] on icon at bounding box center [736, 249] width 14 height 14
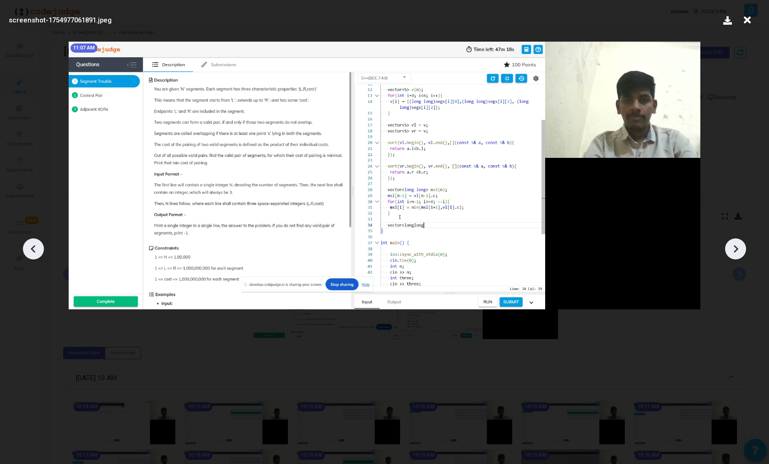
click at [737, 246] on icon at bounding box center [736, 249] width 14 height 14
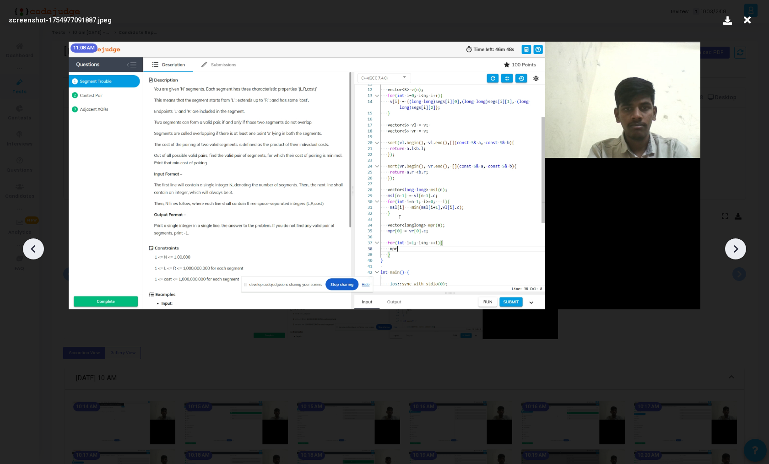
click at [737, 246] on icon at bounding box center [736, 249] width 14 height 14
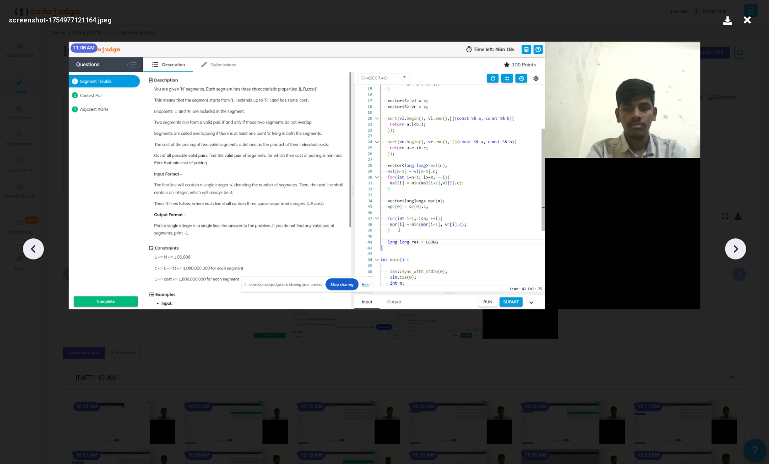
click at [737, 246] on icon at bounding box center [736, 249] width 14 height 14
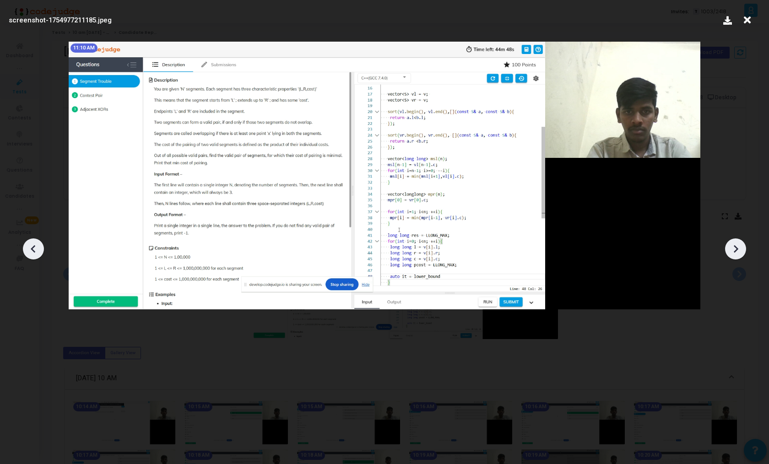
click at [737, 246] on icon at bounding box center [736, 249] width 14 height 14
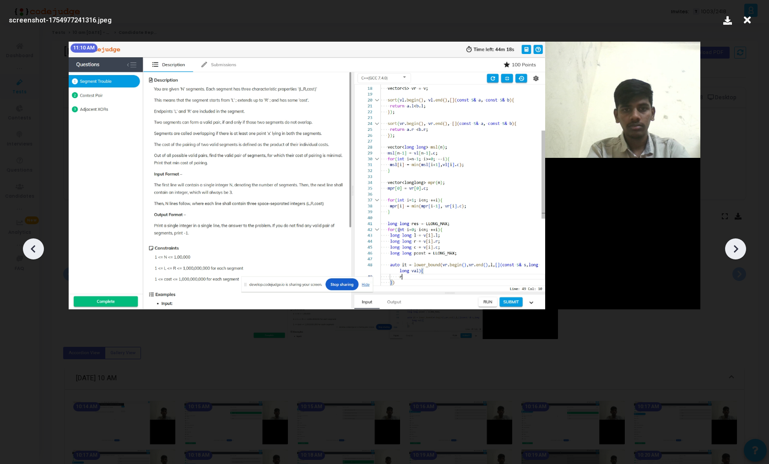
click at [737, 246] on icon at bounding box center [736, 249] width 14 height 14
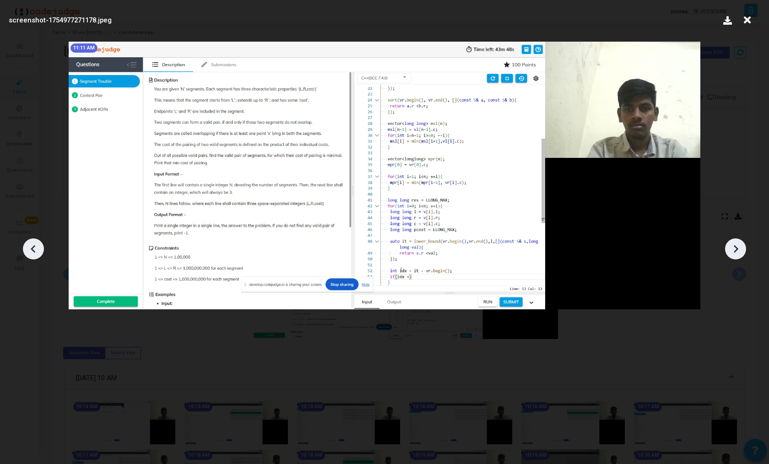
click at [737, 246] on icon at bounding box center [736, 249] width 14 height 14
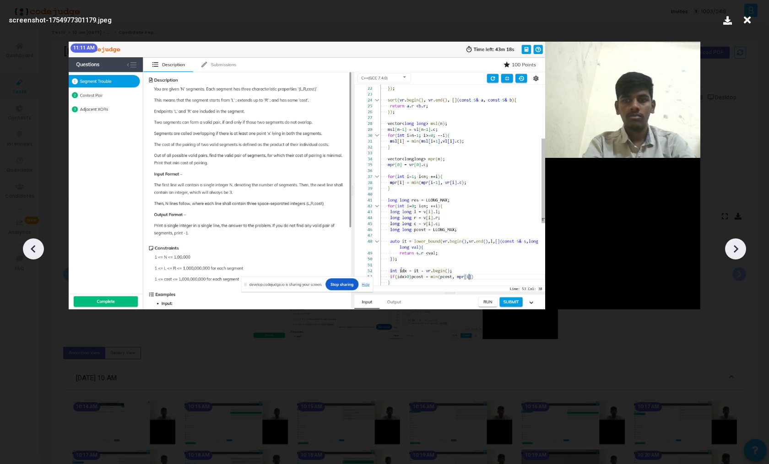
click at [737, 246] on icon at bounding box center [736, 249] width 14 height 14
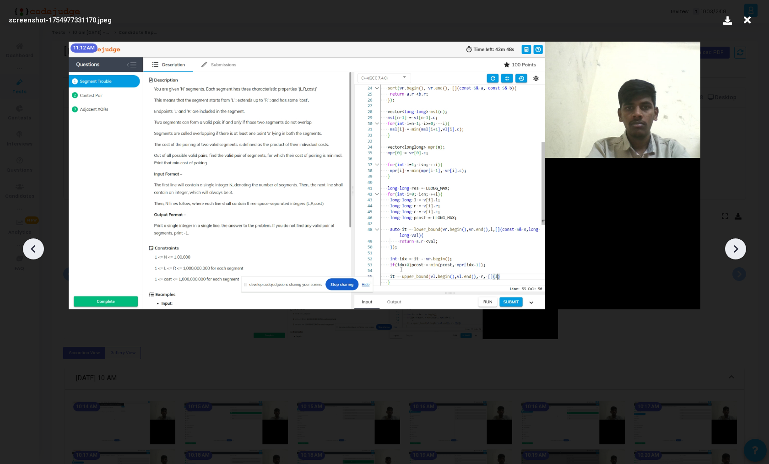
click at [737, 246] on icon at bounding box center [736, 249] width 14 height 14
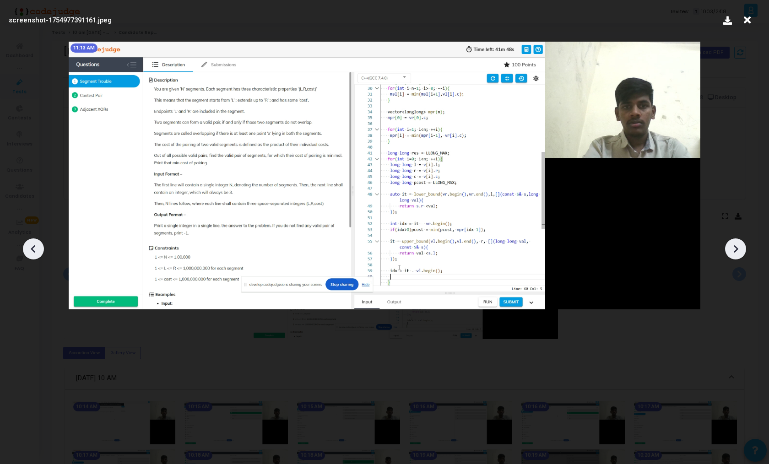
click at [737, 246] on icon at bounding box center [736, 249] width 14 height 14
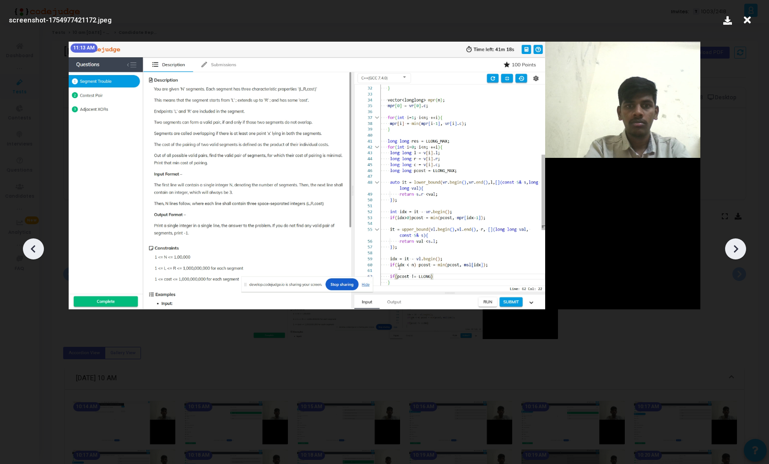
click at [737, 246] on icon at bounding box center [736, 249] width 14 height 14
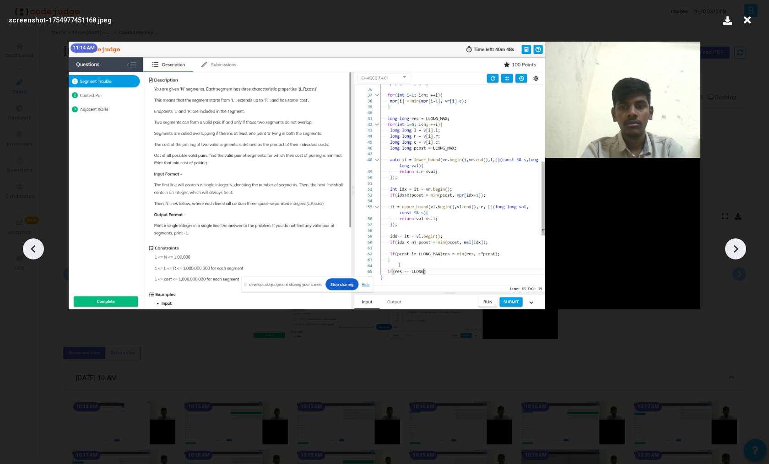
click at [737, 246] on icon at bounding box center [736, 249] width 14 height 14
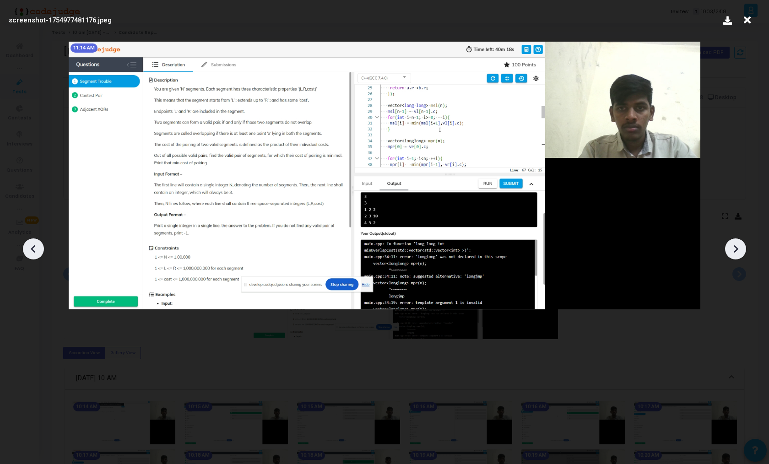
click at [737, 246] on icon at bounding box center [736, 249] width 14 height 14
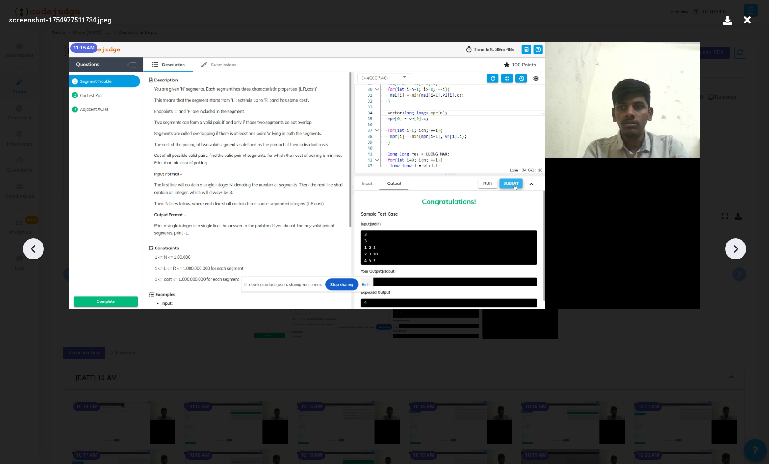
click at [737, 246] on icon at bounding box center [736, 249] width 14 height 14
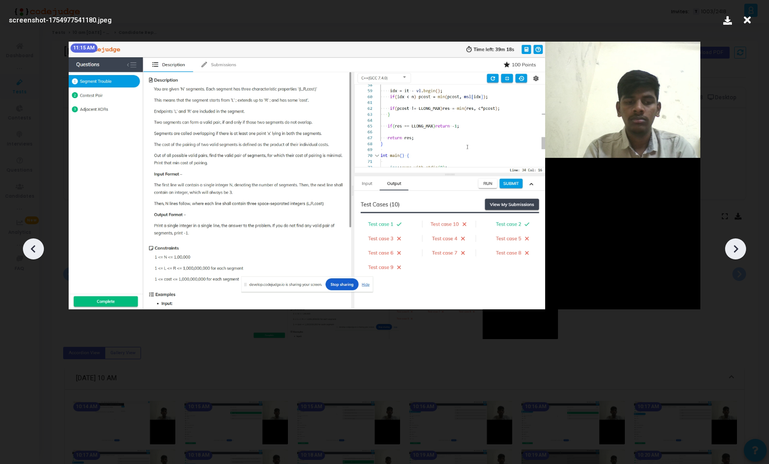
click at [737, 246] on icon at bounding box center [736, 249] width 14 height 14
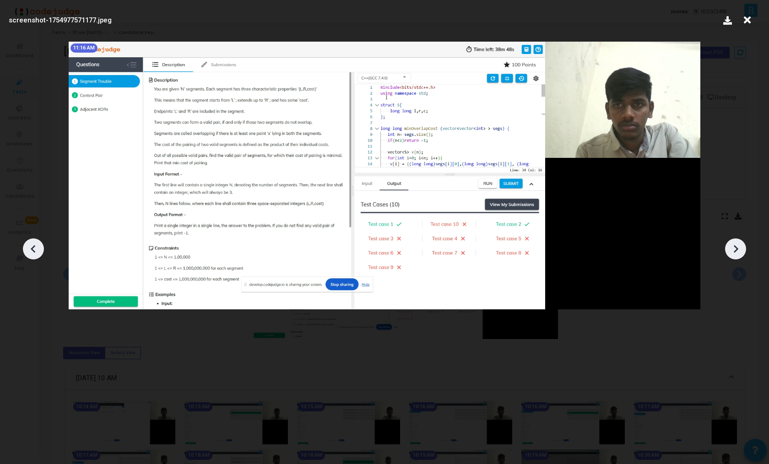
click at [737, 246] on icon at bounding box center [736, 249] width 14 height 14
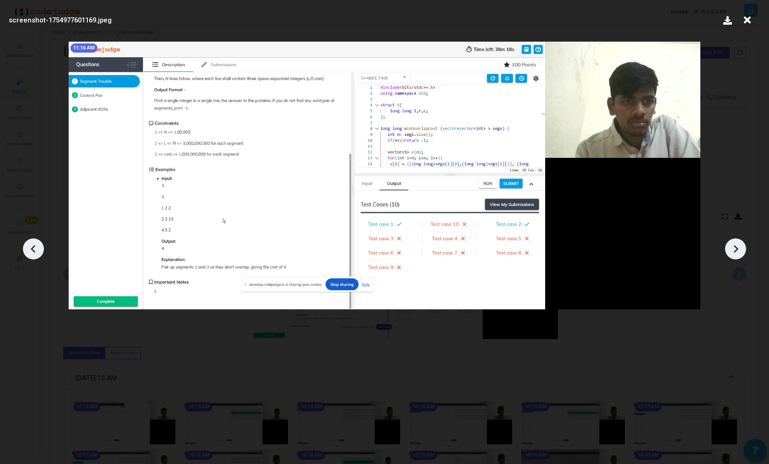
click at [737, 246] on icon at bounding box center [736, 249] width 14 height 14
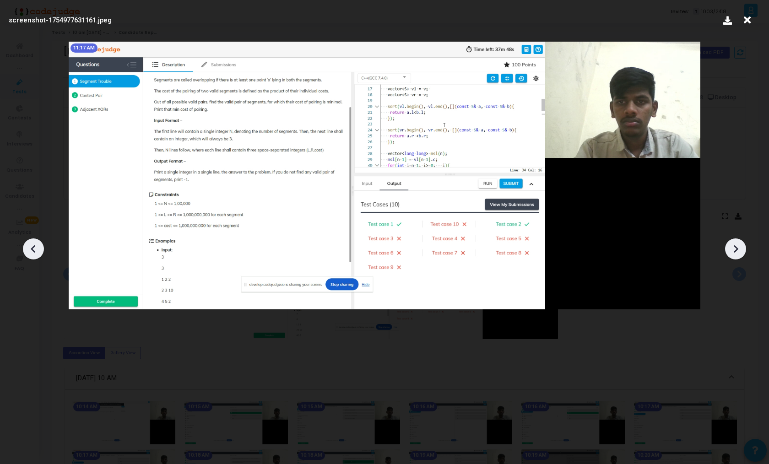
click at [737, 246] on icon at bounding box center [736, 249] width 14 height 14
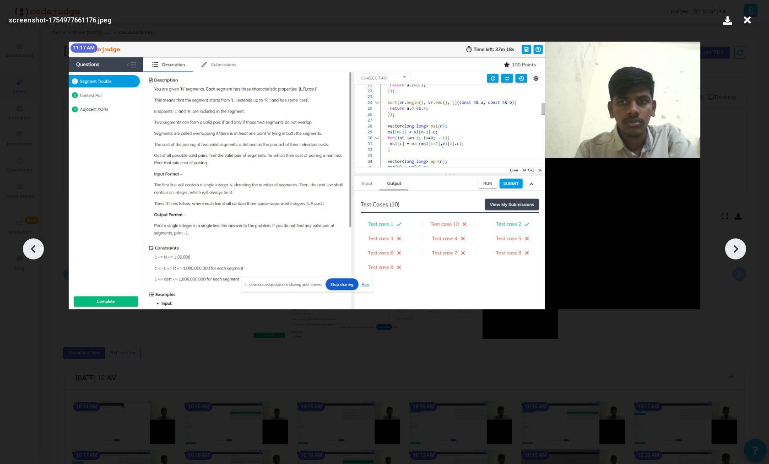
click at [737, 246] on icon at bounding box center [736, 249] width 14 height 14
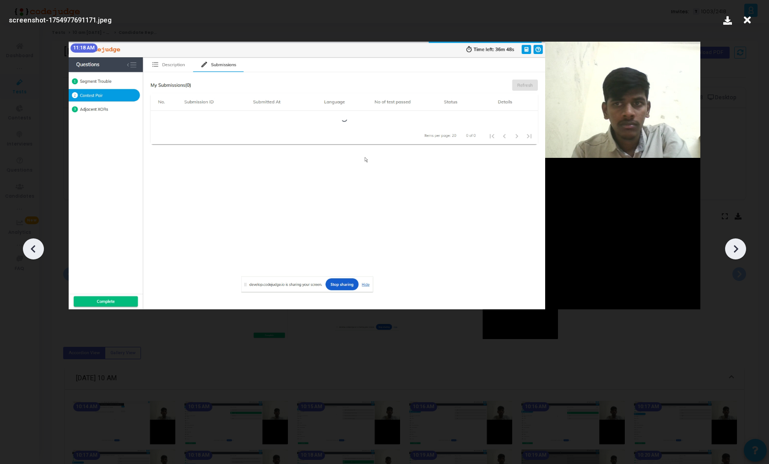
click at [737, 246] on icon at bounding box center [736, 249] width 14 height 14
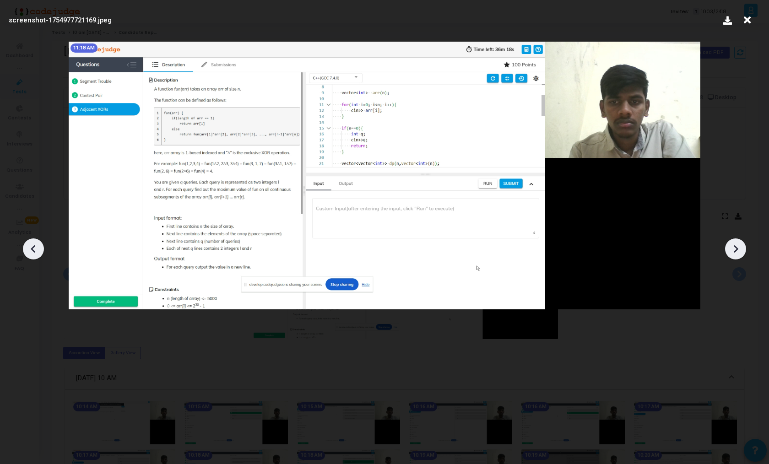
click at [737, 246] on icon at bounding box center [736, 249] width 14 height 14
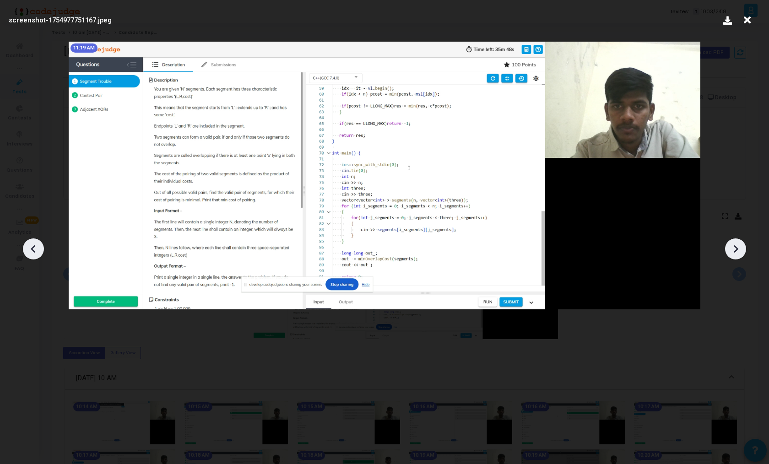
click at [737, 246] on icon at bounding box center [736, 249] width 14 height 14
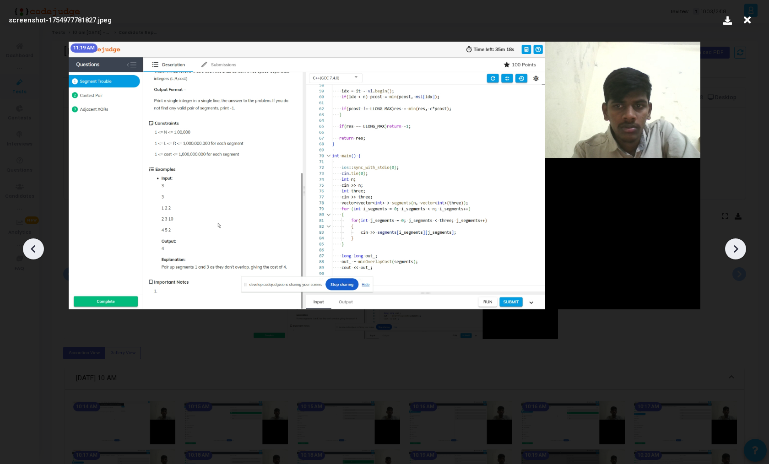
click at [737, 246] on icon at bounding box center [736, 249] width 14 height 14
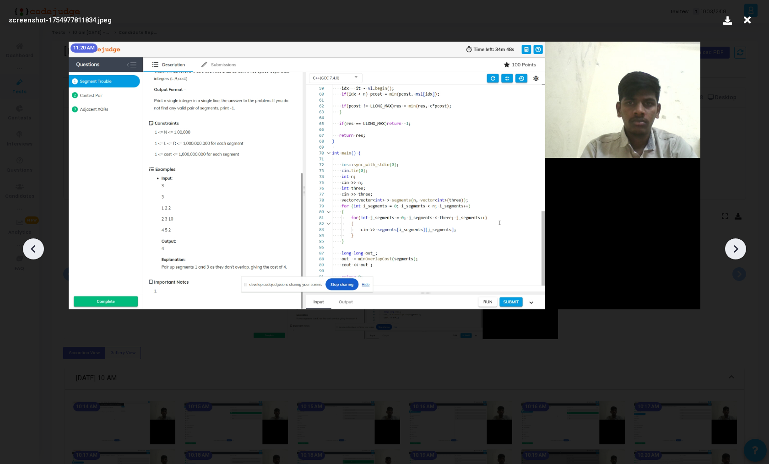
click at [737, 246] on icon at bounding box center [736, 249] width 14 height 14
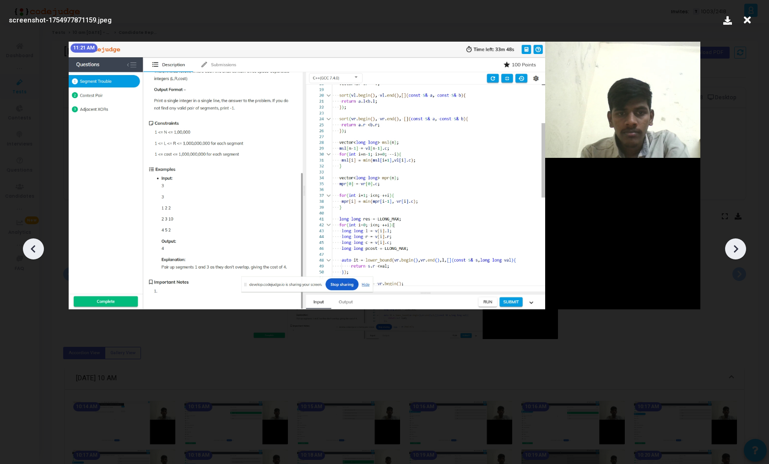
click at [737, 246] on icon at bounding box center [736, 249] width 14 height 14
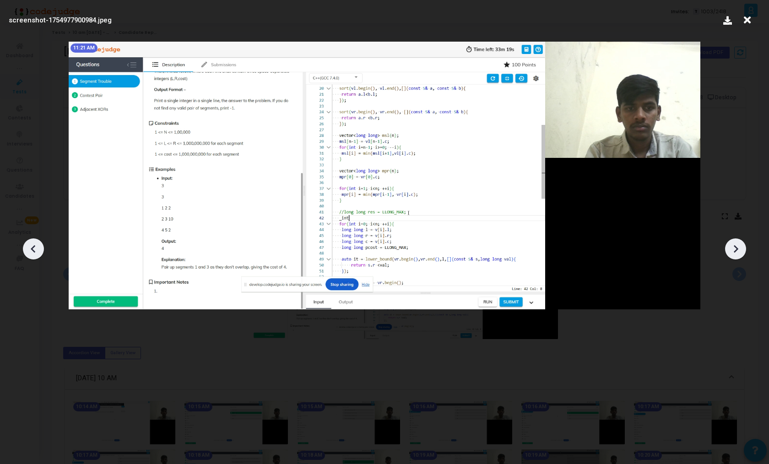
click at [737, 246] on icon at bounding box center [736, 249] width 14 height 14
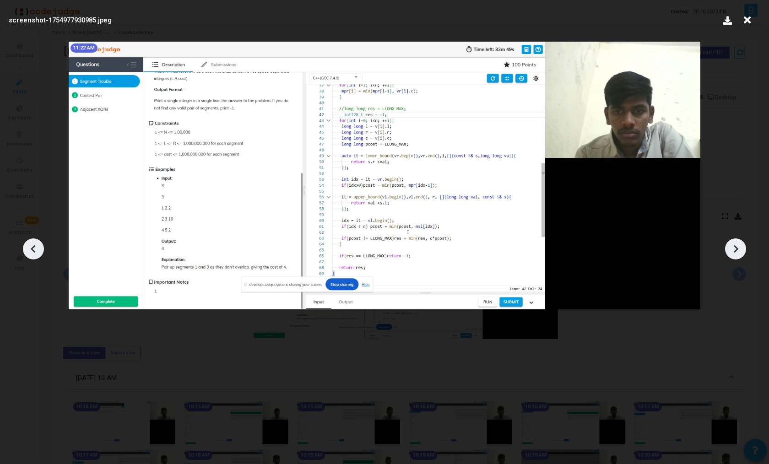
click at [737, 246] on icon at bounding box center [736, 249] width 14 height 14
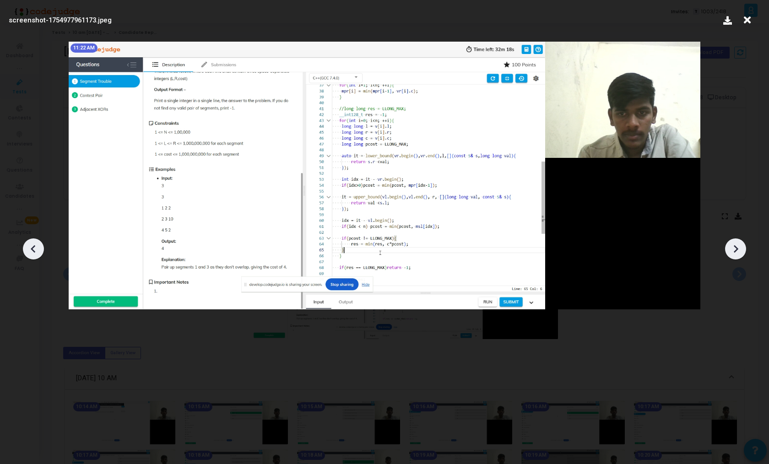
click at [737, 246] on icon at bounding box center [736, 249] width 14 height 14
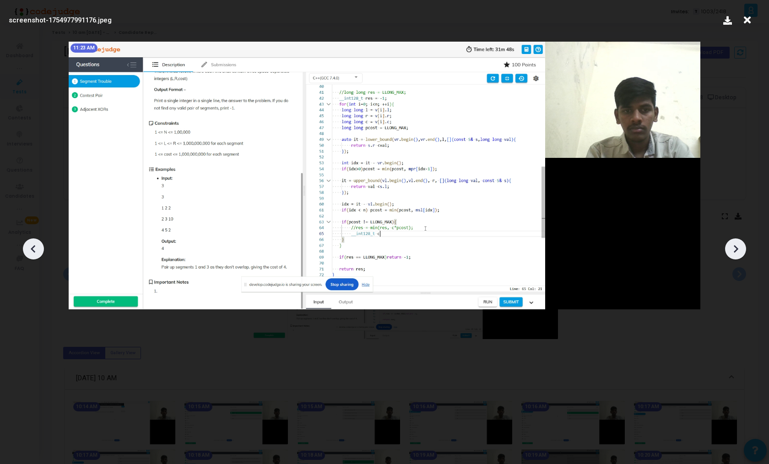
click at [737, 246] on icon at bounding box center [736, 249] width 14 height 14
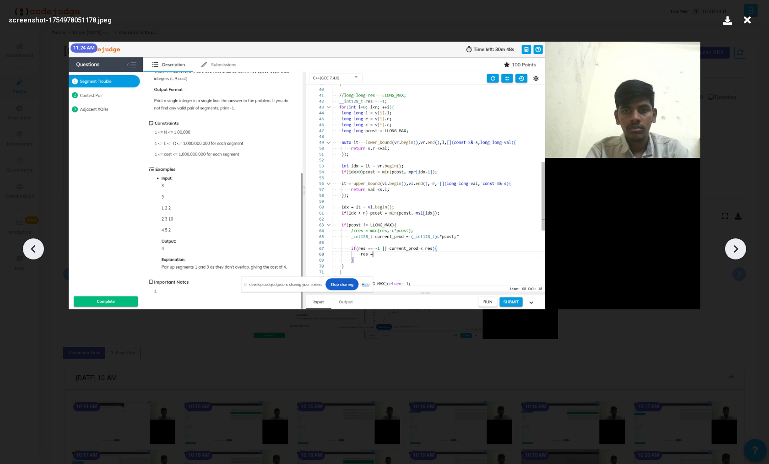
click at [737, 246] on icon at bounding box center [736, 249] width 14 height 14
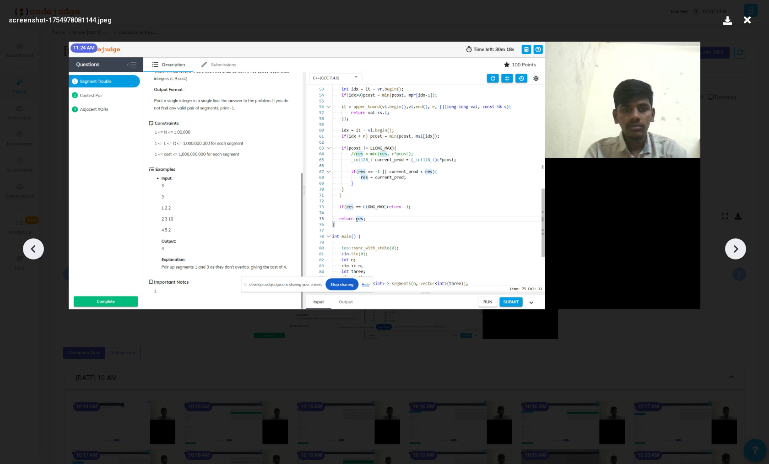
click at [748, 19] on icon at bounding box center [747, 19] width 14 height 17
